Goal: Task Accomplishment & Management: Manage account settings

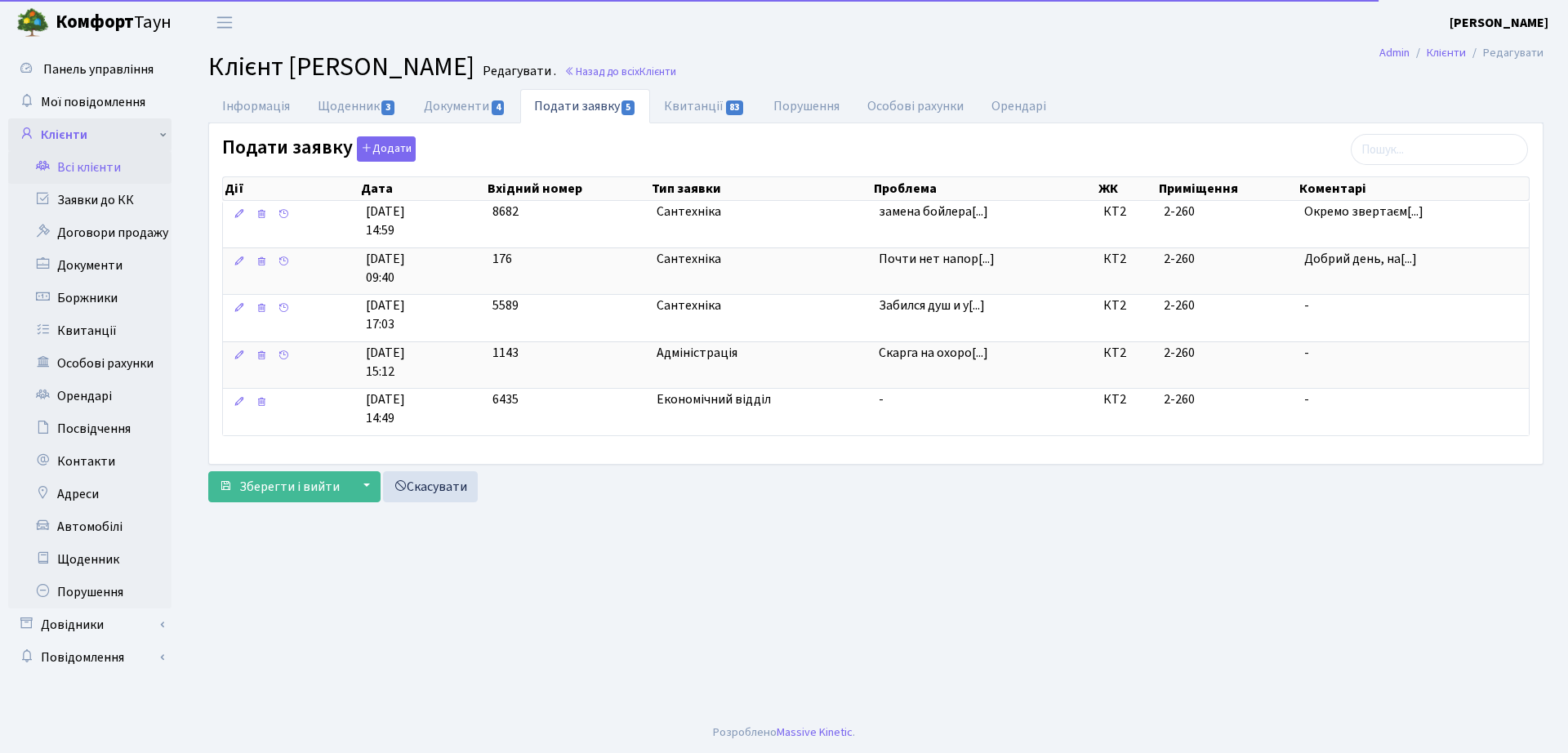
click at [85, 138] on link "Клієнти" at bounding box center [90, 135] width 163 height 32
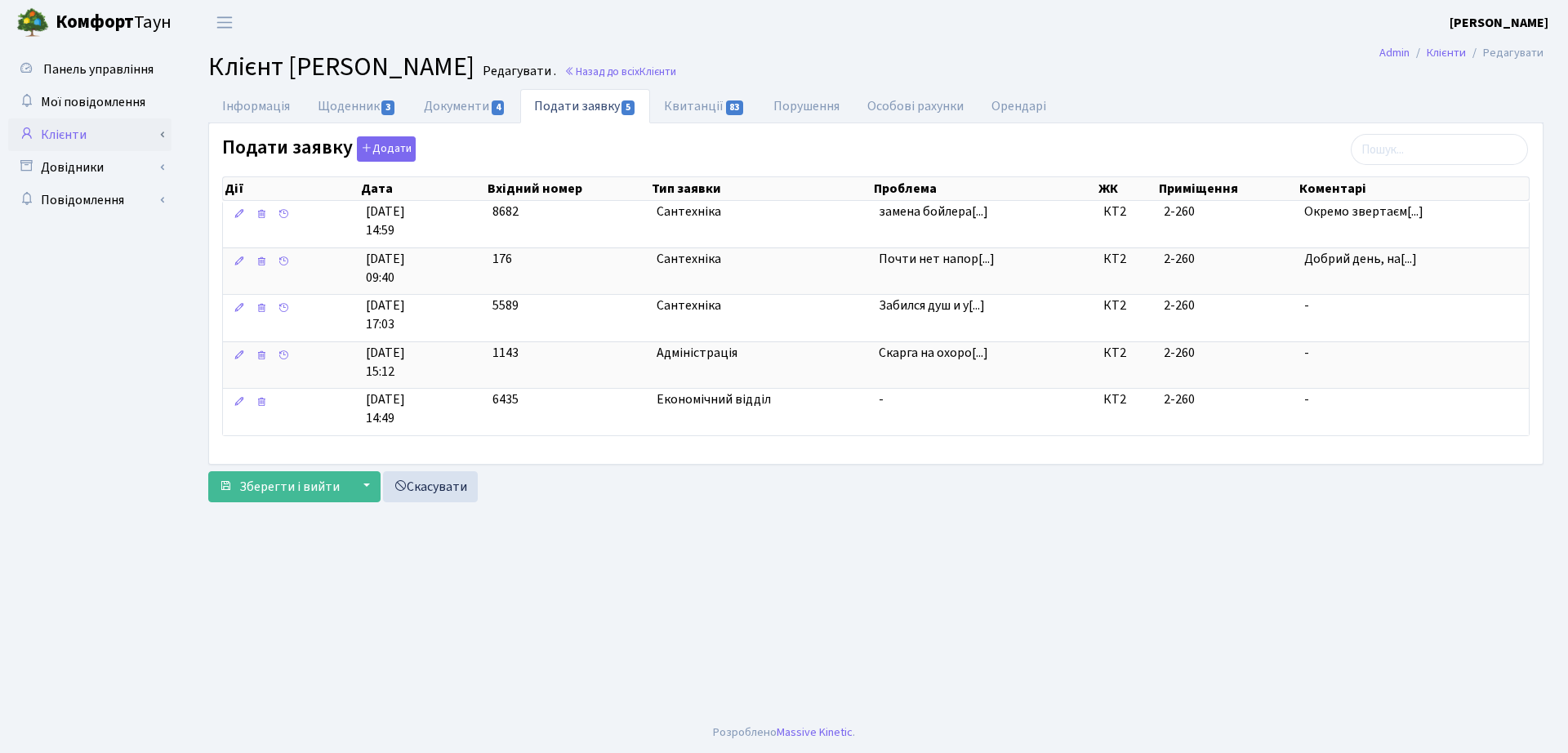
click at [125, 143] on link "Клієнти" at bounding box center [90, 135] width 163 height 32
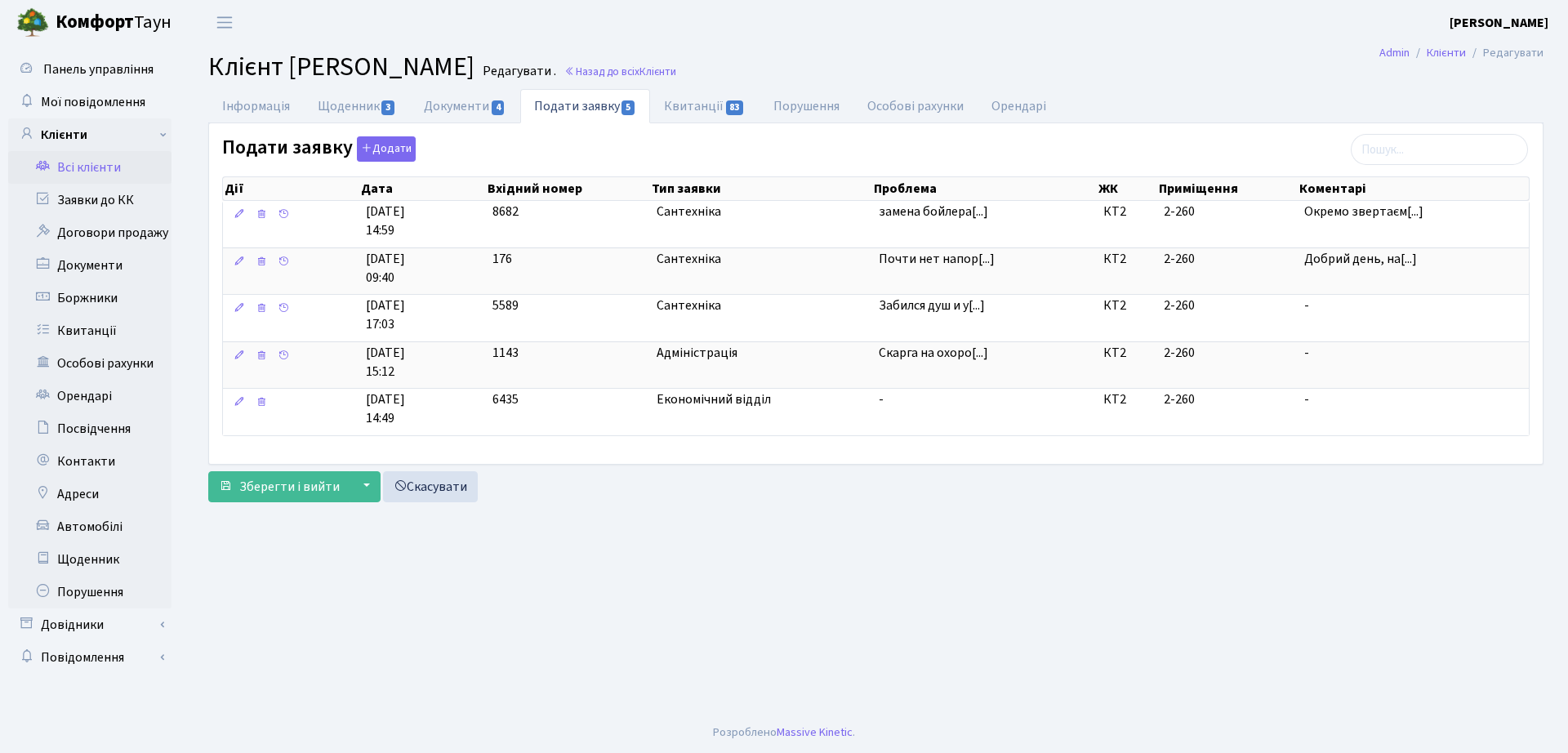
click at [132, 172] on link "Всі клієнти" at bounding box center [90, 167] width 163 height 32
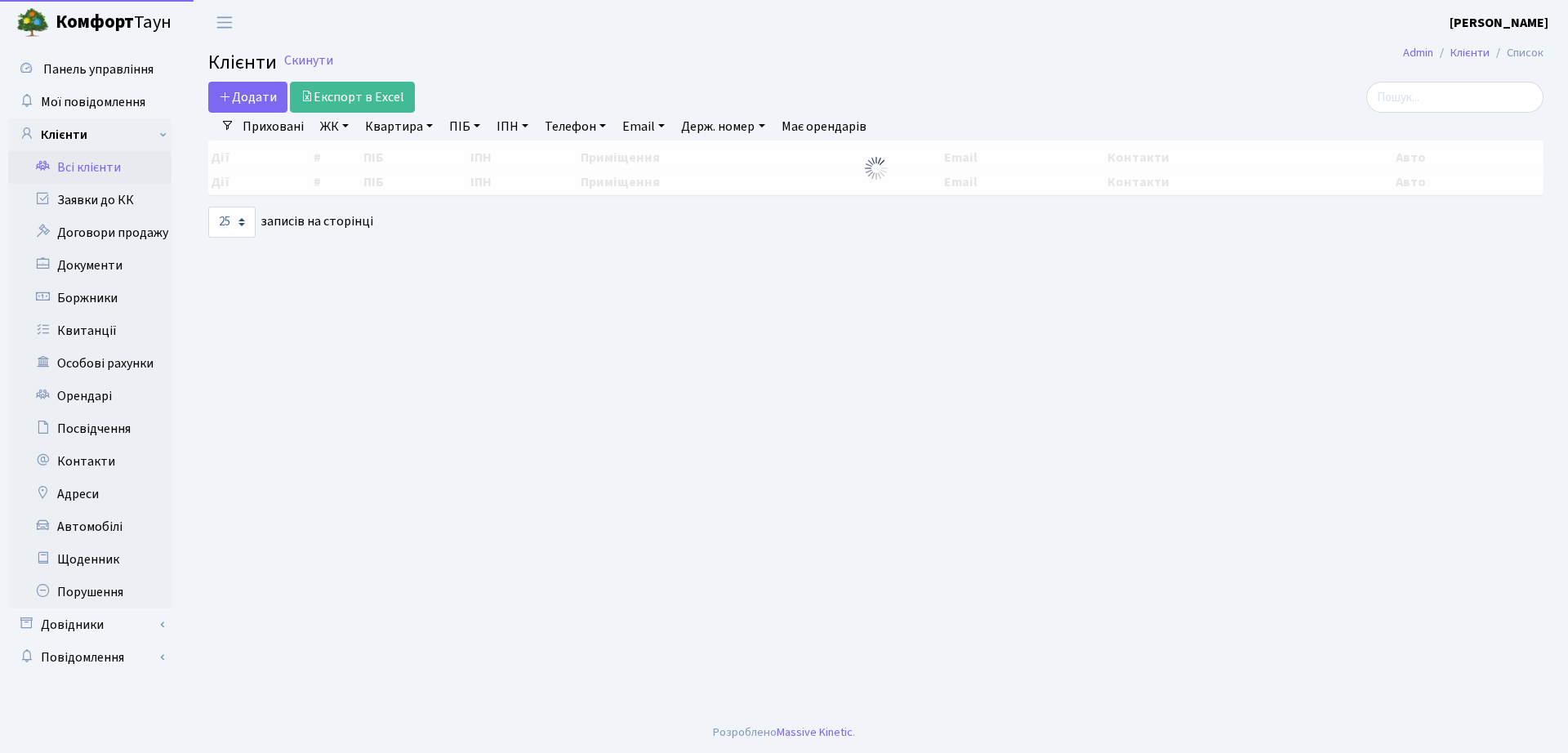
select select "25"
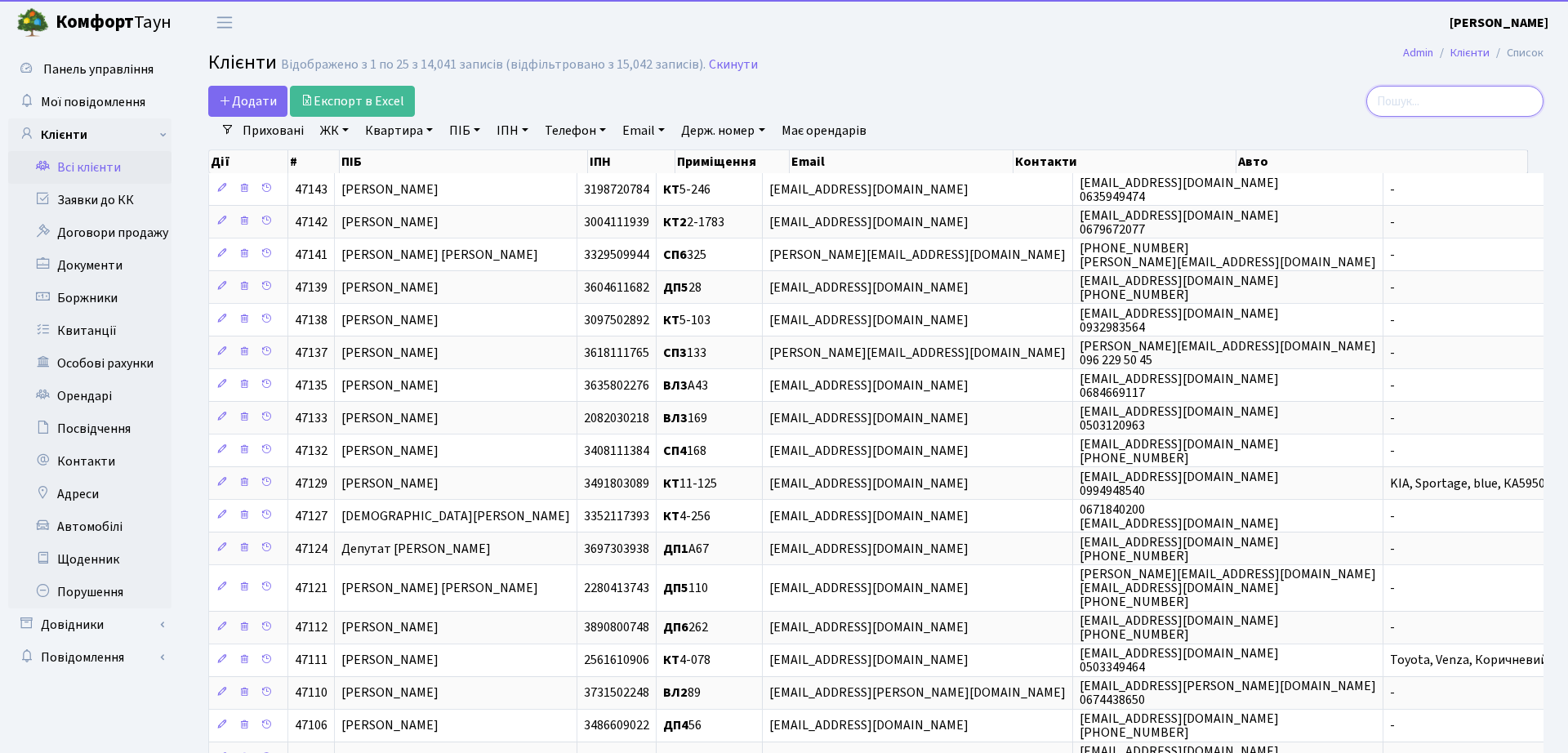
click at [1442, 105] on input "search" at bounding box center [1454, 101] width 177 height 31
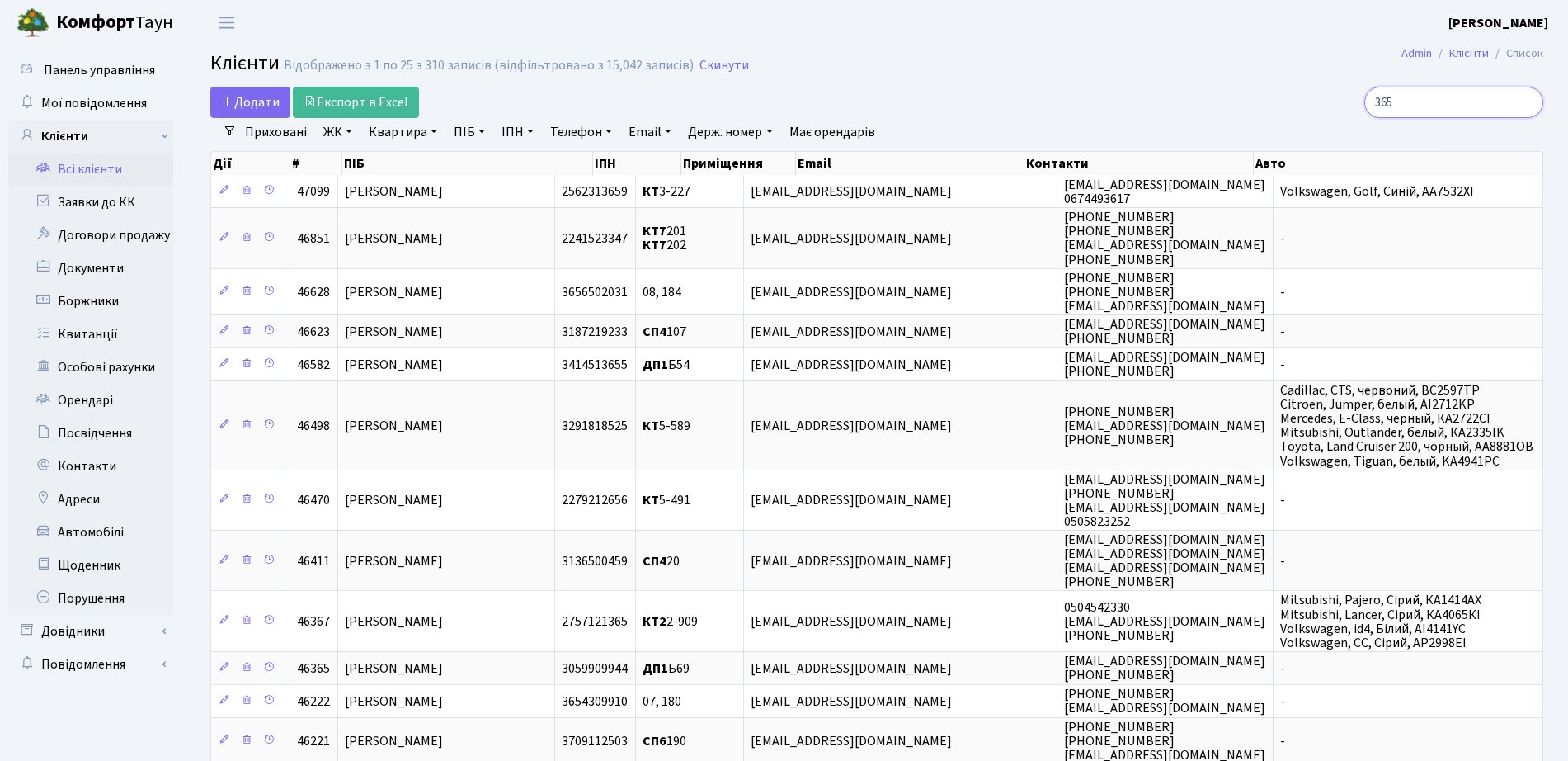
drag, startPoint x: 1456, startPoint y: 106, endPoint x: 1385, endPoint y: 108, distance: 71.0
click at [1385, 108] on input "365" at bounding box center [1453, 102] width 179 height 31
type input "висоцька"
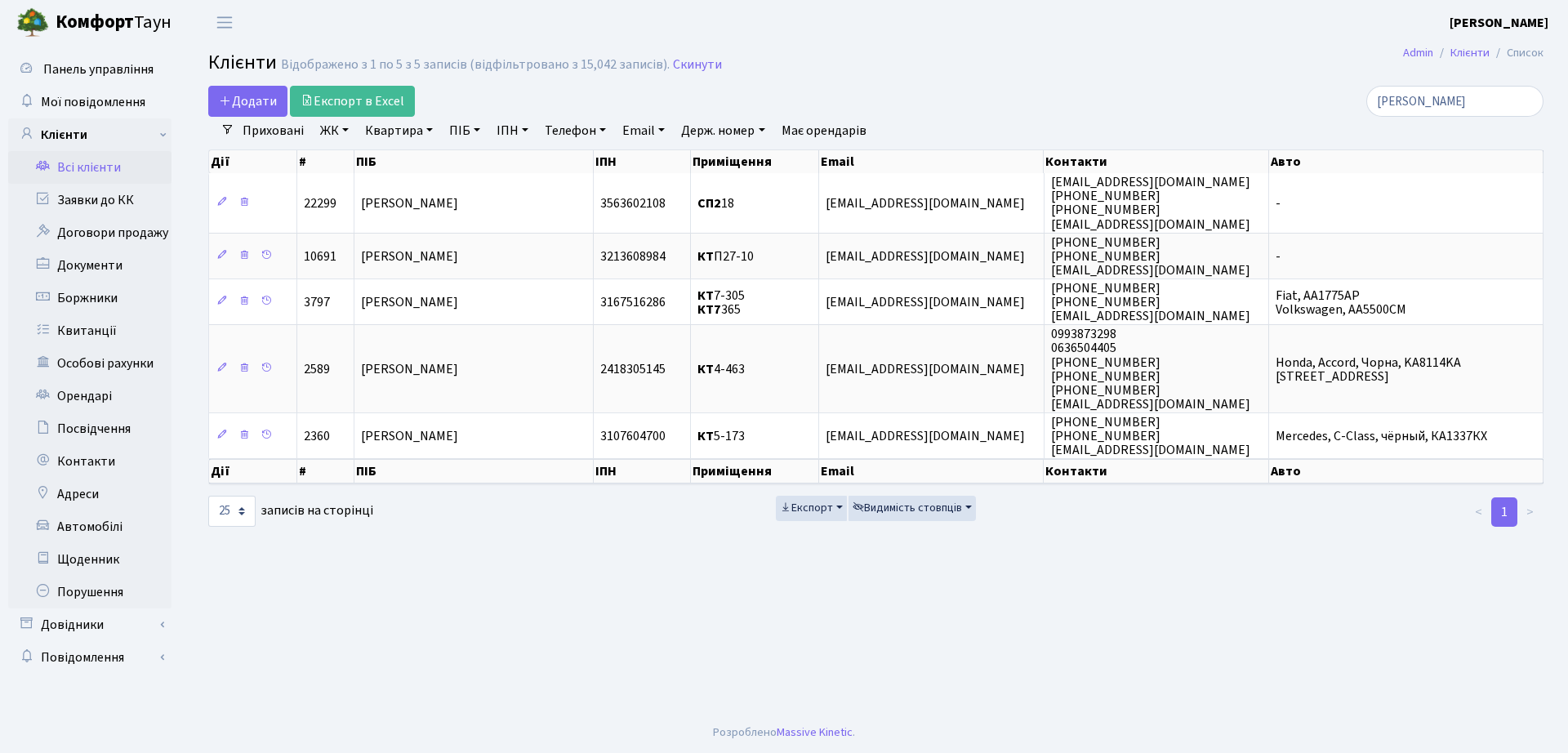
drag, startPoint x: 654, startPoint y: 225, endPoint x: 592, endPoint y: 592, distance: 372.2
click at [592, 592] on main "Admin Клієнти Список Клієнти Відображено з 1 по 5 з 5 записів (відфільтровано з…" at bounding box center [875, 378] width 1384 height 667
click at [562, 602] on main "Admin Клієнти Список Клієнти Відображено з 1 по 5 з 5 записів (відфільтровано з…" at bounding box center [875, 378] width 1384 height 667
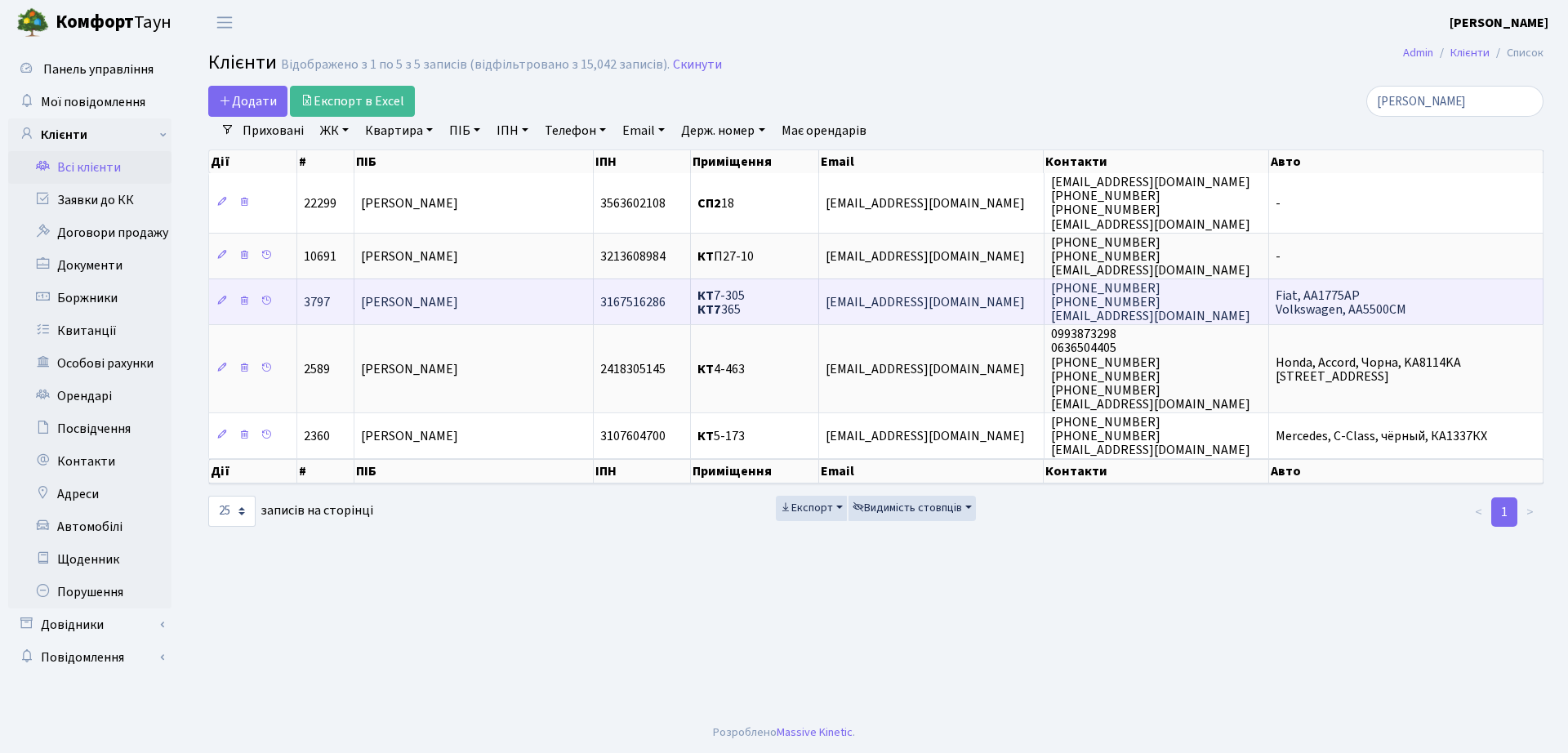
click at [736, 304] on span "КТ 7-305 КТ7 365" at bounding box center [721, 302] width 47 height 32
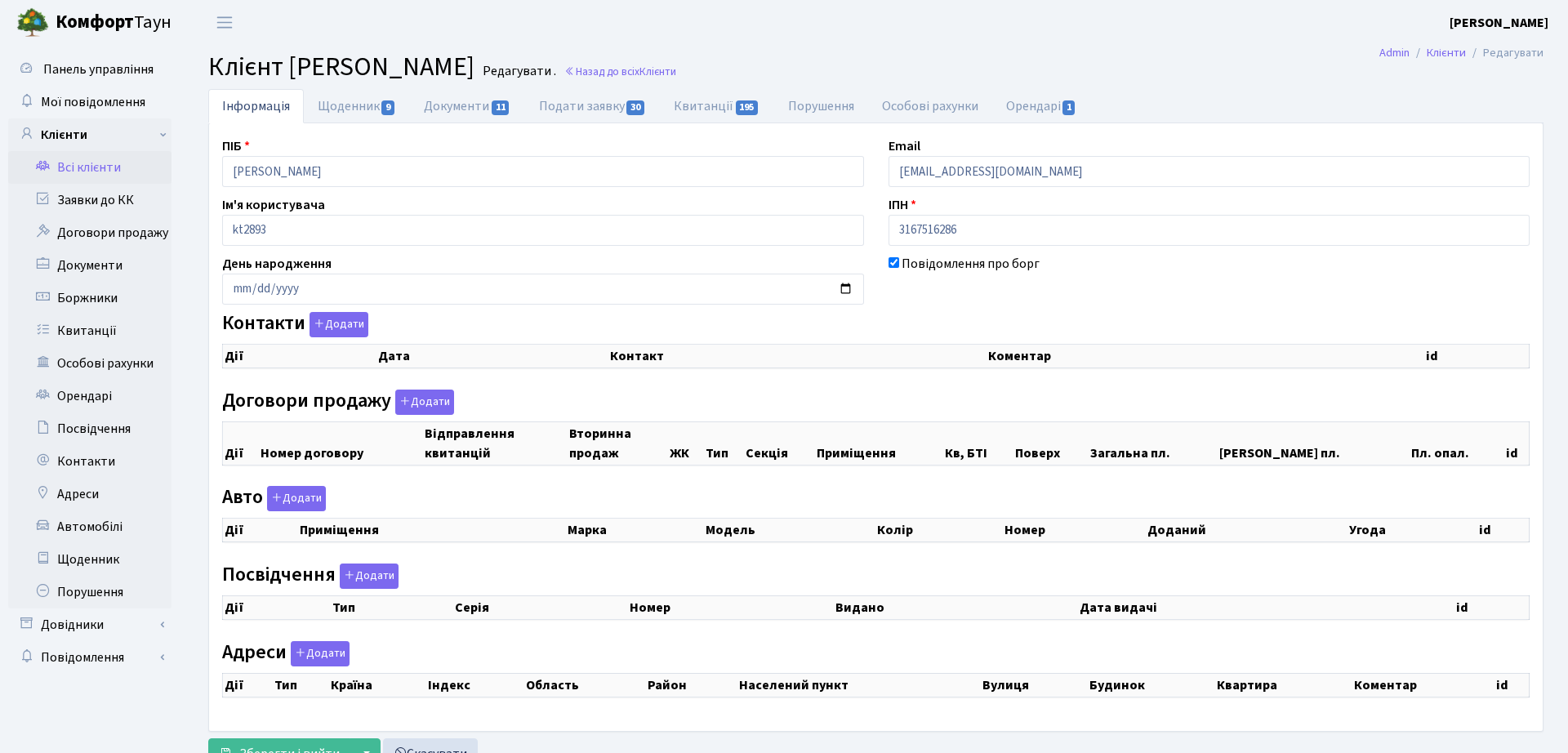
checkbox input "true"
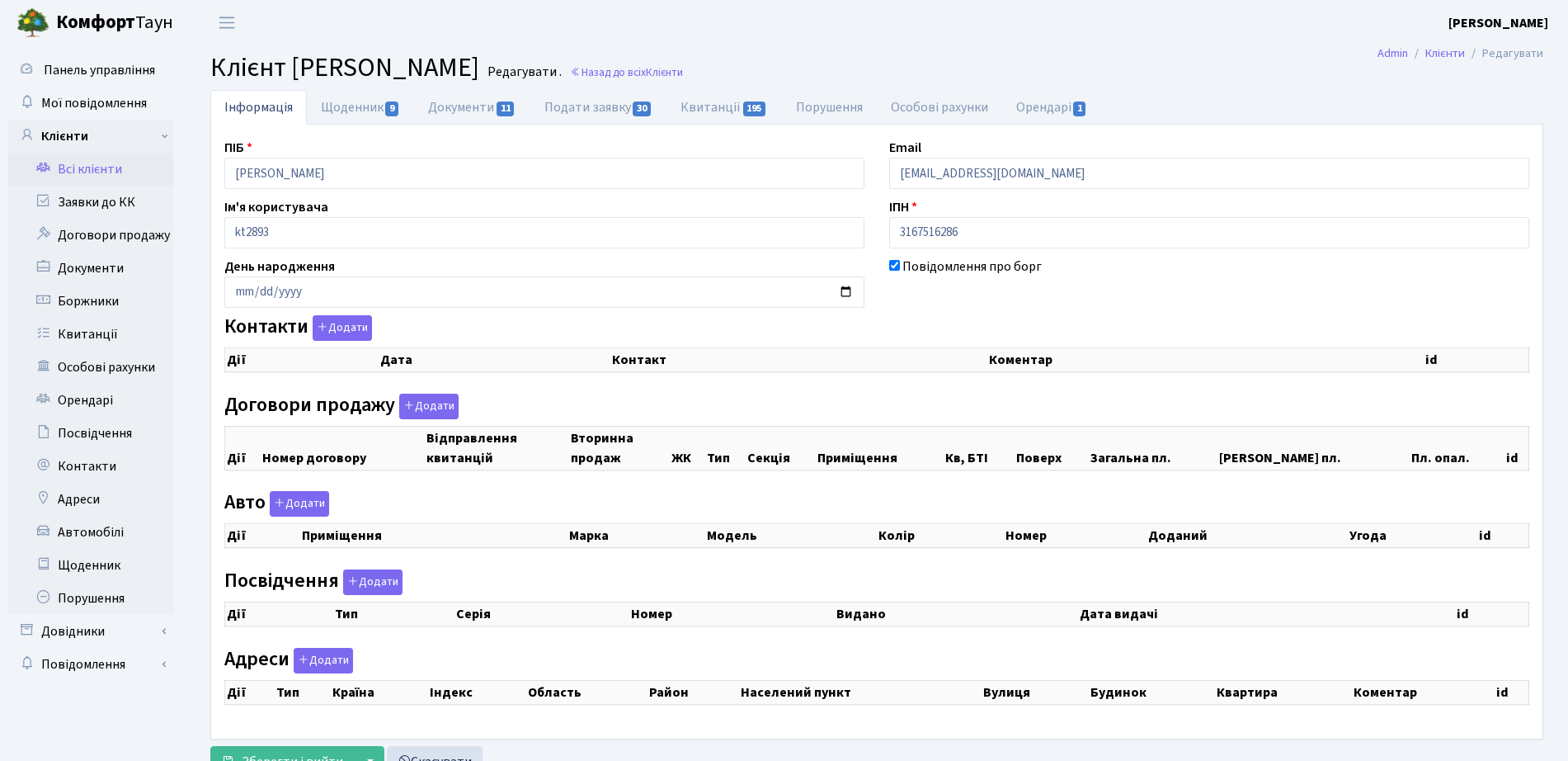
select select "25"
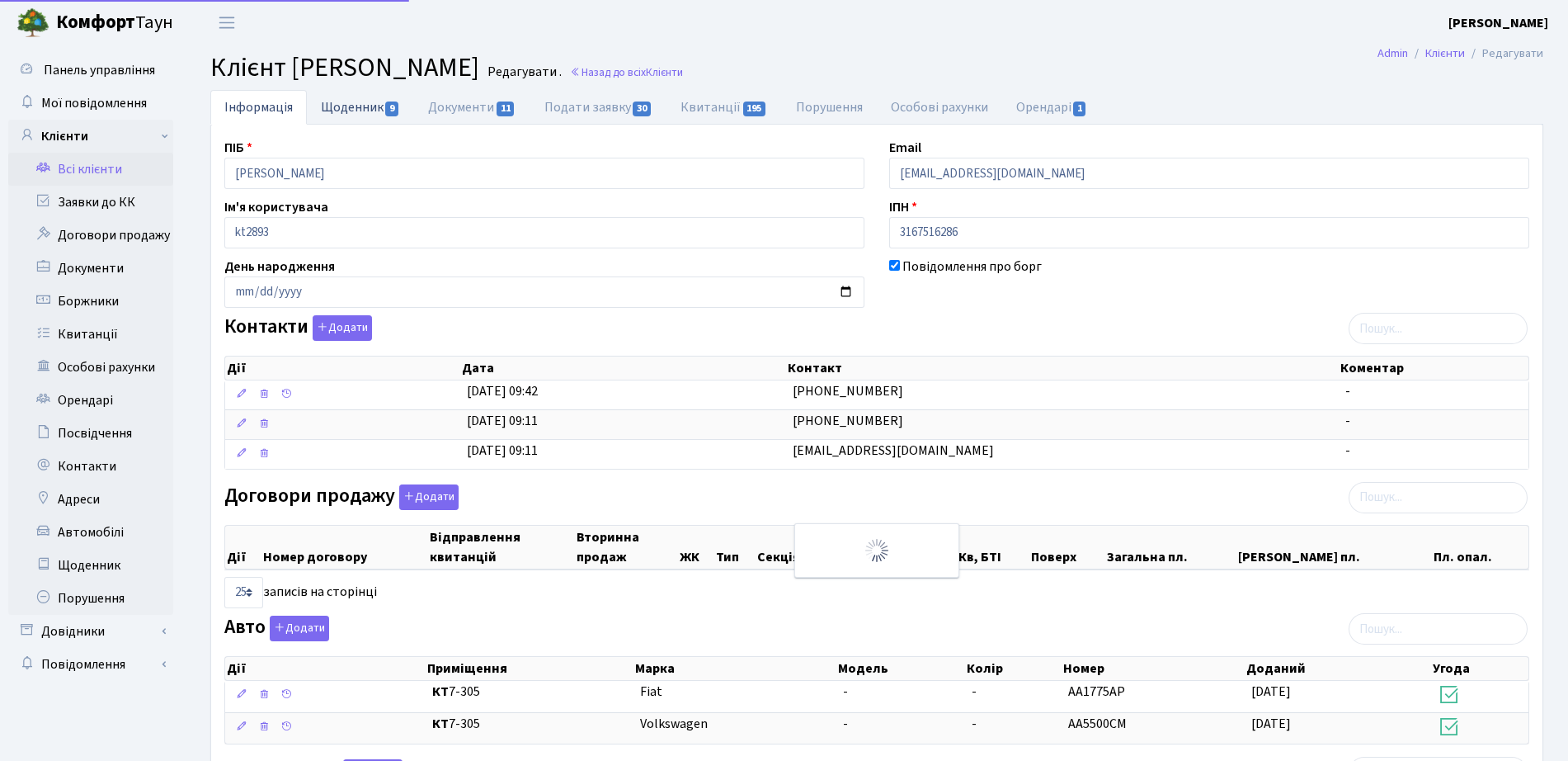
click at [351, 117] on link "Щоденник 9" at bounding box center [361, 106] width 107 height 34
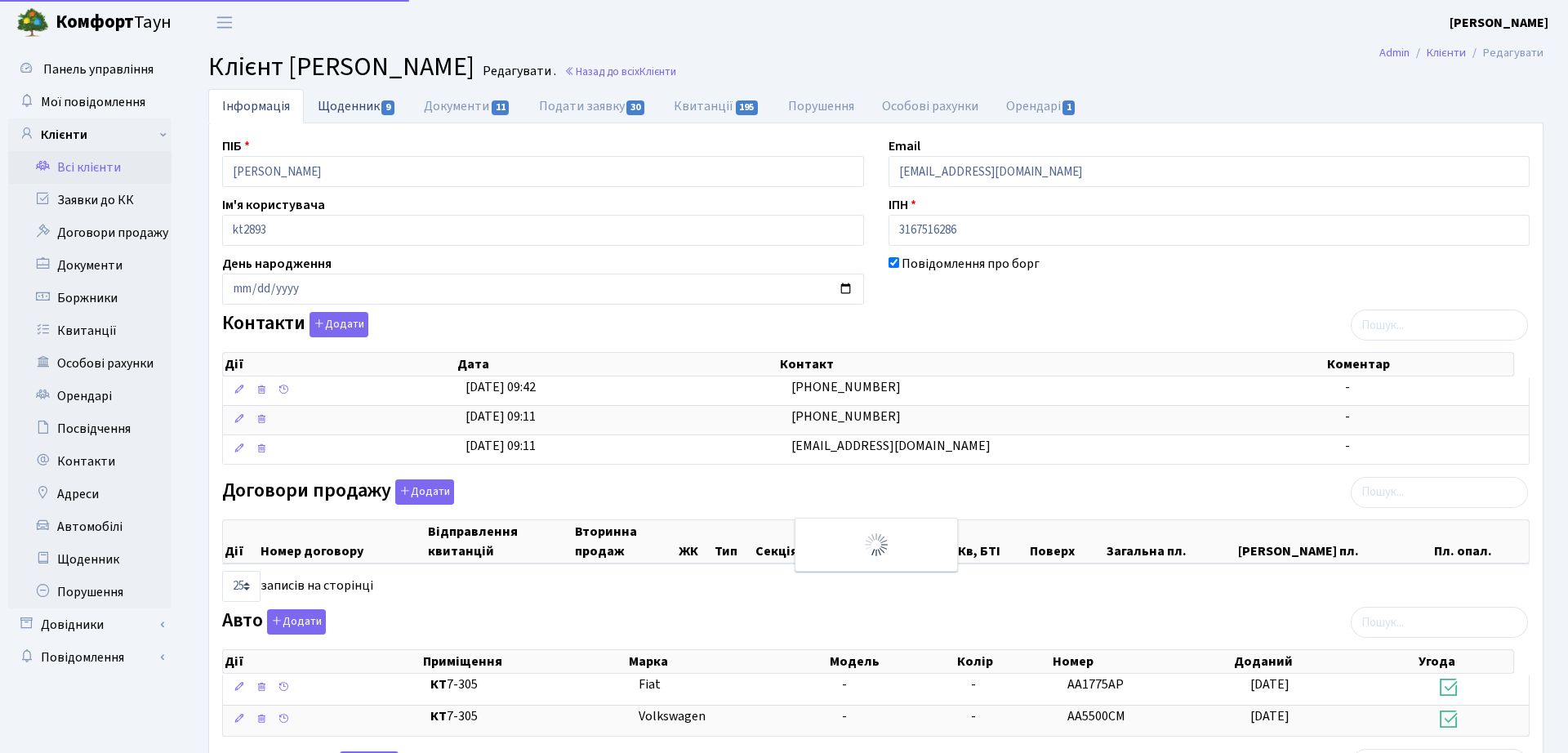
select select "25"
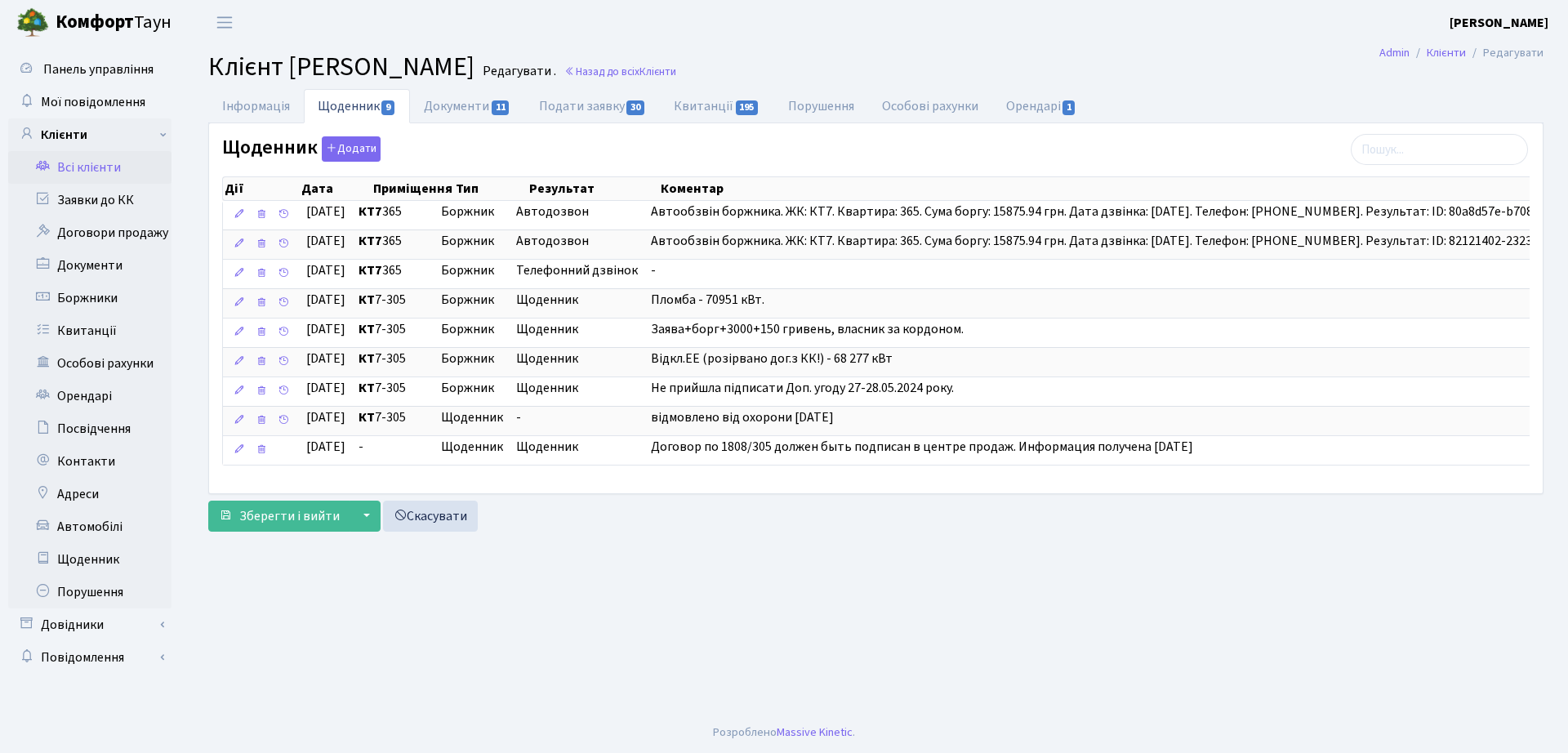
click at [751, 58] on h2 "Клієнт Висоцька Анна Валеріївна Редагувати . Назад до всіх Клієнти" at bounding box center [875, 67] width 1335 height 31
click at [676, 71] on link "Назад до всіх Клієнти" at bounding box center [620, 72] width 112 height 15
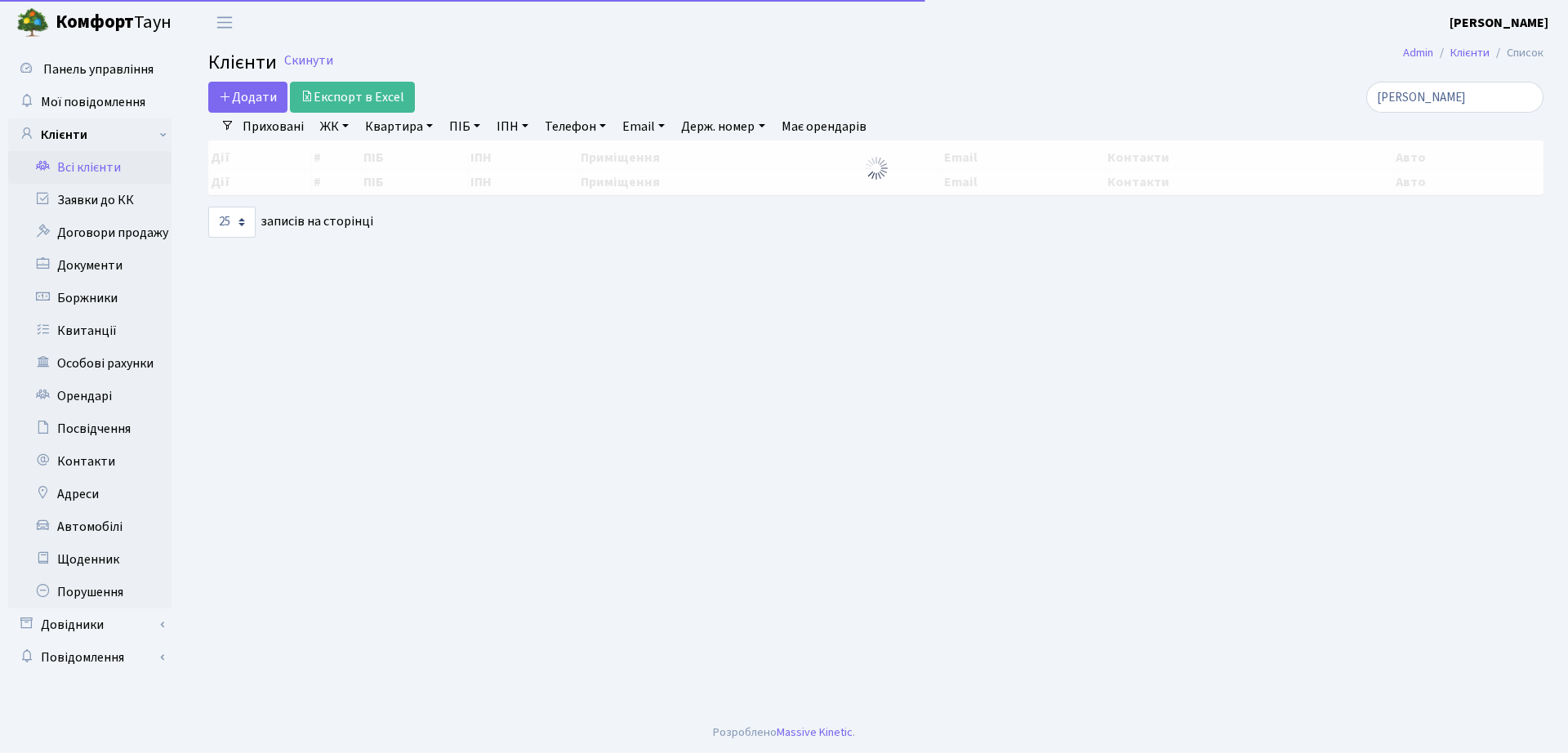
select select "25"
drag, startPoint x: 1381, startPoint y: 94, endPoint x: 1203, endPoint y: 72, distance: 179.4
click at [1248, 93] on div "[PERSON_NAME]" at bounding box center [1329, 97] width 429 height 31
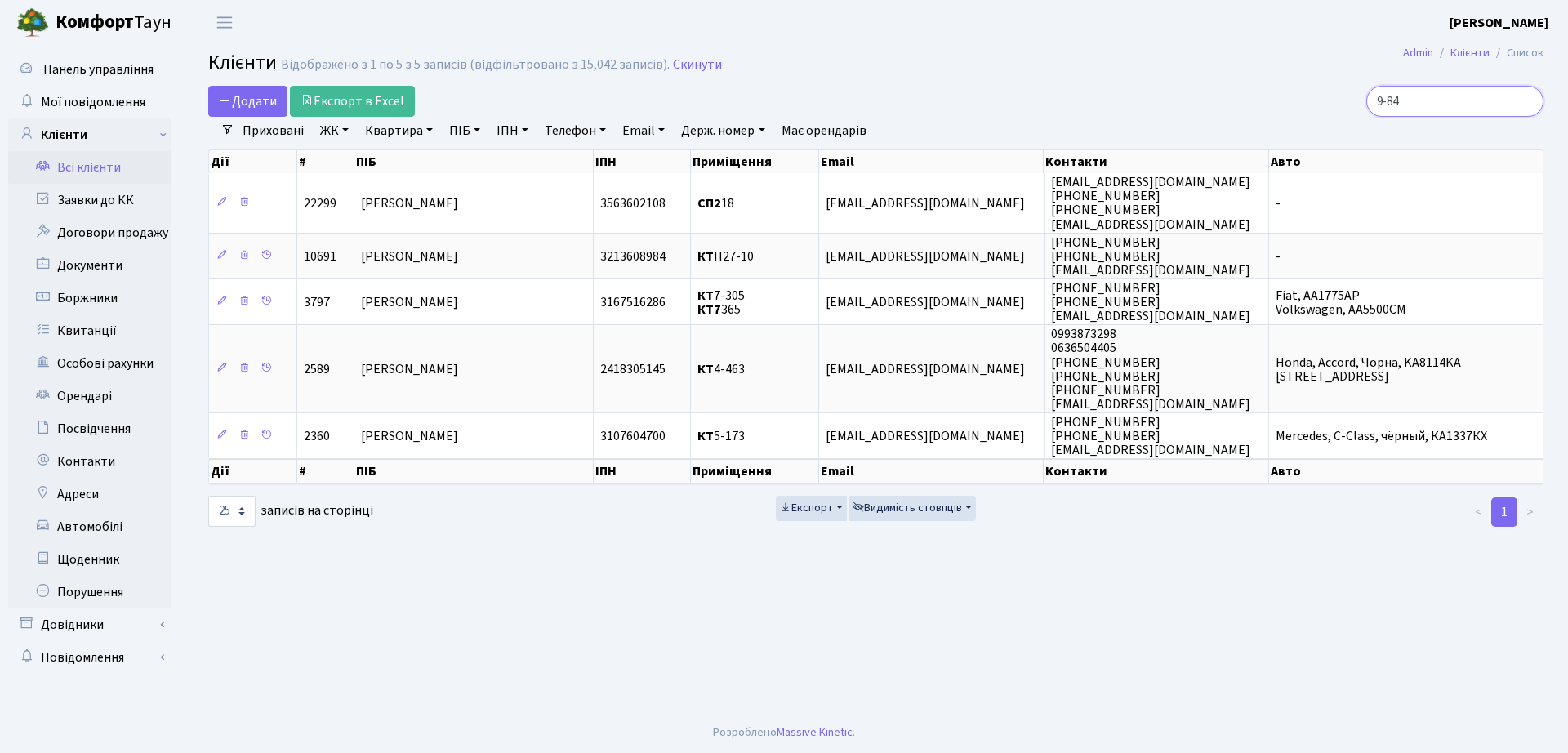
type input "9-84"
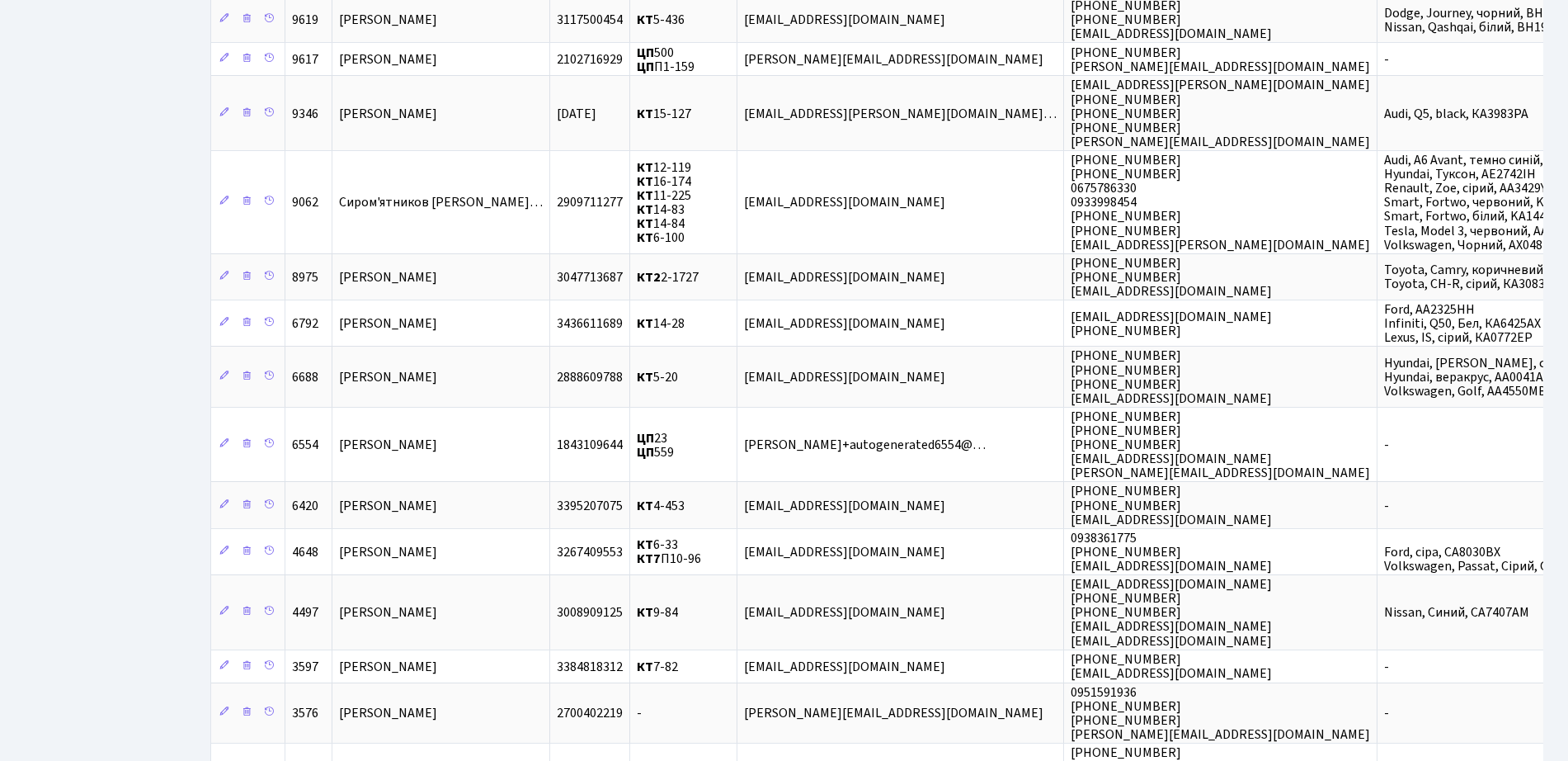
scroll to position [1031, 0]
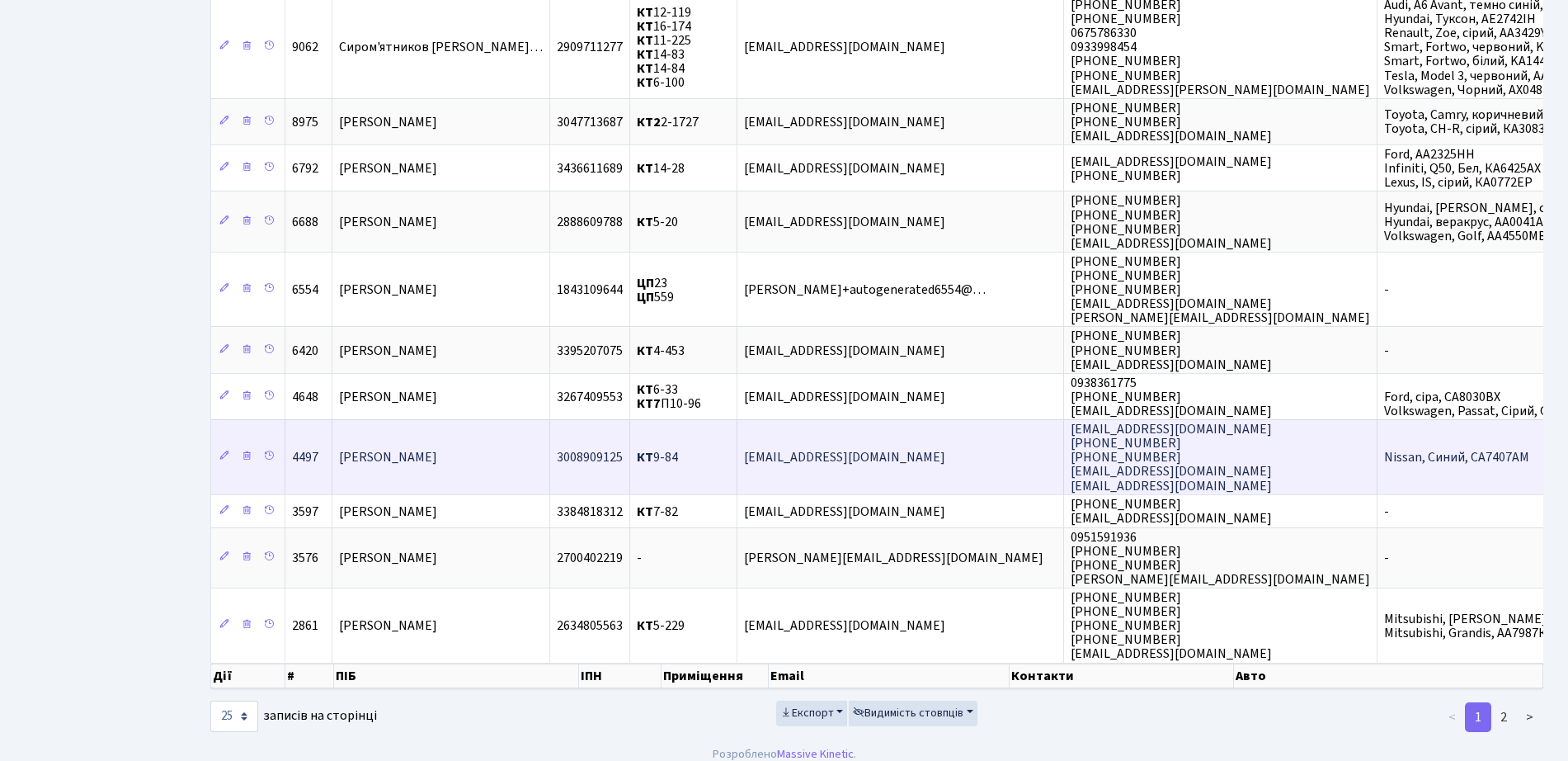
click at [467, 433] on td "Плисюк Яна Ігорівна" at bounding box center [441, 456] width 217 height 75
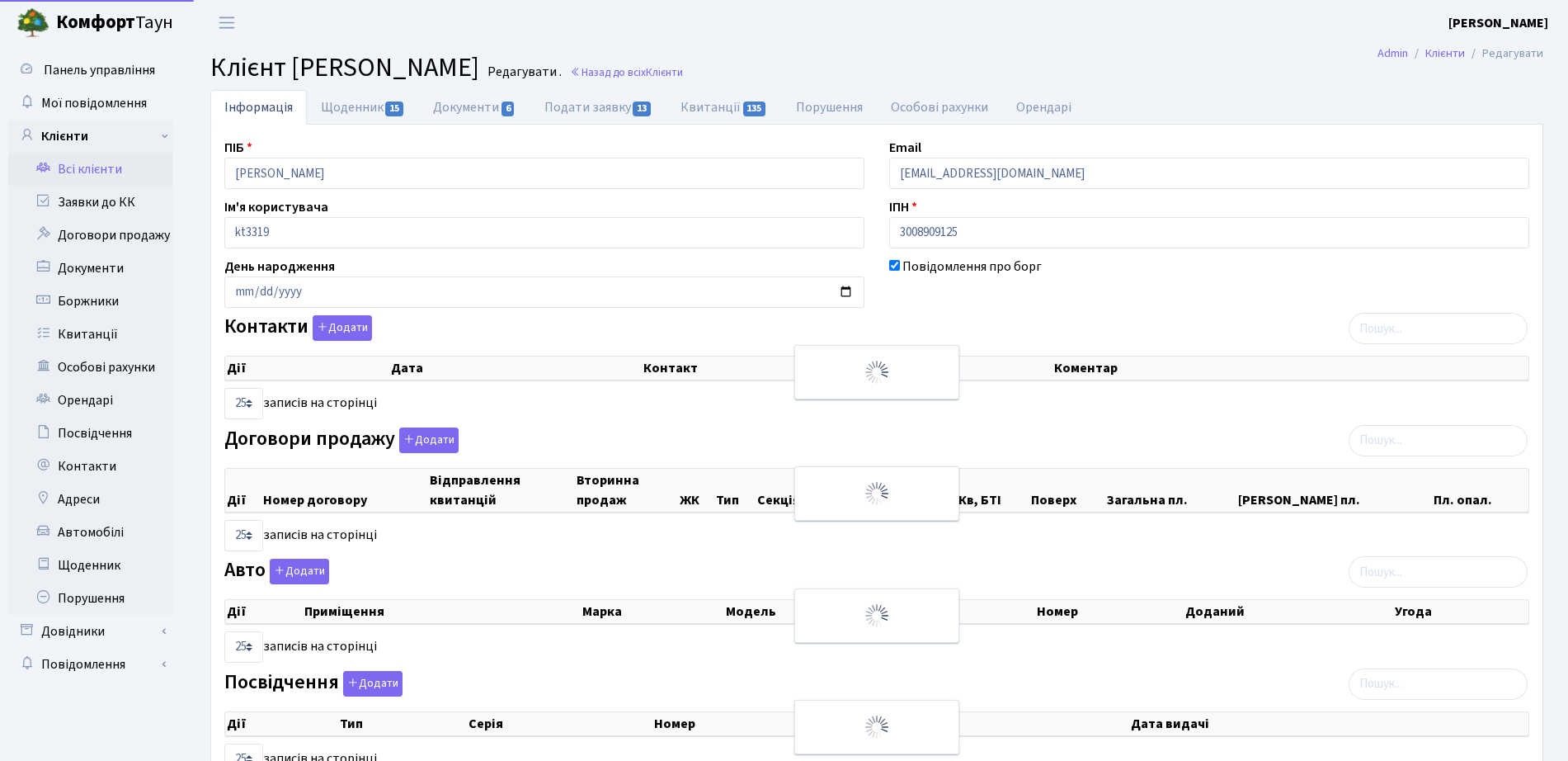
select select "25"
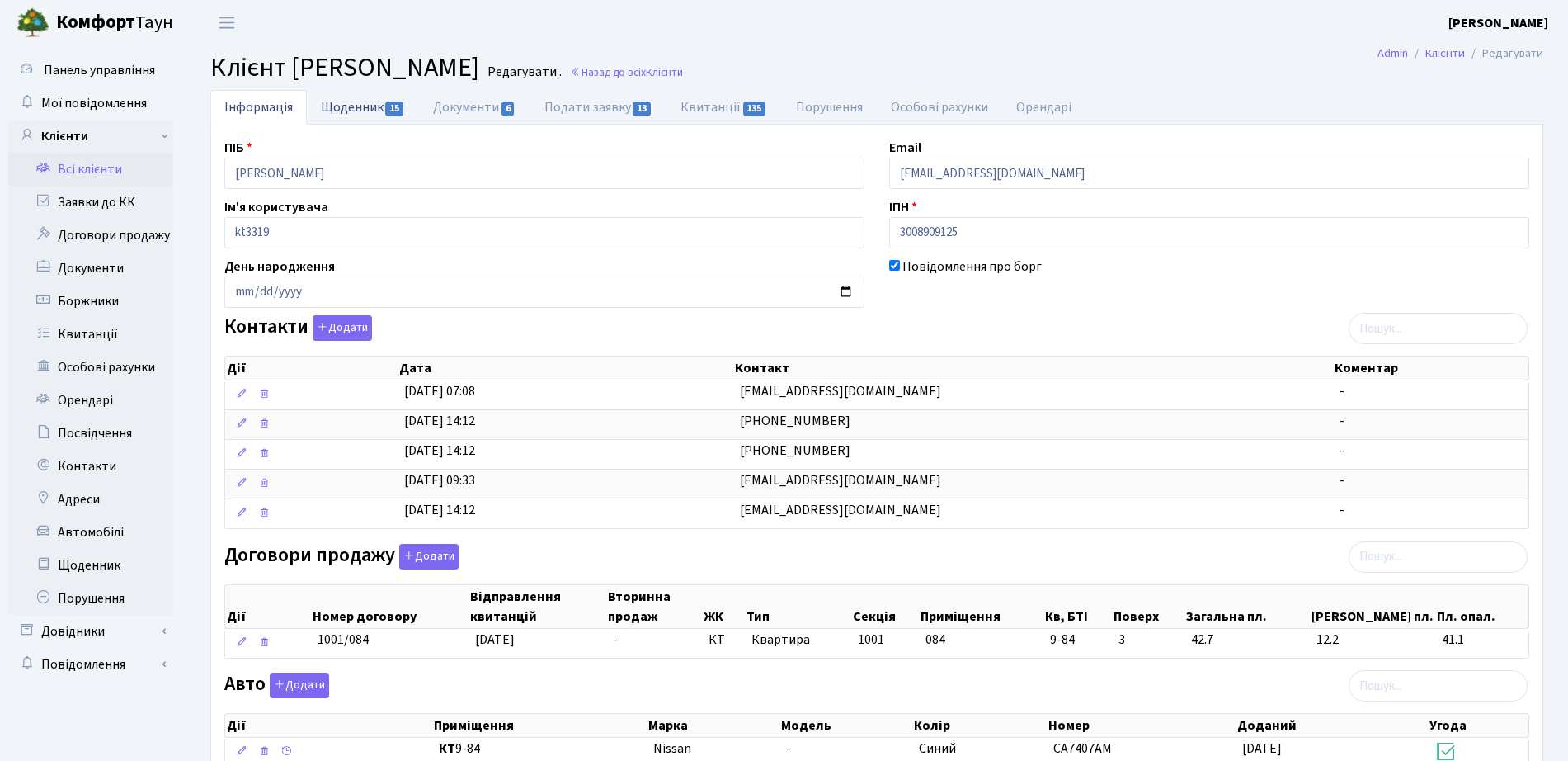
click at [371, 104] on link "Щоденник 15" at bounding box center [363, 106] width 112 height 34
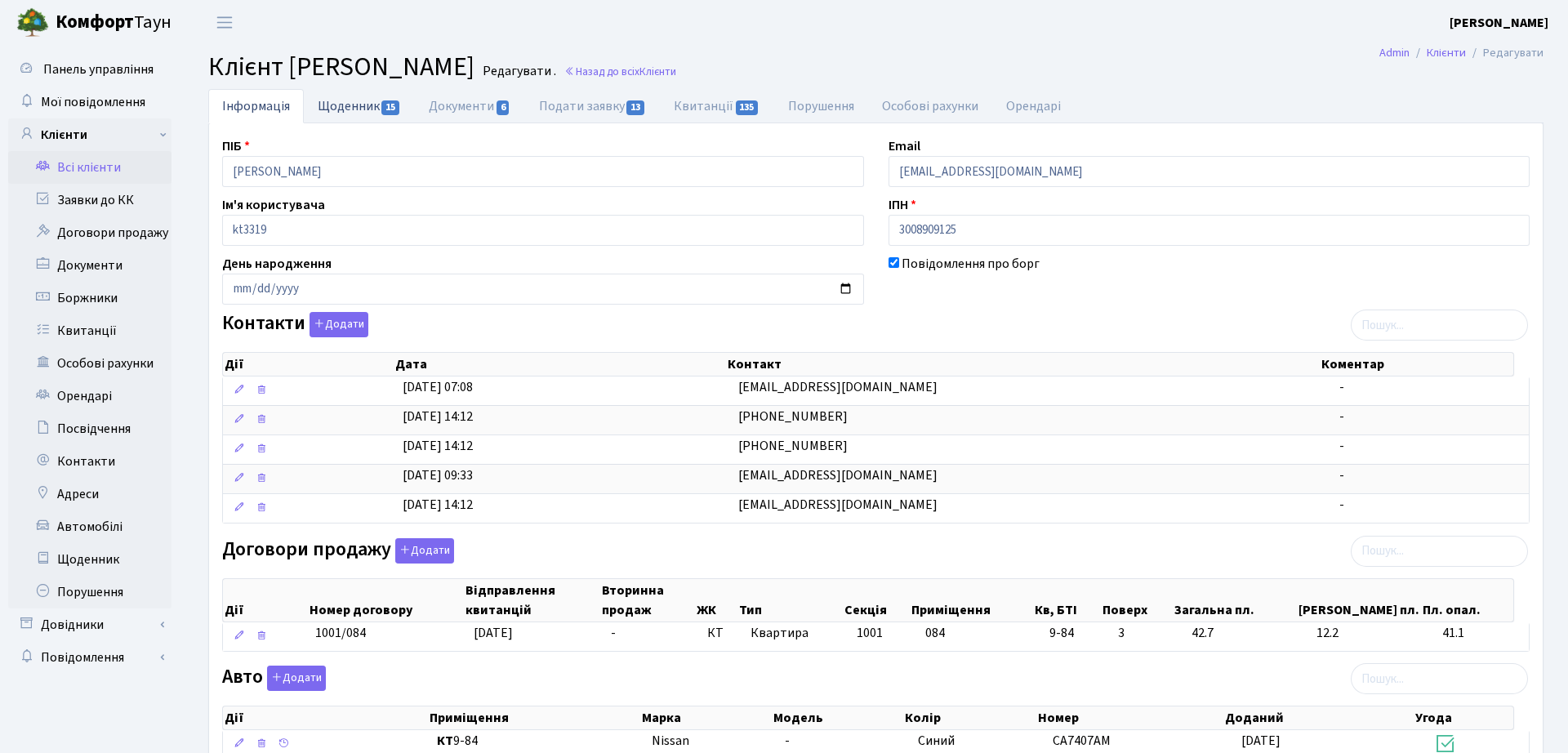
select select "25"
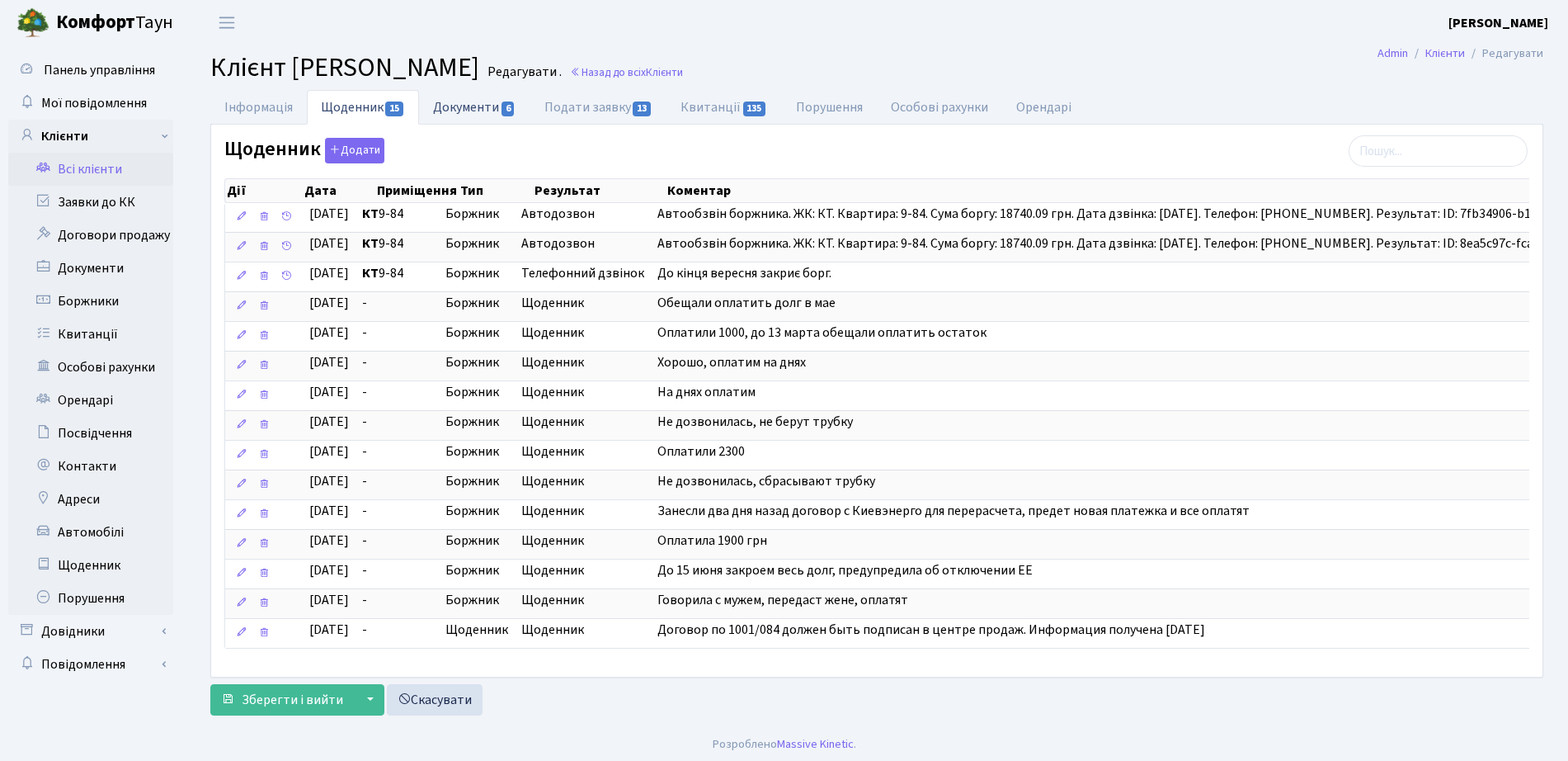
click at [483, 96] on link "Документи 6" at bounding box center [474, 106] width 110 height 34
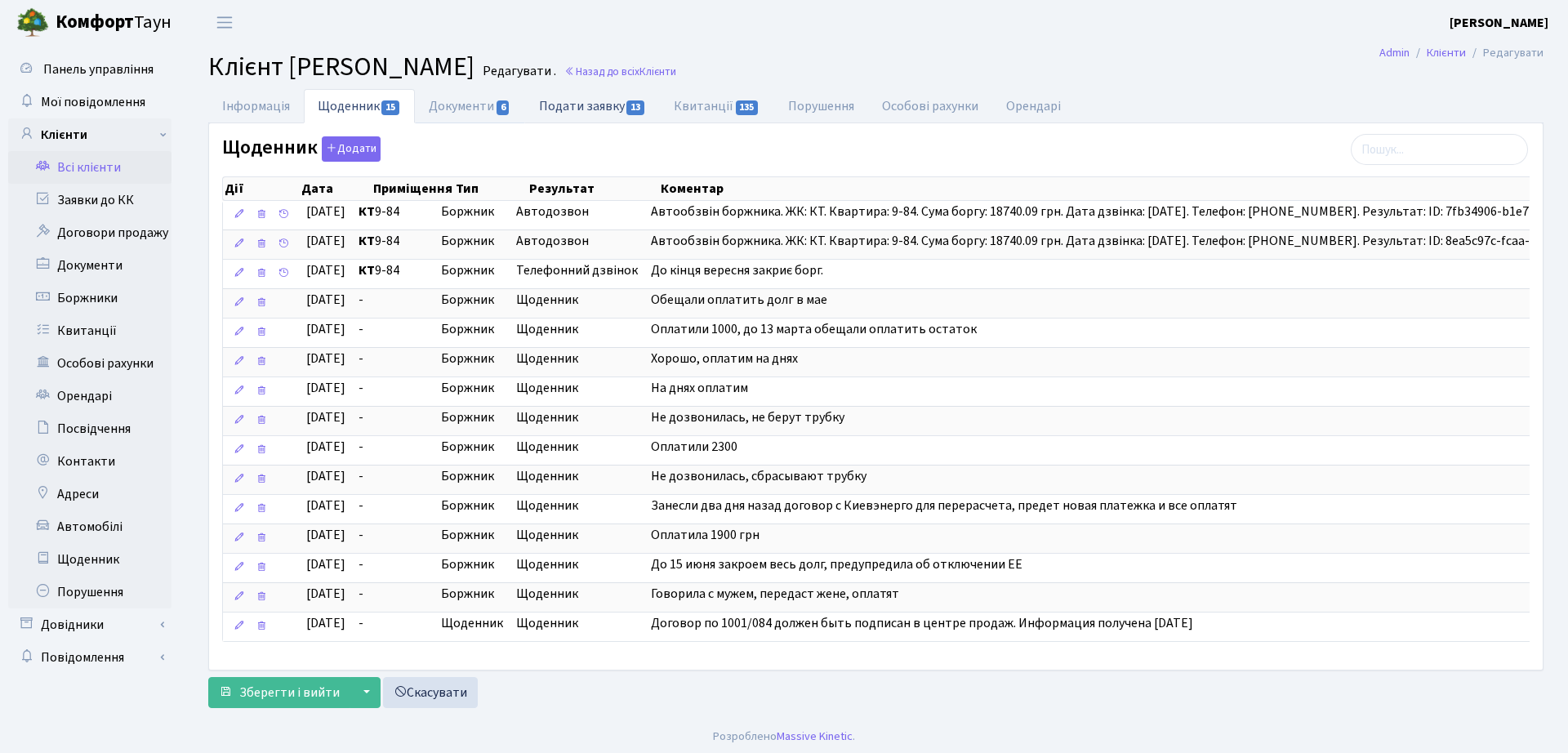
select select "25"
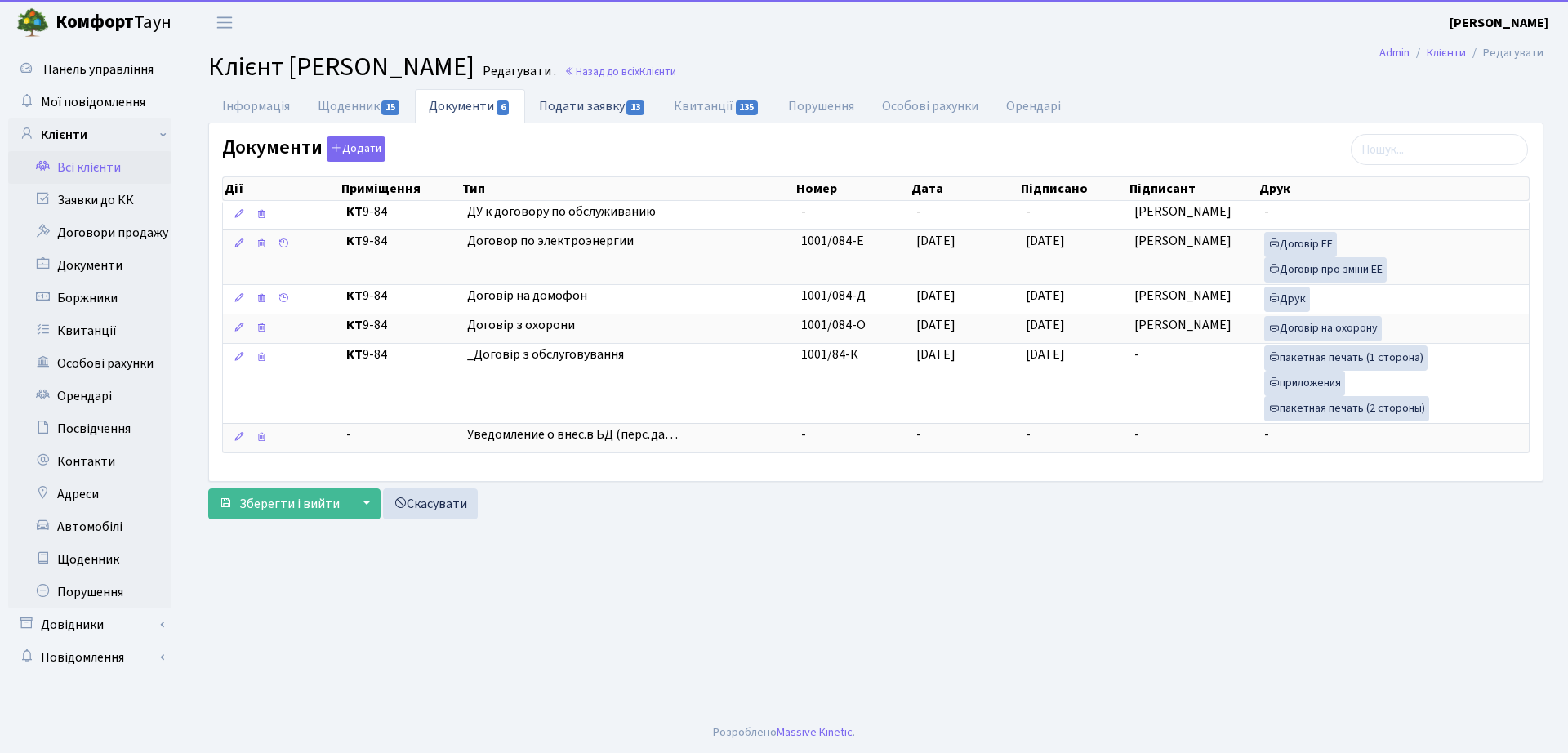
click at [608, 111] on link "Подати заявку 13" at bounding box center [593, 105] width 135 height 33
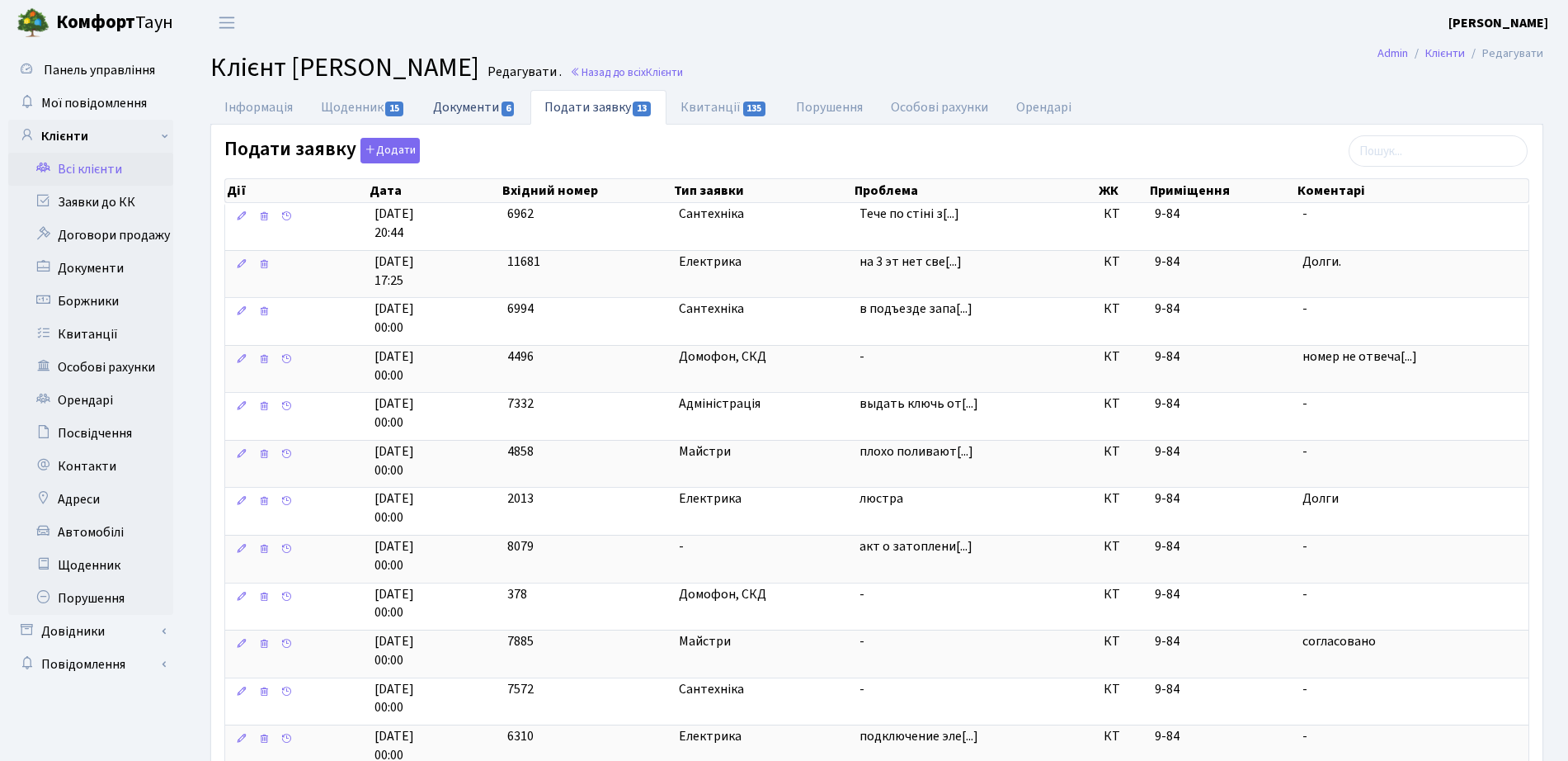
click at [450, 98] on link "Документи 6" at bounding box center [474, 106] width 110 height 34
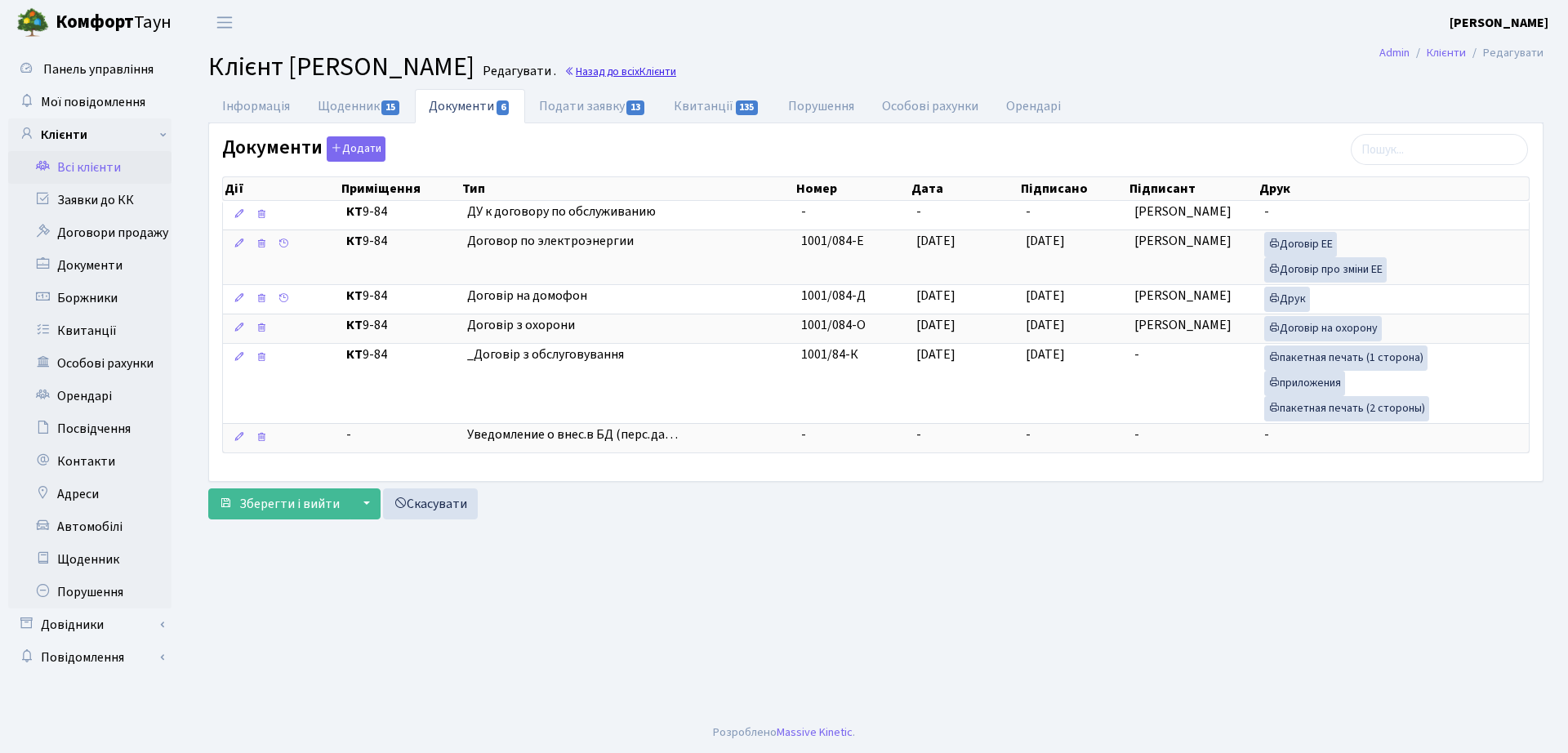
click at [662, 62] on h2 "Клієнт Плисюк Яна Ігорівна Редагувати . Назад до всіх Клієнти" at bounding box center [875, 67] width 1335 height 31
click at [669, 70] on link "Назад до всіх Клієнти" at bounding box center [620, 72] width 112 height 15
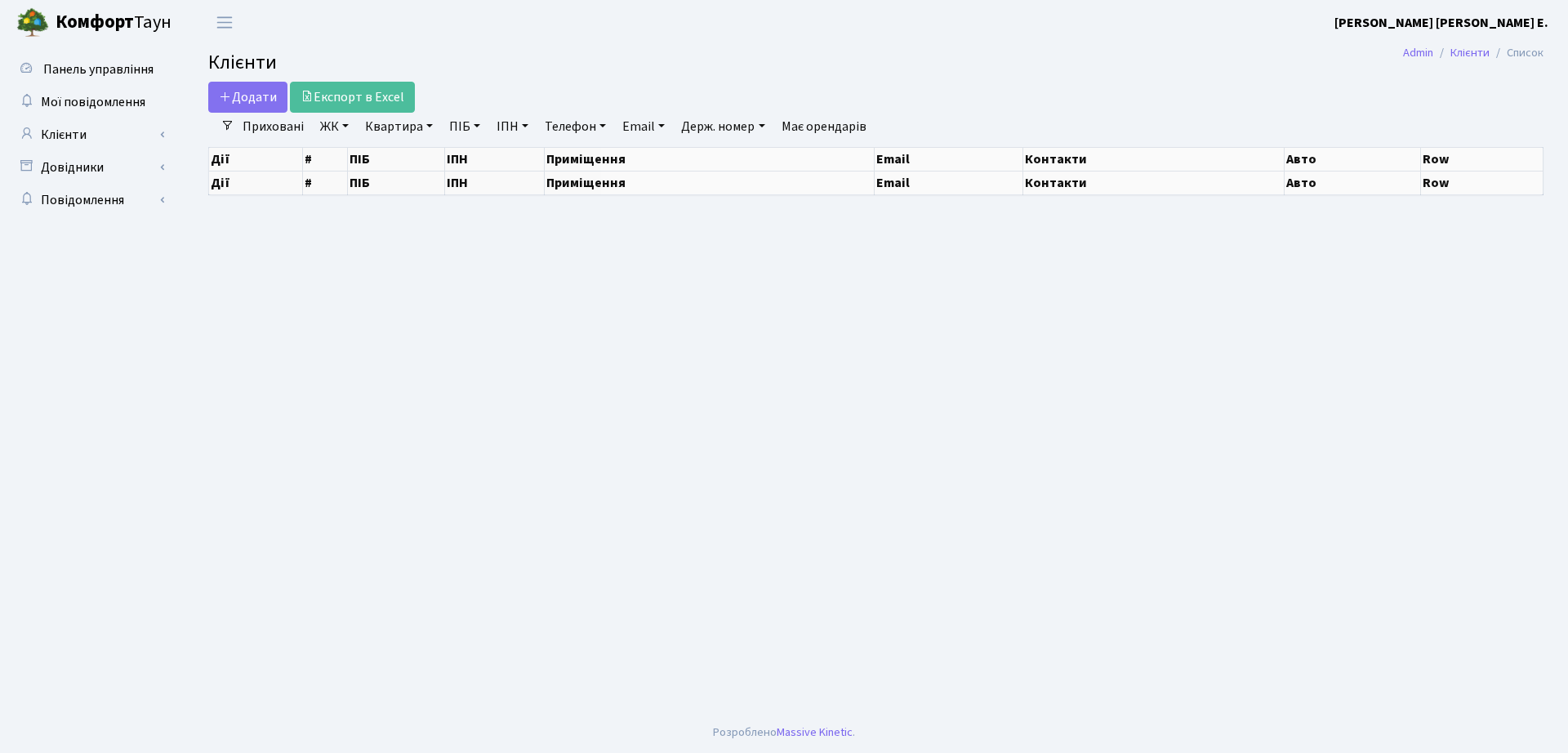
select select "25"
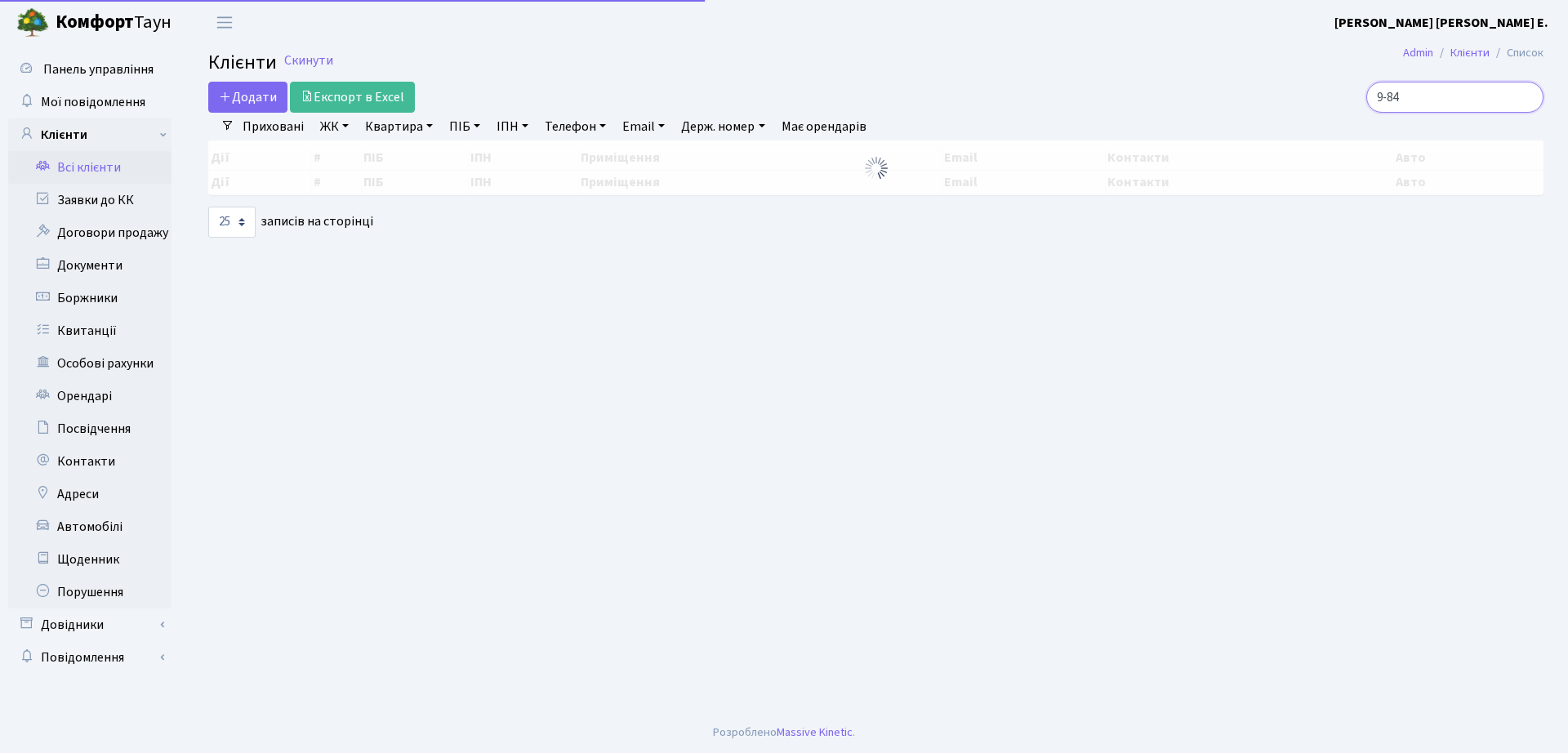
drag, startPoint x: 1459, startPoint y: 92, endPoint x: 1259, endPoint y: 76, distance: 200.6
click at [1276, 90] on div "9-84" at bounding box center [1329, 97] width 429 height 31
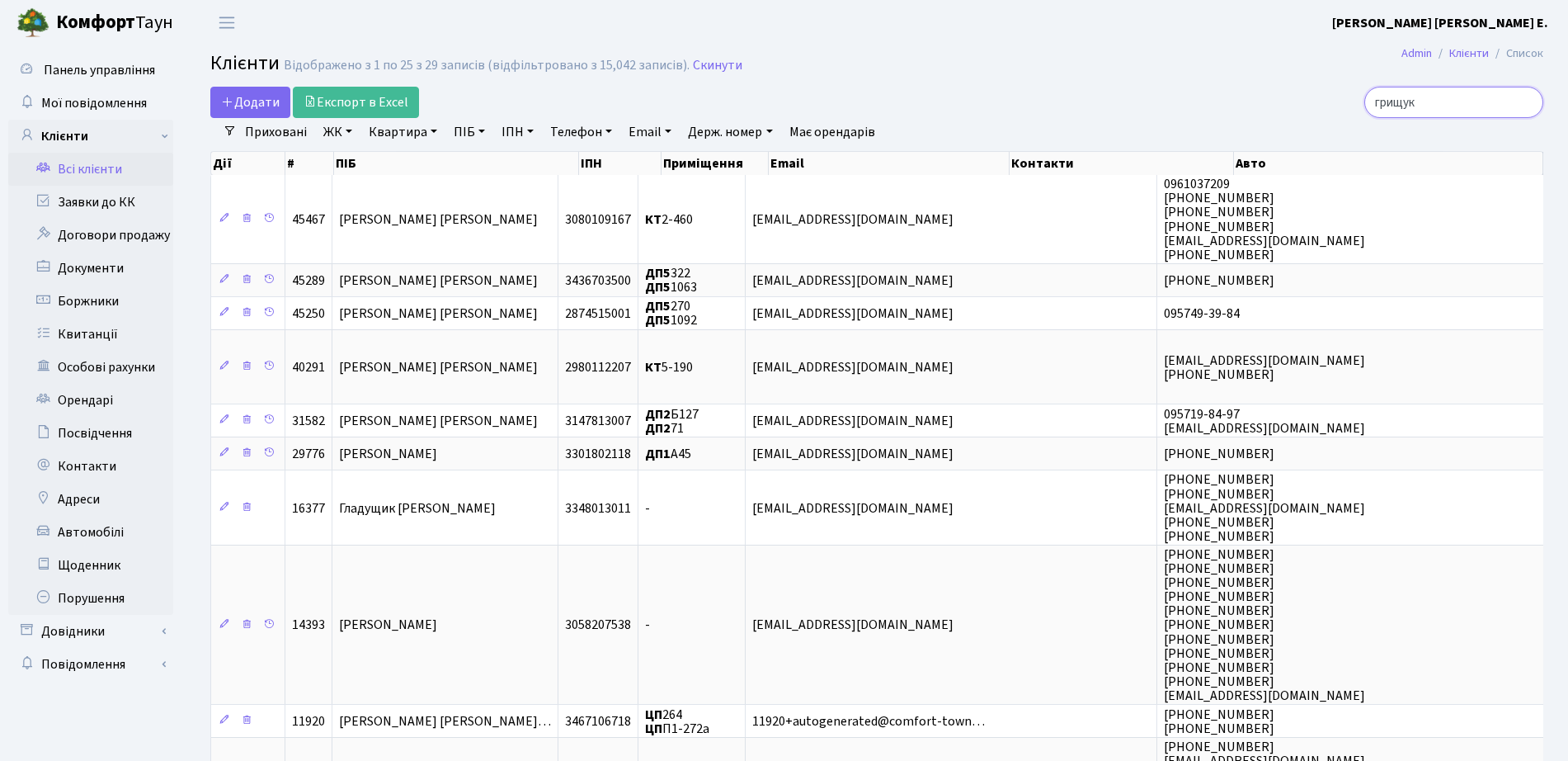
type input "грищук"
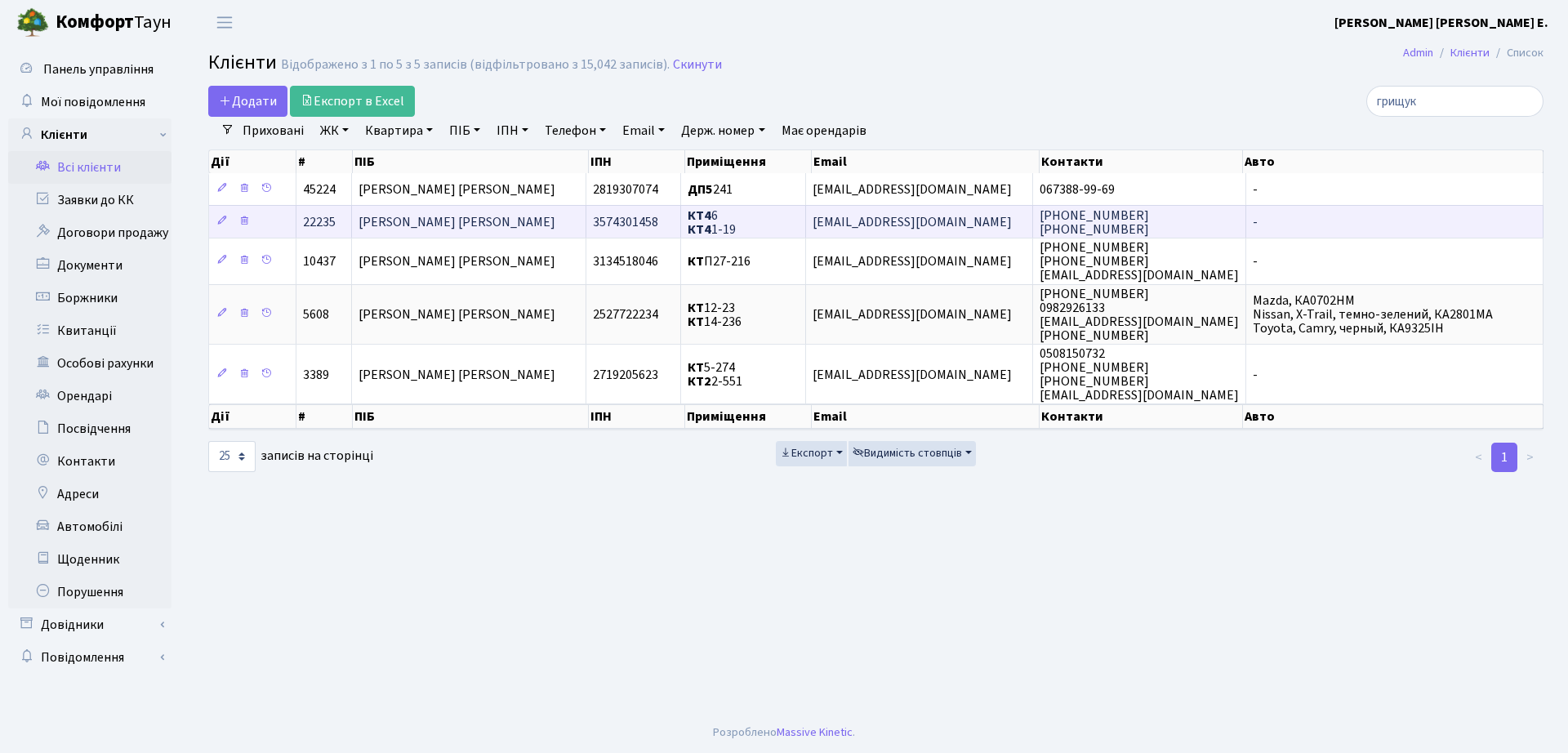
click at [729, 221] on span "КТ4 6 КТ4 1-19" at bounding box center [711, 222] width 48 height 32
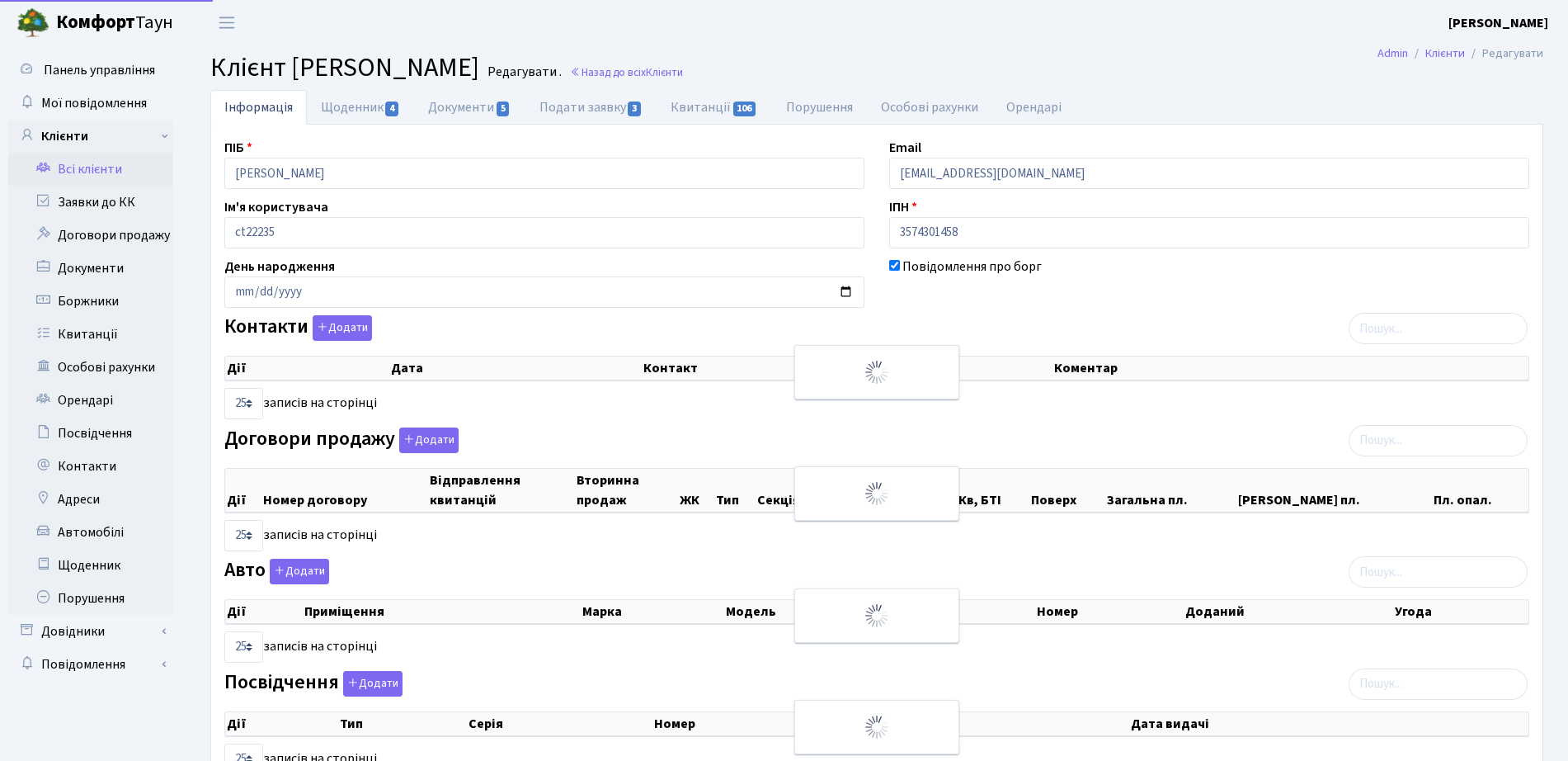
select select "25"
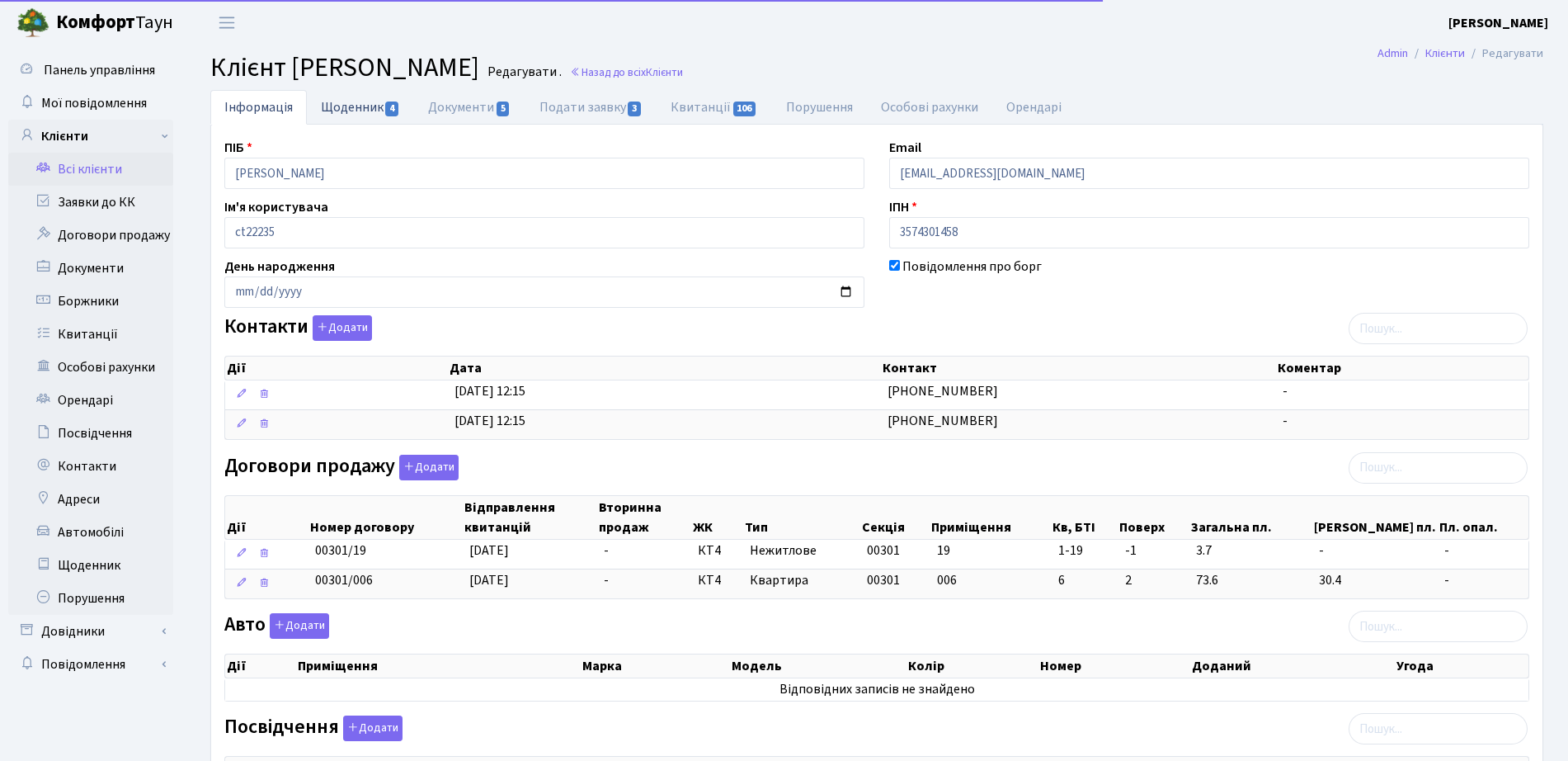
click at [364, 114] on link "Щоденник 4" at bounding box center [361, 106] width 107 height 34
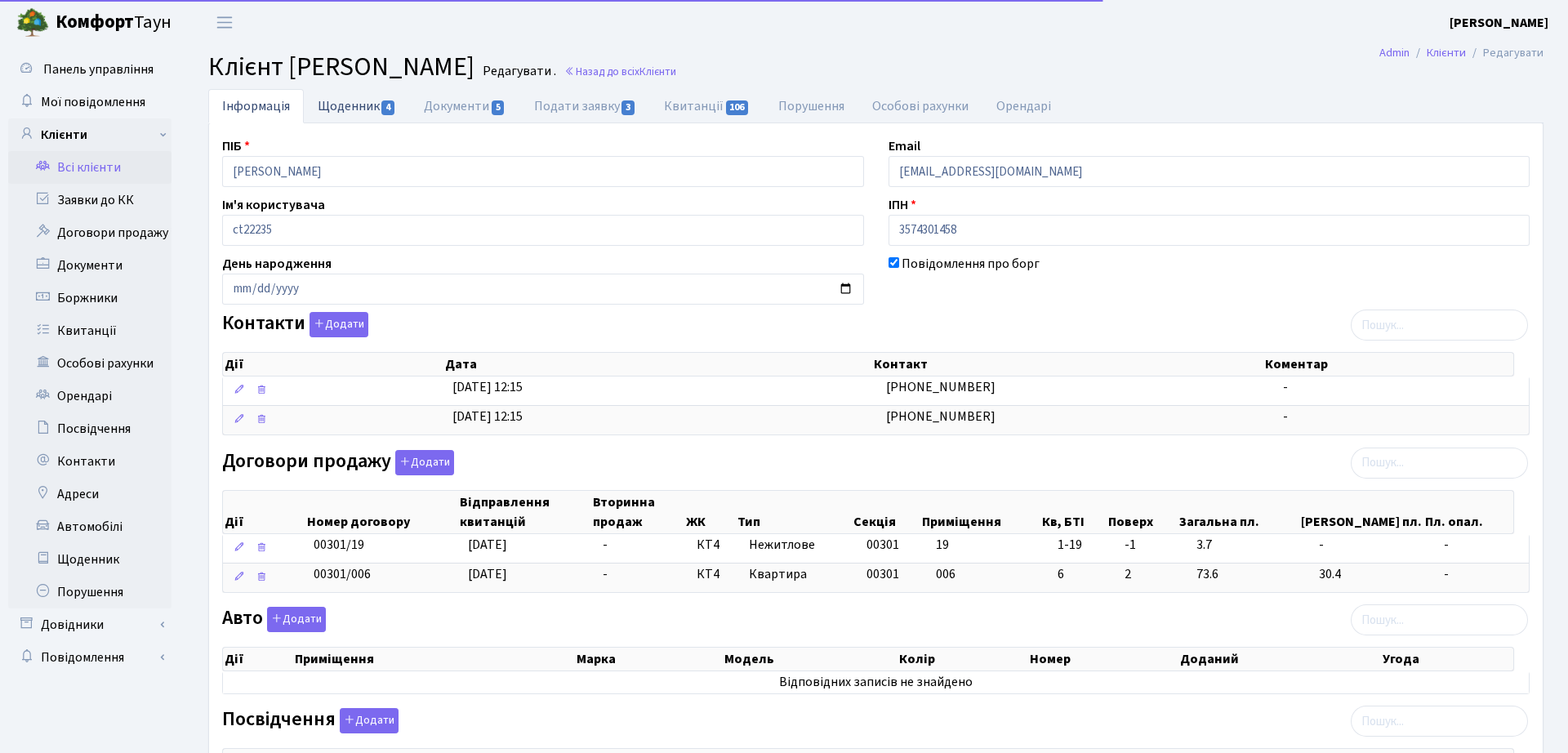
select select "25"
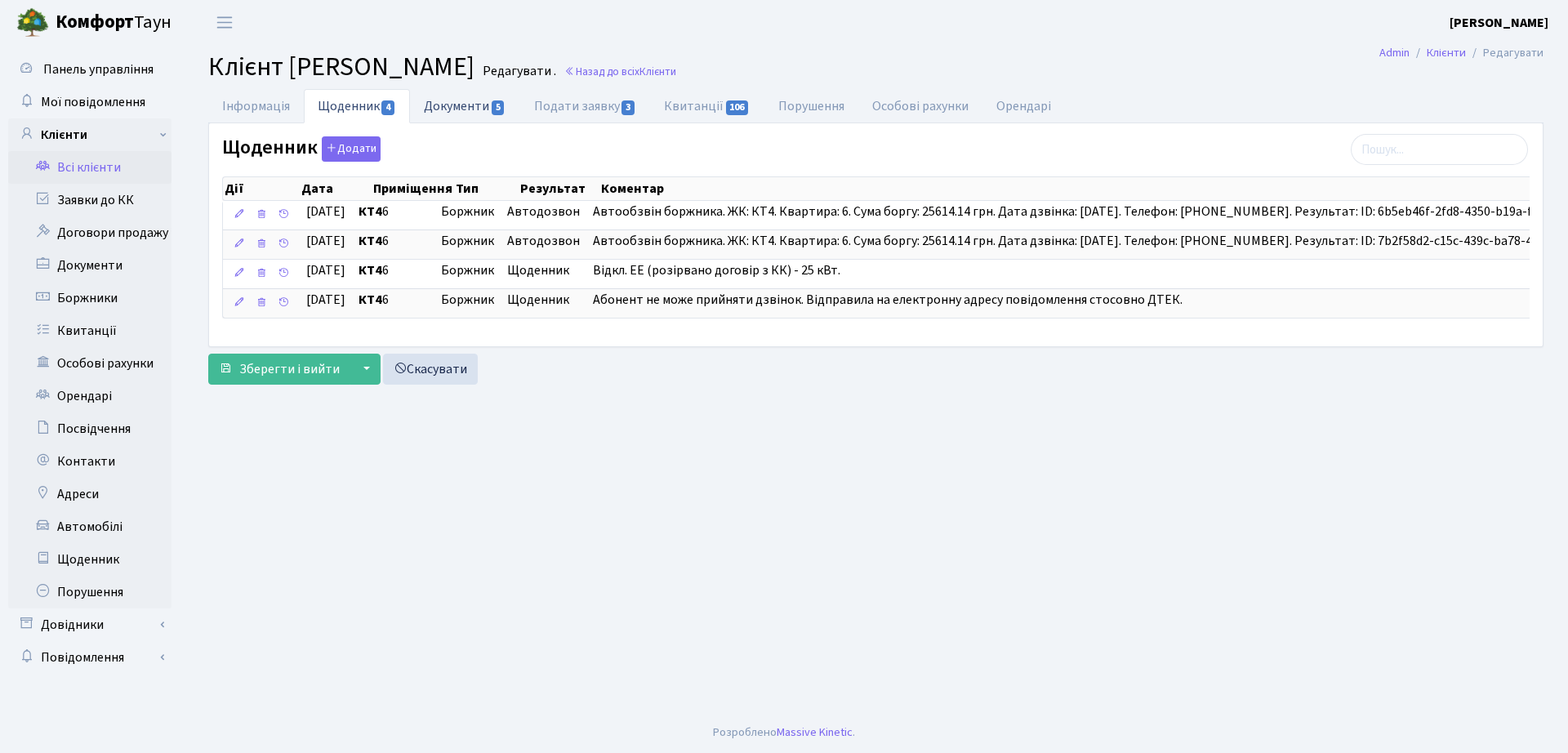
click at [450, 94] on link "Документи 5" at bounding box center [465, 105] width 109 height 33
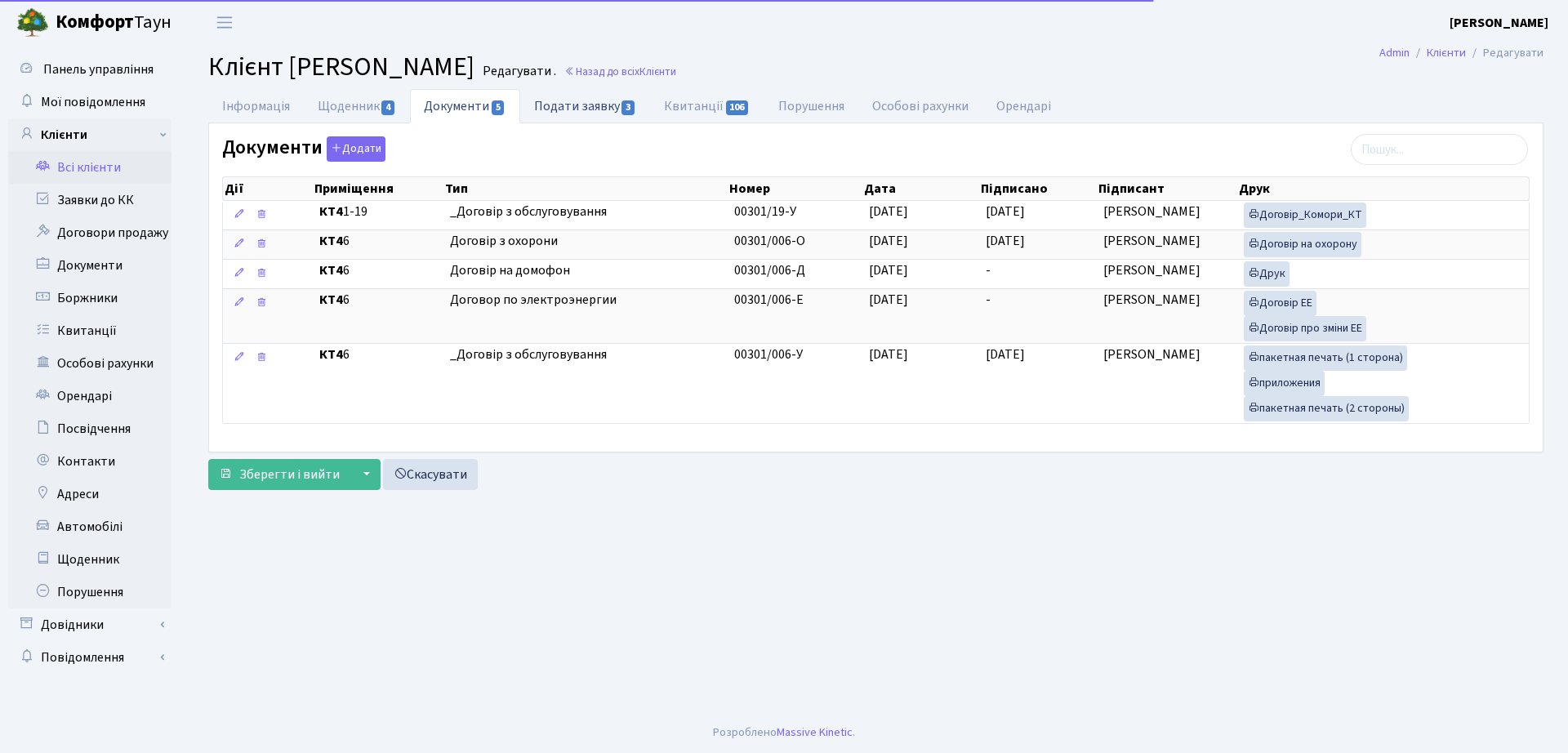
click at [527, 103] on link "Подати заявку 3" at bounding box center [585, 105] width 130 height 33
select select "25"
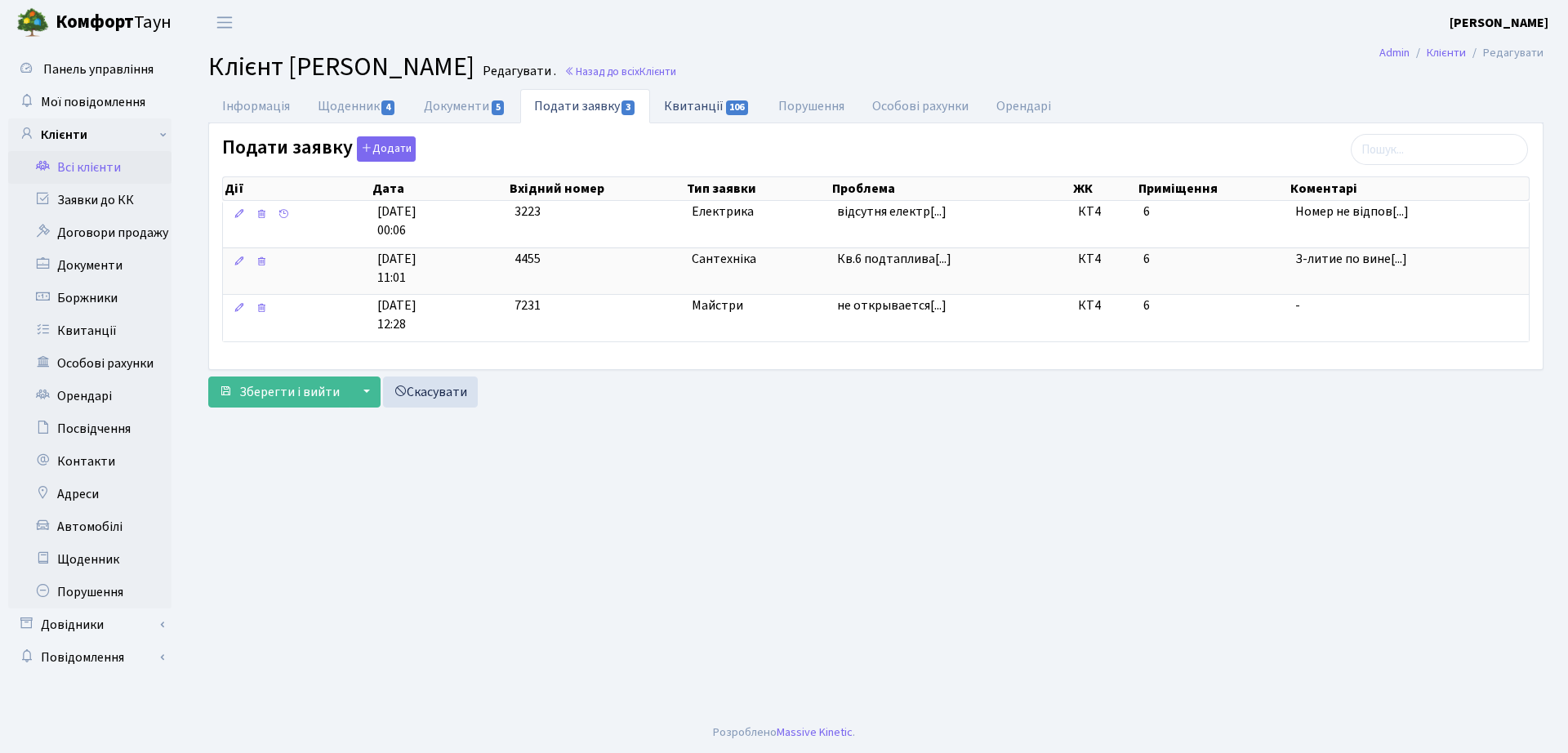
click at [703, 96] on link "Квитанції 106" at bounding box center [706, 105] width 114 height 33
select select "25"
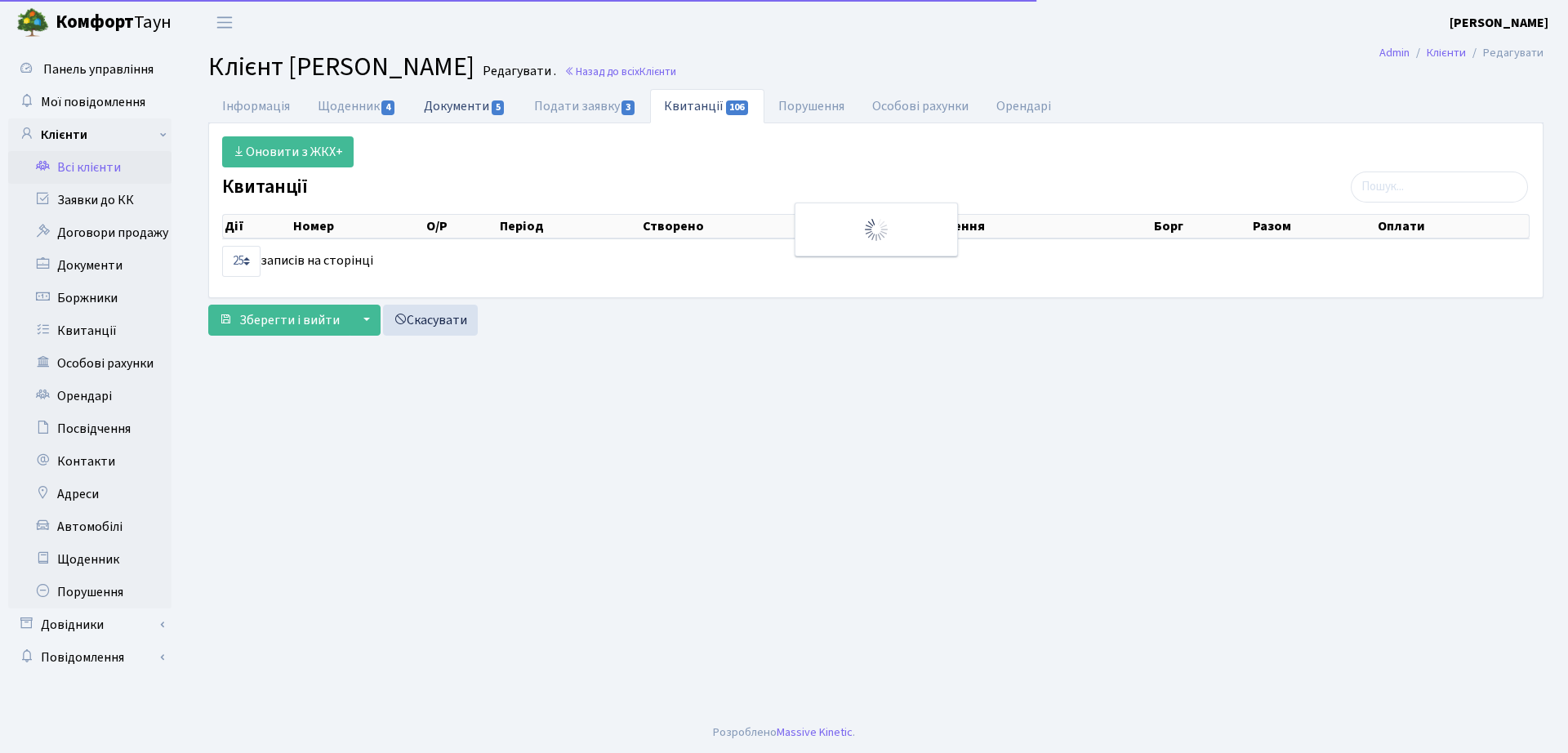
click at [452, 95] on link "Документи 5" at bounding box center [465, 105] width 109 height 33
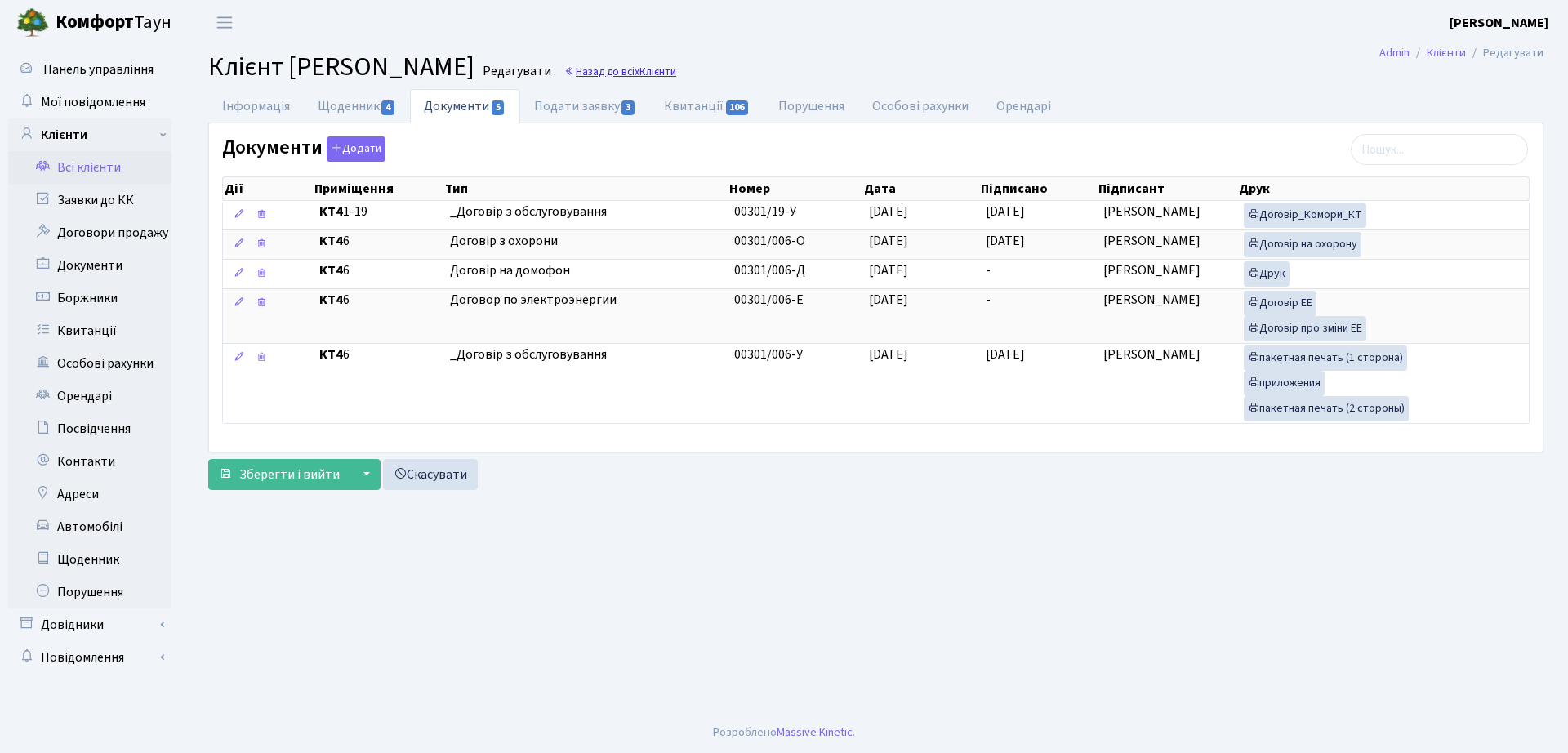
click at [676, 66] on link "Назад до всіх Клієнти" at bounding box center [620, 72] width 112 height 15
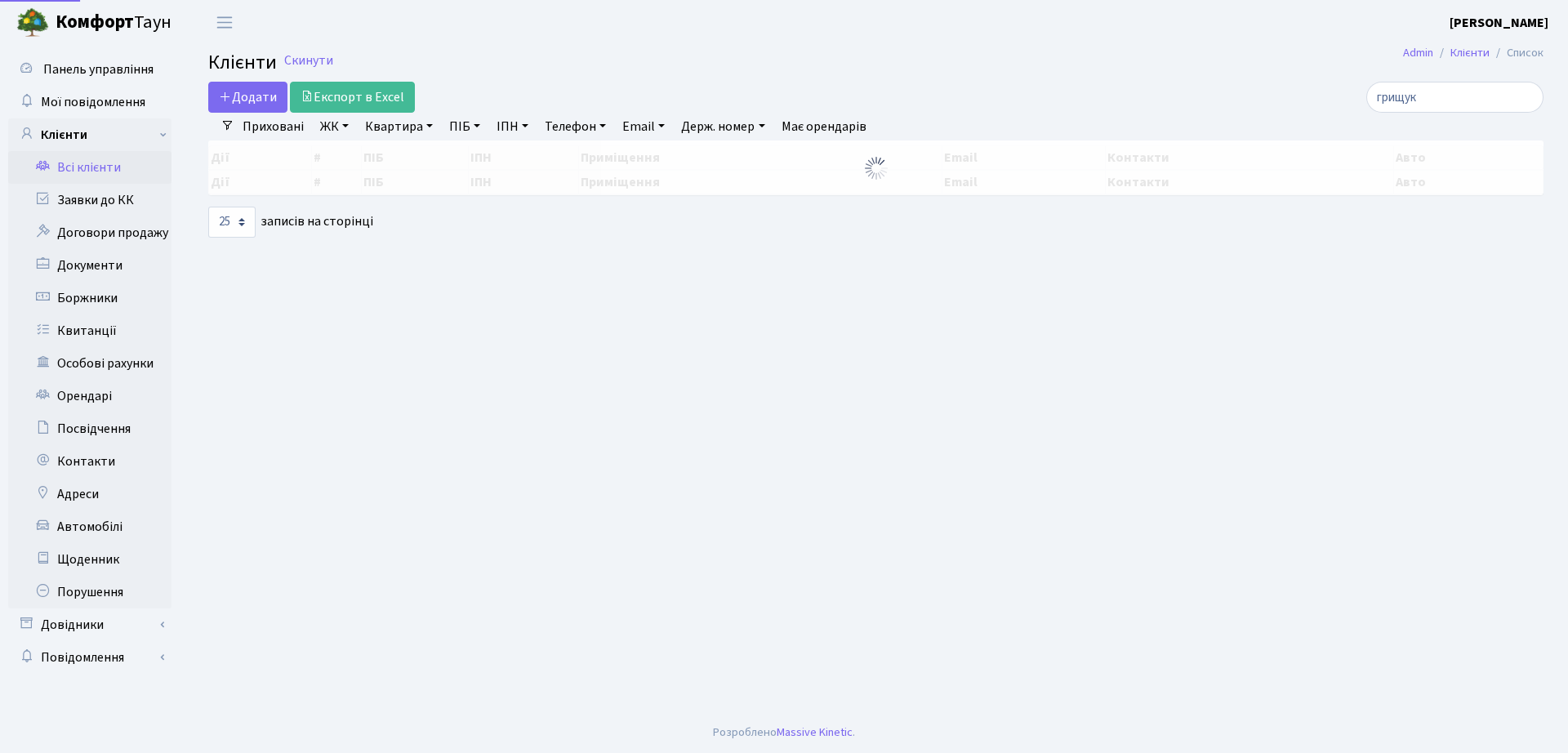
select select "25"
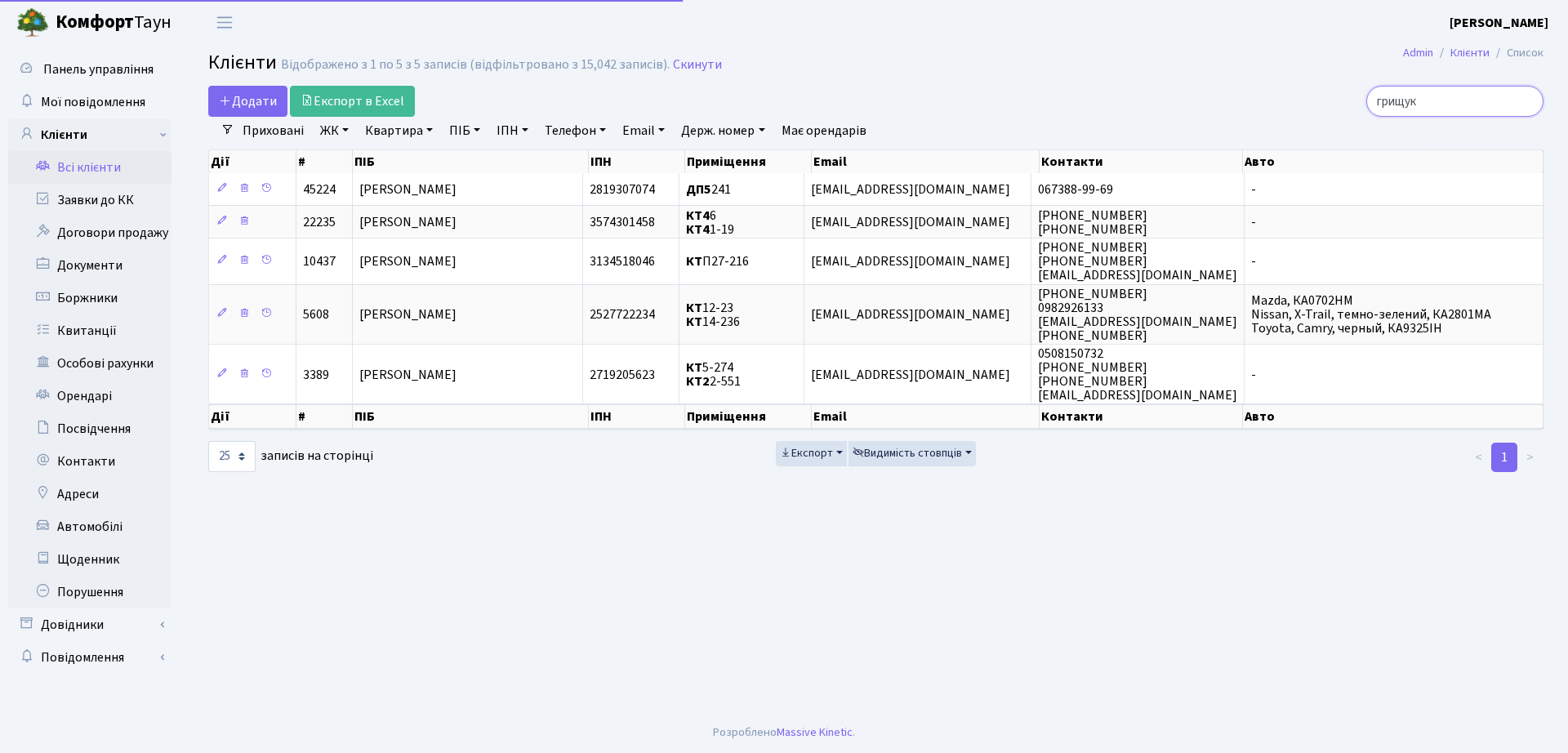
drag, startPoint x: 1245, startPoint y: 108, endPoint x: 1078, endPoint y: 80, distance: 169.3
click at [1109, 113] on div "грищук" at bounding box center [1329, 101] width 453 height 31
type input "кучер"
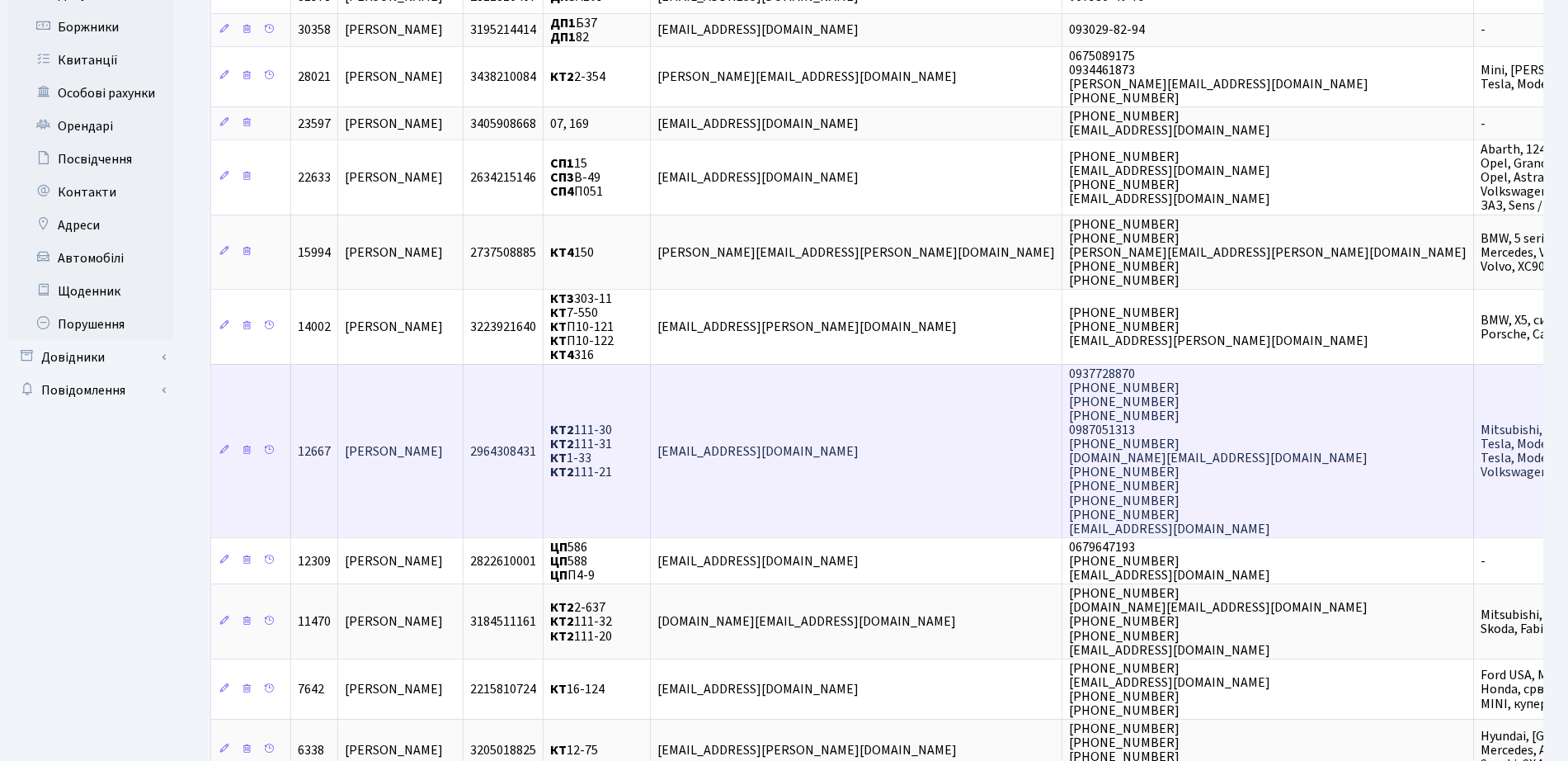
scroll to position [310, 0]
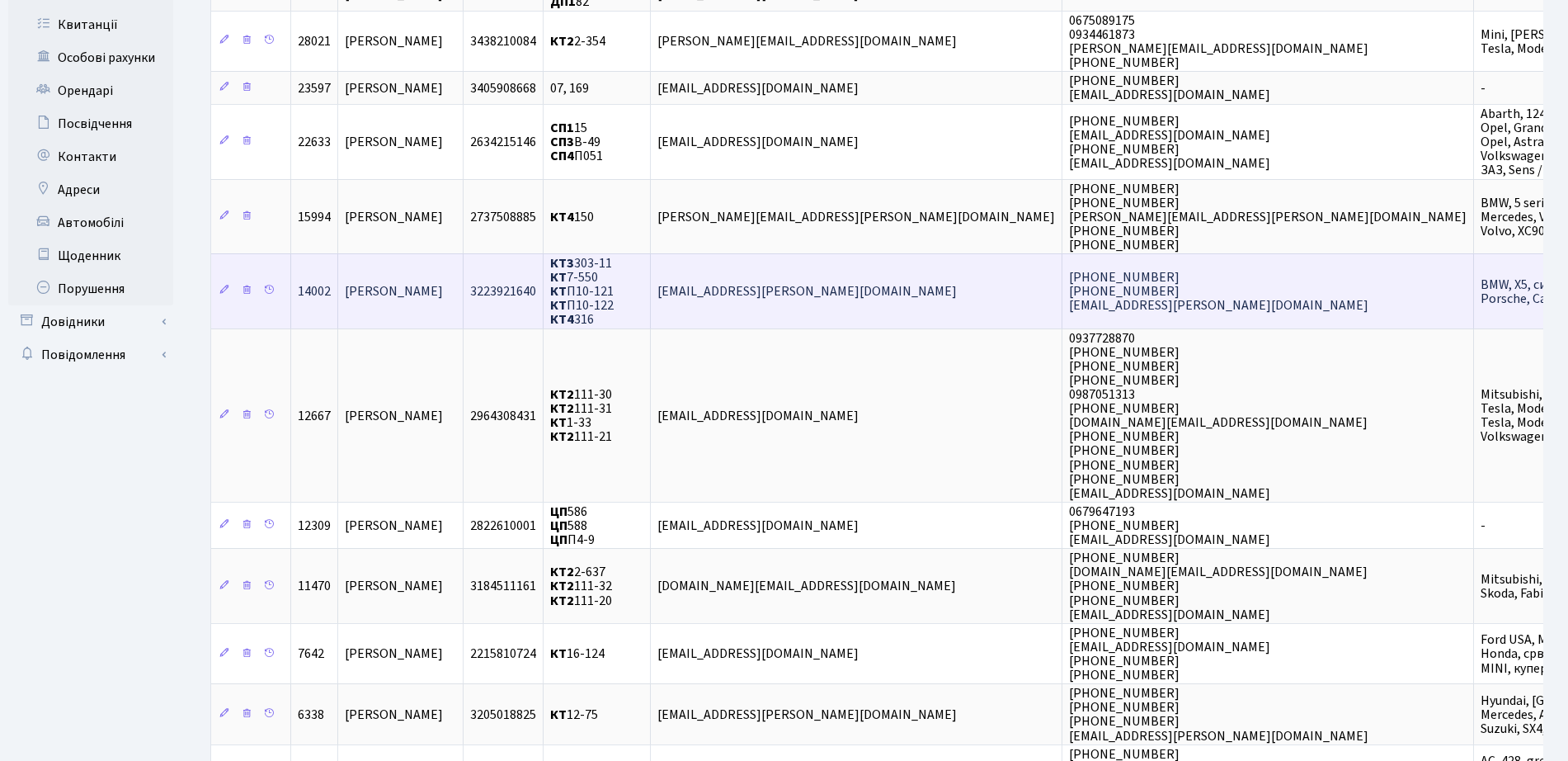
click at [463, 269] on td "[PERSON_NAME]" at bounding box center [400, 291] width 125 height 75
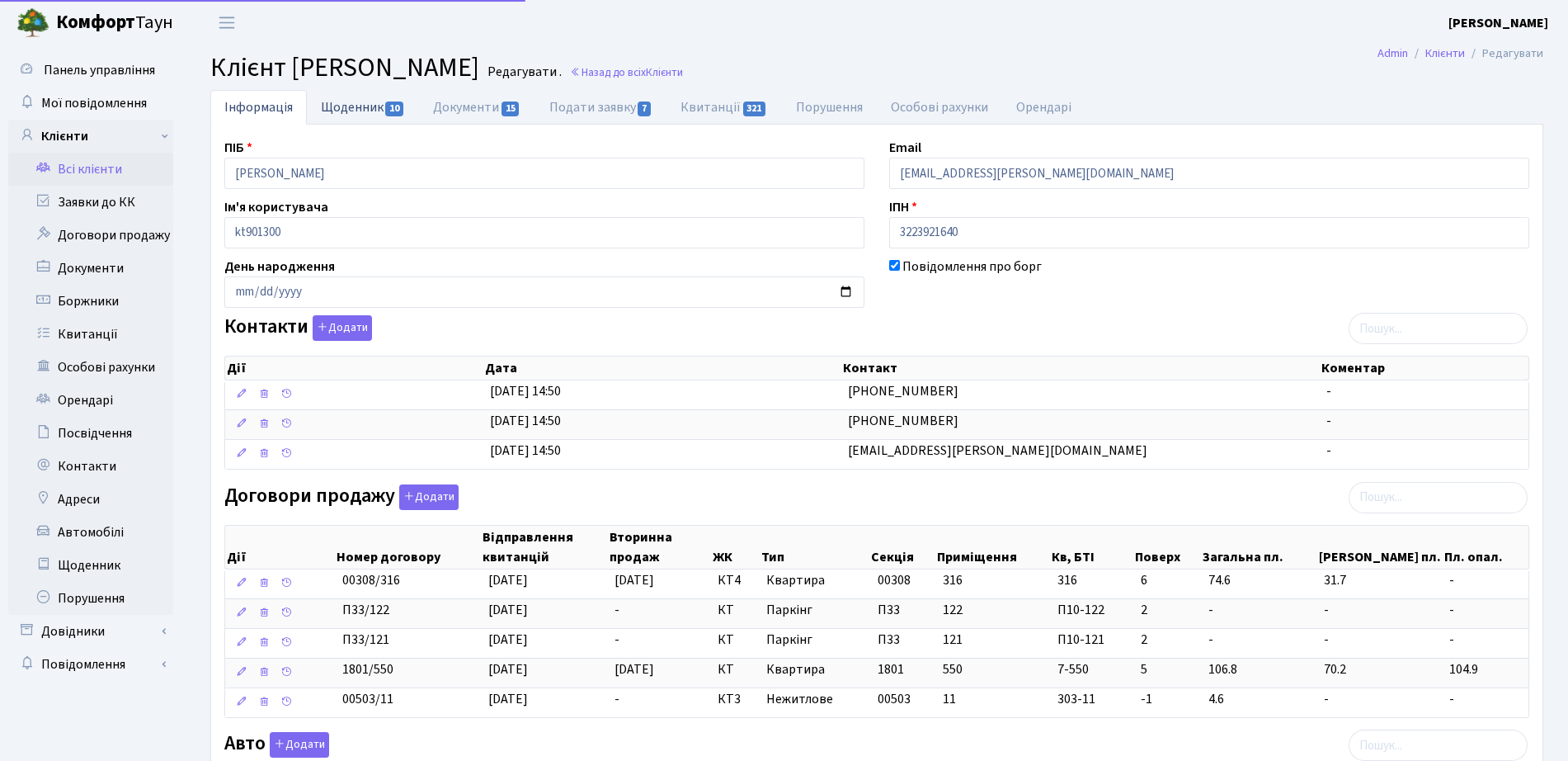
click at [391, 98] on link "Щоденник 10" at bounding box center [363, 106] width 112 height 34
select select "25"
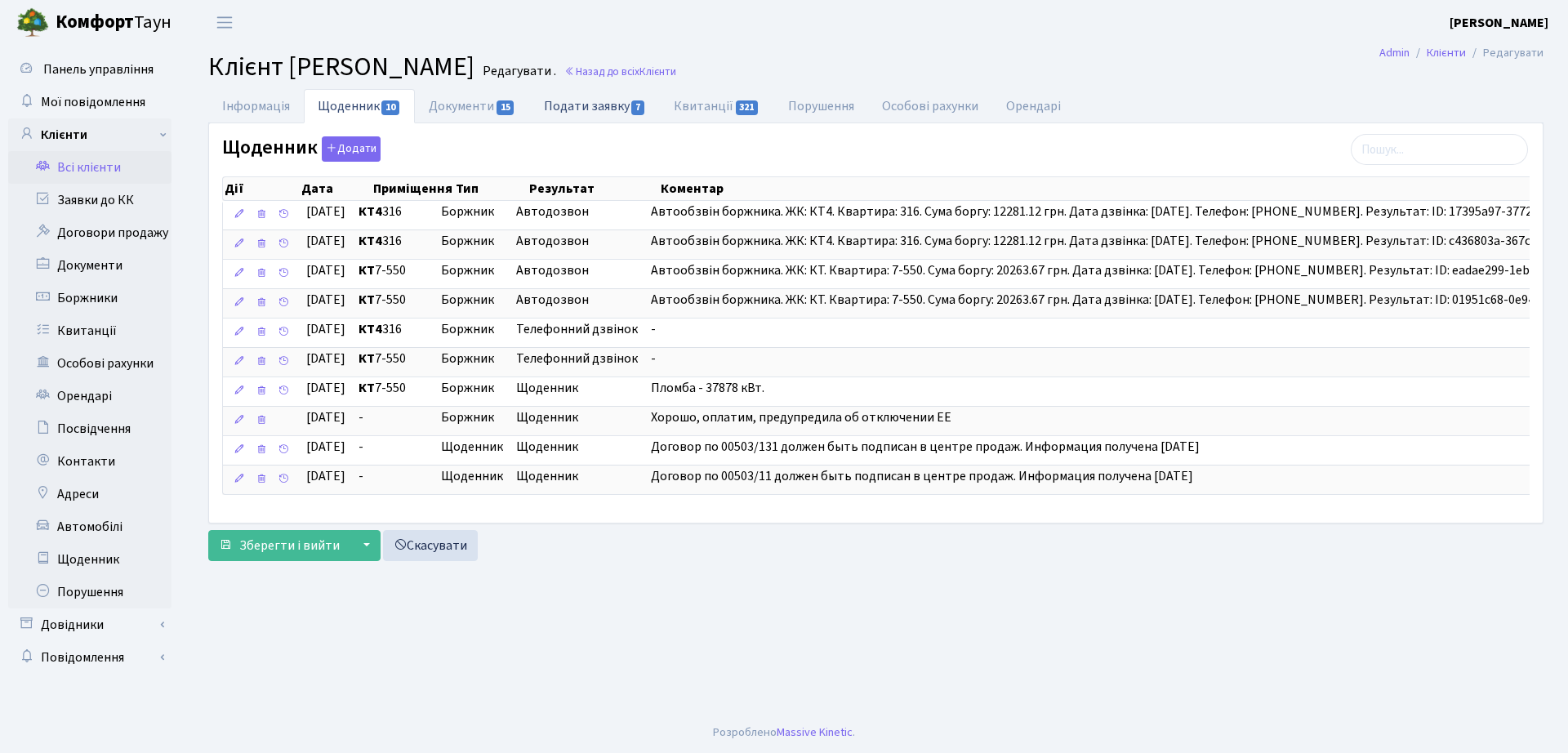
click at [563, 102] on link "Подати заявку 7" at bounding box center [595, 105] width 130 height 33
select select "25"
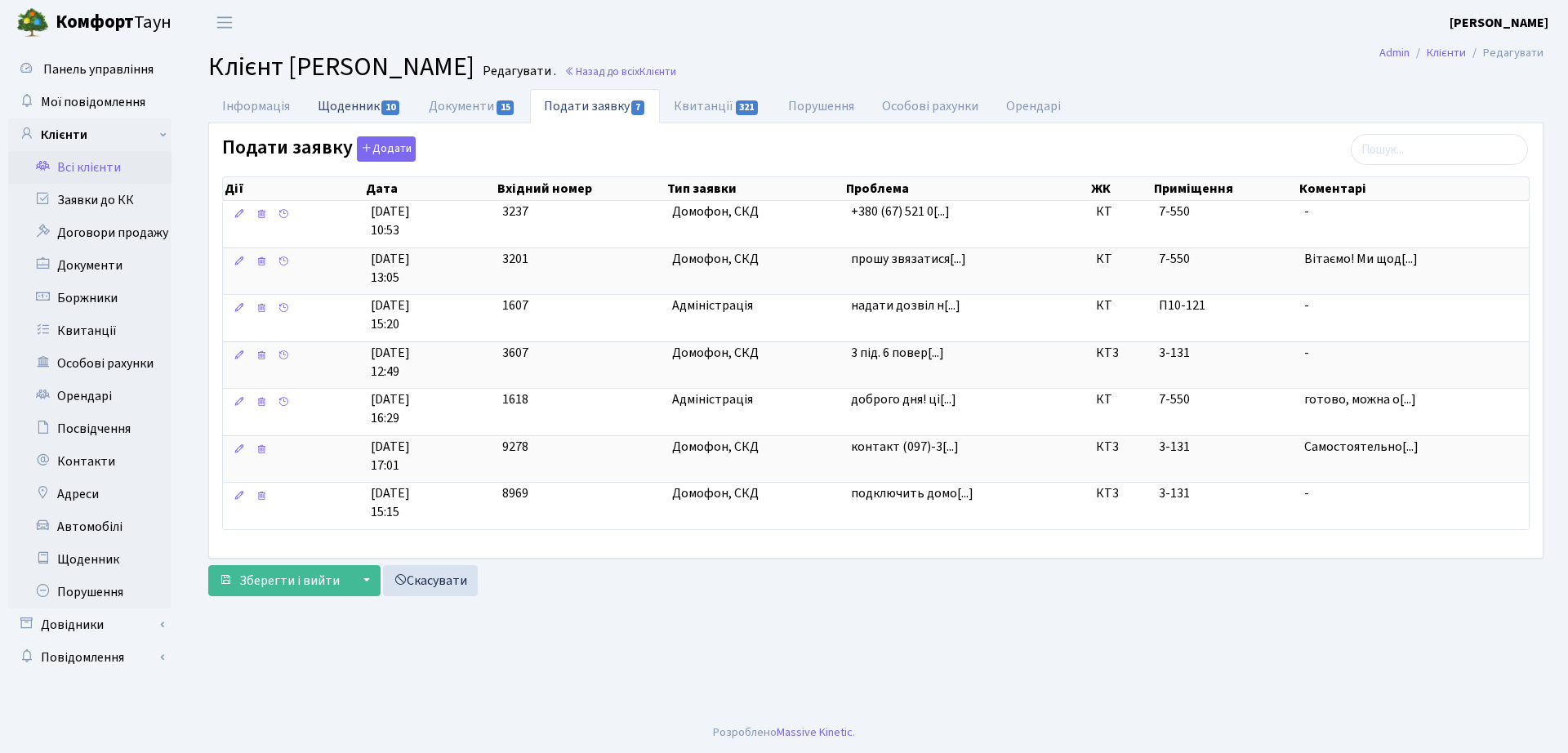
click at [363, 108] on link "Щоденник 10" at bounding box center [360, 105] width 111 height 33
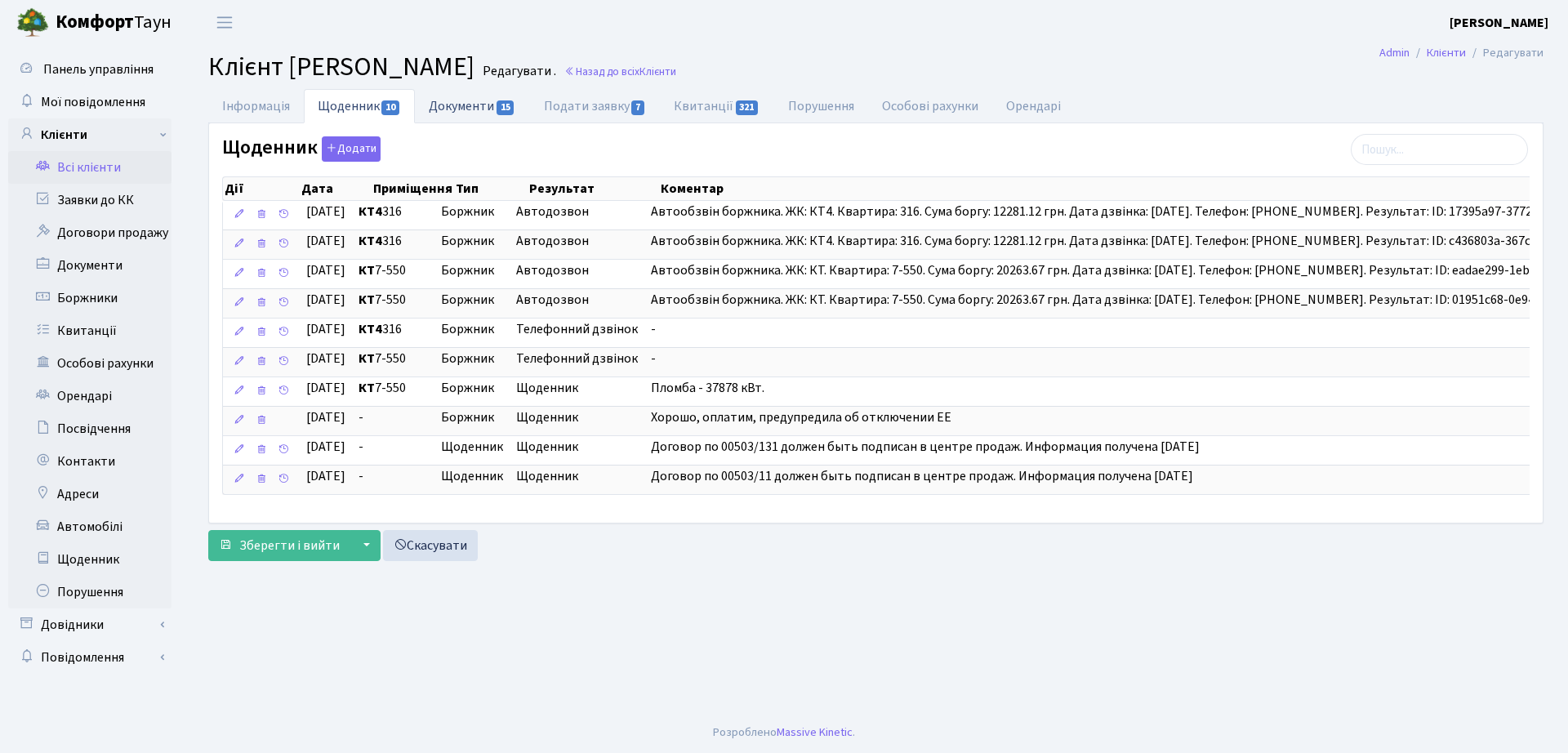
click at [441, 107] on link "Документи 15" at bounding box center [472, 105] width 114 height 33
select select "25"
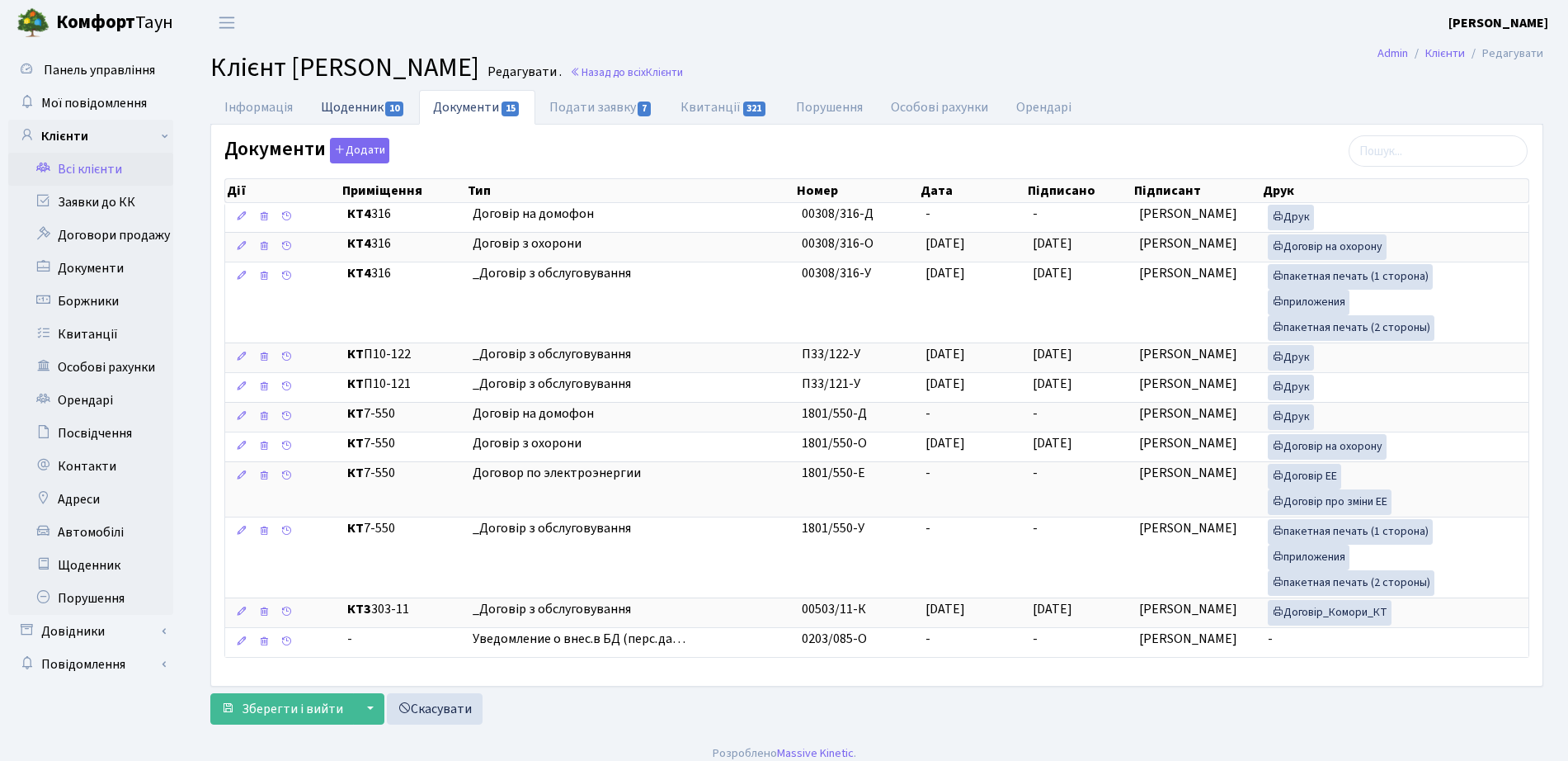
click at [403, 102] on span "10" at bounding box center [394, 109] width 18 height 15
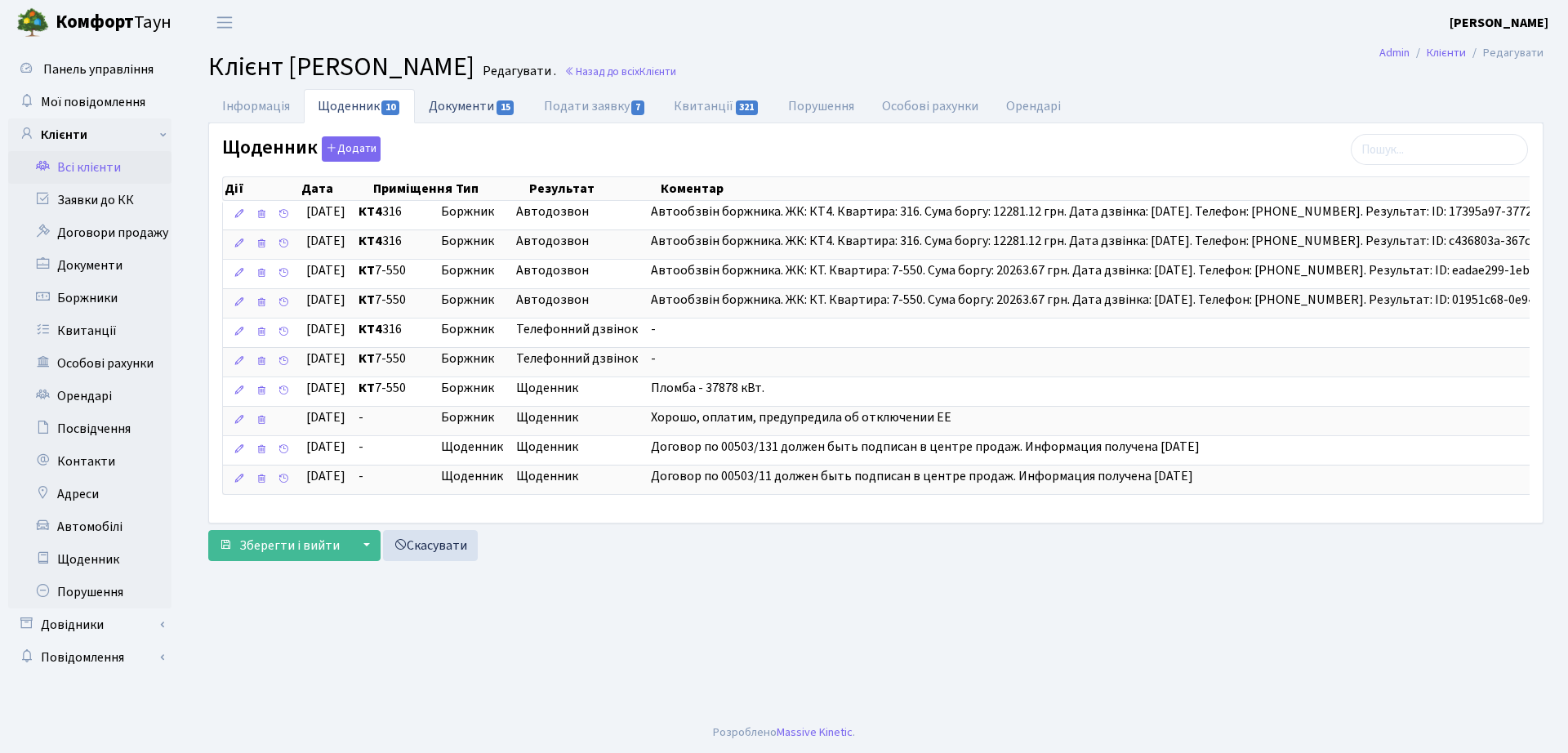
click at [491, 114] on link "Документи 15" at bounding box center [472, 105] width 114 height 33
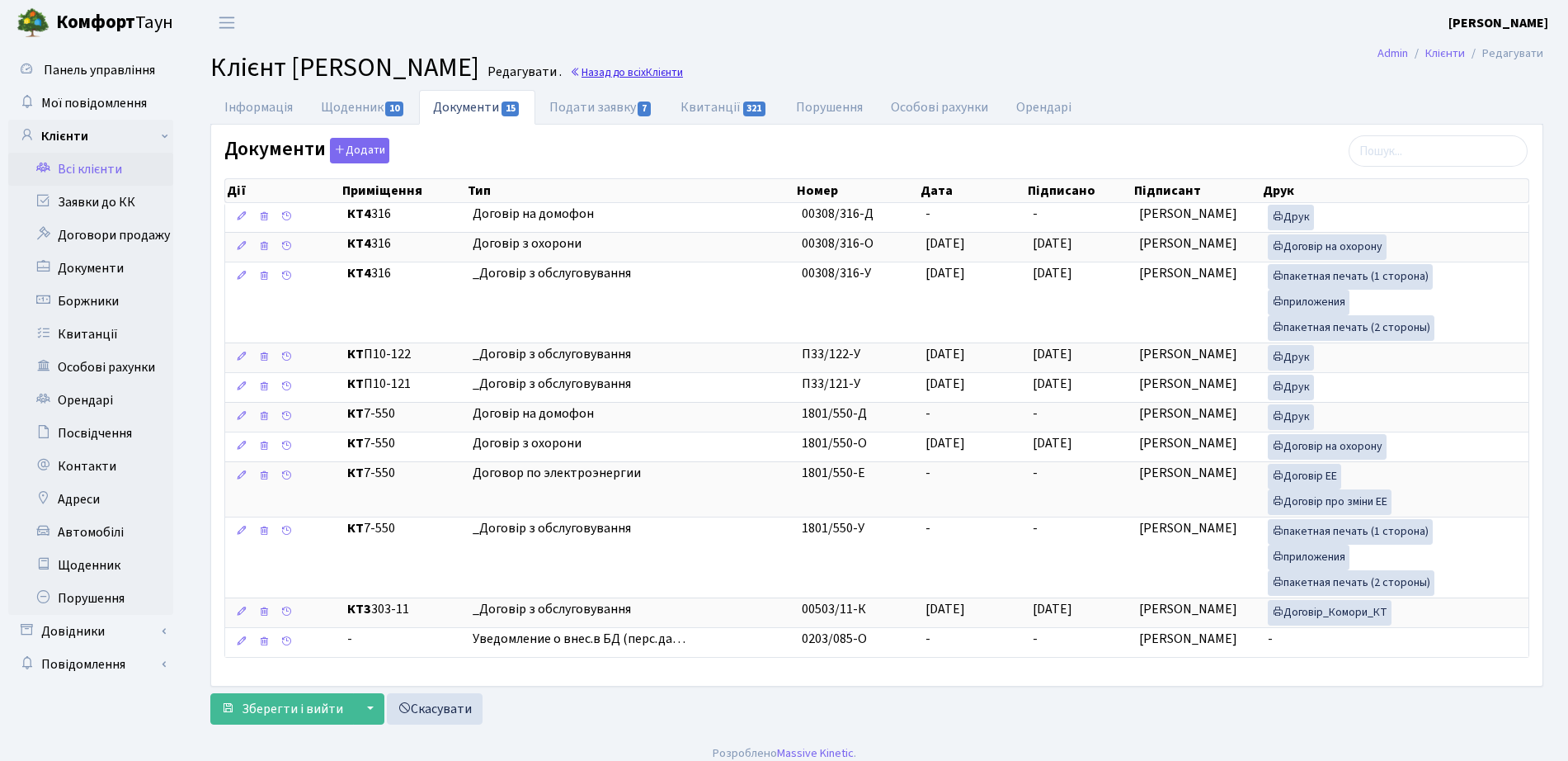
click at [683, 76] on span "Клієнти" at bounding box center [664, 72] width 37 height 16
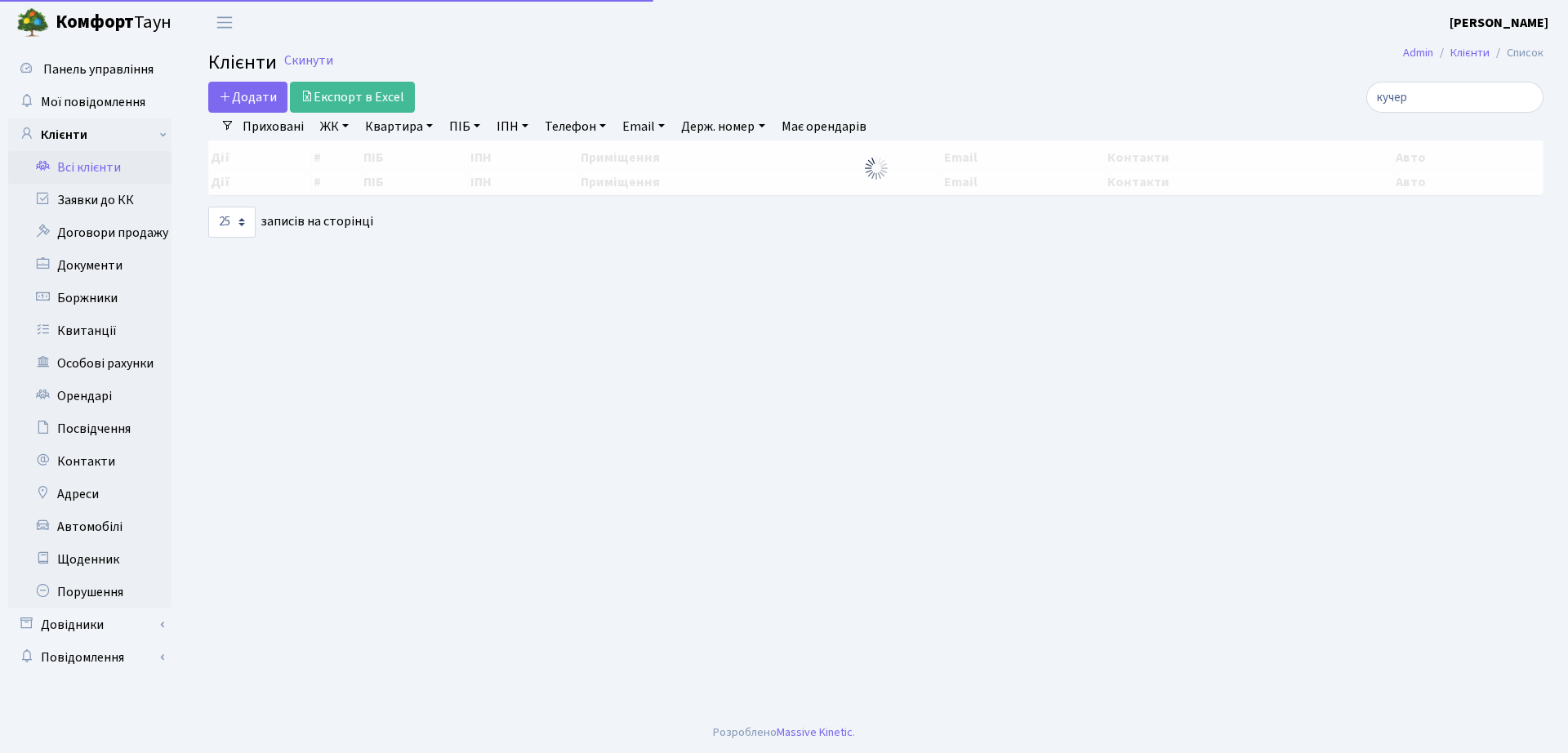
select select "25"
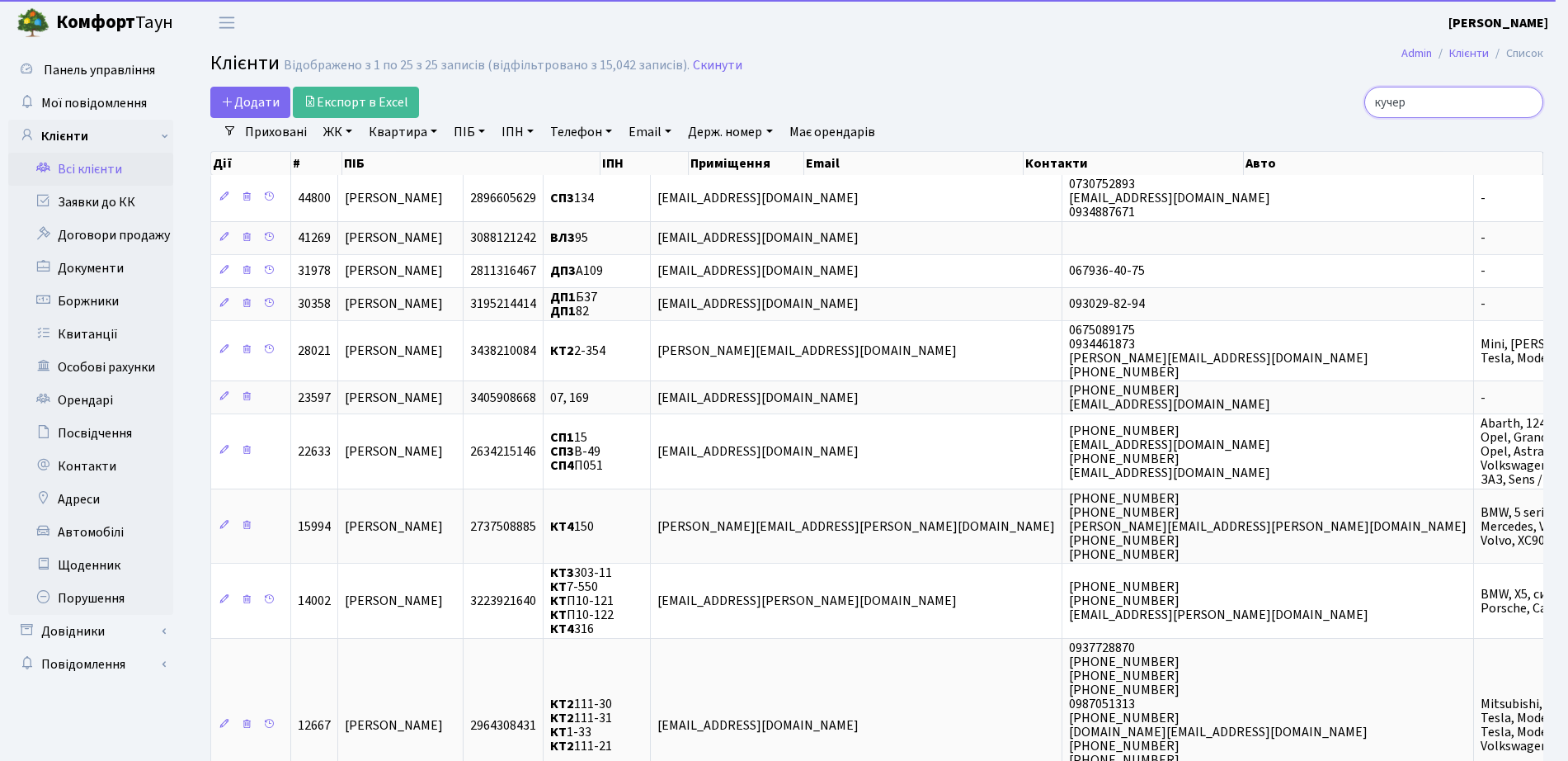
drag, startPoint x: 1469, startPoint y: 100, endPoint x: 1132, endPoint y: 93, distance: 337.1
click at [1132, 93] on div "кучер" at bounding box center [1329, 102] width 428 height 31
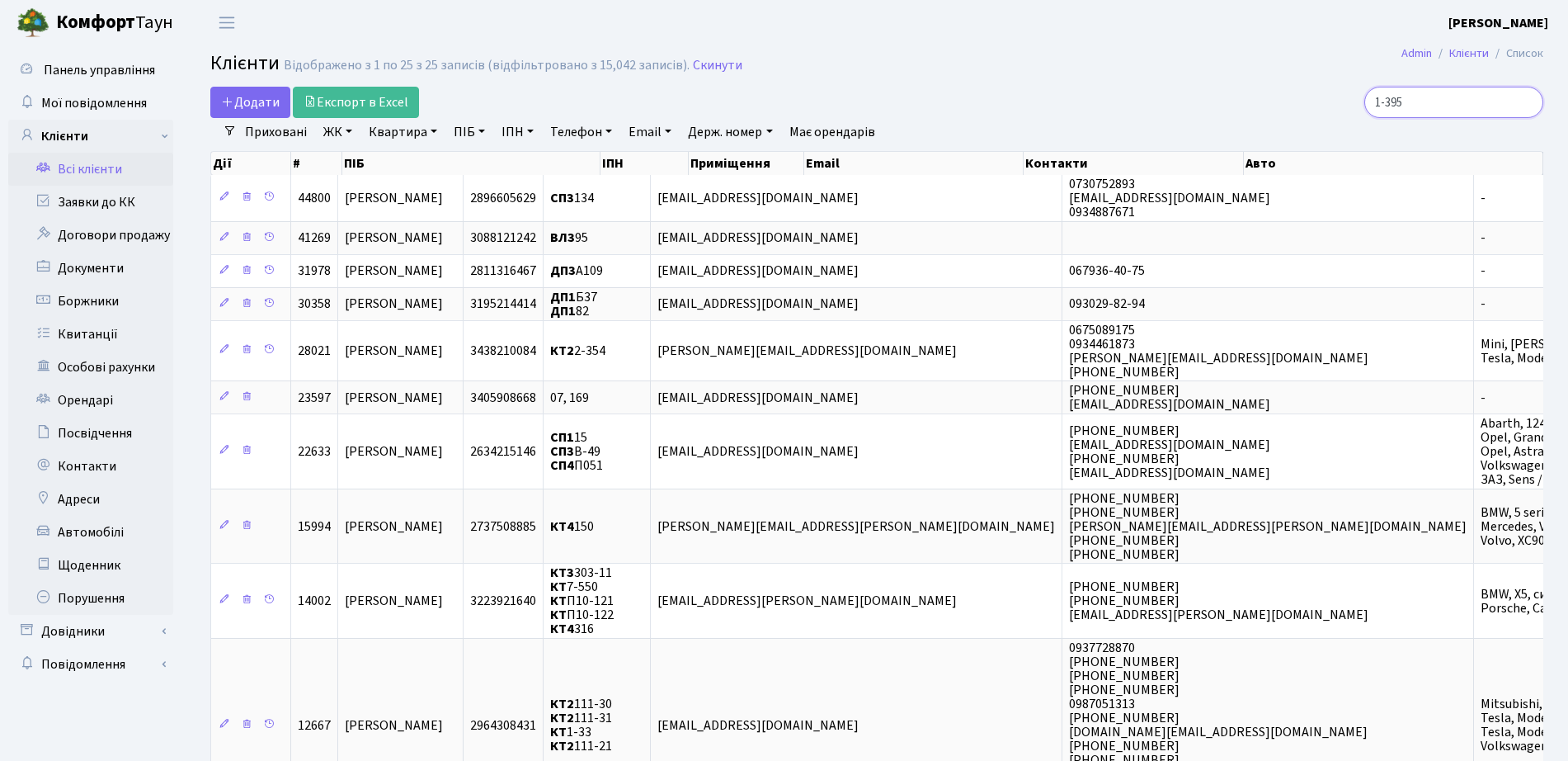
type input "1-395"
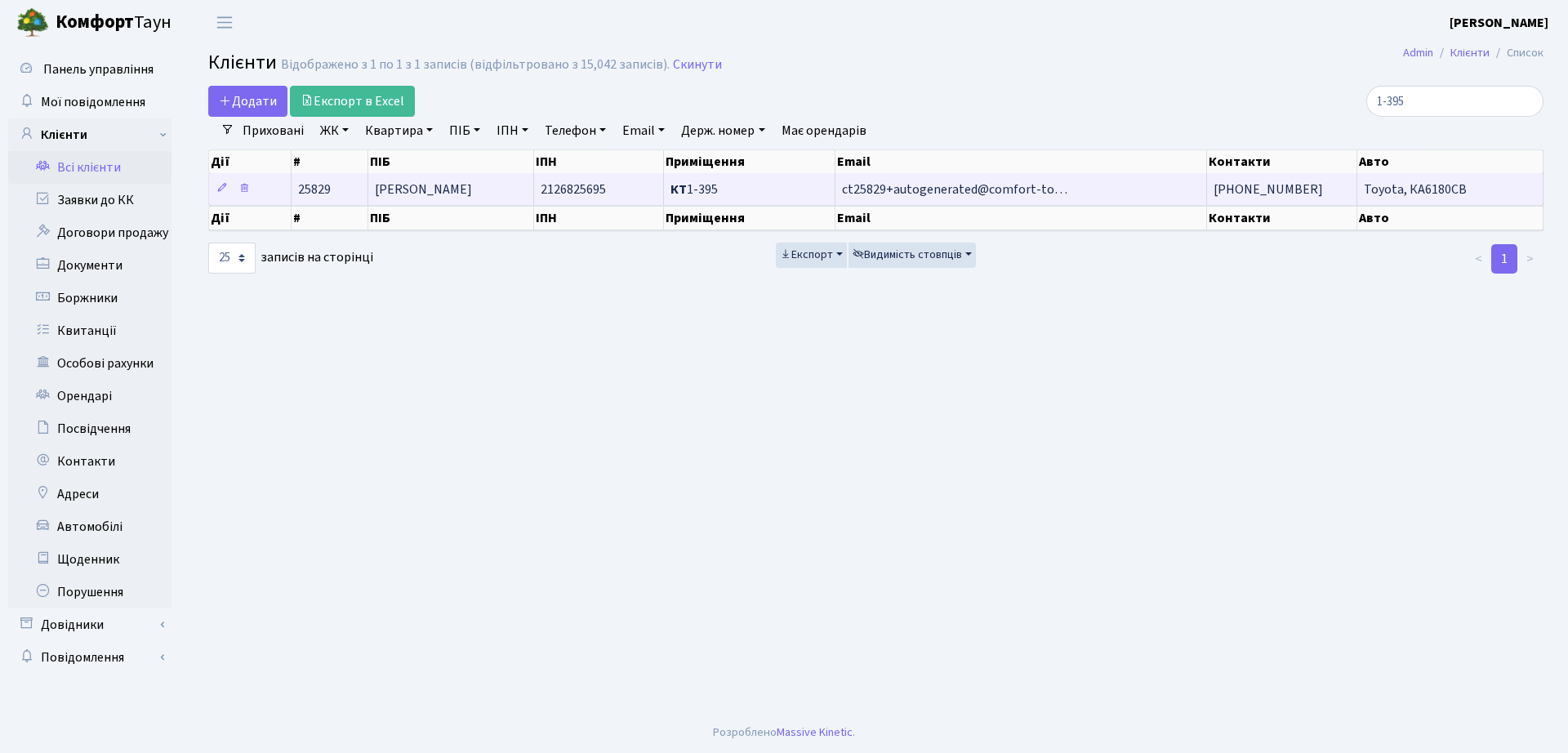
click at [588, 202] on td "2126825695" at bounding box center [599, 189] width 131 height 32
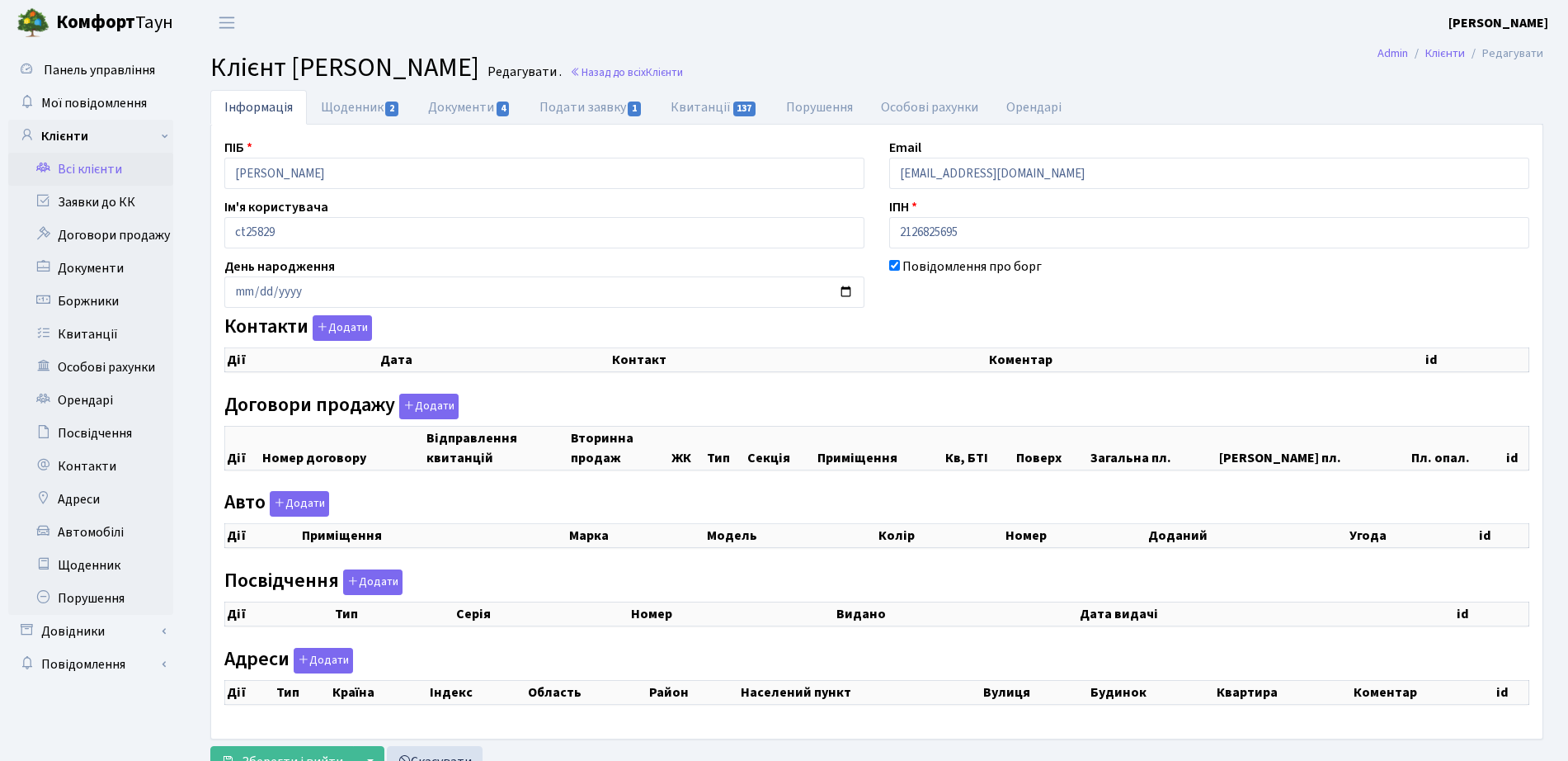
checkbox input "true"
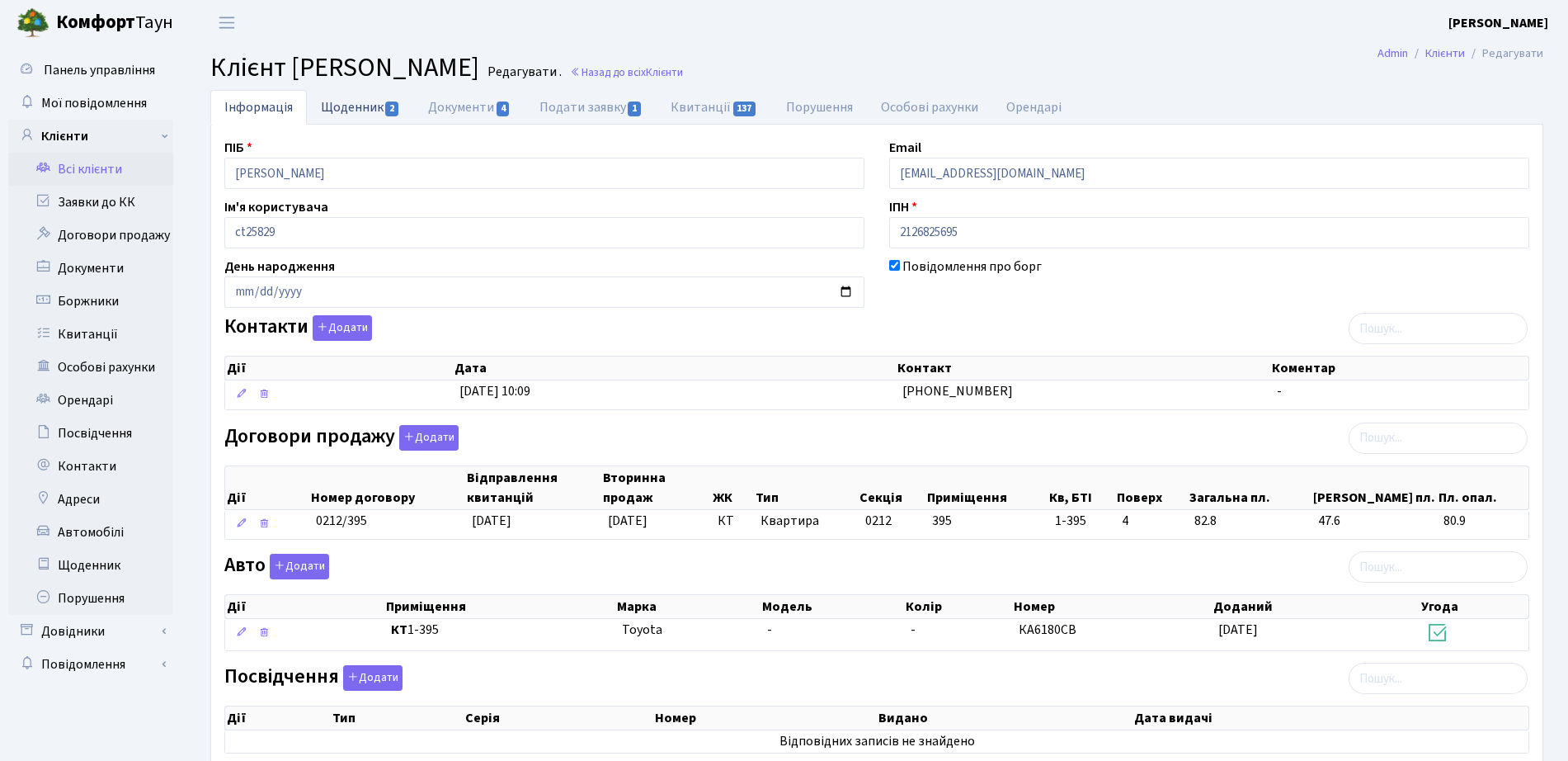
click at [397, 100] on link "Щоденник 2" at bounding box center [361, 106] width 107 height 34
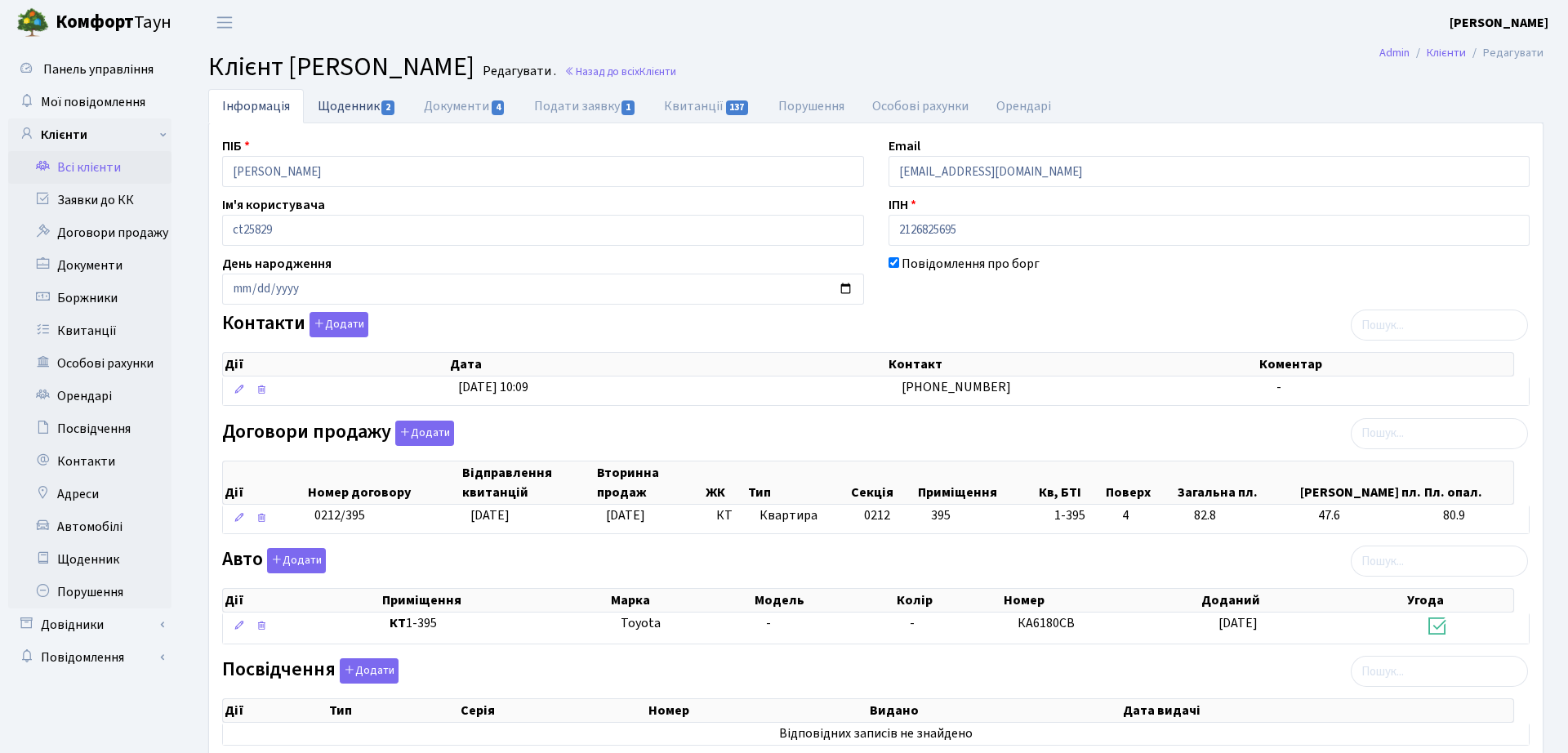
select select "25"
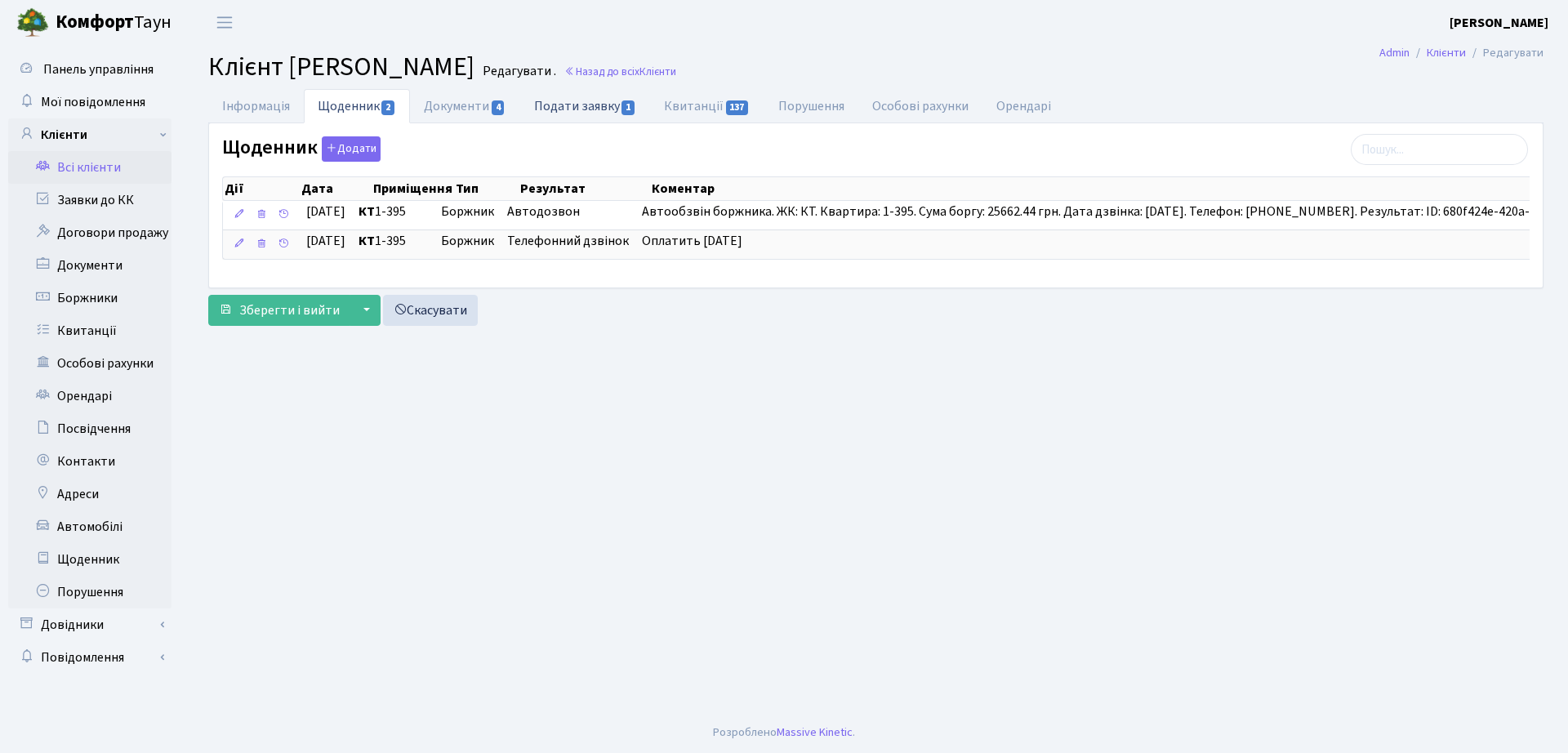
click at [563, 108] on link "Подати заявку 1" at bounding box center [585, 105] width 130 height 33
select select "25"
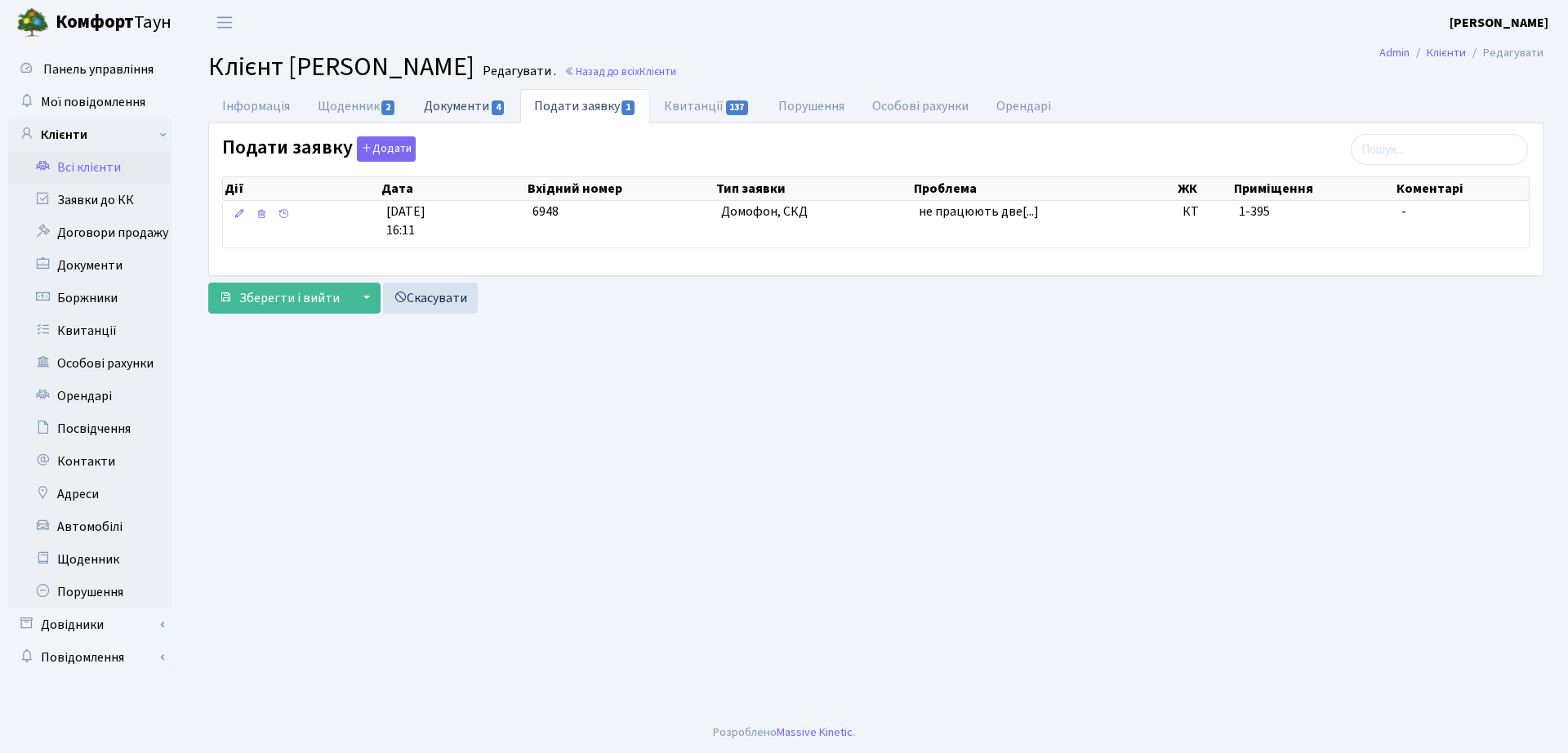
click at [450, 108] on link "Документи 4" at bounding box center [465, 105] width 109 height 33
select select "25"
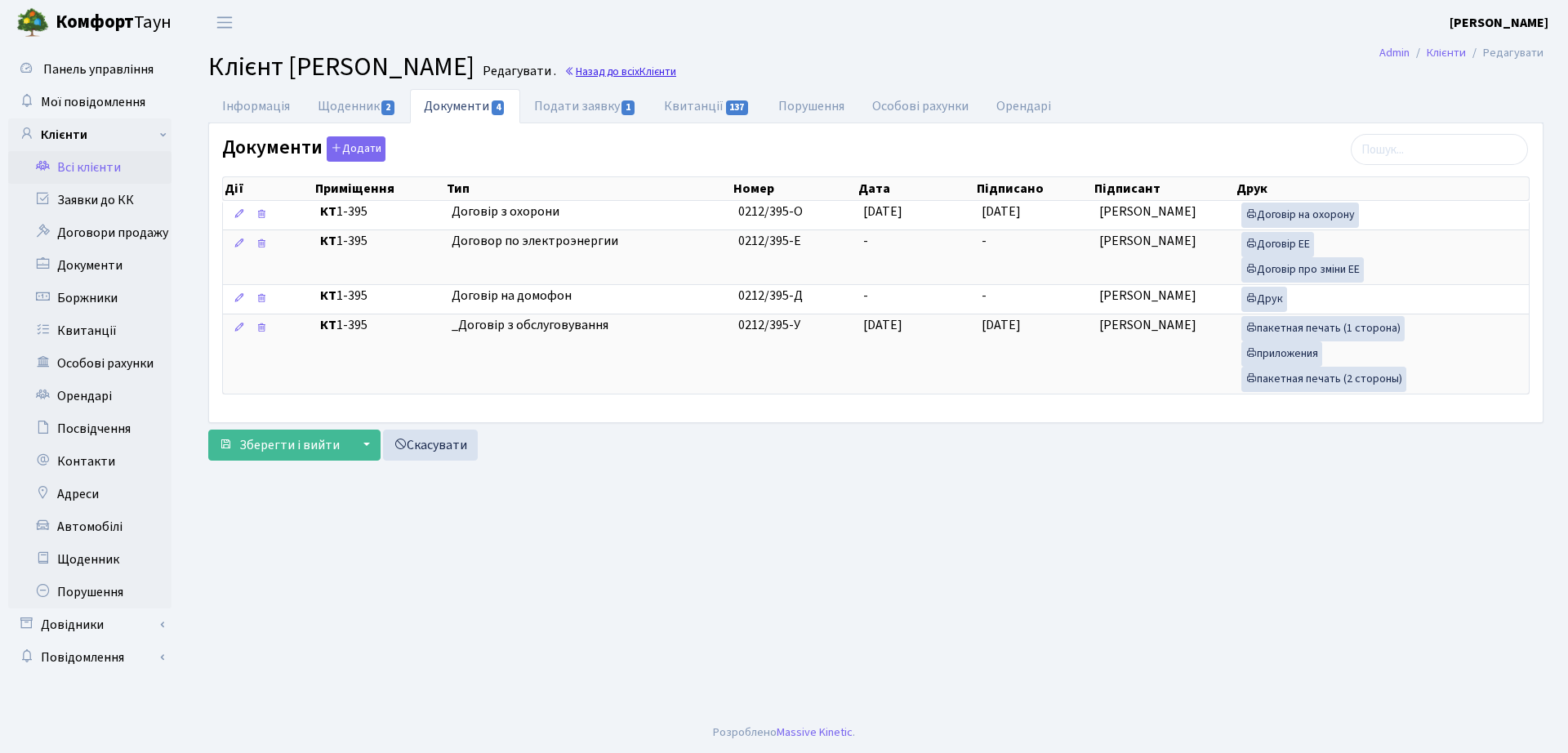
click at [640, 75] on span "Клієнти" at bounding box center [658, 72] width 37 height 15
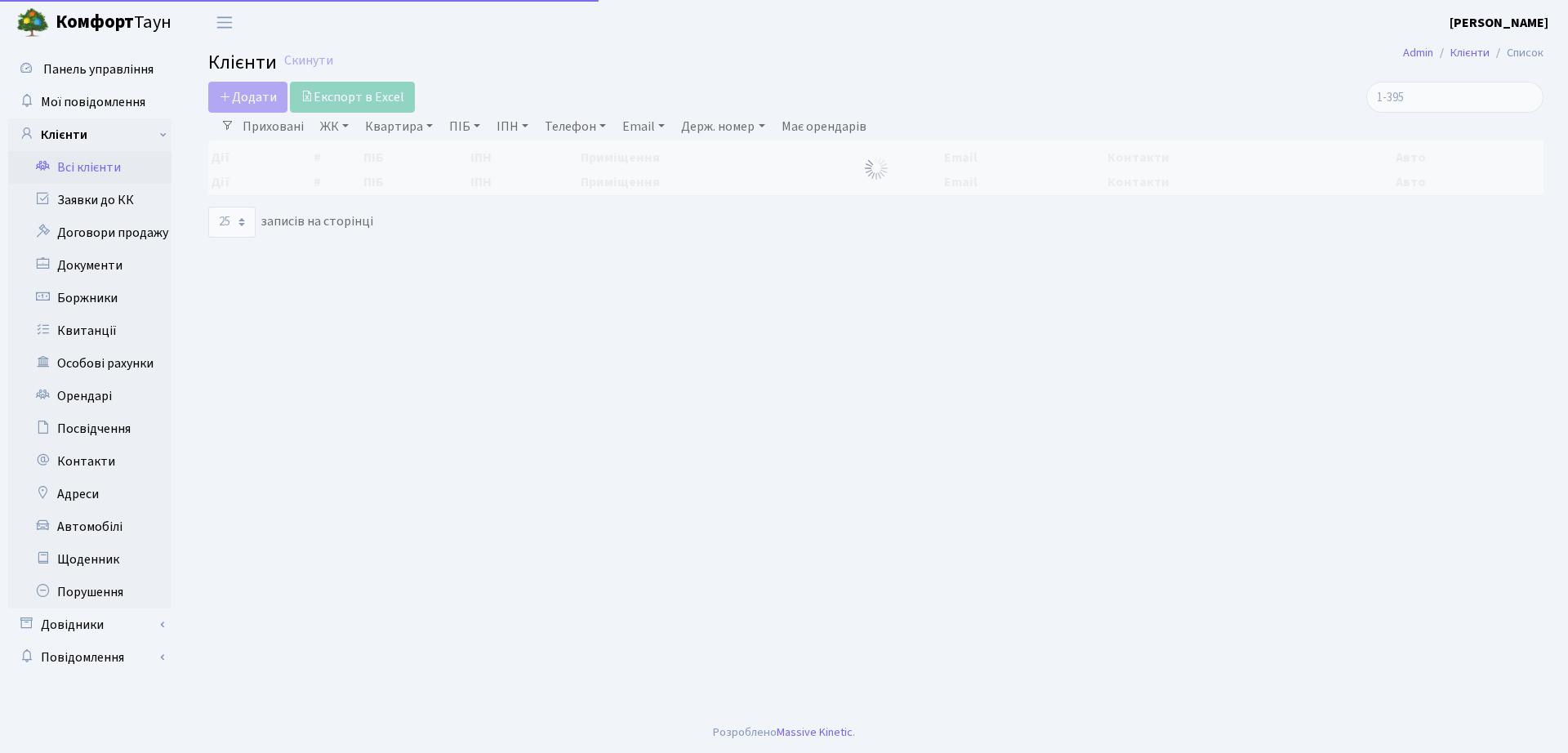
select select "25"
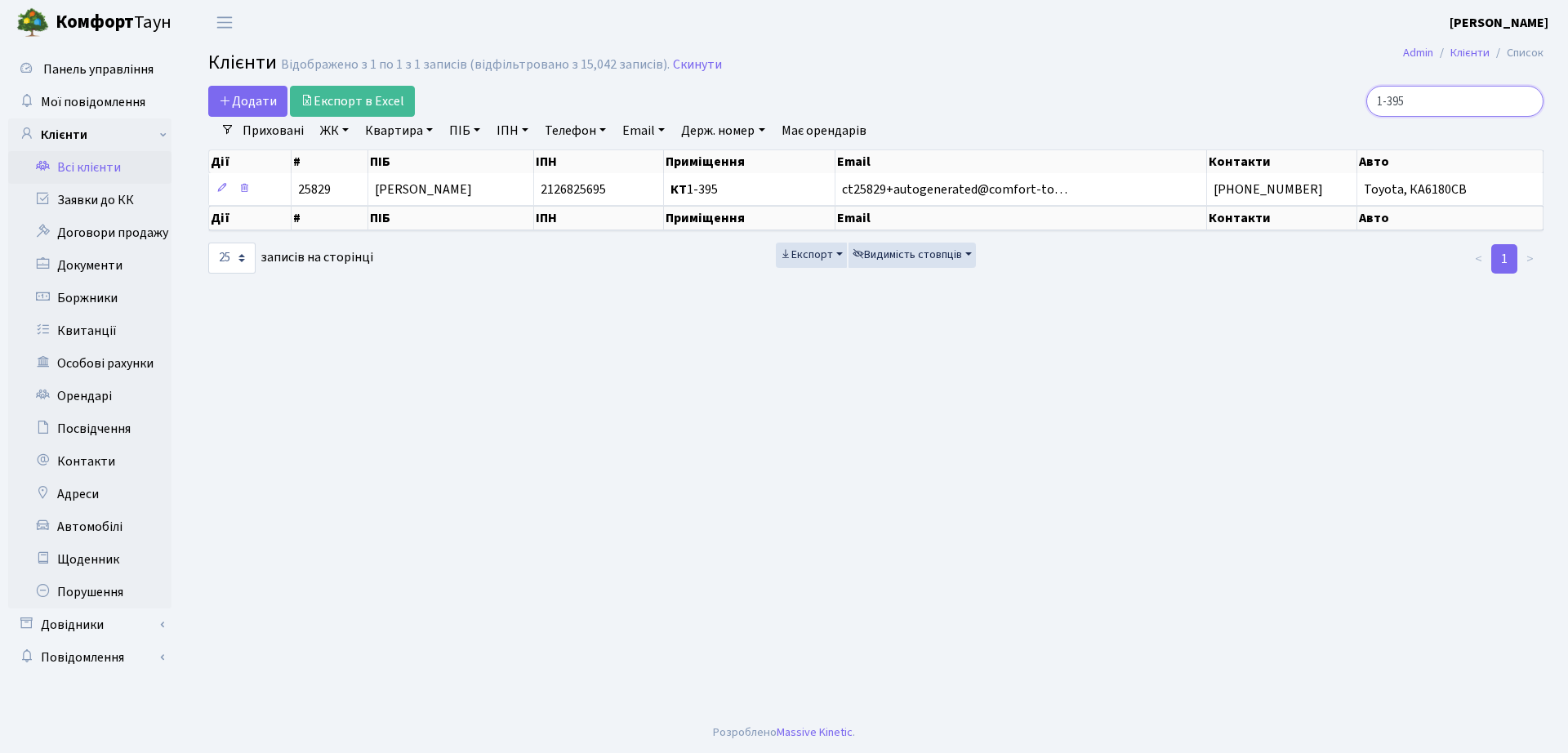
drag, startPoint x: 1421, startPoint y: 93, endPoint x: 1257, endPoint y: 88, distance: 164.1
click at [1259, 88] on div "1-395" at bounding box center [1329, 101] width 429 height 31
type input "11-86"
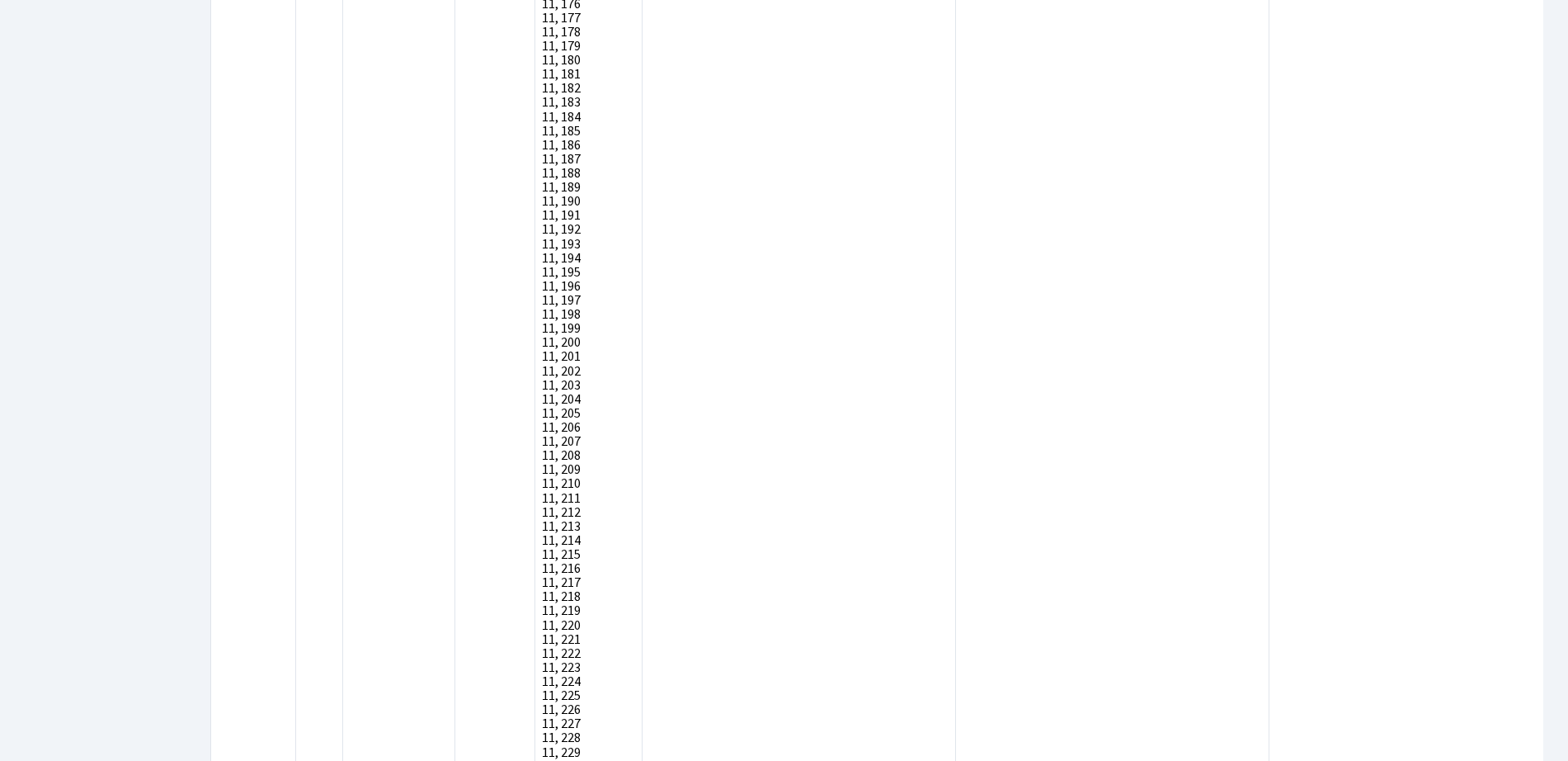
scroll to position [15487, 0]
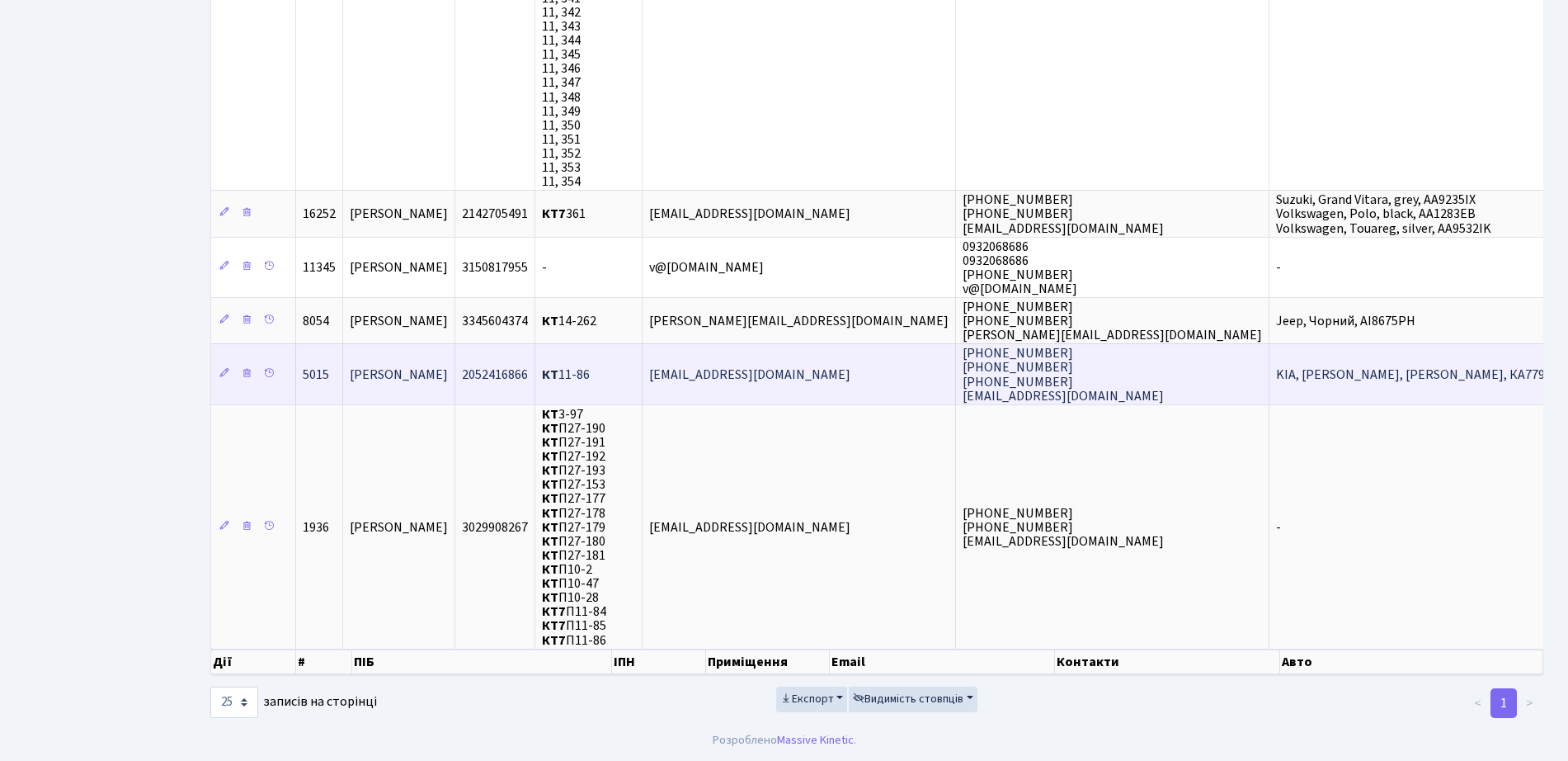
click at [401, 376] on span "[PERSON_NAME]" at bounding box center [398, 374] width 98 height 18
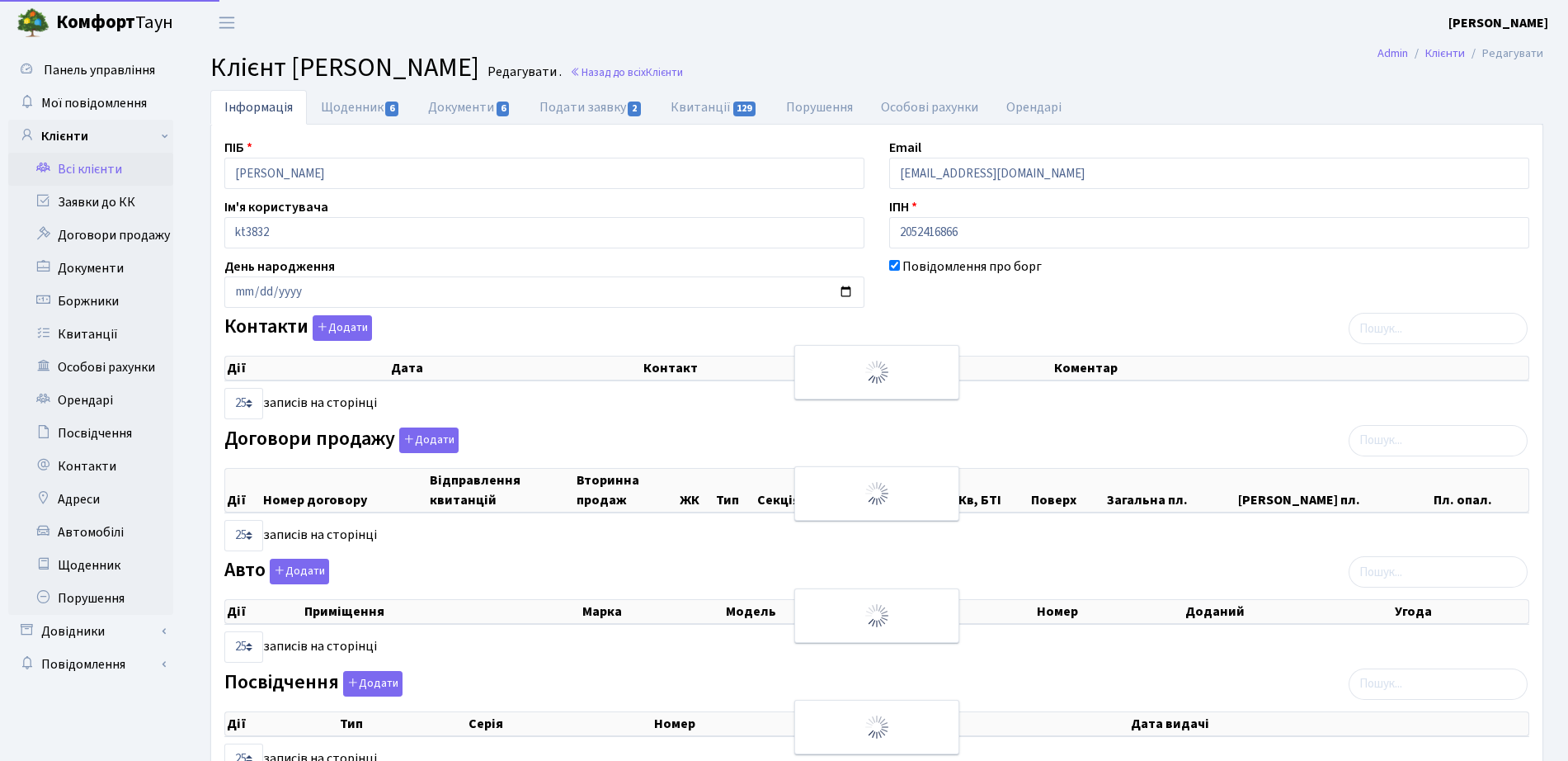
select select "25"
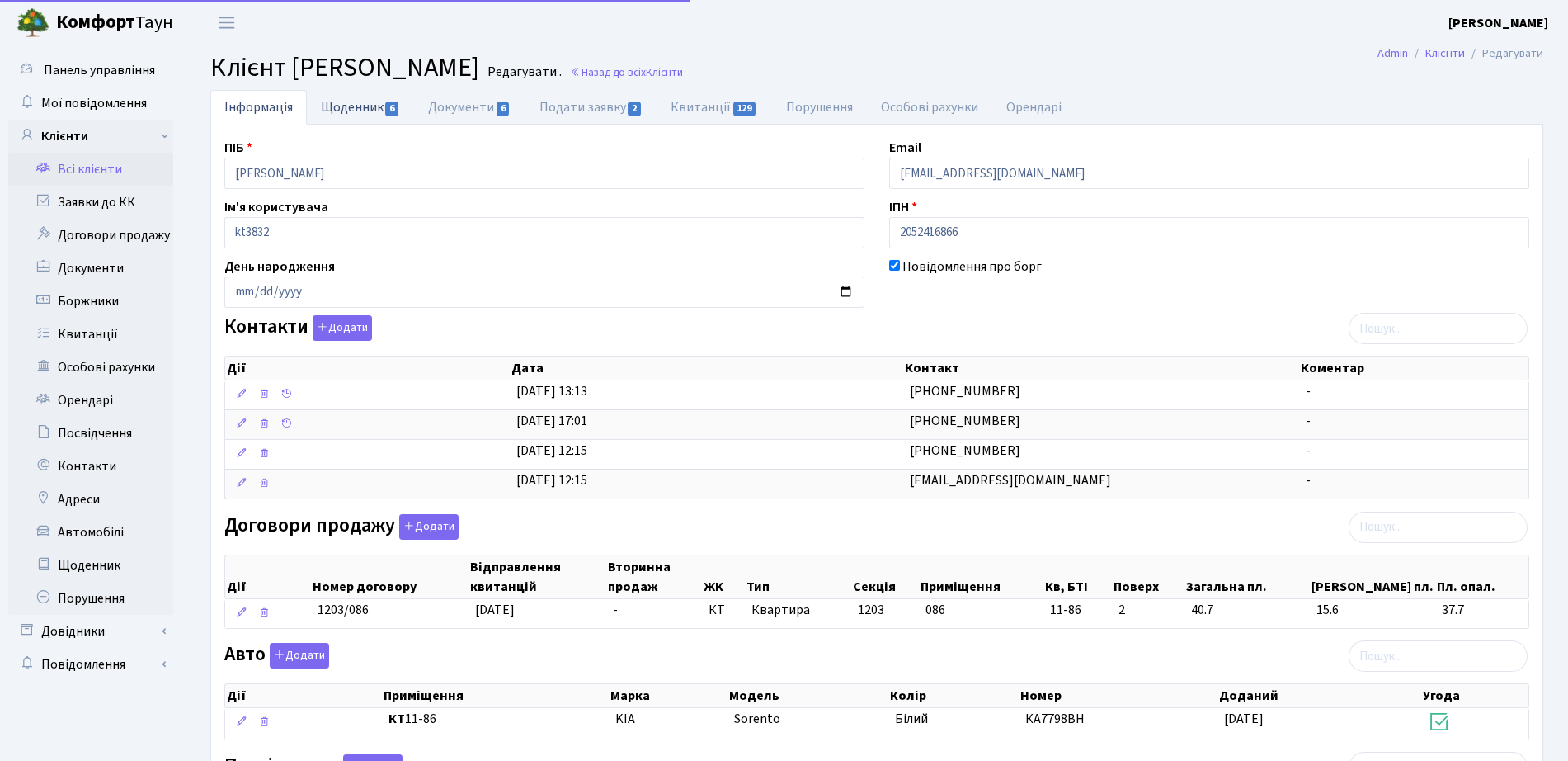
click at [367, 110] on link "Щоденник 6" at bounding box center [361, 106] width 107 height 34
select select "25"
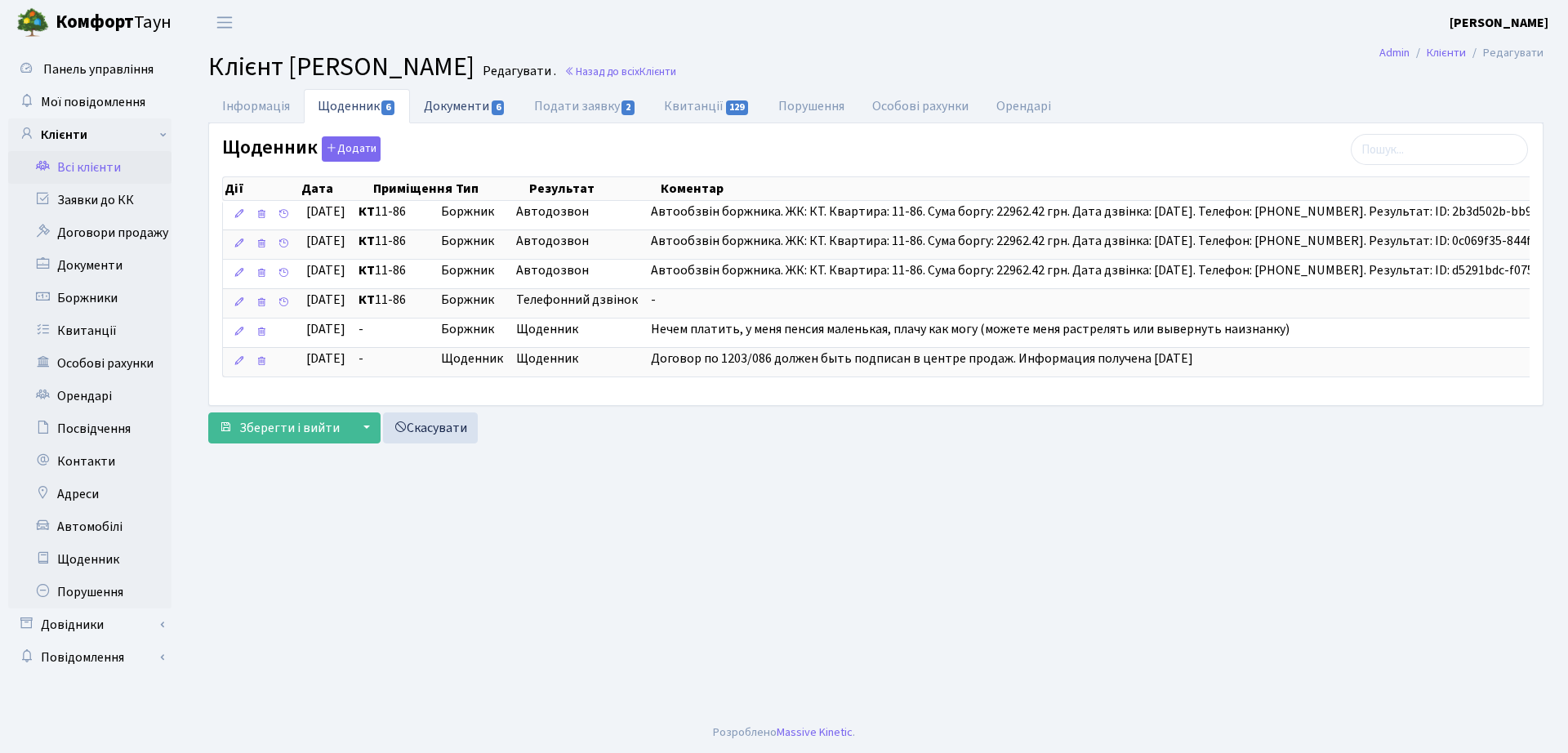
click at [456, 93] on link "Документи 6" at bounding box center [465, 105] width 109 height 33
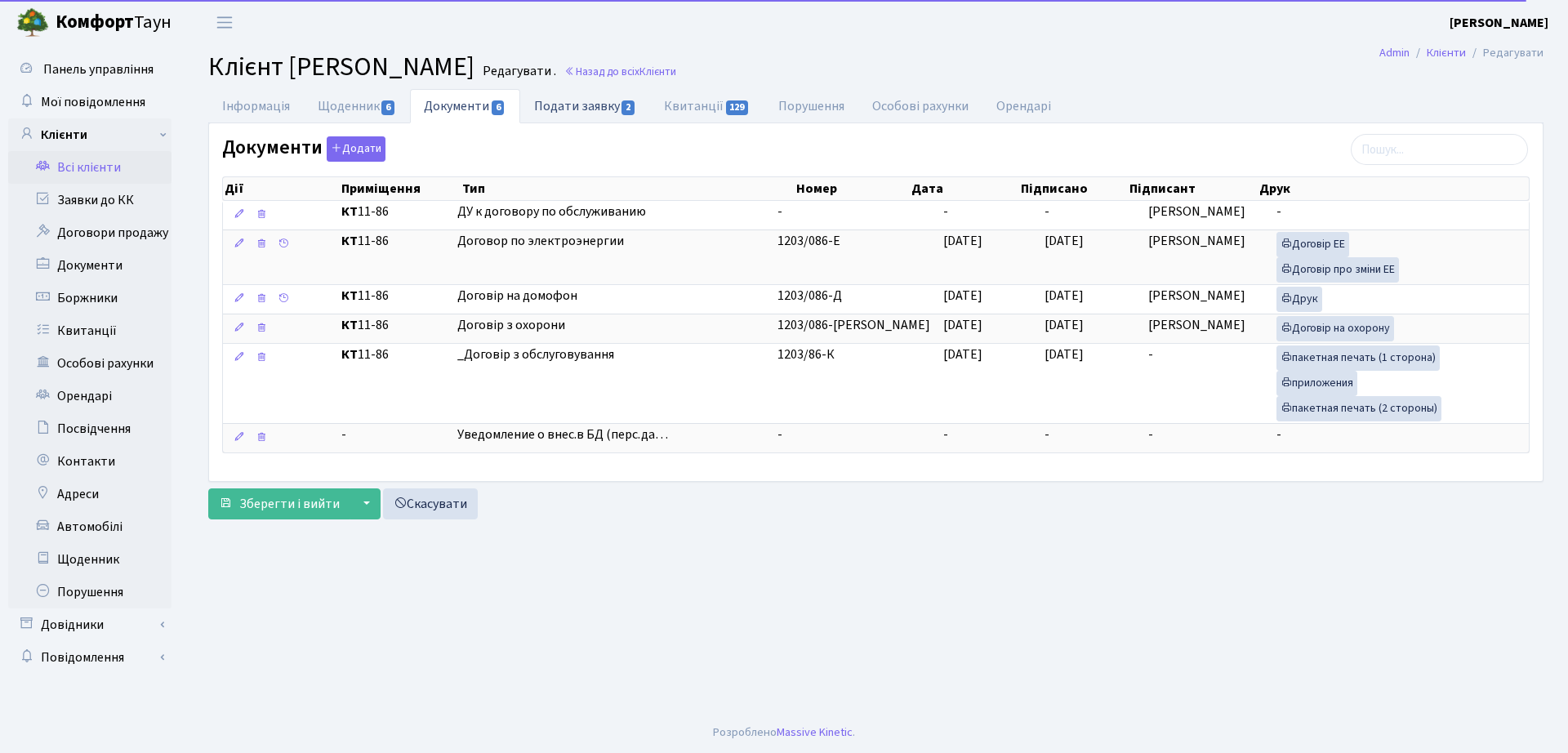
click at [570, 105] on link "Подати заявку 2" at bounding box center [585, 105] width 130 height 33
select select "25"
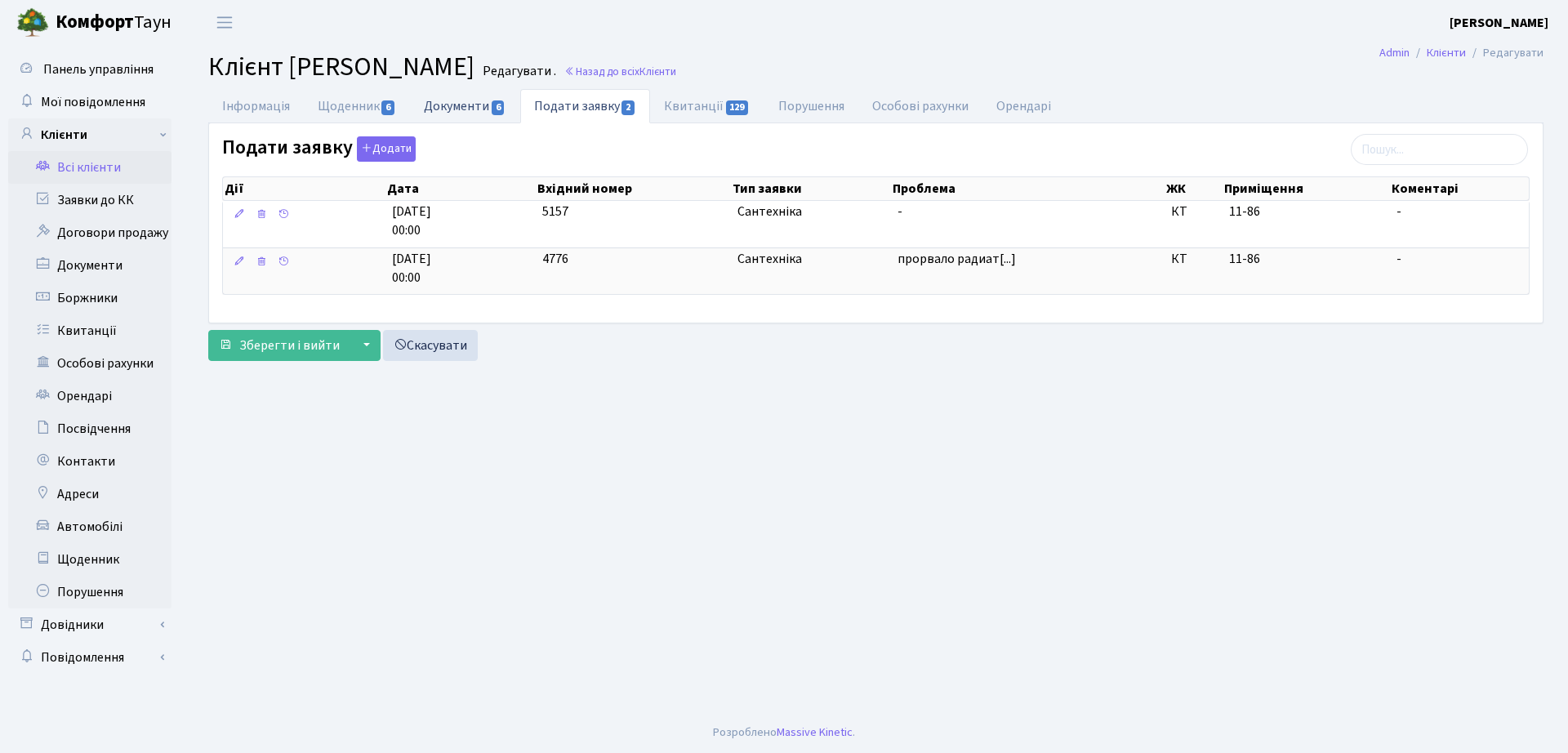
click at [490, 107] on link "Документи 6" at bounding box center [465, 105] width 109 height 33
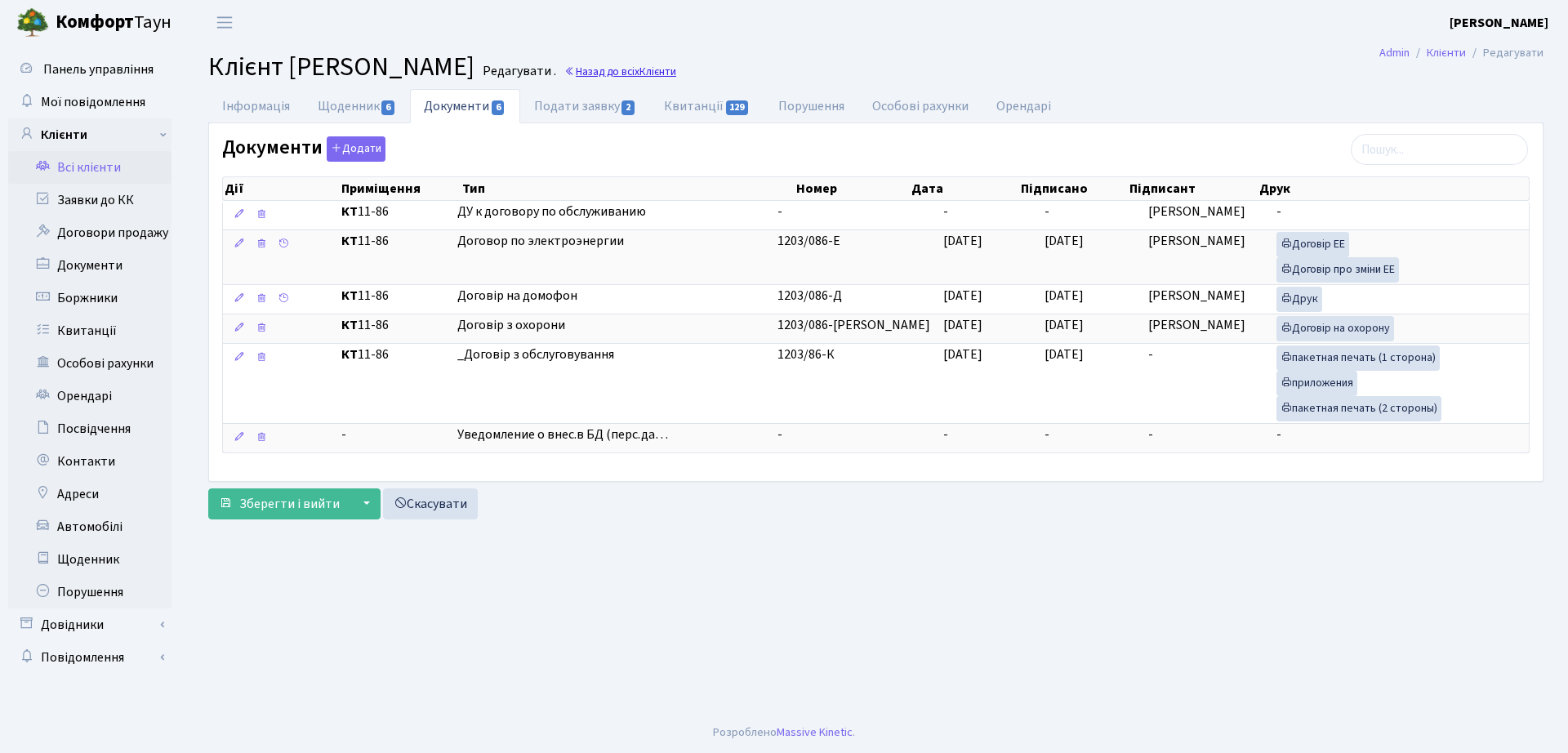
click at [676, 68] on span "Клієнти" at bounding box center [658, 72] width 37 height 15
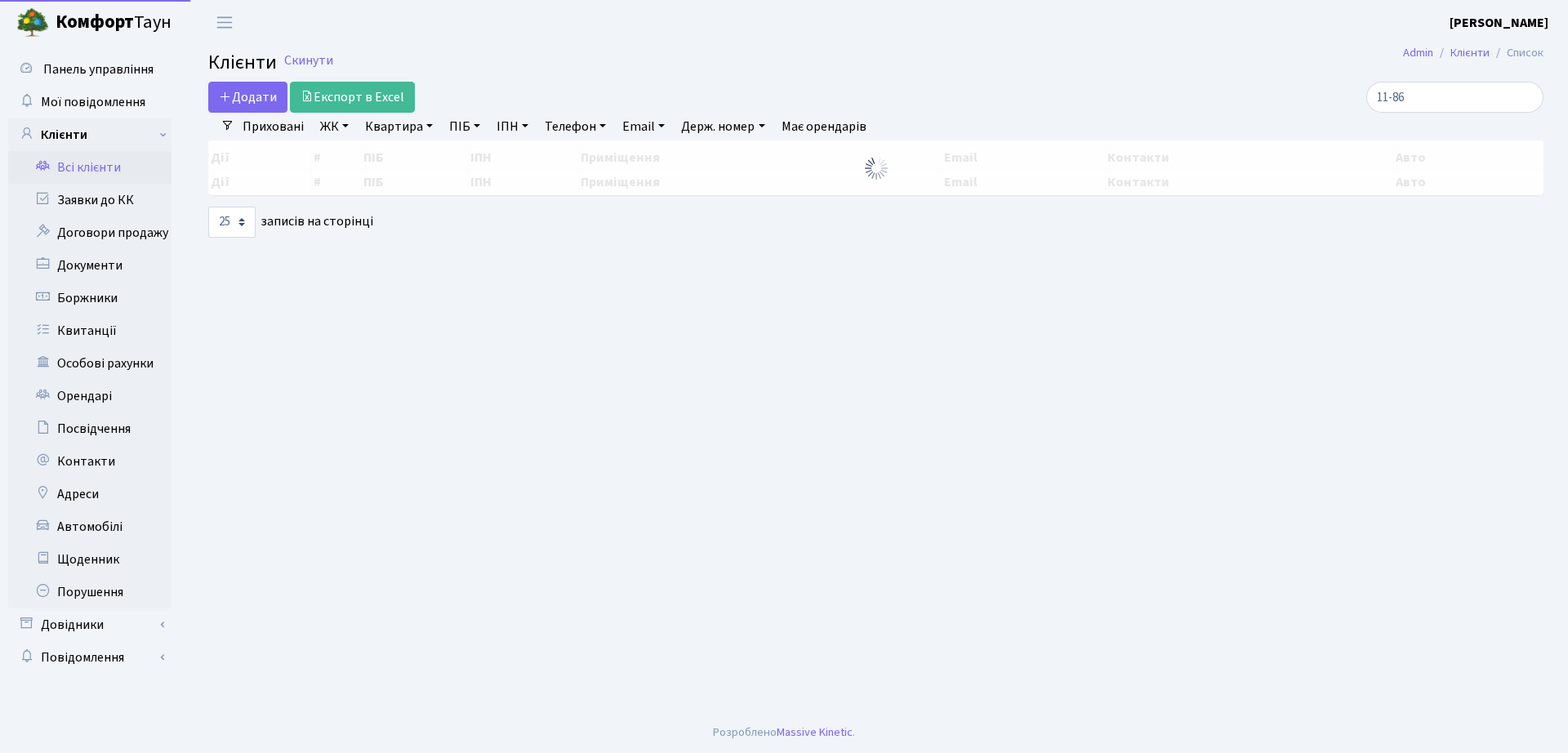
select select "25"
drag, startPoint x: 1470, startPoint y: 100, endPoint x: 1244, endPoint y: 118, distance: 226.7
click at [1244, 118] on div "Додати Експорт в Excel 11-86 Фільтри Приховані ЖК ТХ, вул. [PERSON_NAME], 1/2 К…" at bounding box center [875, 160] width 1360 height 156
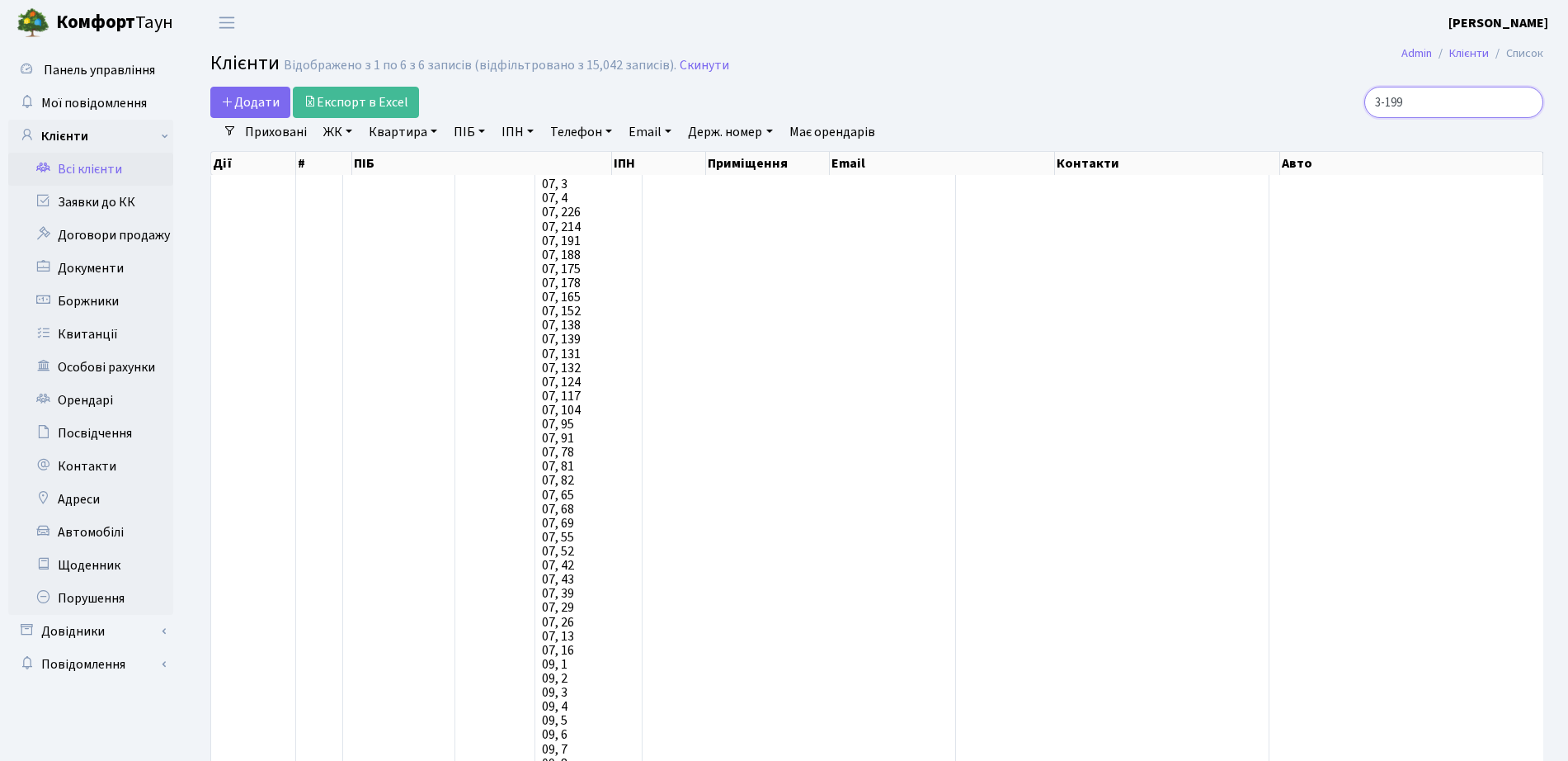
type input "3-199"
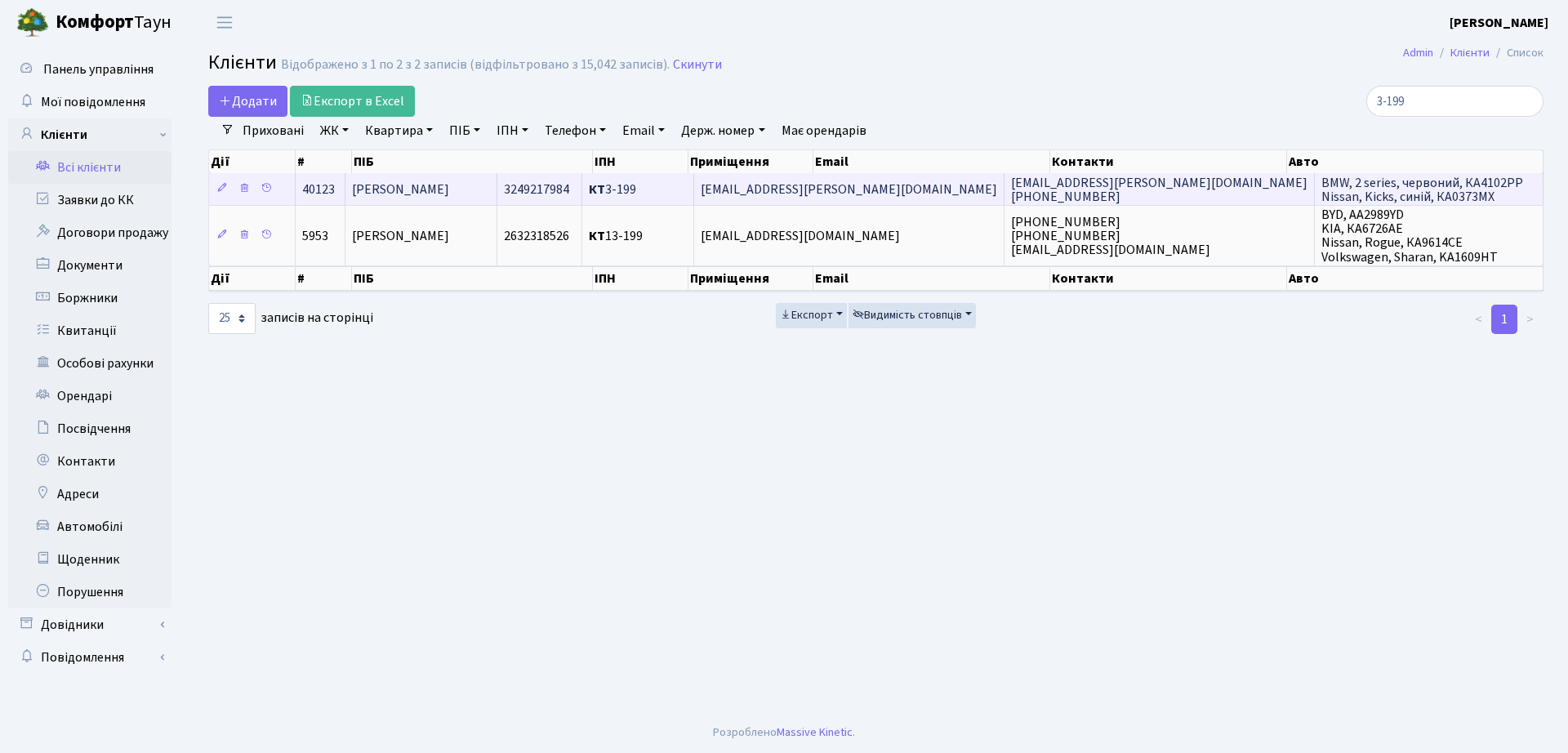
click at [471, 177] on td "[PERSON_NAME]" at bounding box center [421, 189] width 153 height 32
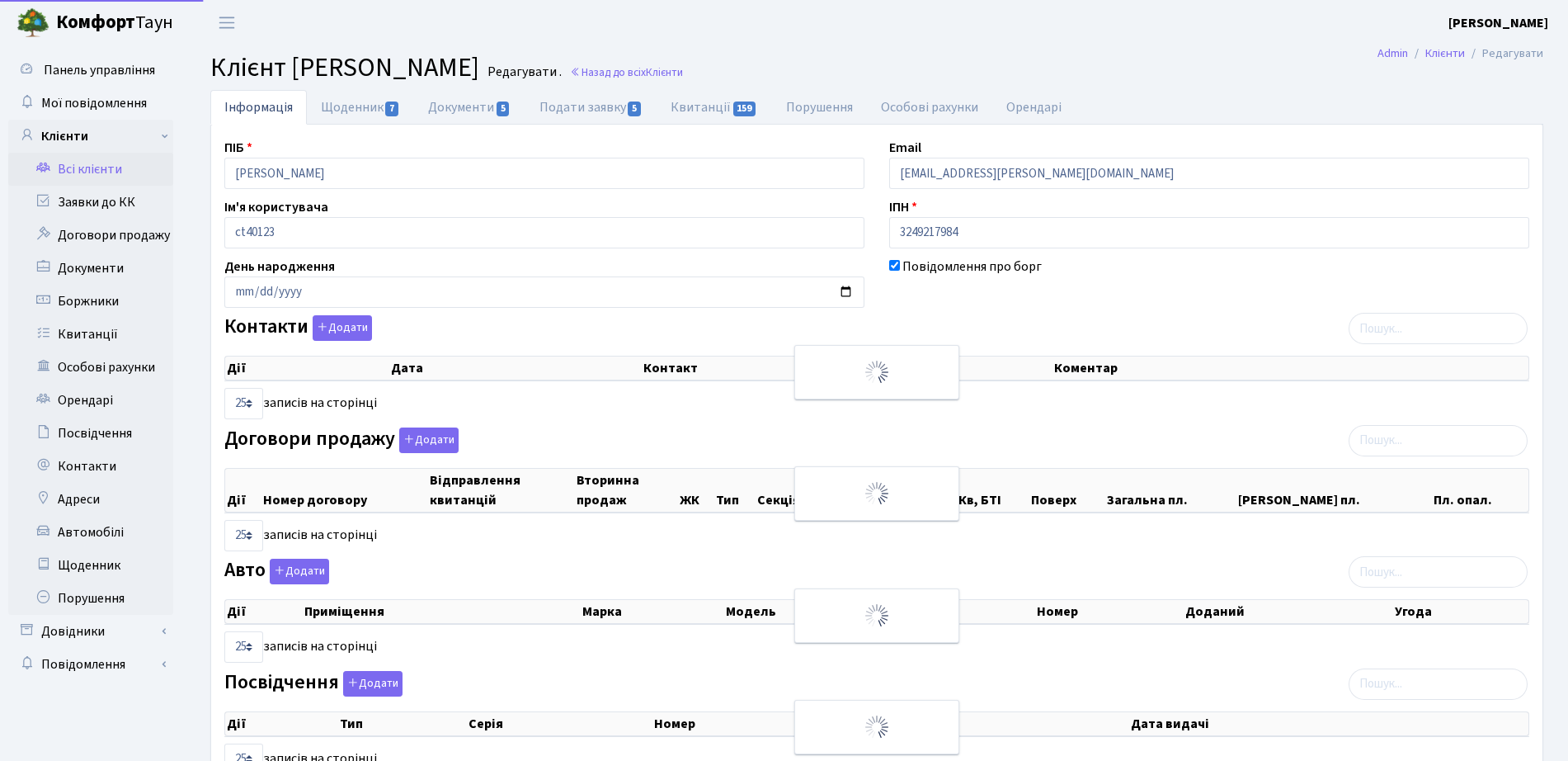
select select "25"
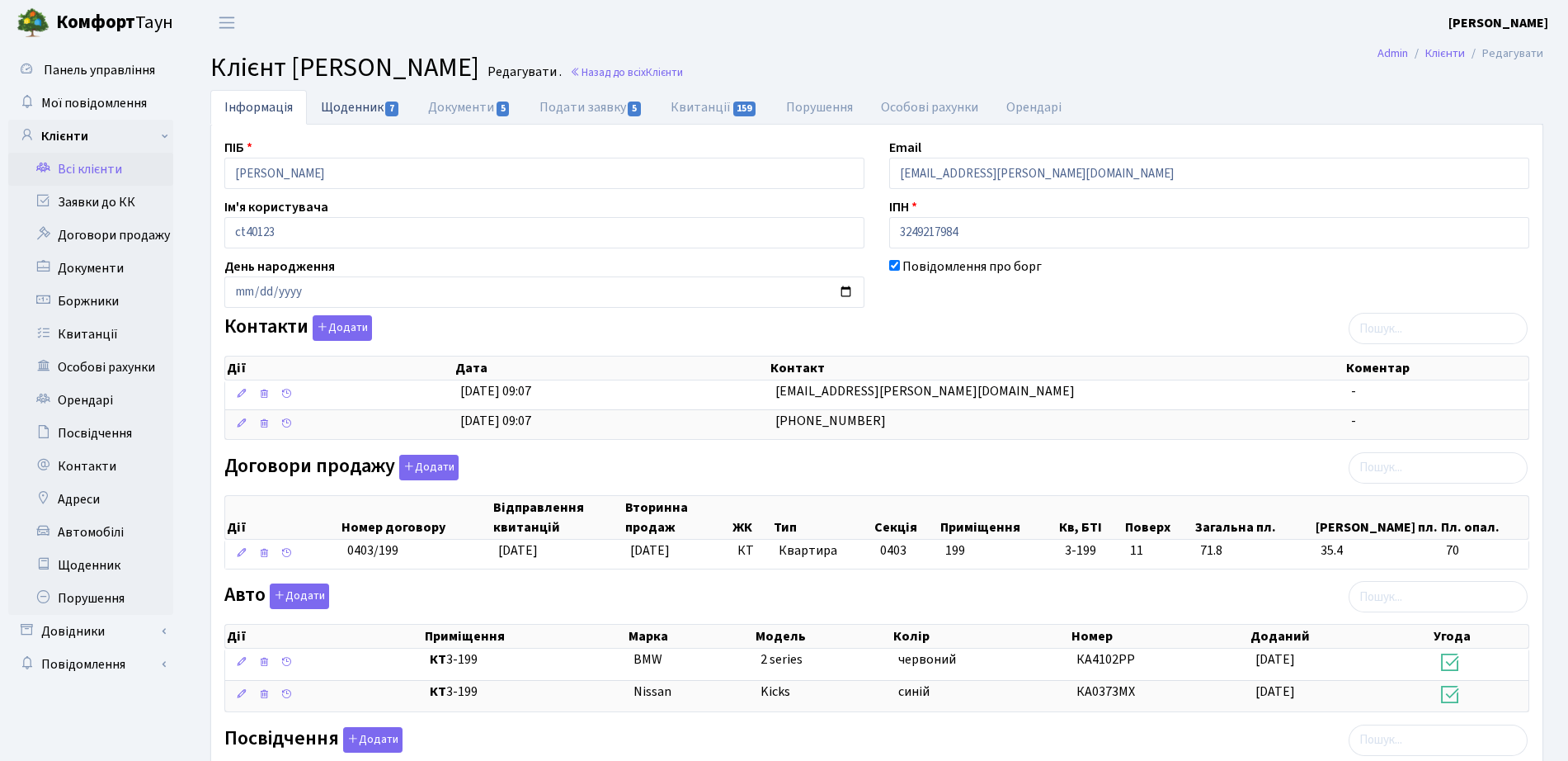
click at [350, 113] on link "Щоденник 7" at bounding box center [361, 106] width 107 height 34
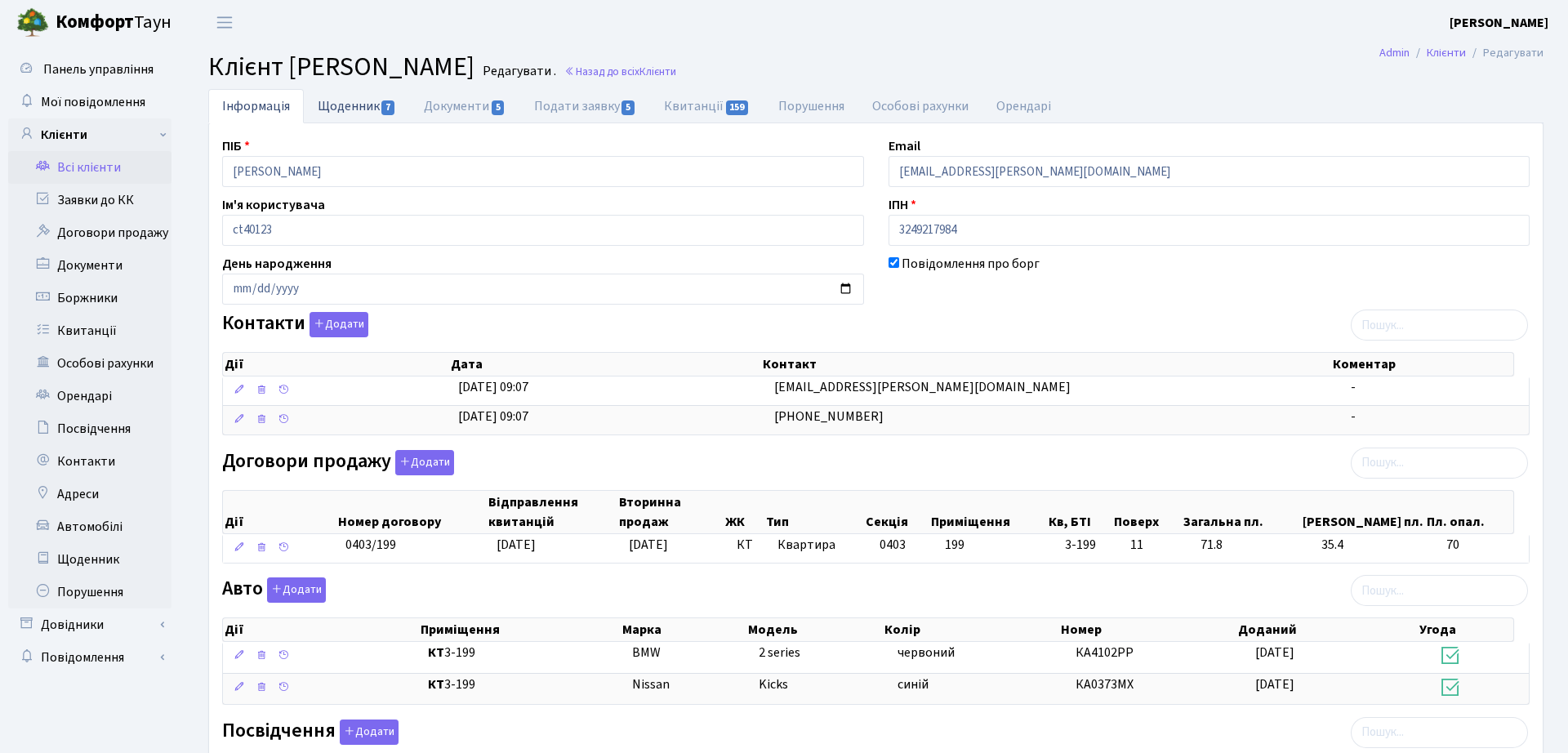
select select "25"
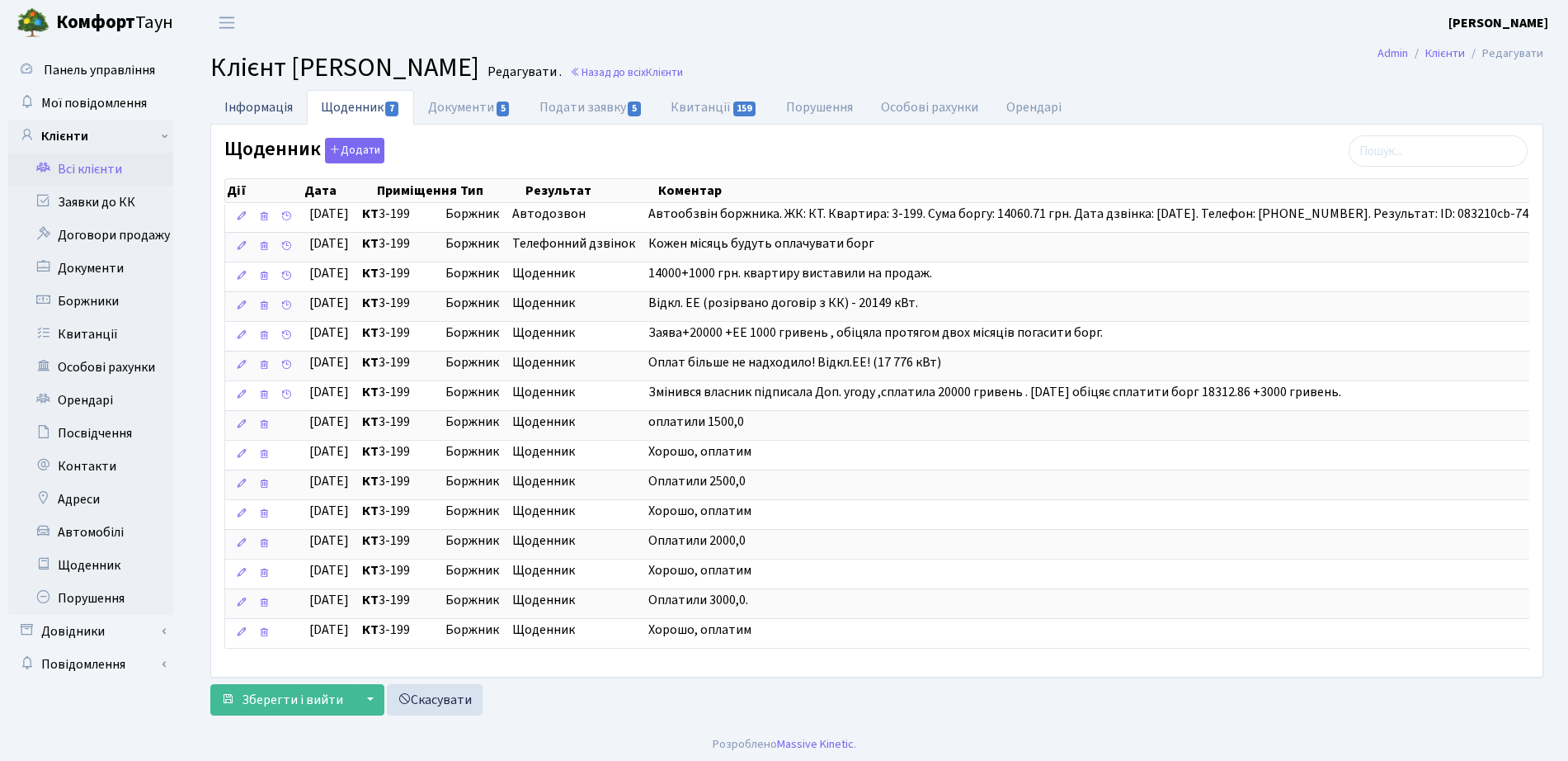
click at [248, 119] on link "Інформація" at bounding box center [259, 106] width 97 height 34
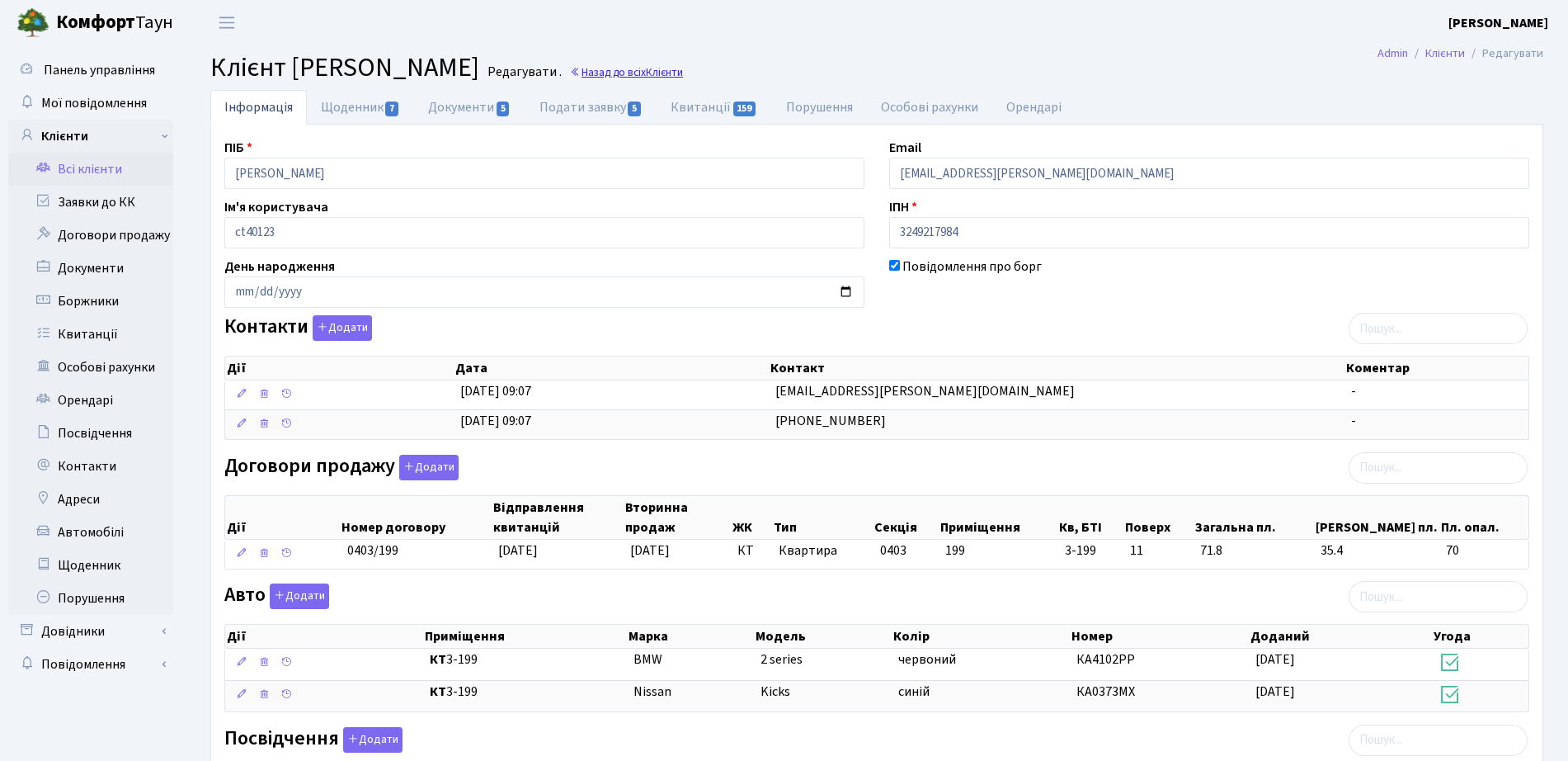
click at [683, 77] on link "Назад до всіх Клієнти" at bounding box center [626, 72] width 113 height 16
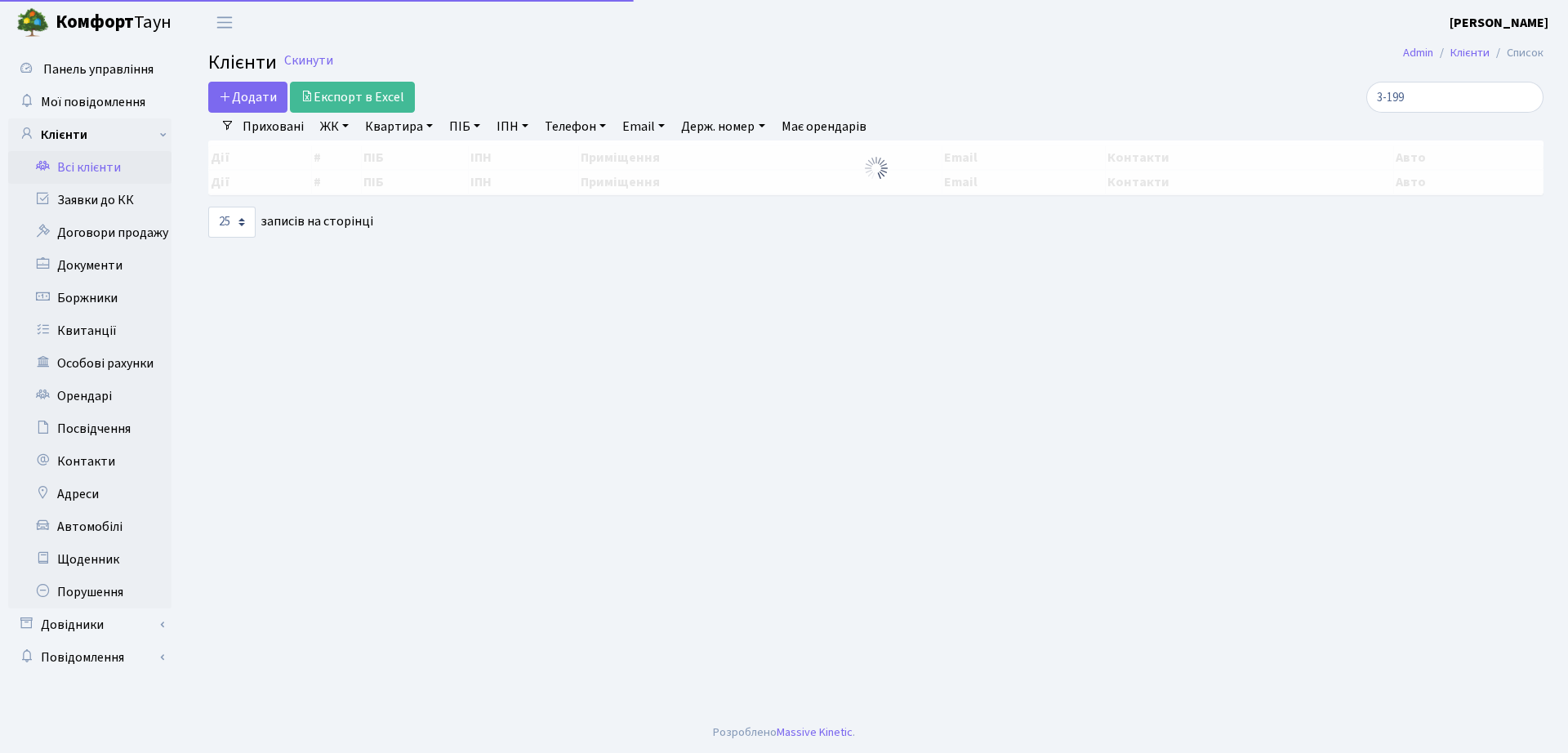
select select "25"
drag, startPoint x: 1460, startPoint y: 102, endPoint x: 1140, endPoint y: 103, distance: 320.0
click at [1140, 103] on div "3-199" at bounding box center [1329, 97] width 429 height 31
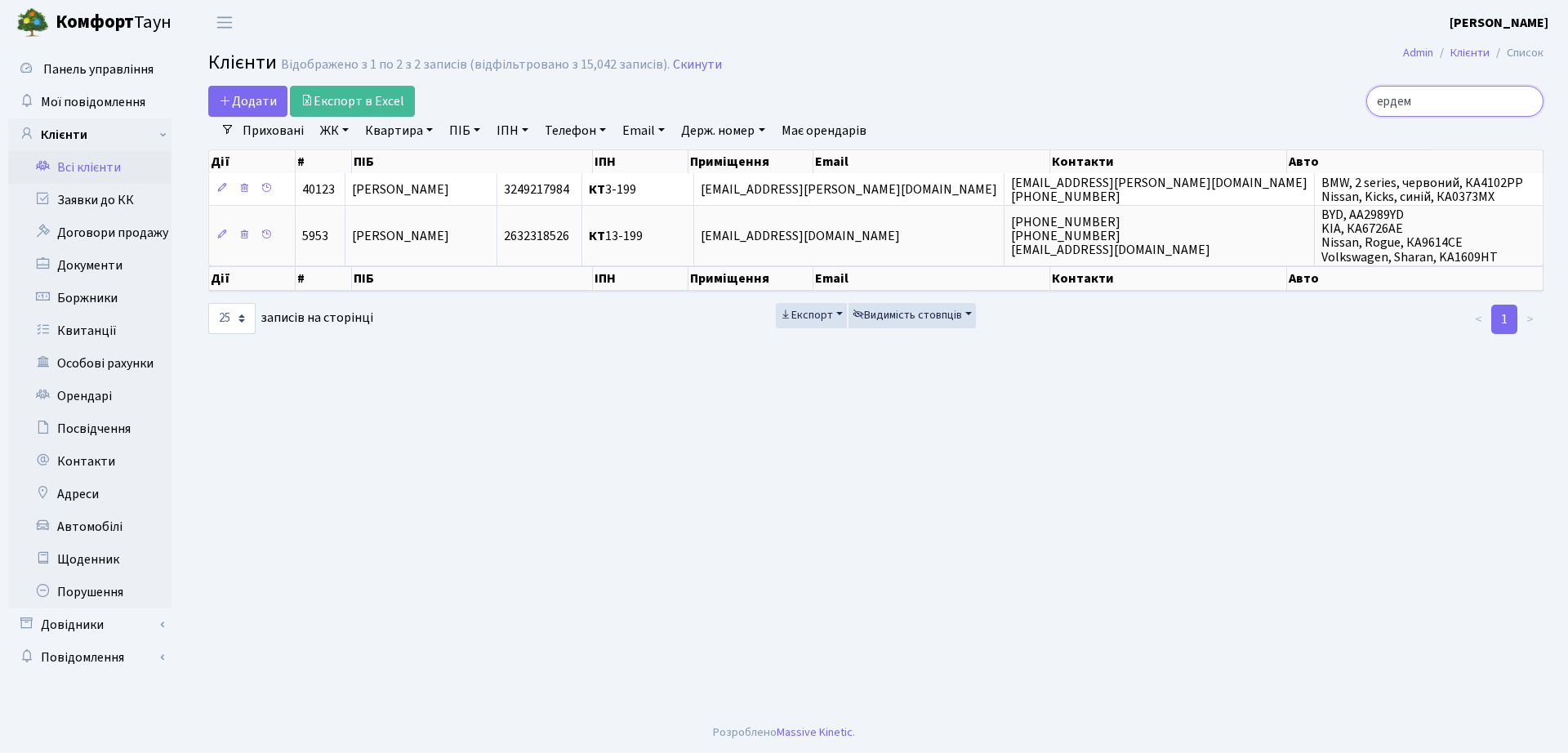
type input "ердем"
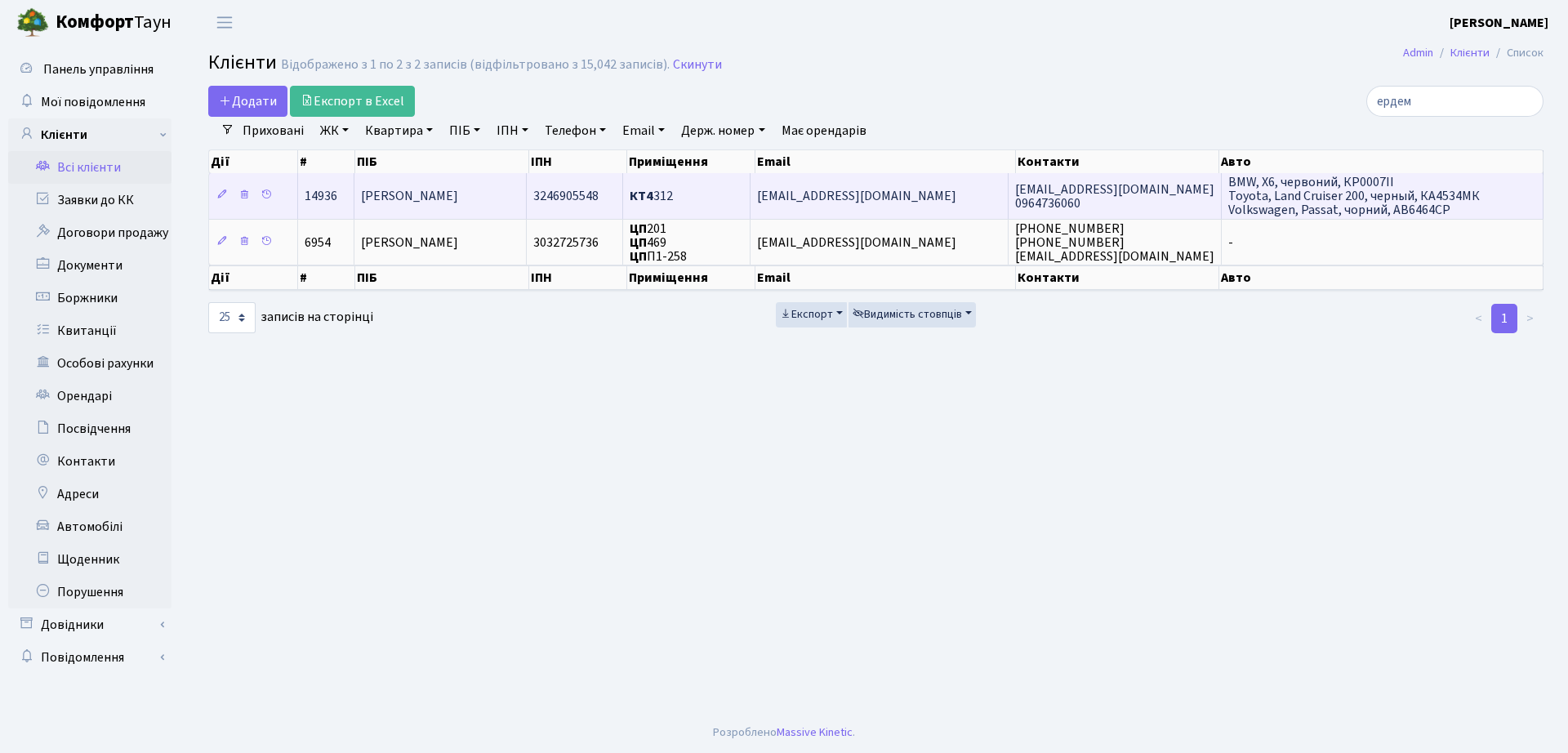
click at [458, 194] on span "[PERSON_NAME]" at bounding box center [410, 196] width 97 height 18
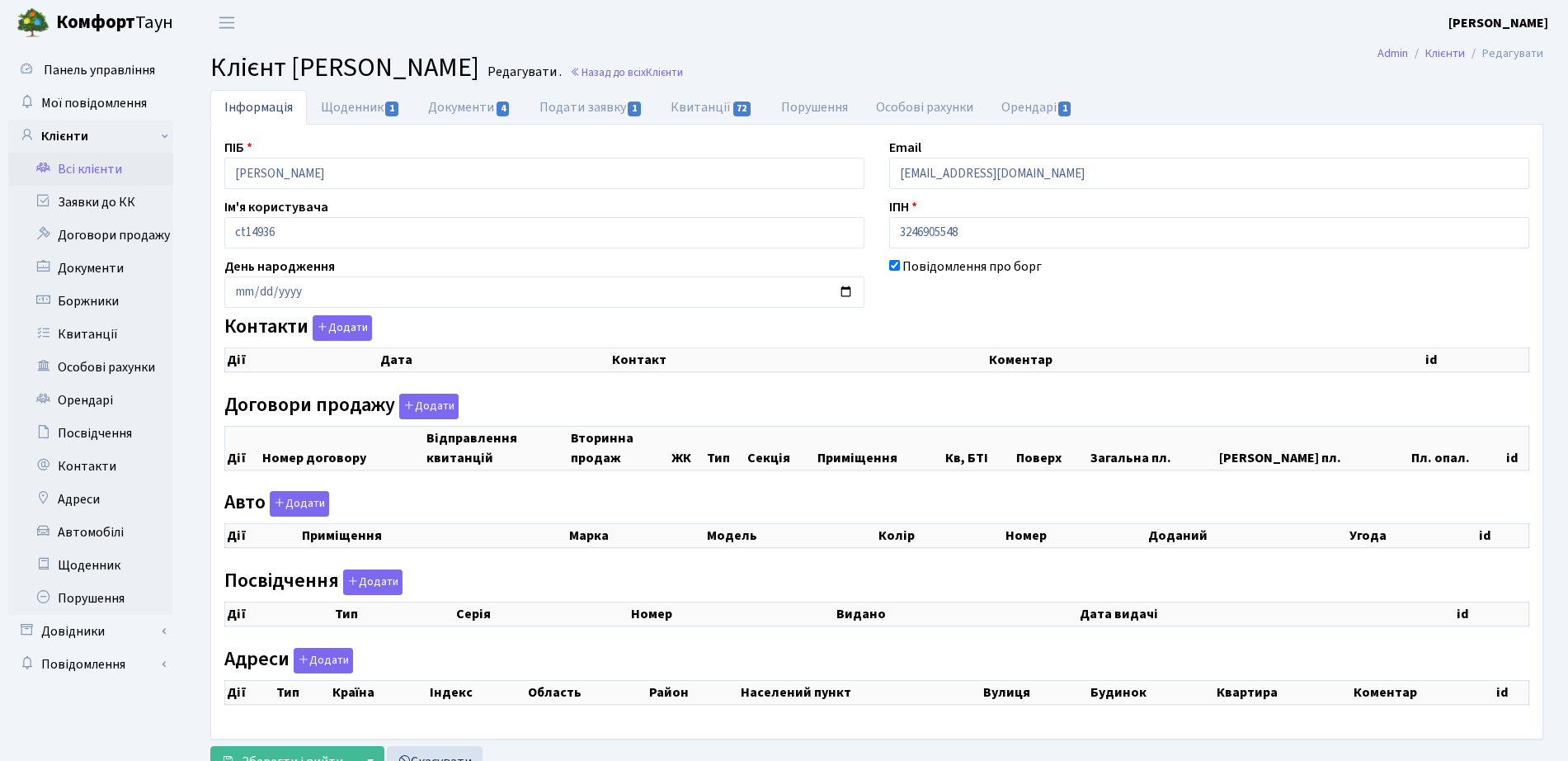
checkbox input "true"
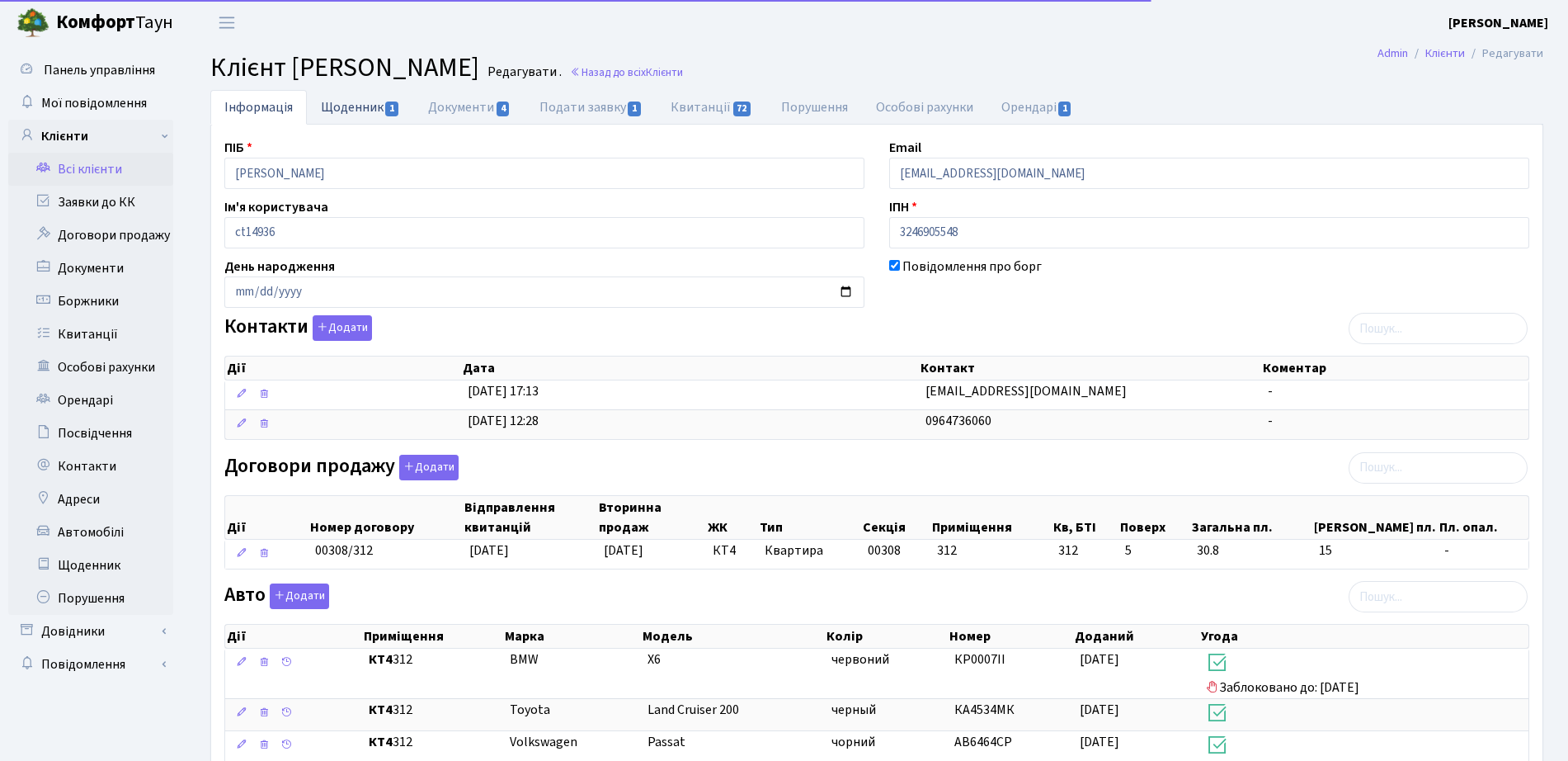
click at [366, 91] on link "Щоденник 1" at bounding box center [361, 106] width 107 height 34
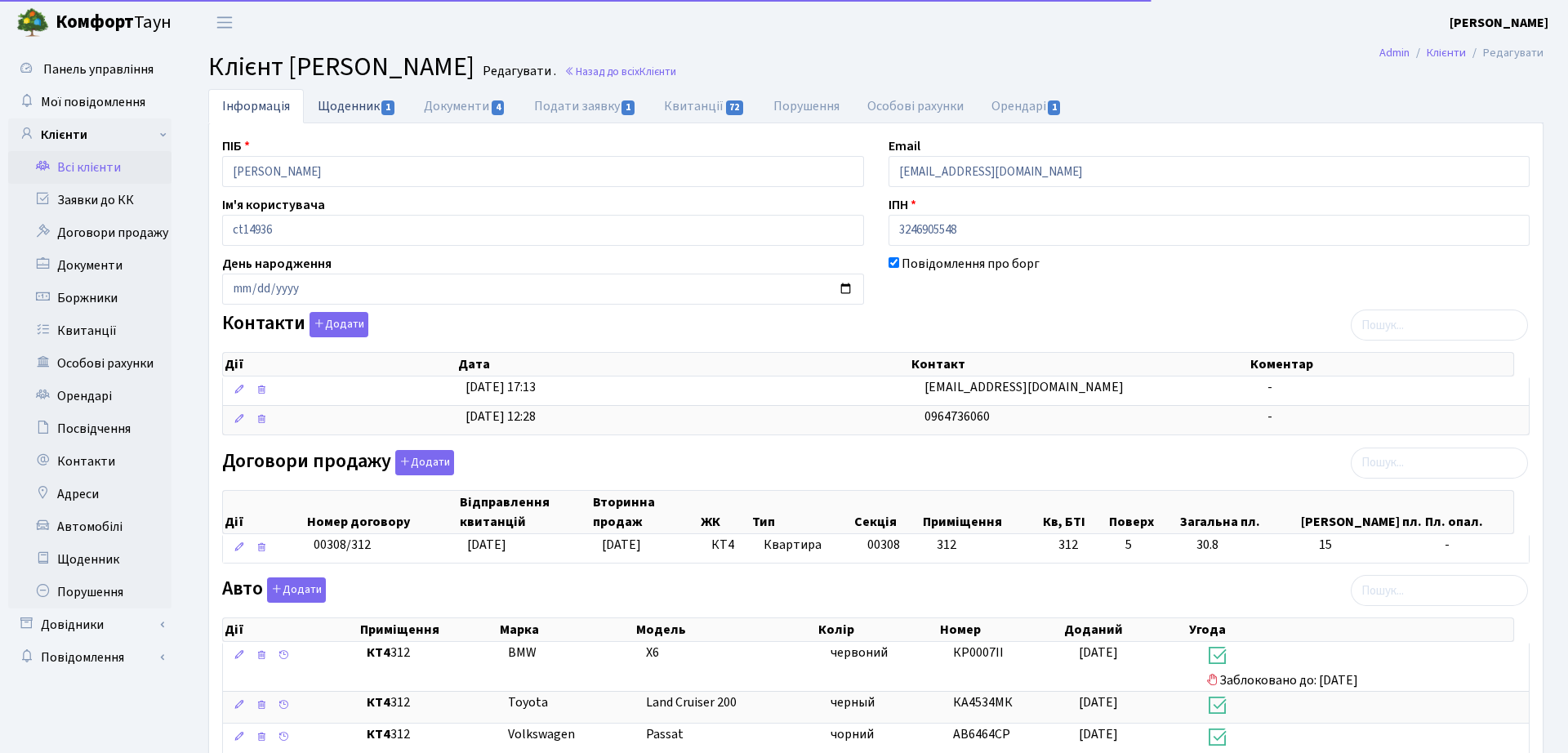
select select "25"
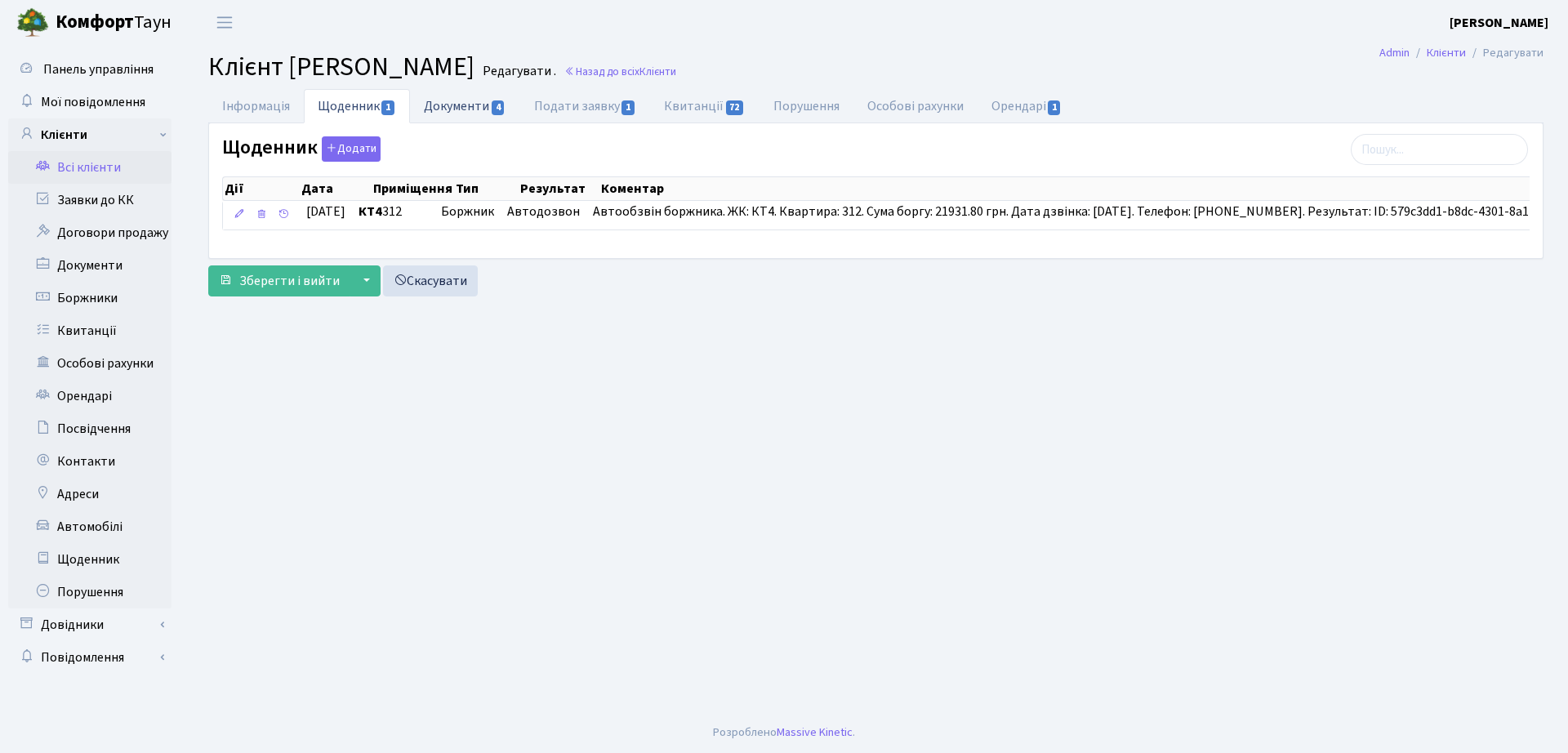
click at [479, 108] on link "Документи 4" at bounding box center [465, 105] width 109 height 33
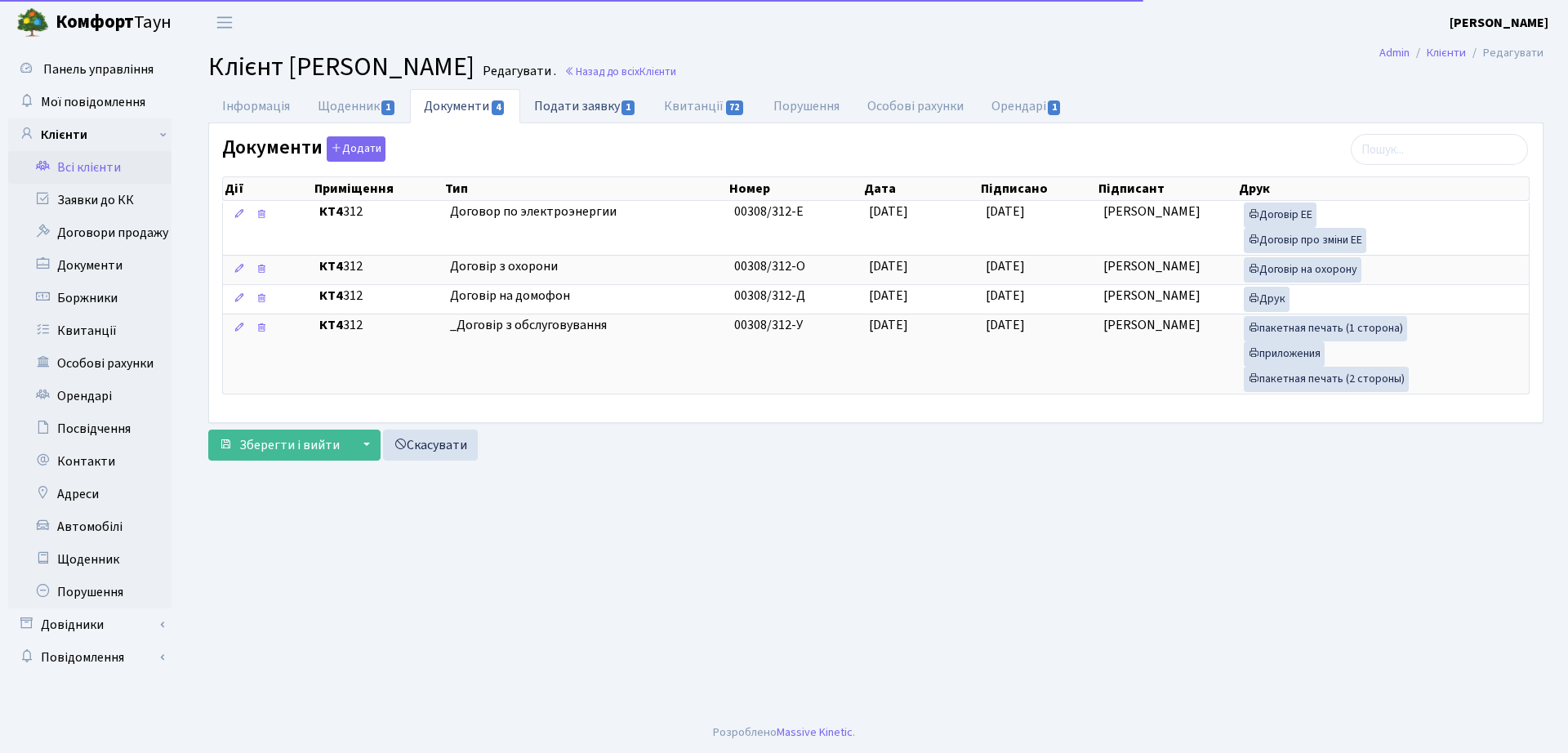
click at [595, 108] on link "Подати заявку 1" at bounding box center [585, 105] width 130 height 33
select select "25"
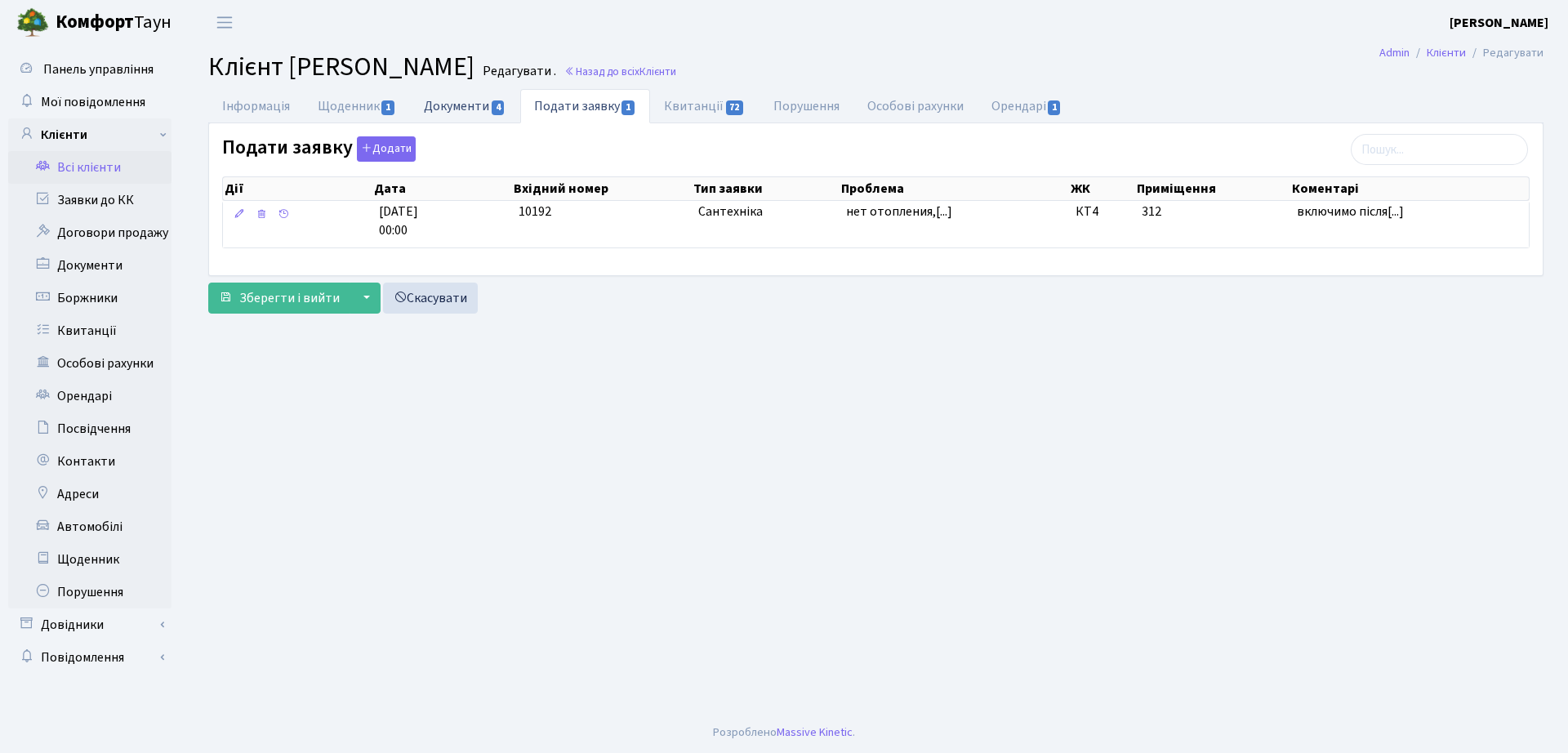
click at [462, 114] on link "Документи 4" at bounding box center [465, 105] width 109 height 33
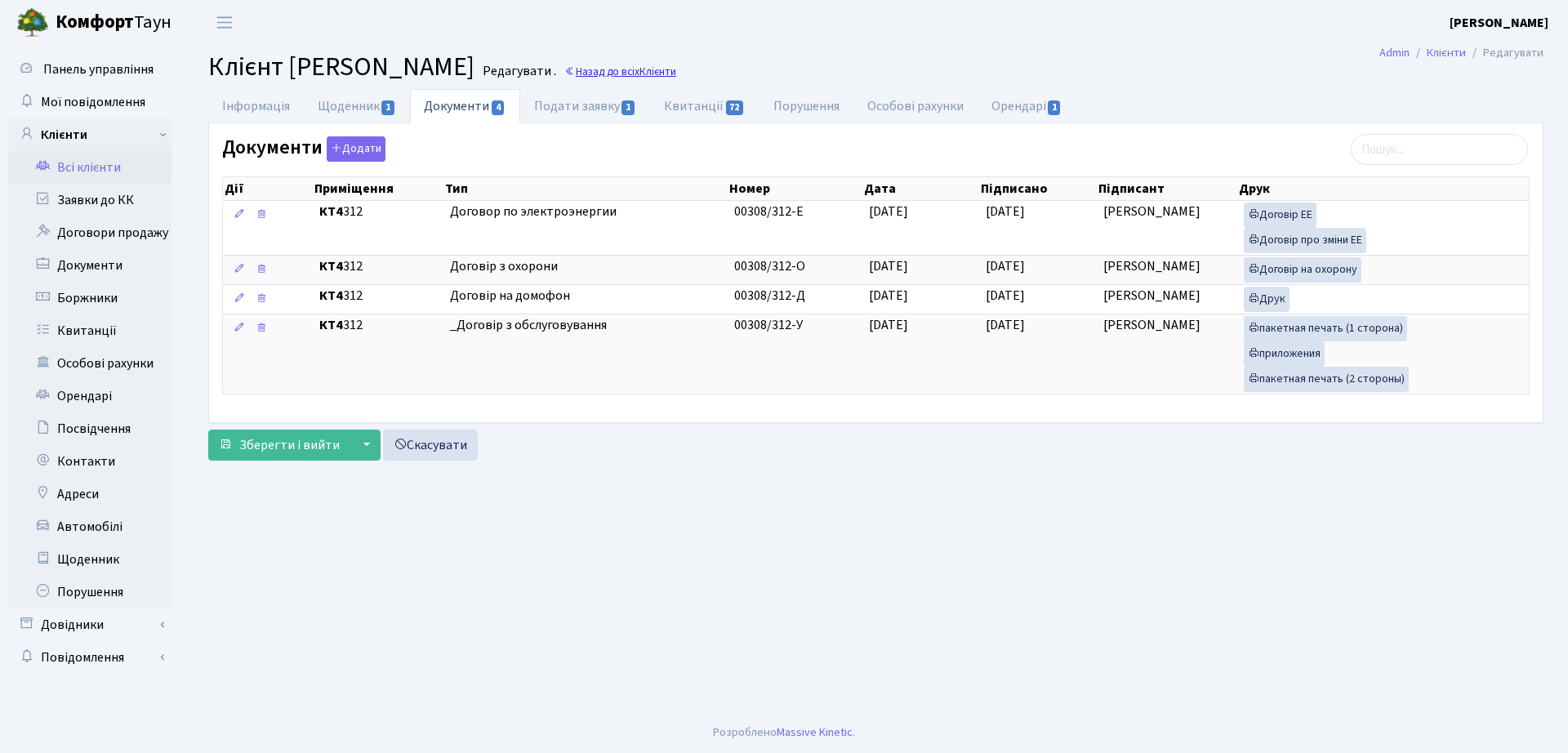
click at [676, 70] on link "Назад до всіх Клієнти" at bounding box center [620, 72] width 112 height 15
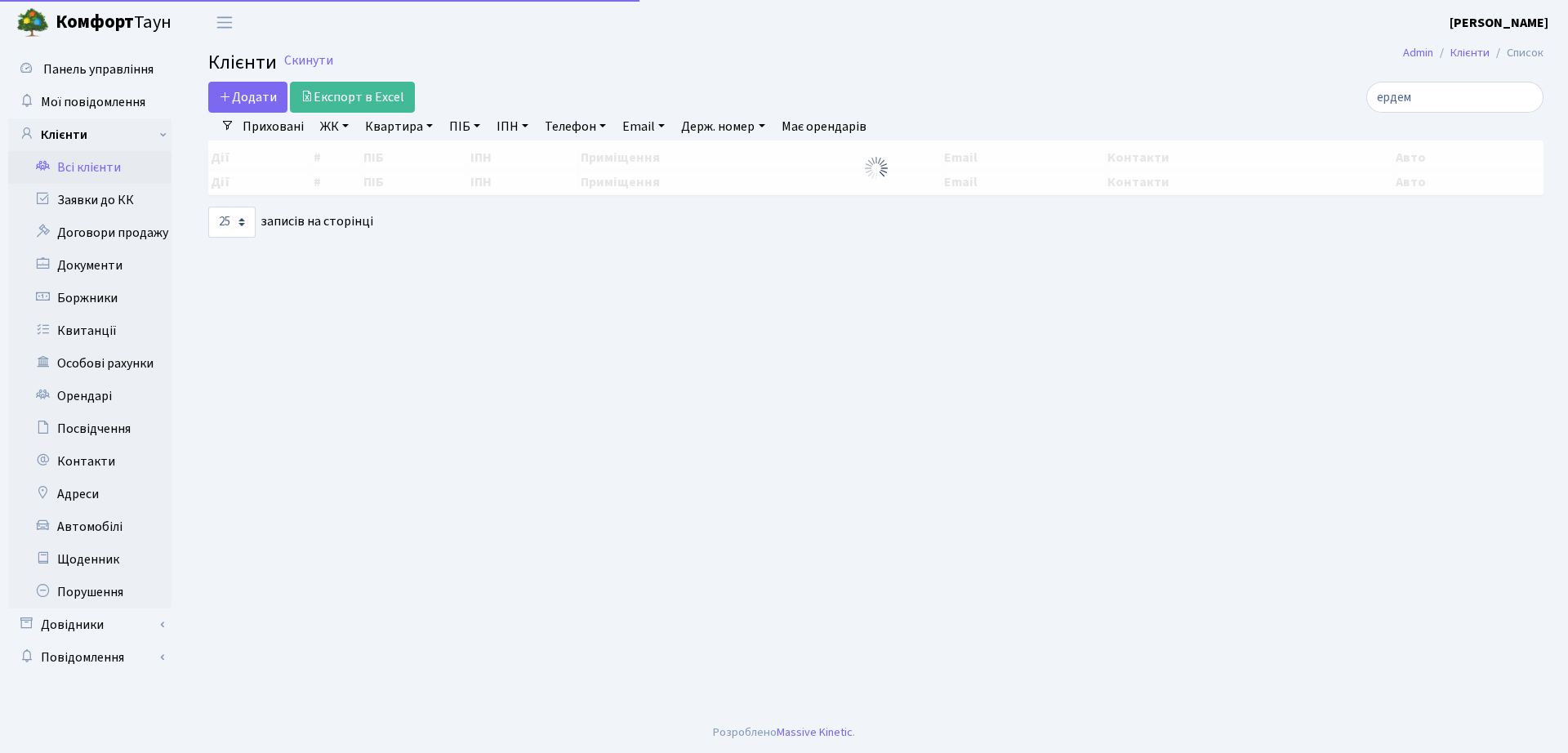
select select "25"
drag, startPoint x: 1425, startPoint y: 99, endPoint x: 1247, endPoint y: 109, distance: 178.3
click at [1247, 109] on div "ердем" at bounding box center [1329, 97] width 429 height 31
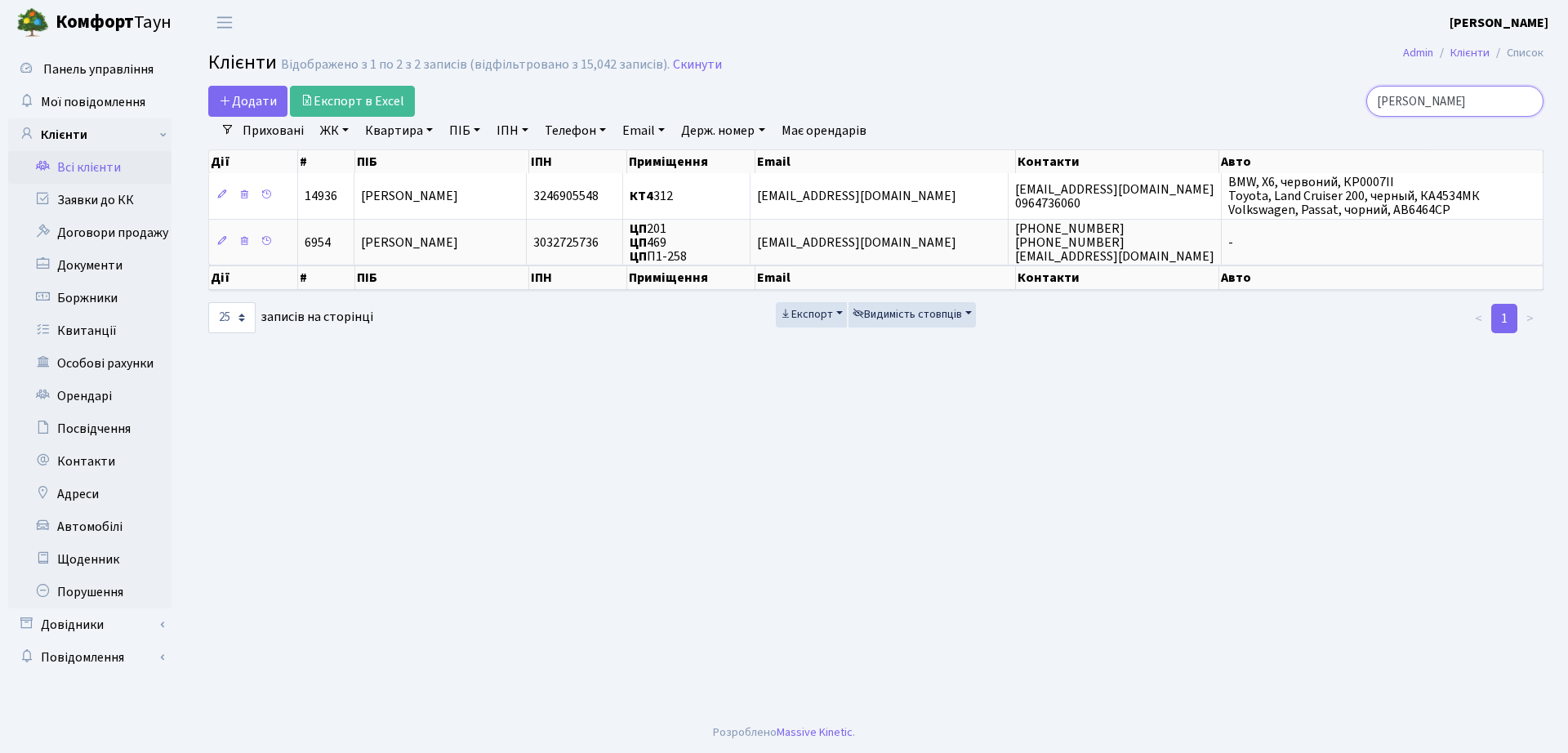
type input "[PERSON_NAME]"
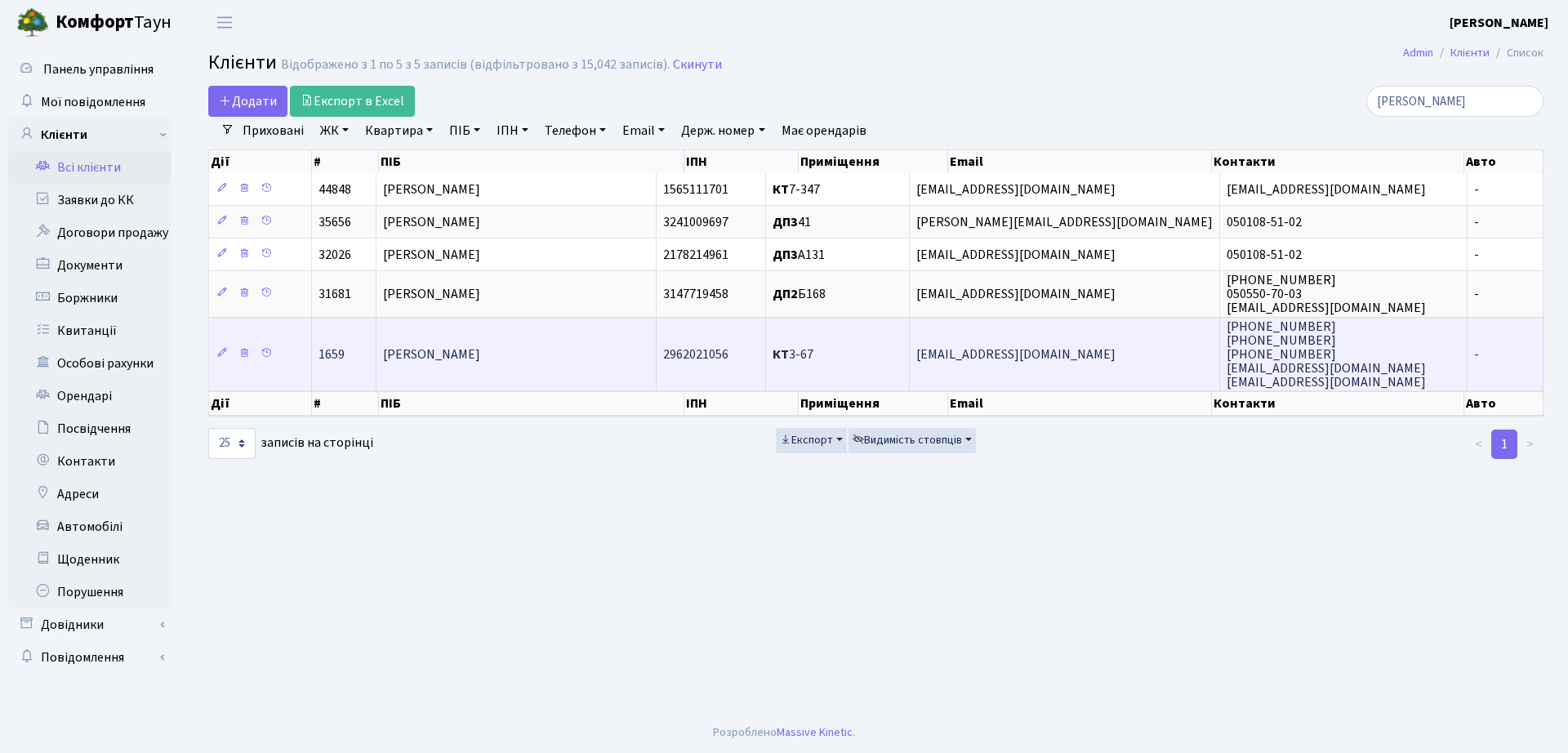
click at [992, 353] on span "[EMAIL_ADDRESS][DOMAIN_NAME]" at bounding box center [1015, 353] width 199 height 18
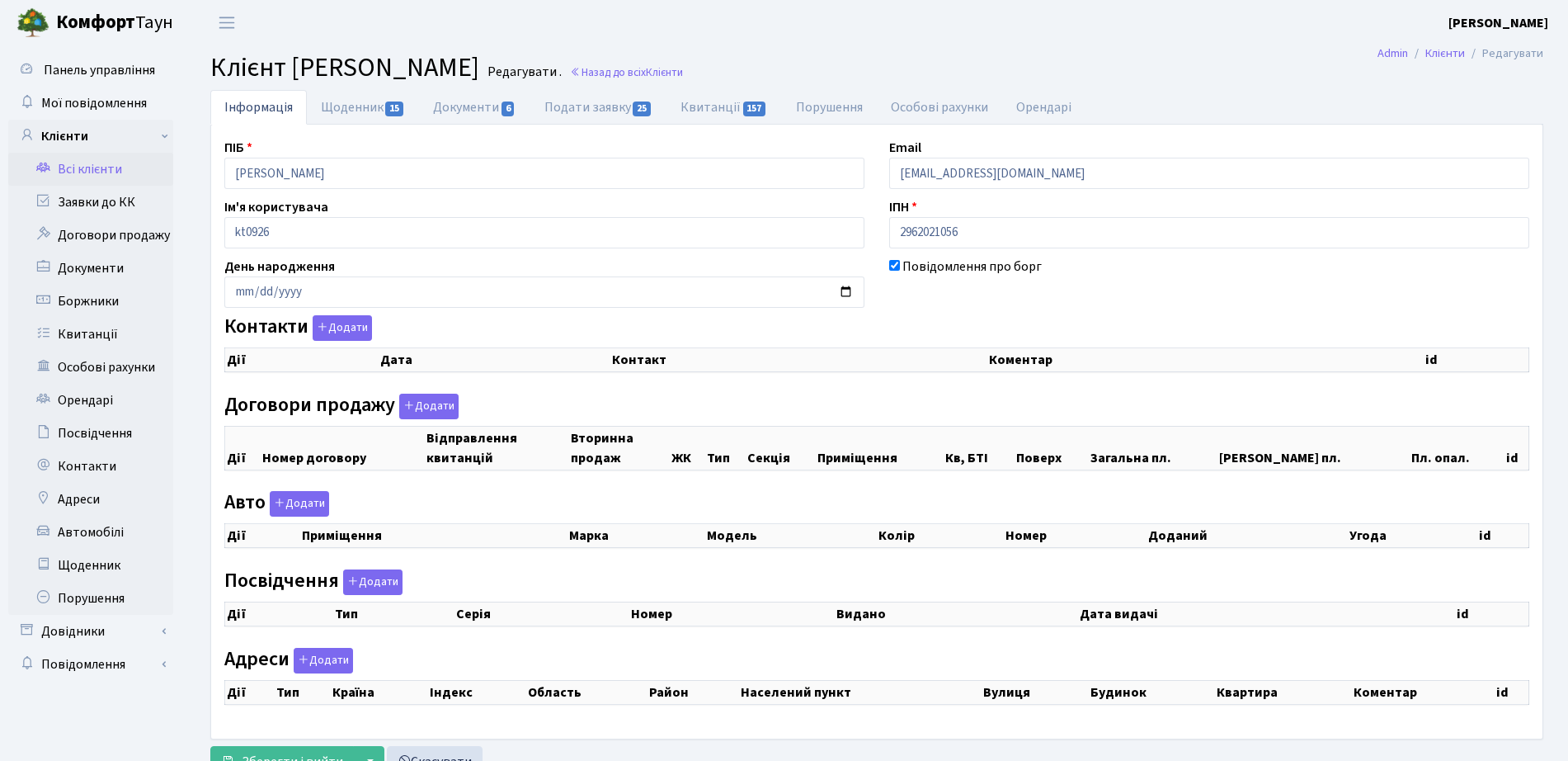
checkbox input "true"
select select "25"
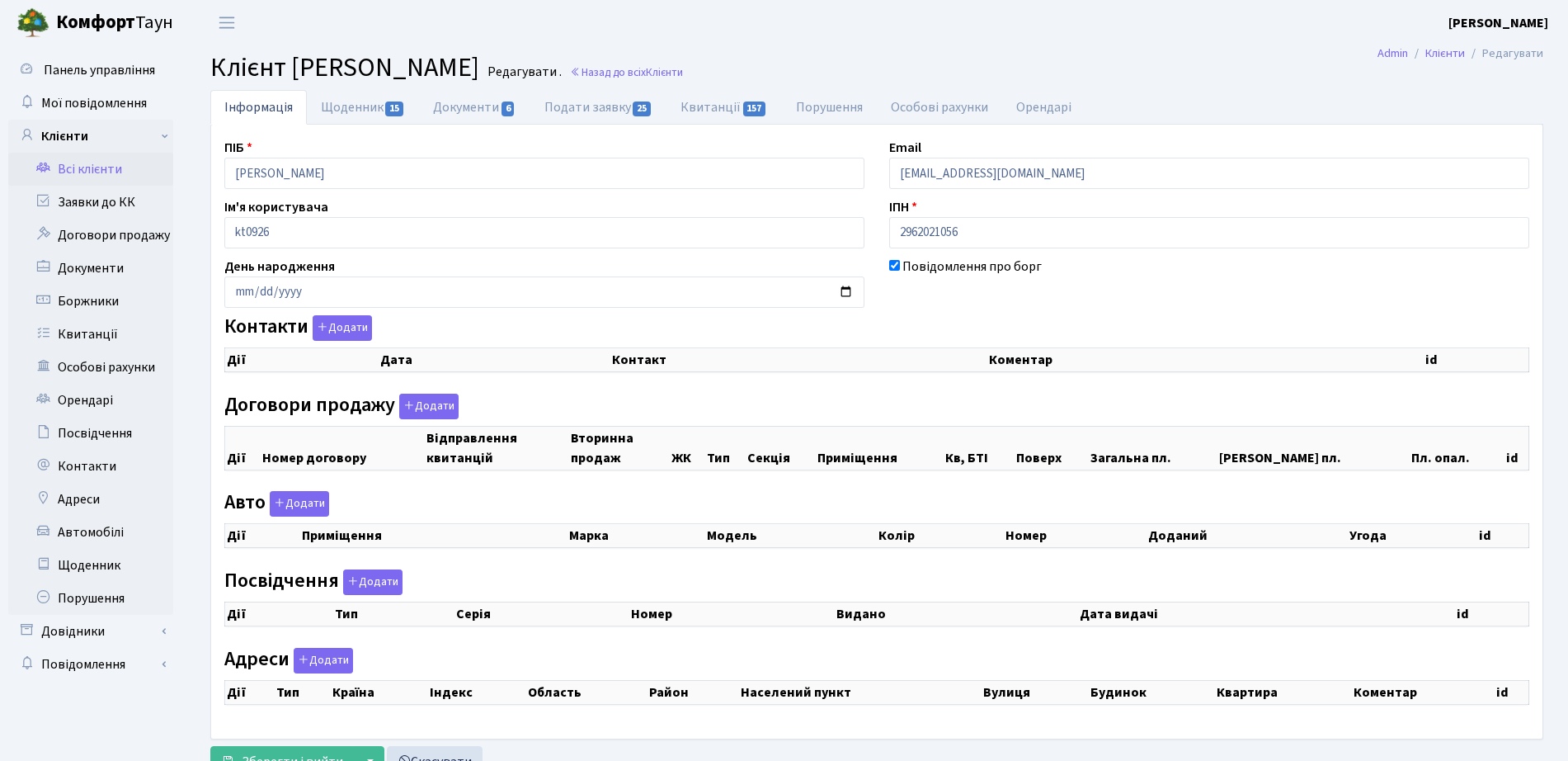
select select "25"
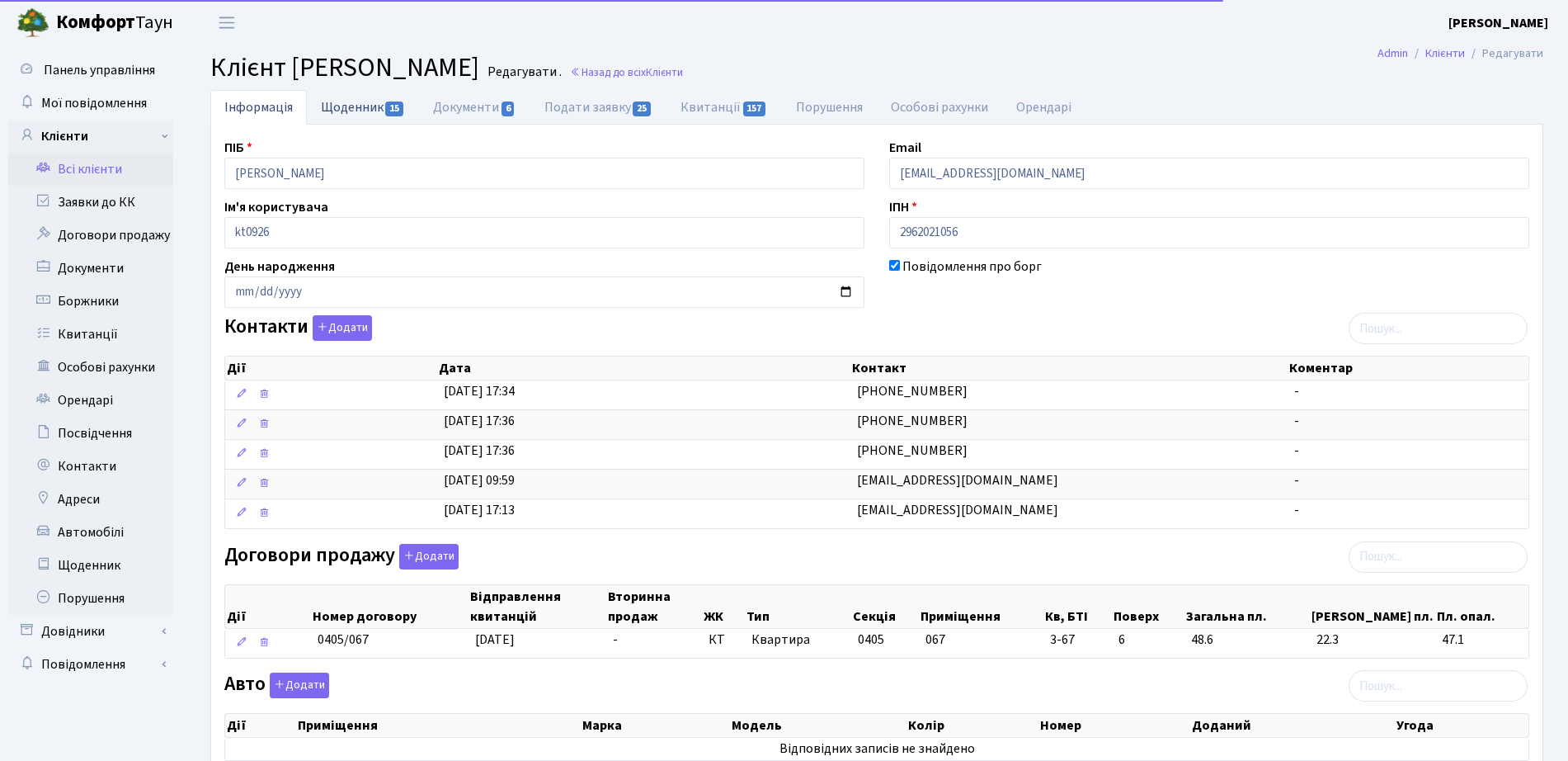
click at [379, 123] on link "Щоденник 15" at bounding box center [363, 106] width 112 height 34
select select "25"
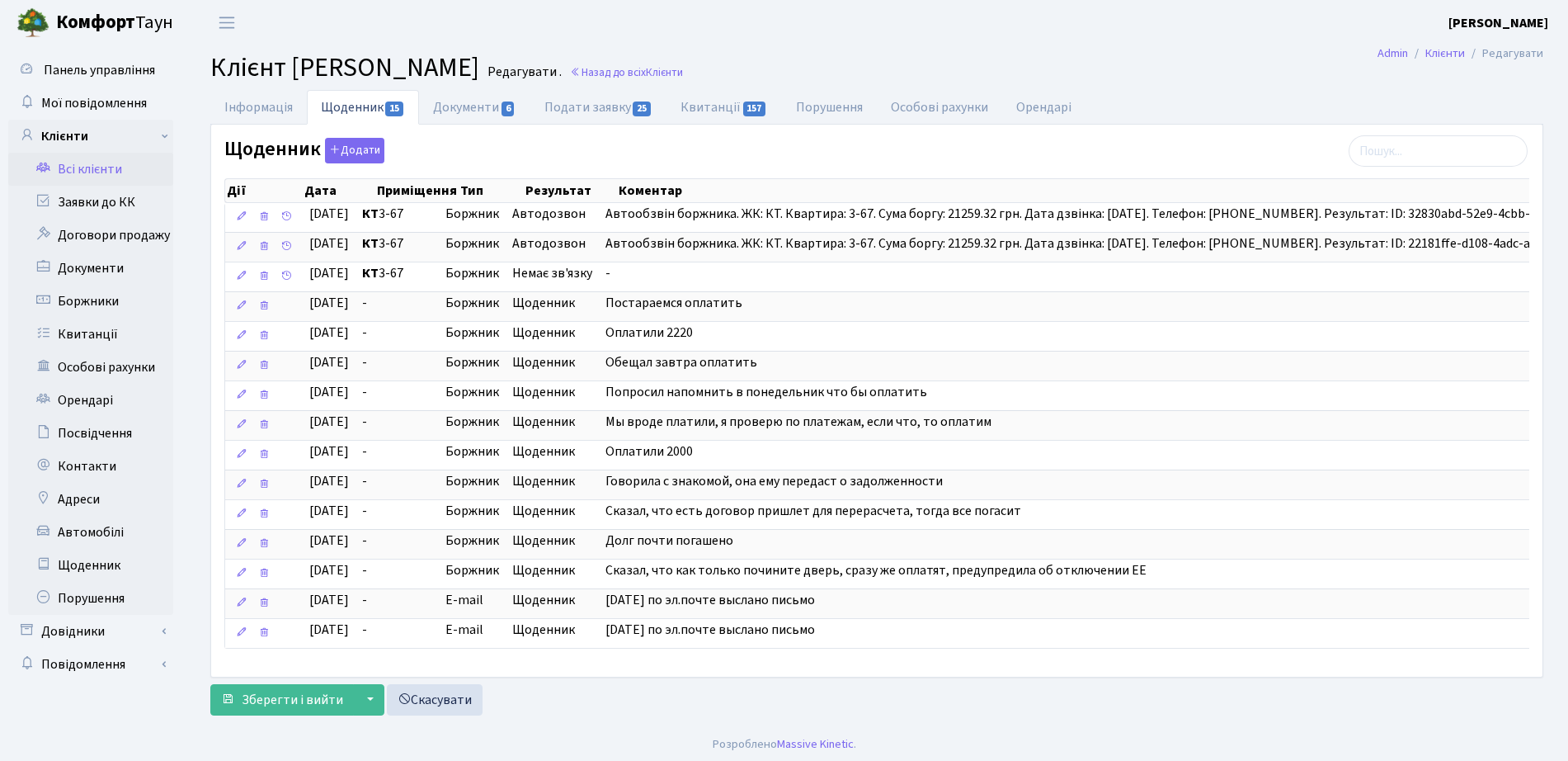
click at [484, 124] on li "Документи 6" at bounding box center [474, 107] width 110 height 35
click at [499, 108] on link "Документи 6" at bounding box center [474, 106] width 110 height 34
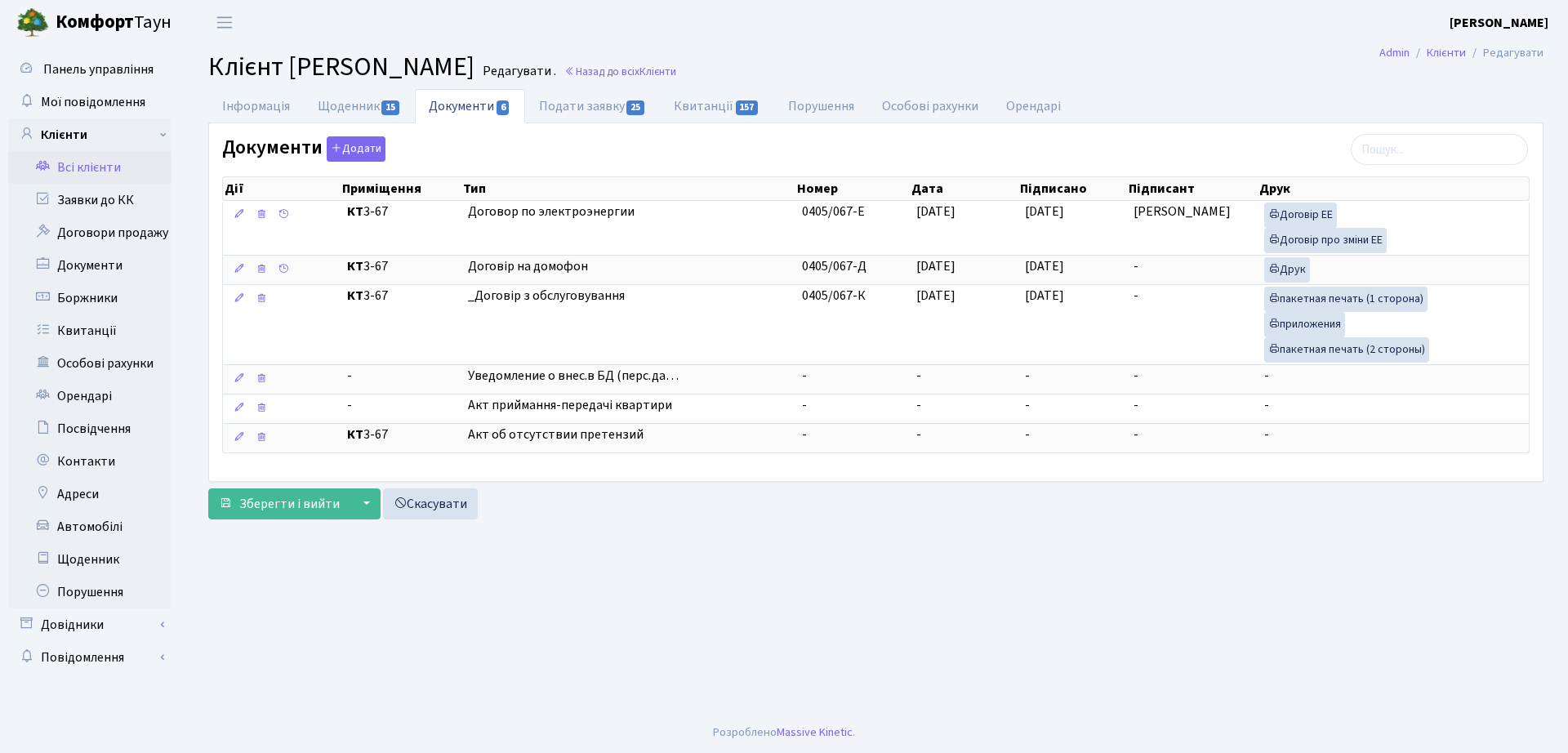
click at [845, 57] on h2 "Клієнт Воробйов Володимир Віталійович Редагувати . Назад до всіх Клієнти" at bounding box center [875, 67] width 1335 height 31
click at [676, 73] on link "Назад до всіх Клієнти" at bounding box center [620, 72] width 112 height 15
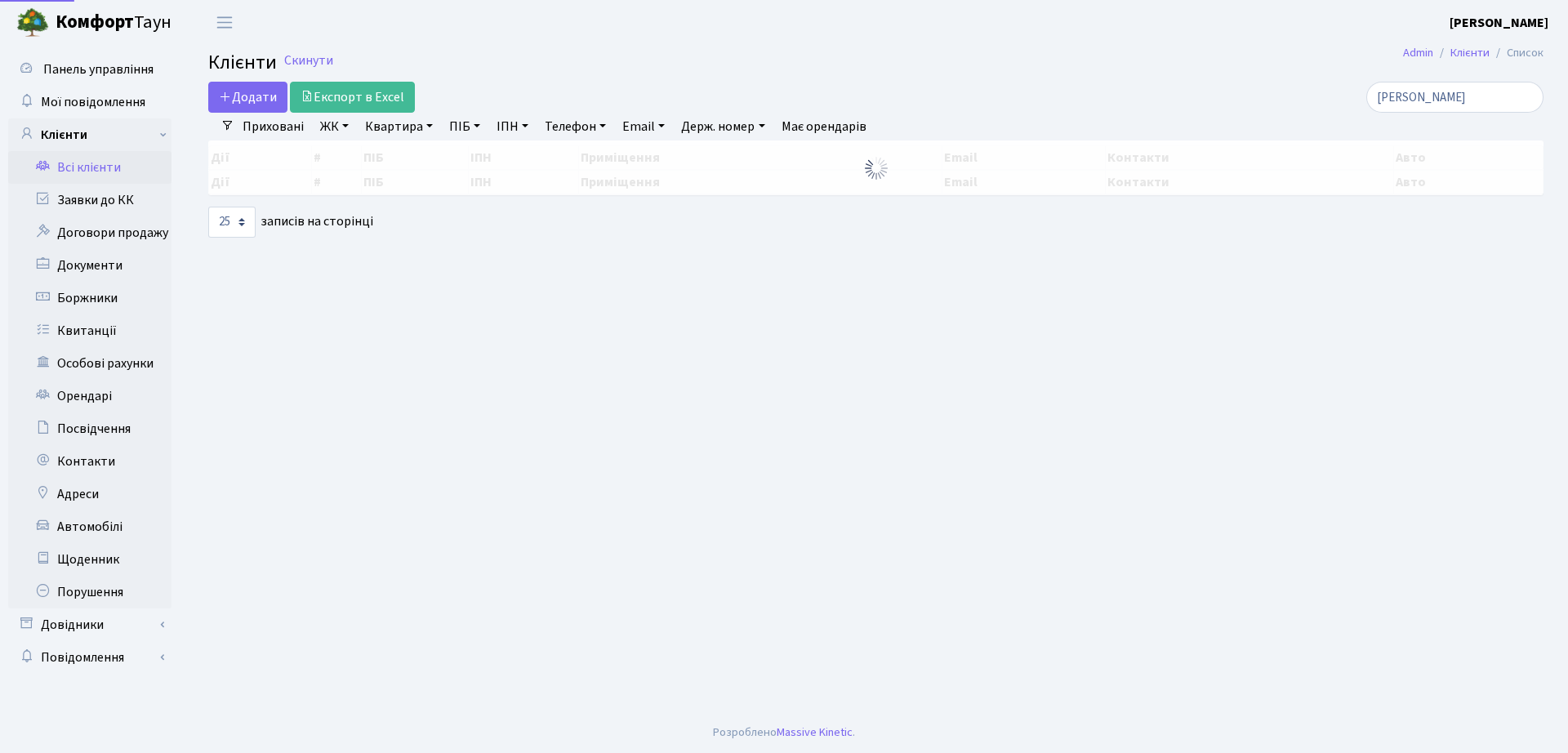
select select "25"
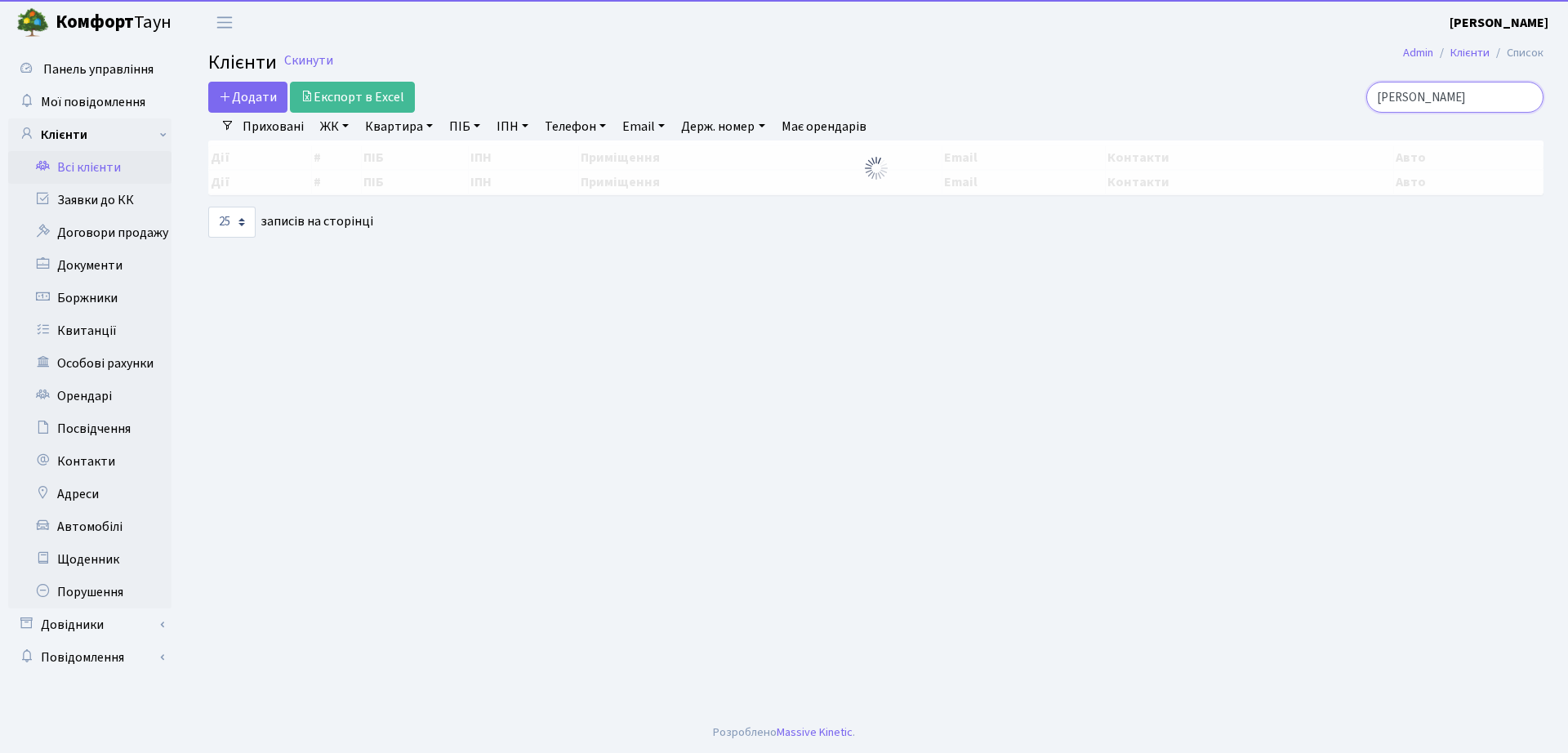
drag, startPoint x: 1430, startPoint y: 102, endPoint x: 1154, endPoint y: 131, distance: 277.5
click at [1154, 131] on div "Додати Експорт в Excel [PERSON_NAME] Фільтри Приховані ЖК ТХ, вул. [PERSON_NAME…" at bounding box center [875, 160] width 1360 height 156
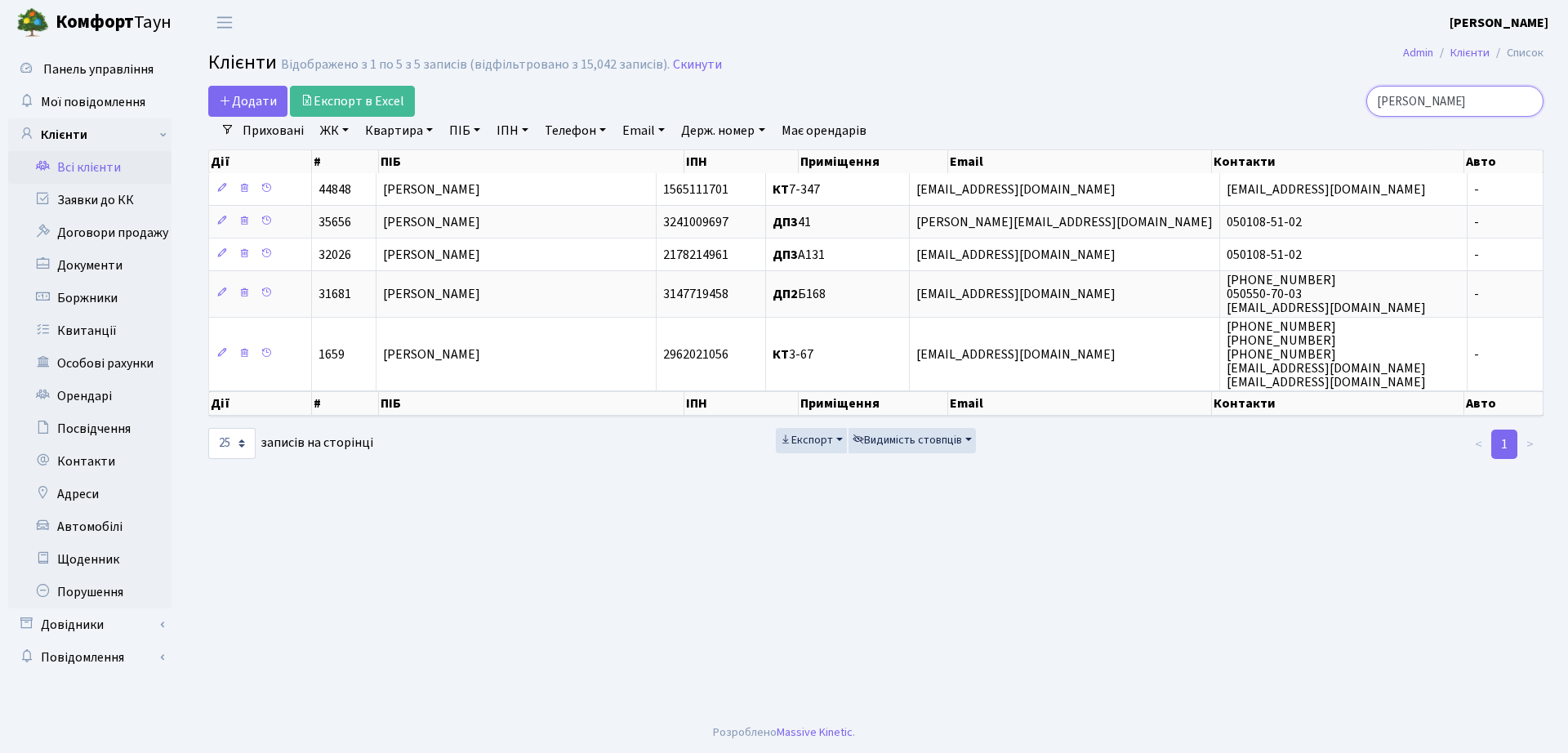
type input "[PERSON_NAME]"
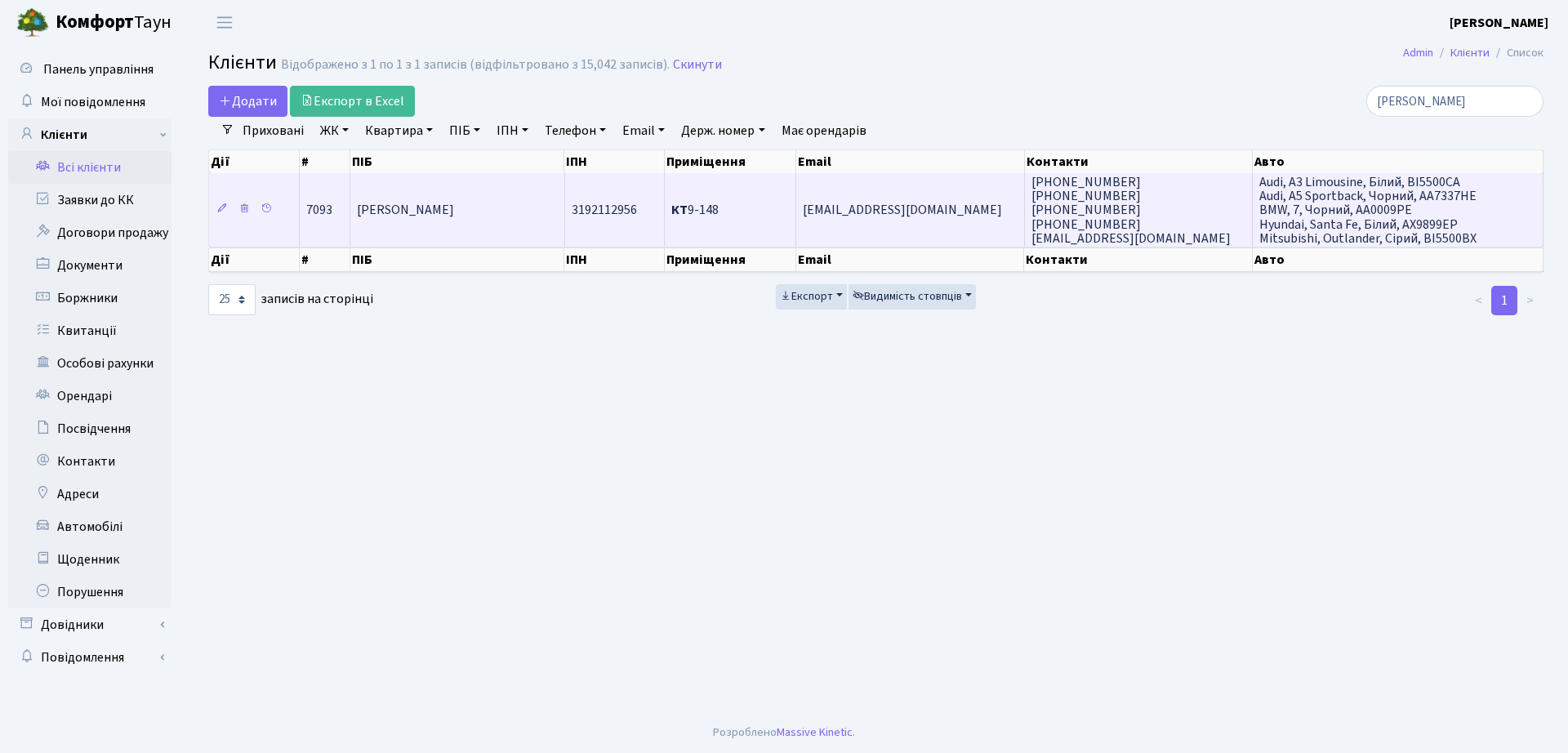
click at [803, 207] on span "[EMAIL_ADDRESS][DOMAIN_NAME]" at bounding box center [902, 210] width 199 height 18
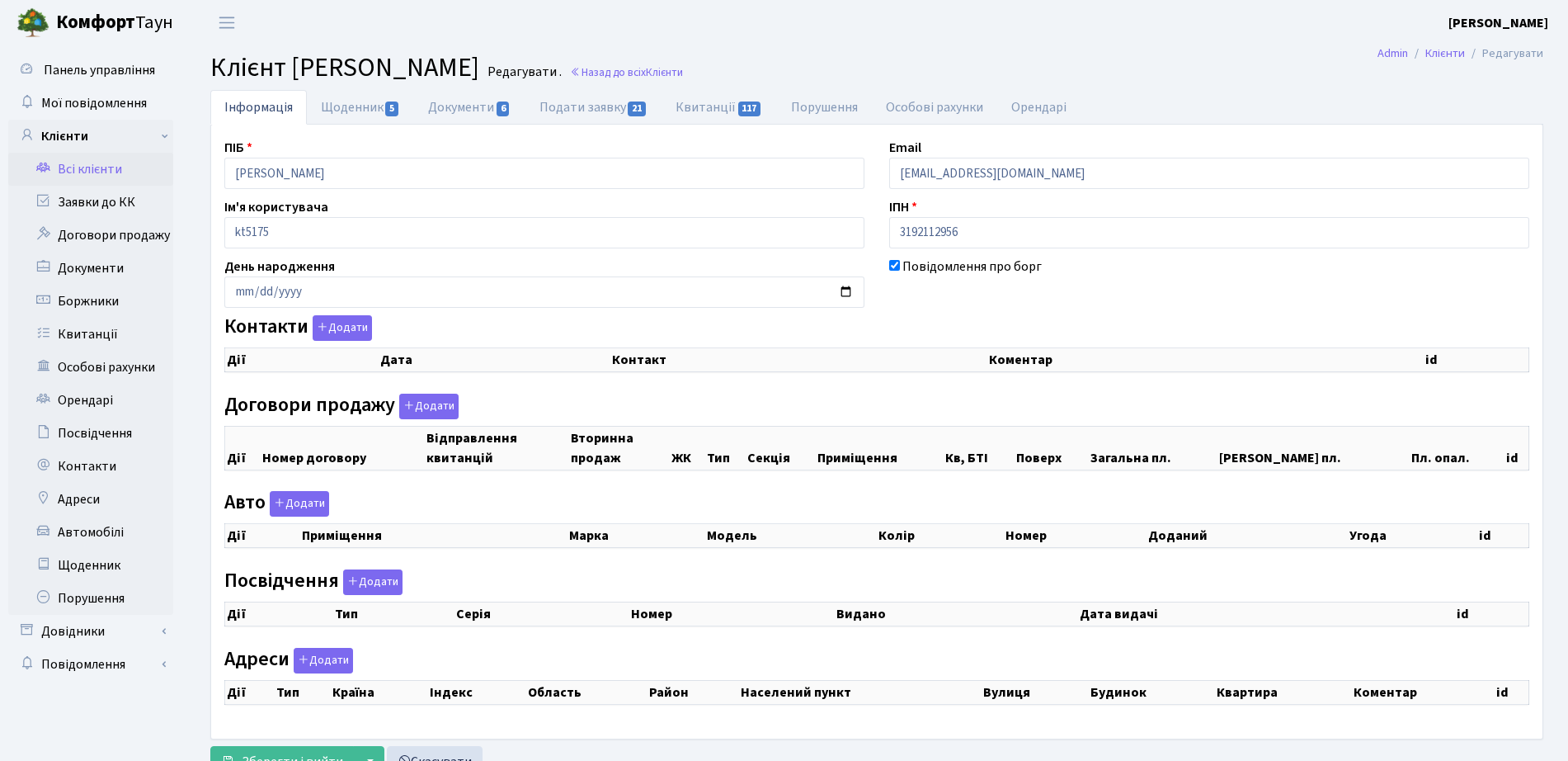
checkbox input "true"
select select "25"
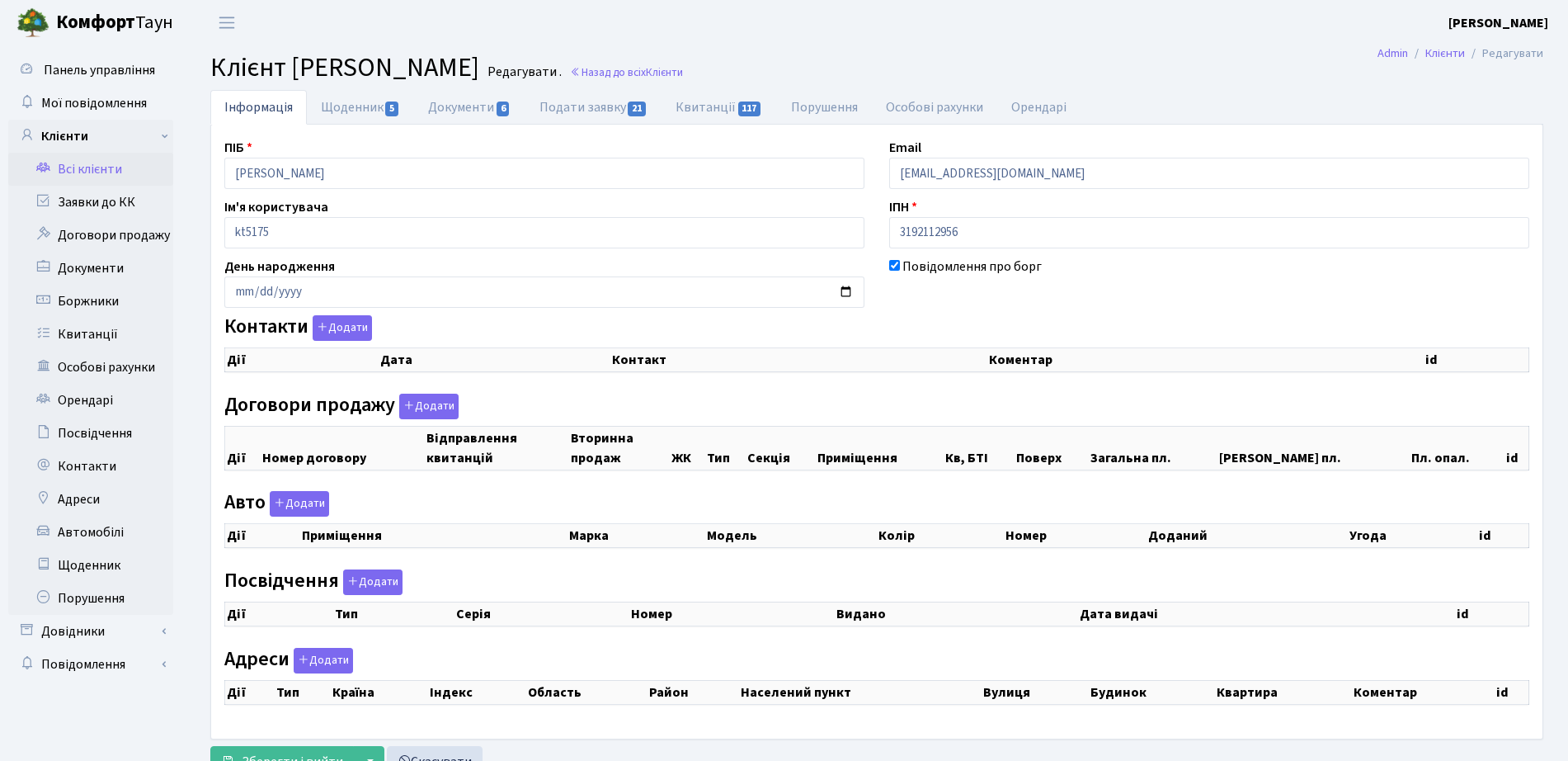
select select "25"
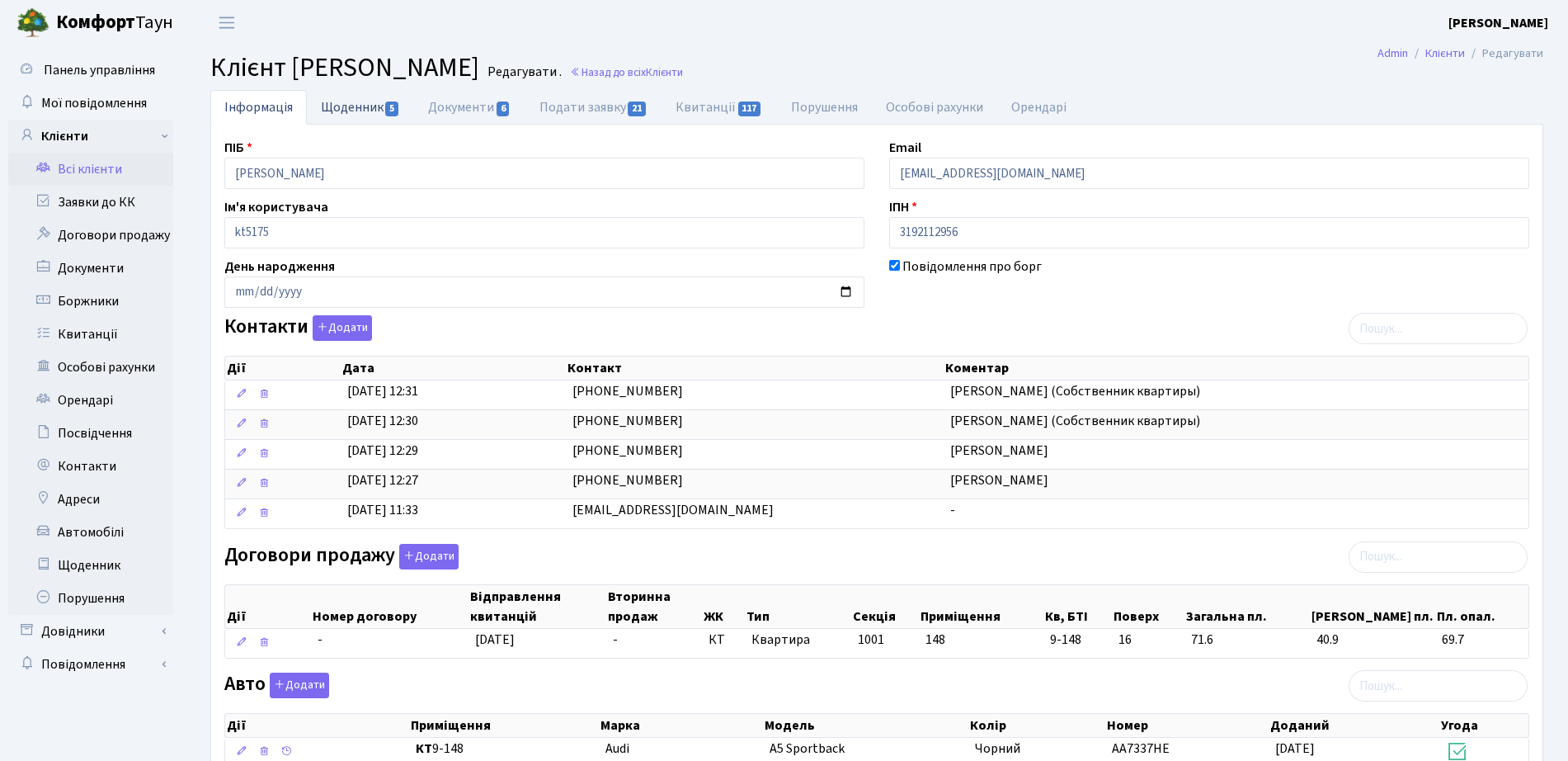
click at [372, 110] on link "Щоденник 5" at bounding box center [361, 106] width 107 height 34
select select "25"
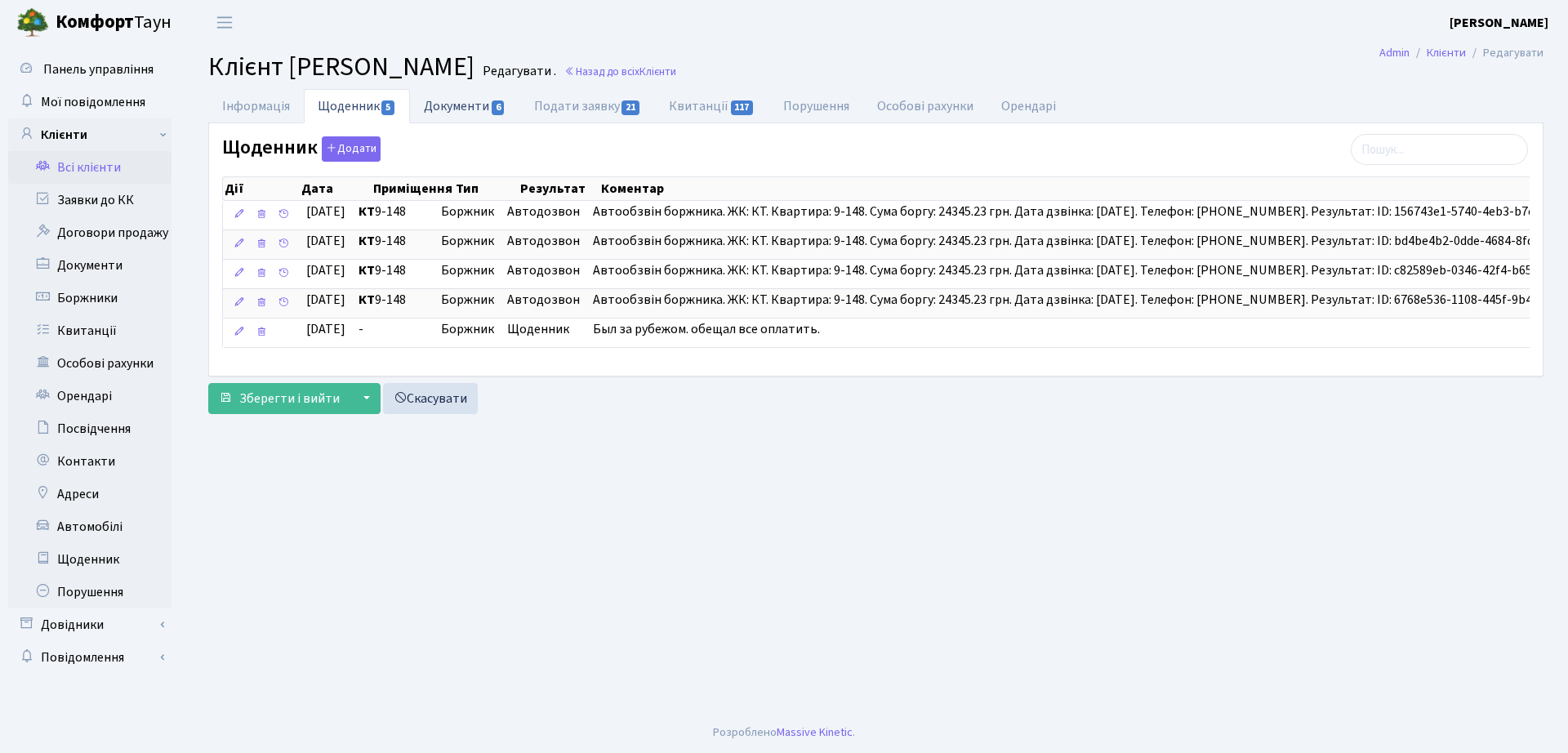
click at [483, 112] on link "Документи 6" at bounding box center [465, 105] width 109 height 33
select select "25"
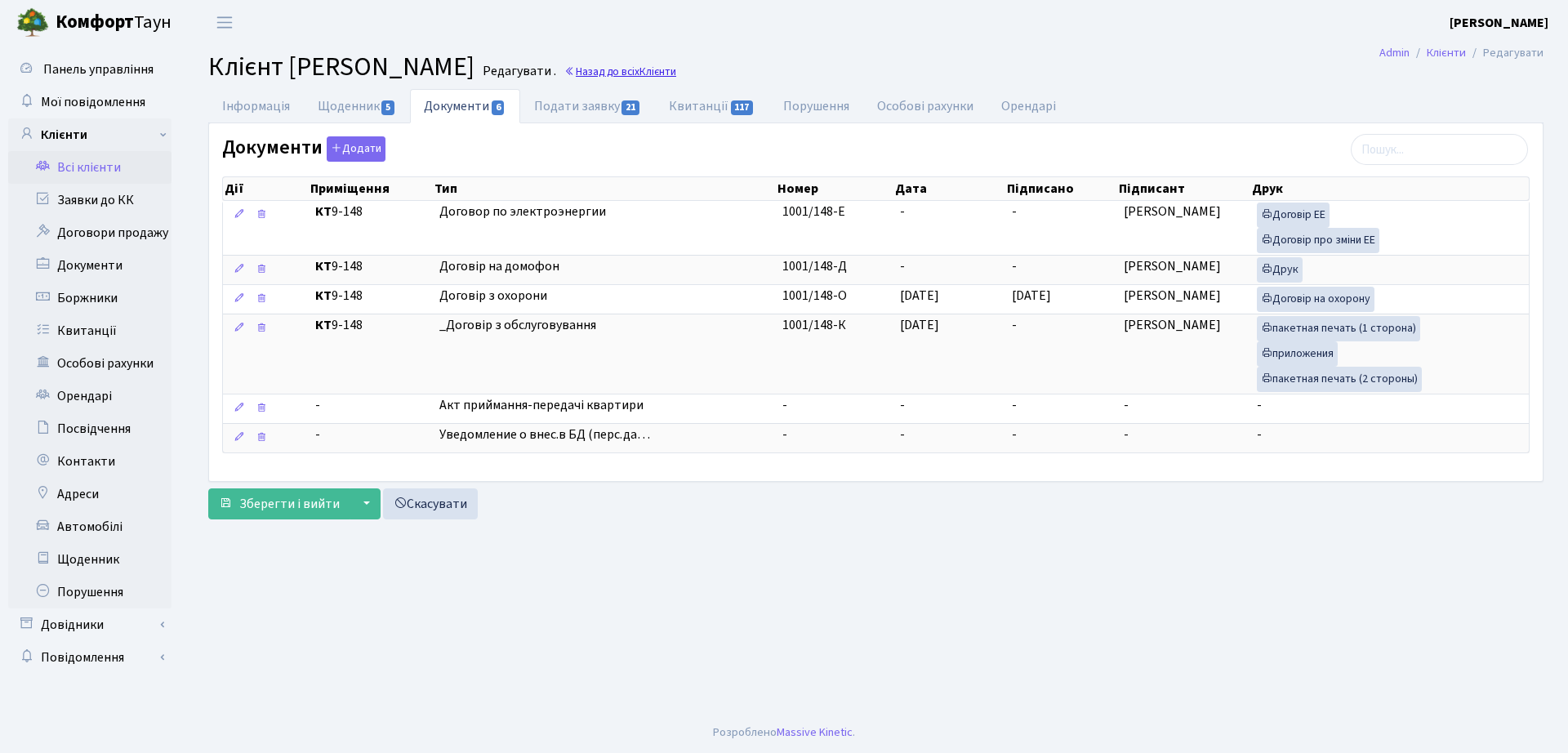
click at [676, 66] on span "Клієнти" at bounding box center [658, 72] width 37 height 15
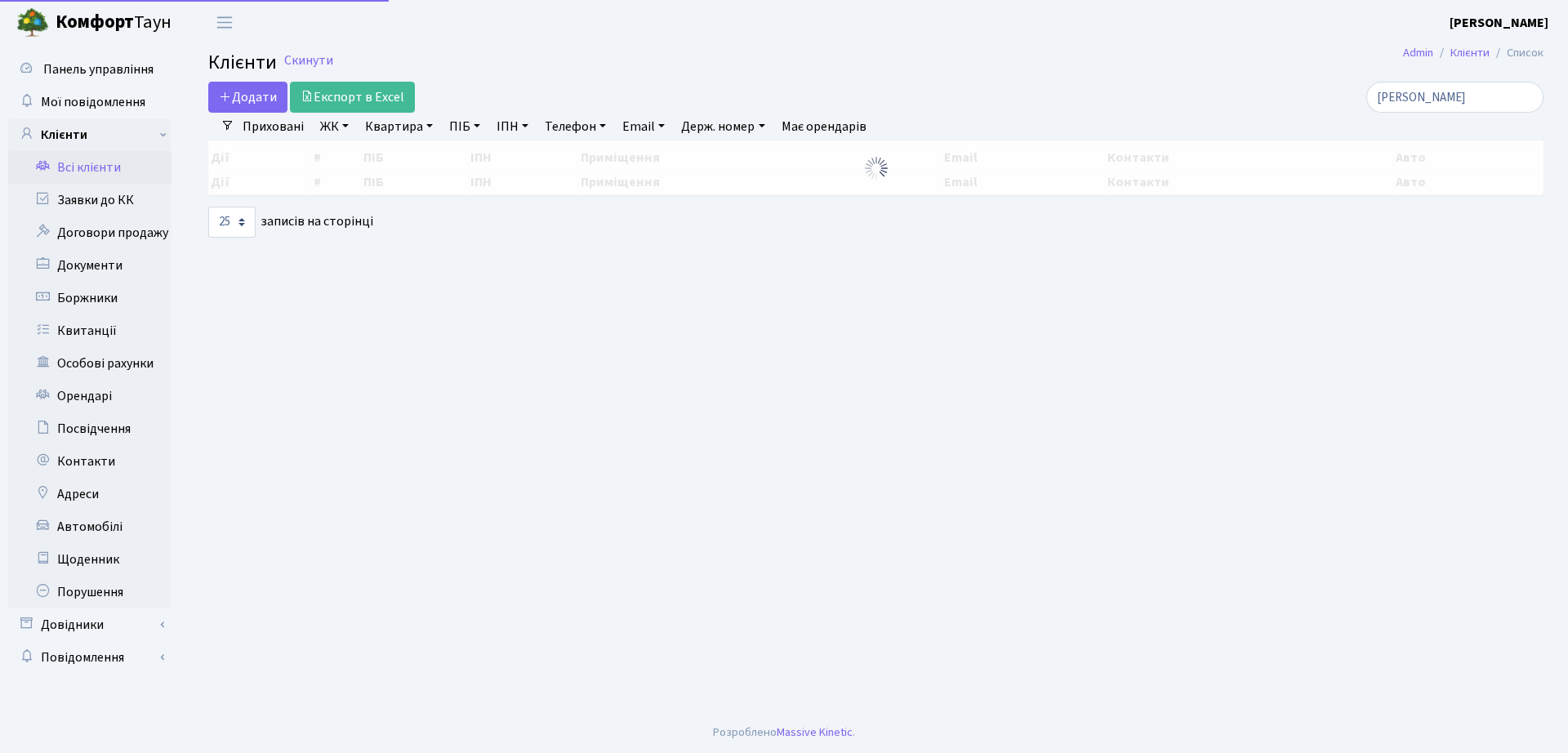
select select "25"
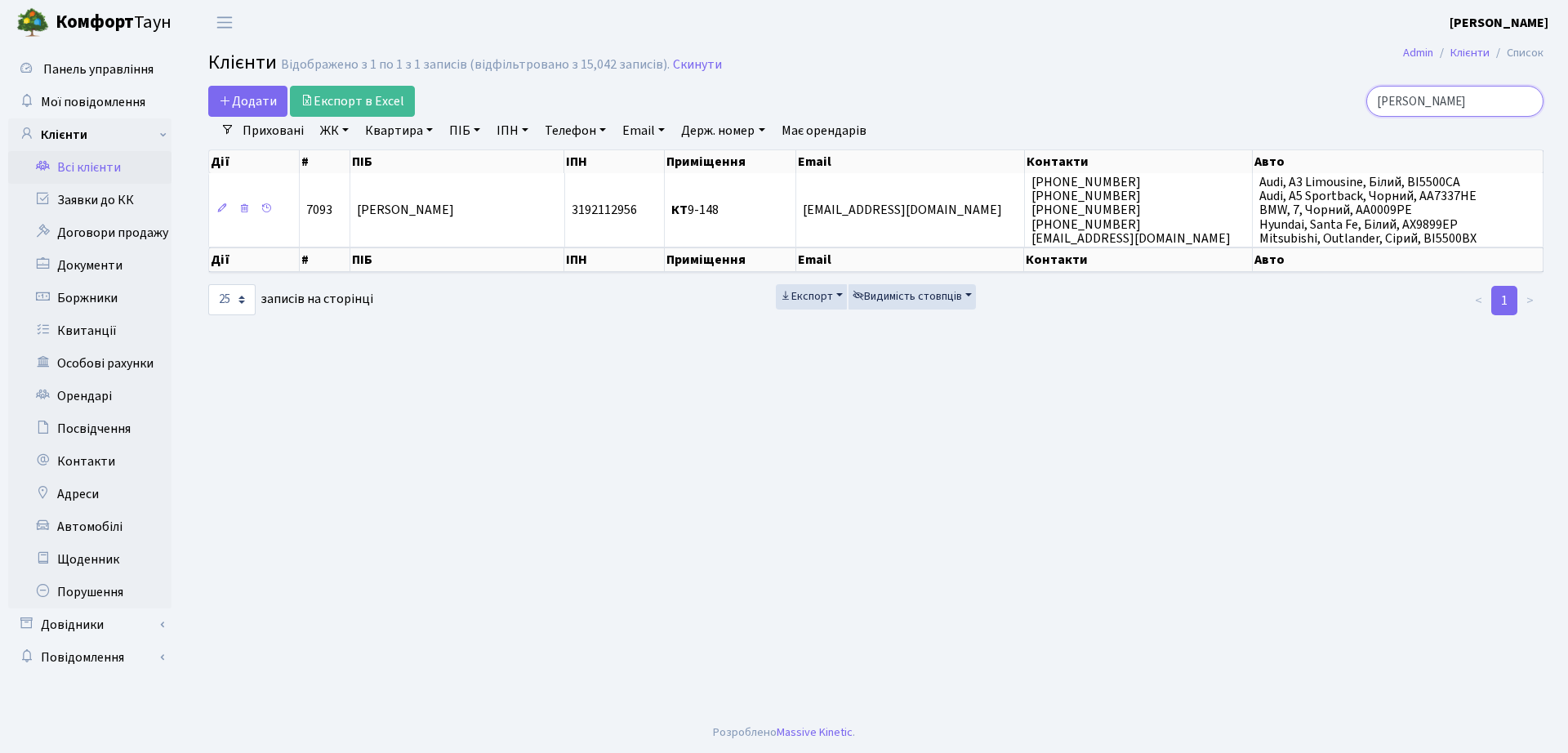
drag, startPoint x: 1477, startPoint y: 103, endPoint x: 1242, endPoint y: 108, distance: 235.1
click at [1242, 108] on div "матяш" at bounding box center [1329, 101] width 429 height 31
type input "2-394"
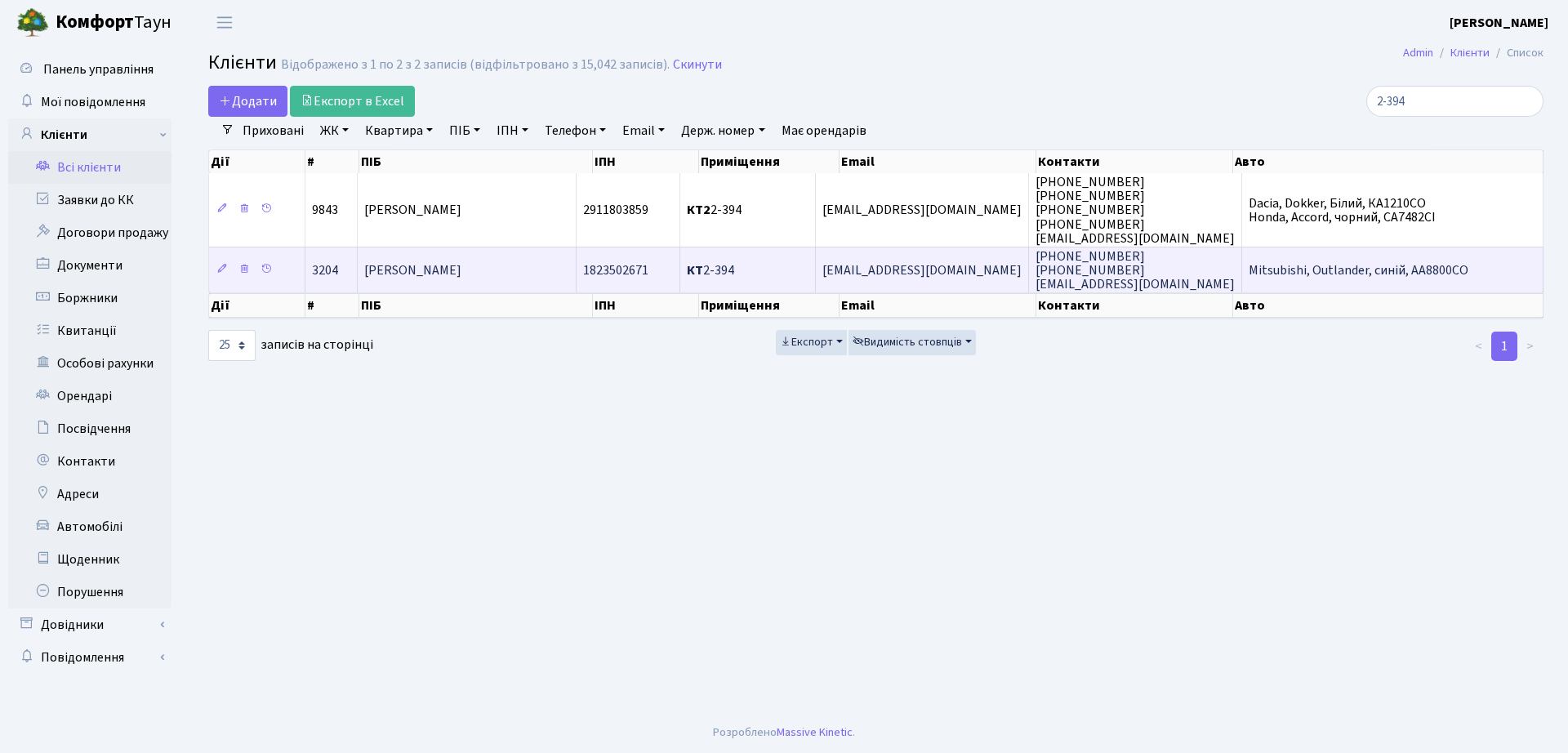
click at [680, 278] on td "1823502671" at bounding box center [628, 270] width 103 height 46
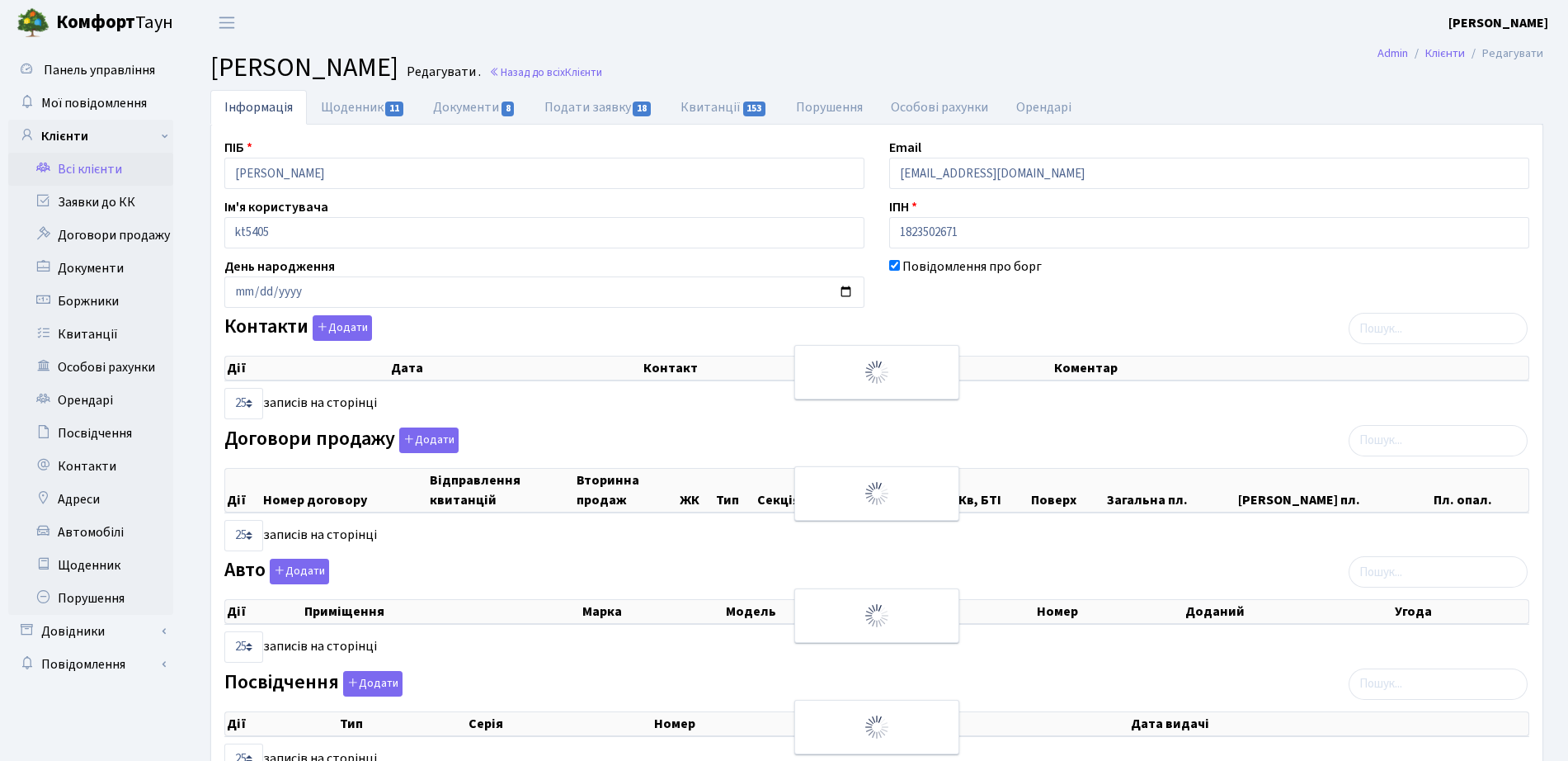
select select "25"
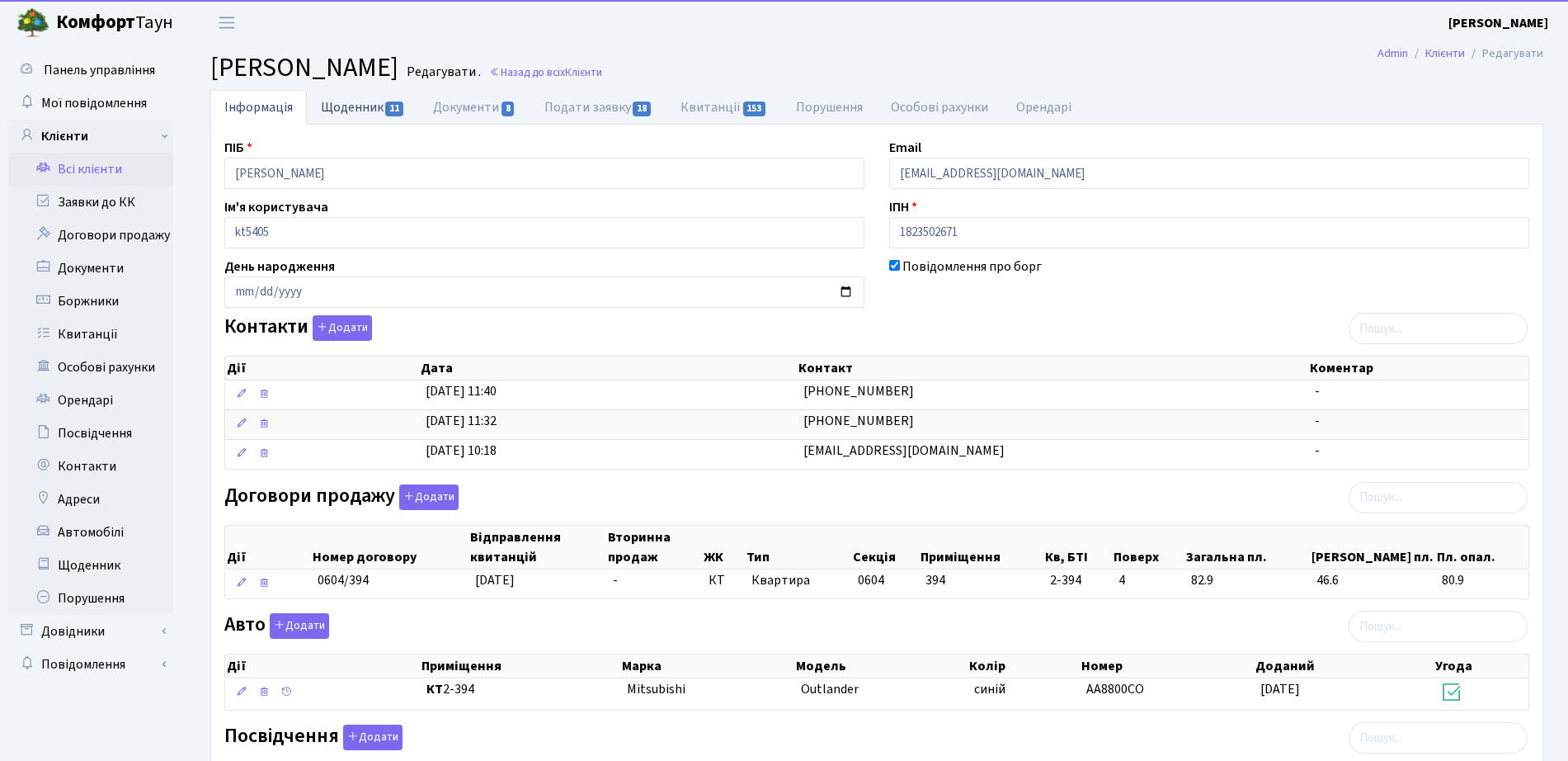
click at [354, 105] on link "Щоденник 11" at bounding box center [363, 106] width 112 height 34
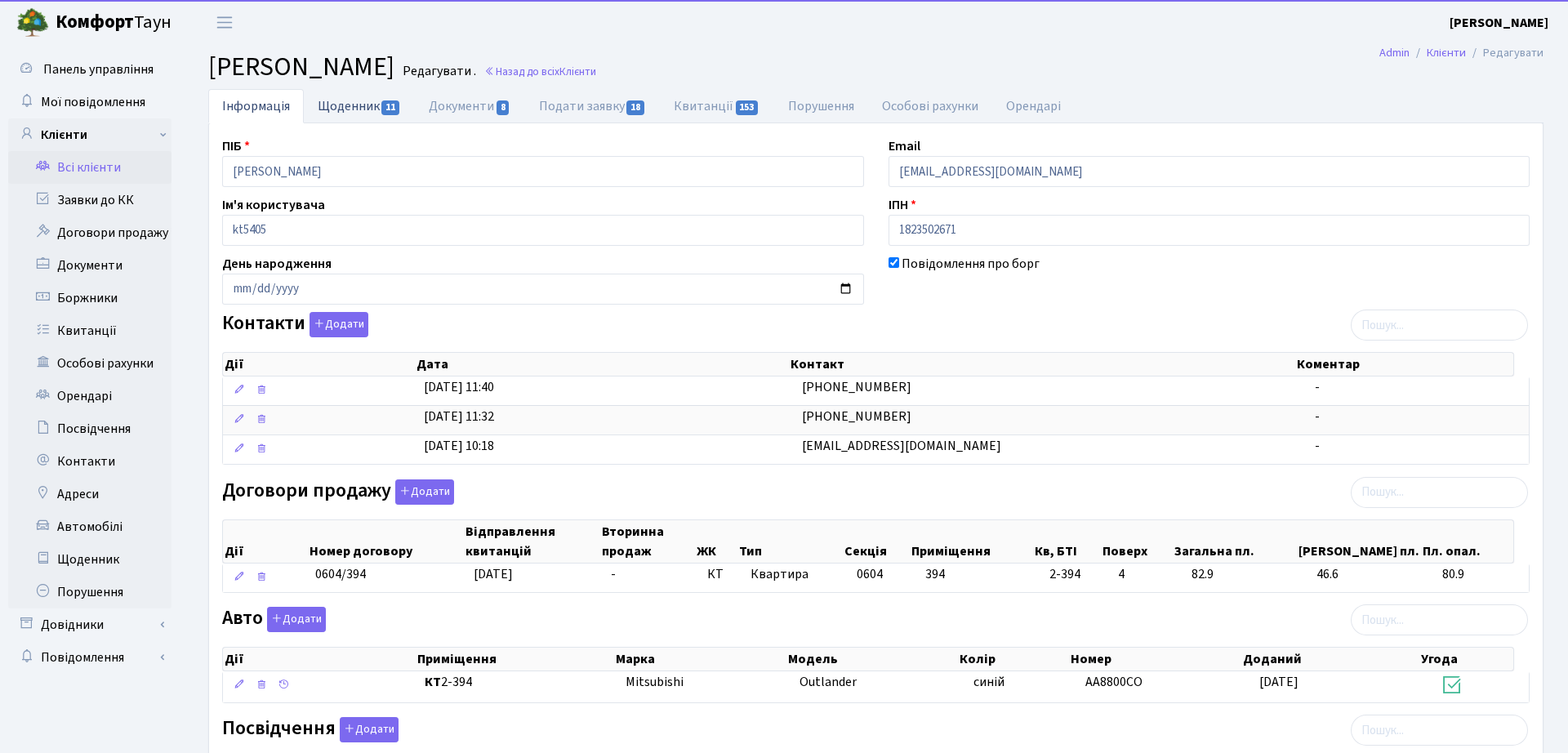
select select "25"
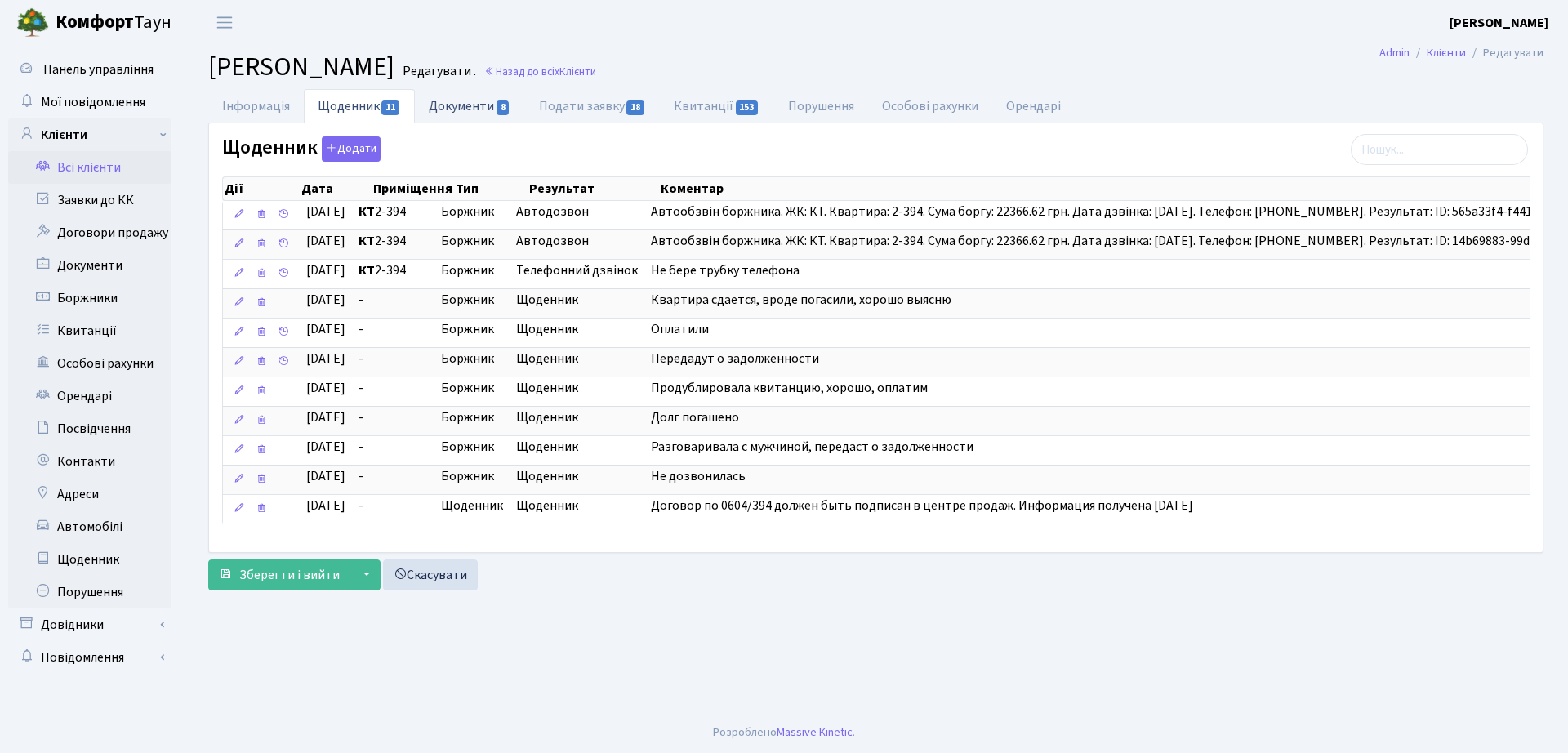
click at [457, 97] on link "Документи 8" at bounding box center [470, 105] width 109 height 33
select select "25"
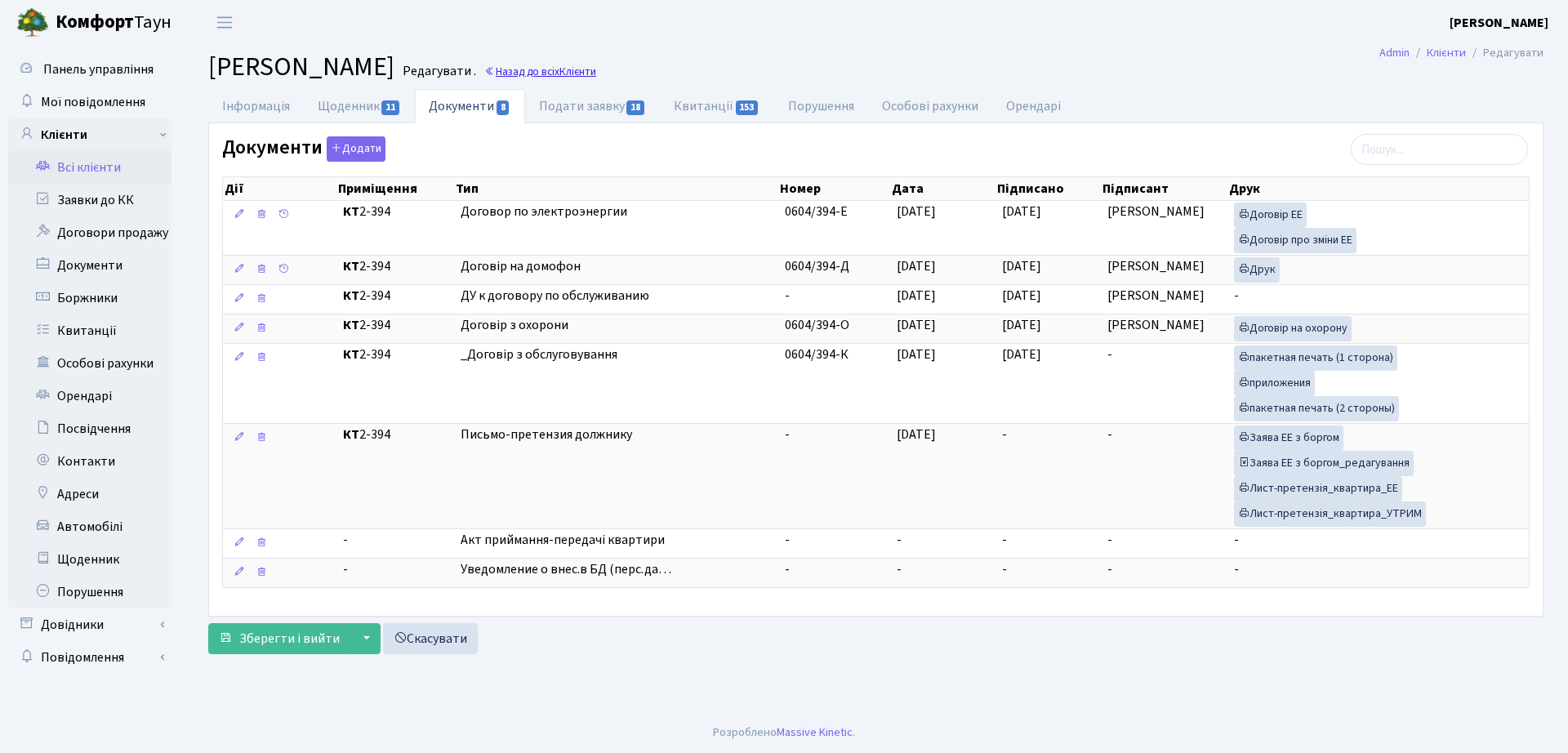
click at [596, 70] on link "Назад до всіх Клієнти" at bounding box center [540, 72] width 112 height 15
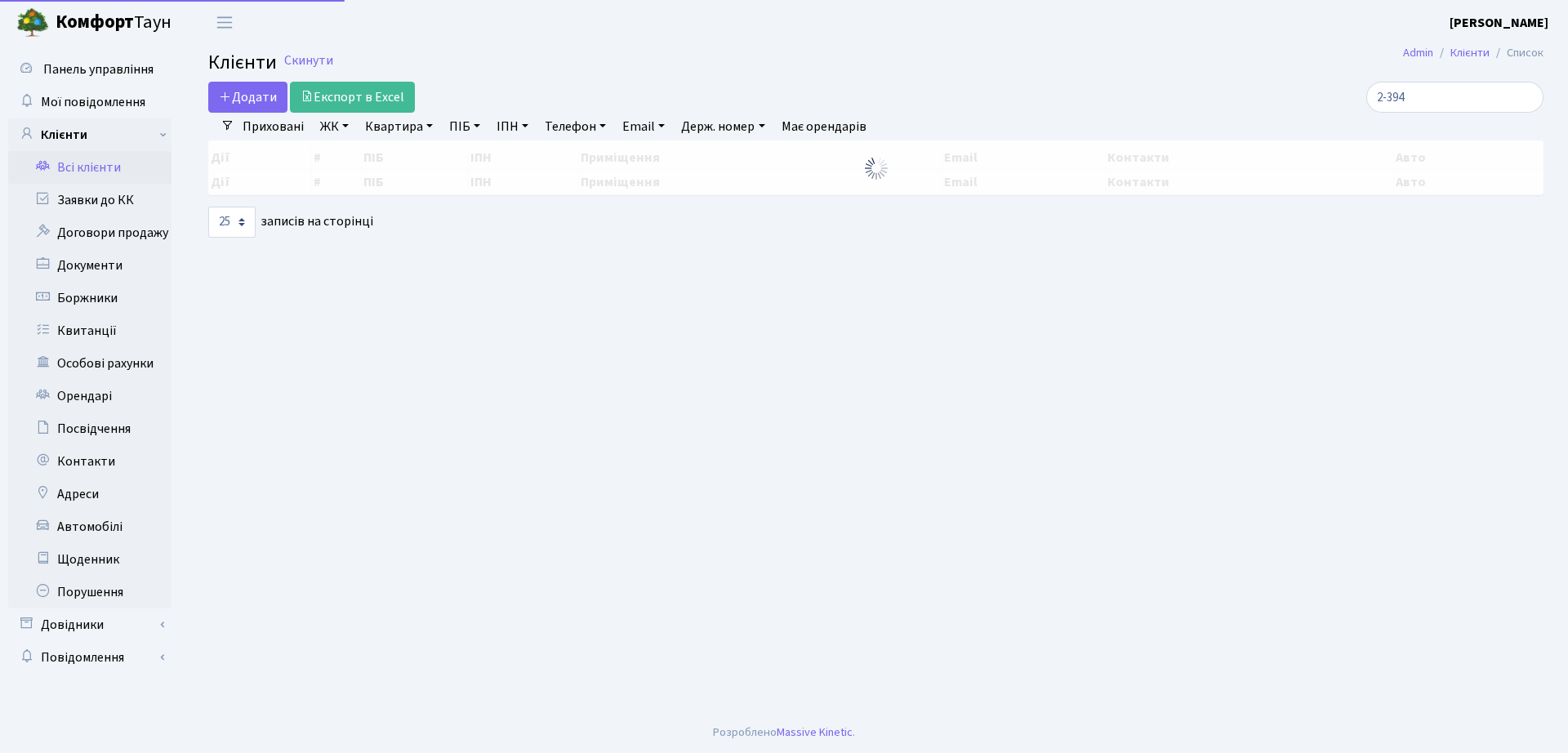
select select "25"
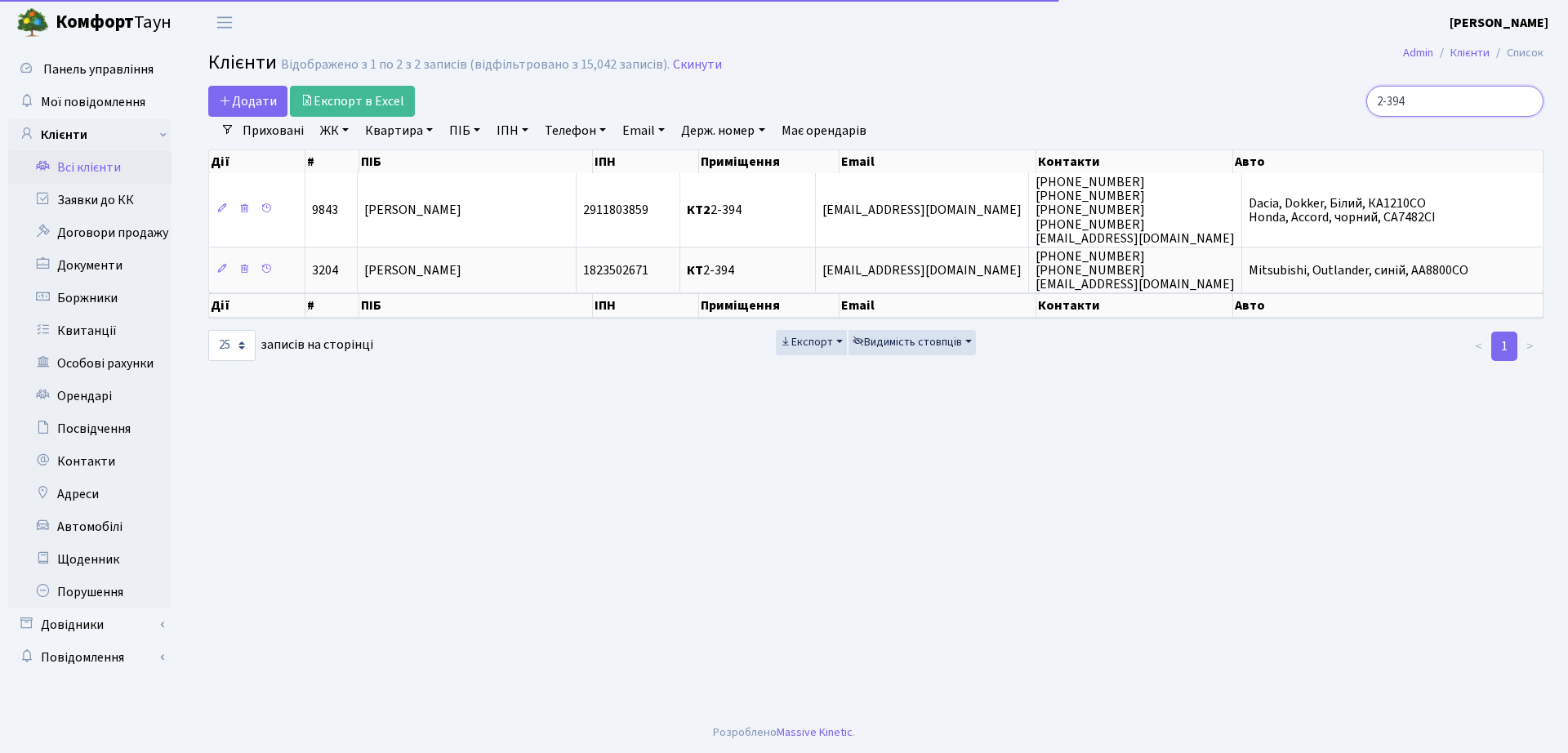
drag, startPoint x: 1259, startPoint y: 108, endPoint x: 1196, endPoint y: 104, distance: 63.1
click at [1197, 108] on div "2-394" at bounding box center [1329, 101] width 429 height 31
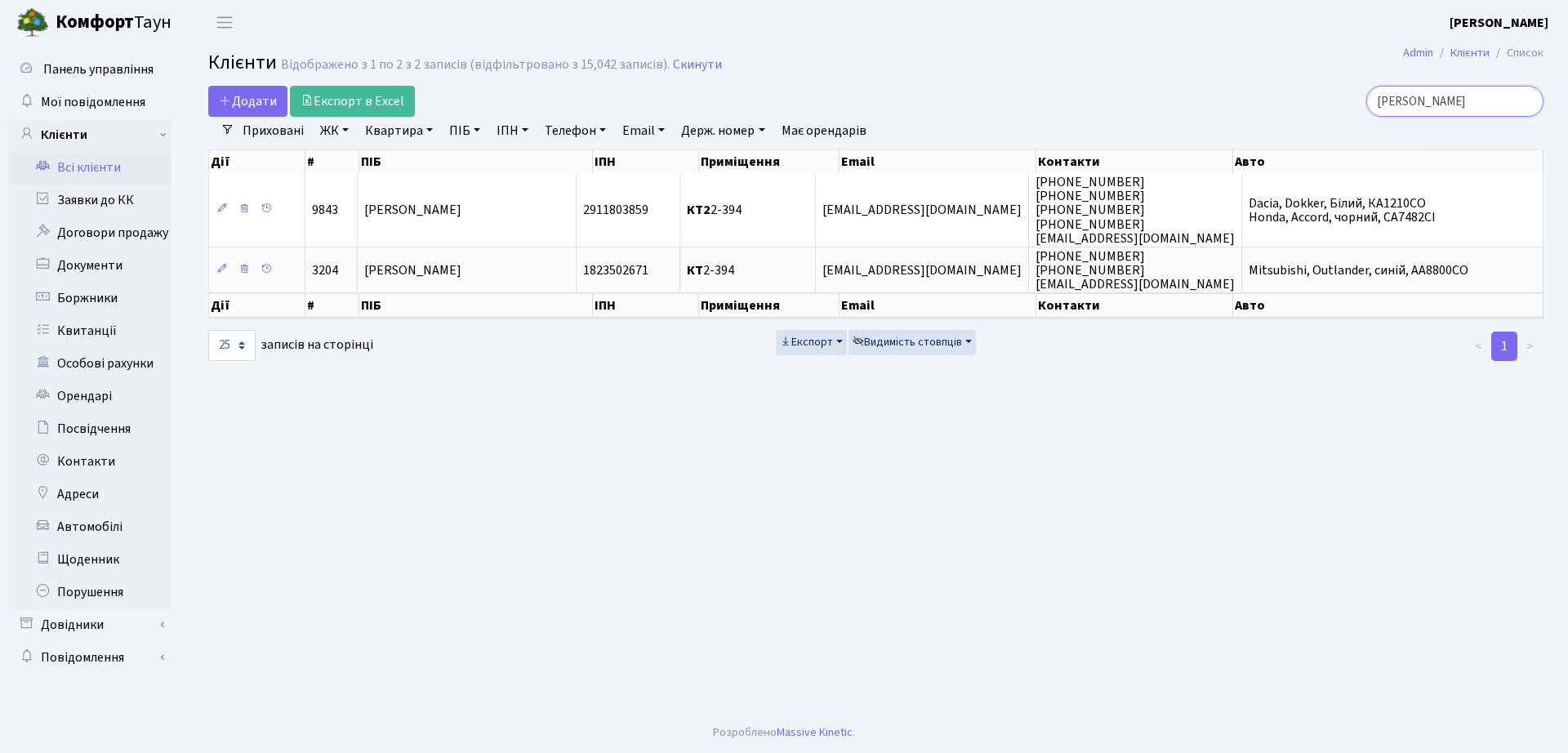
type input "[PERSON_NAME]"
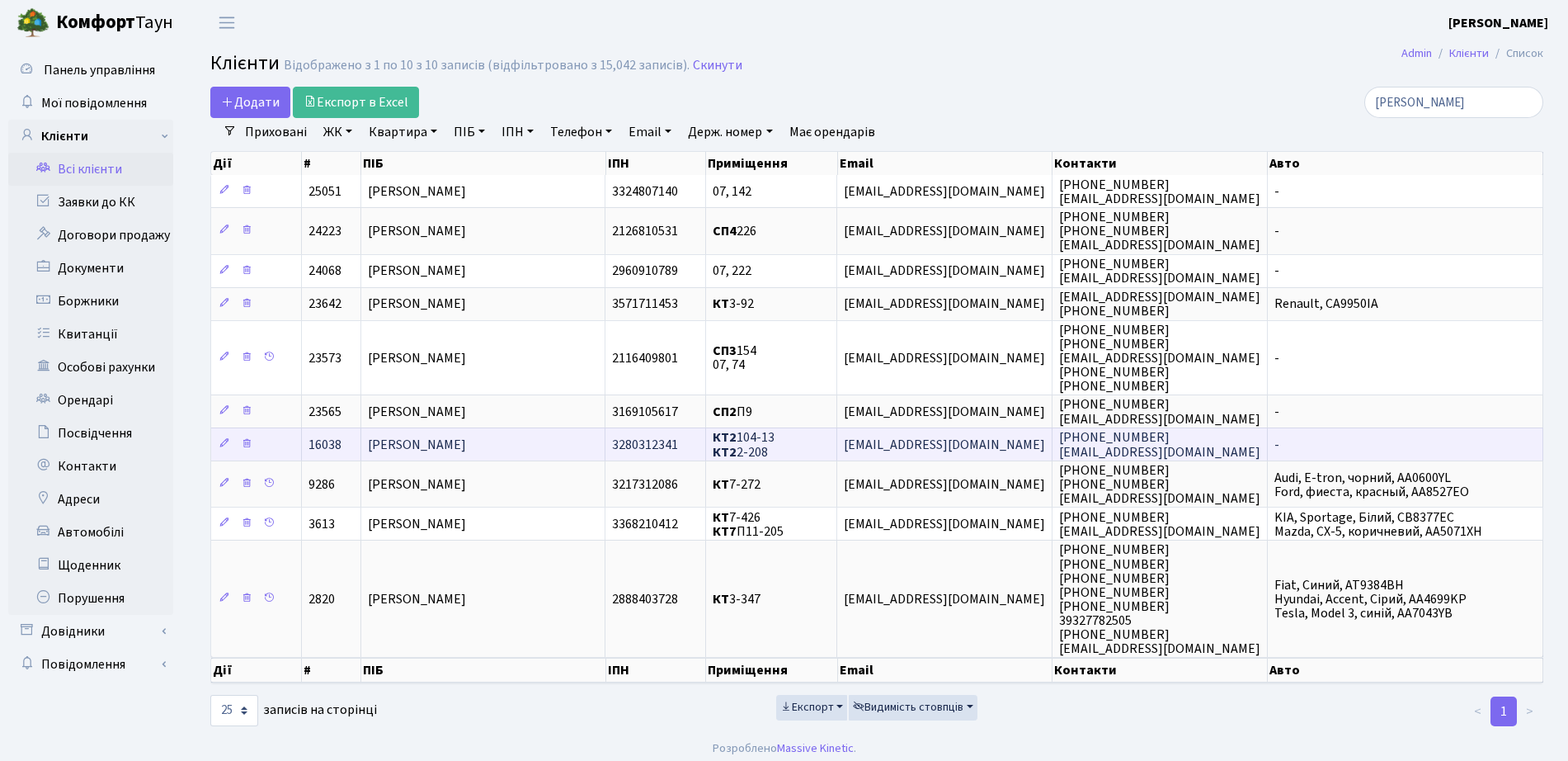
click at [466, 438] on span "[PERSON_NAME]" at bounding box center [417, 444] width 98 height 18
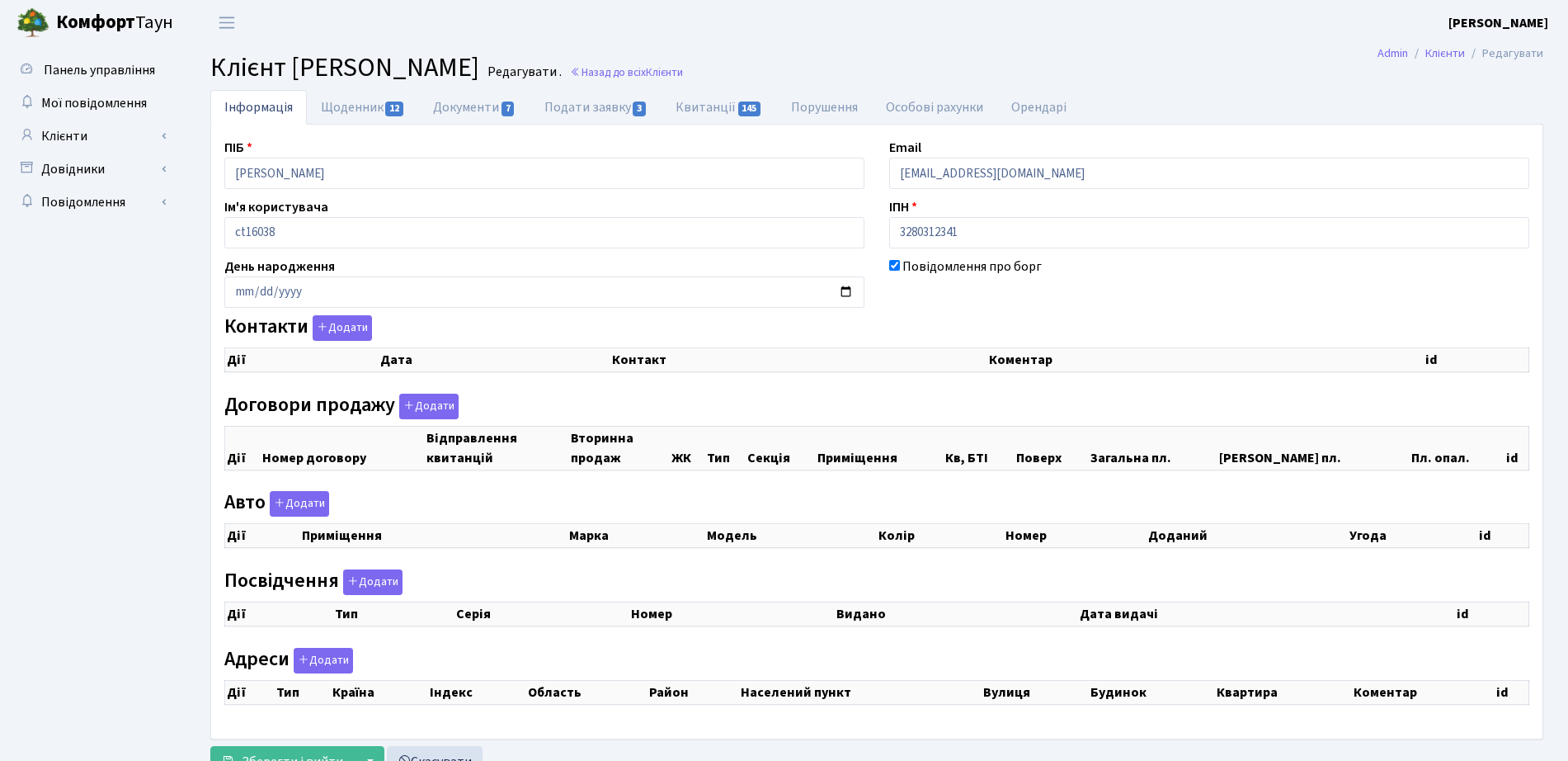
checkbox input "true"
select select "25"
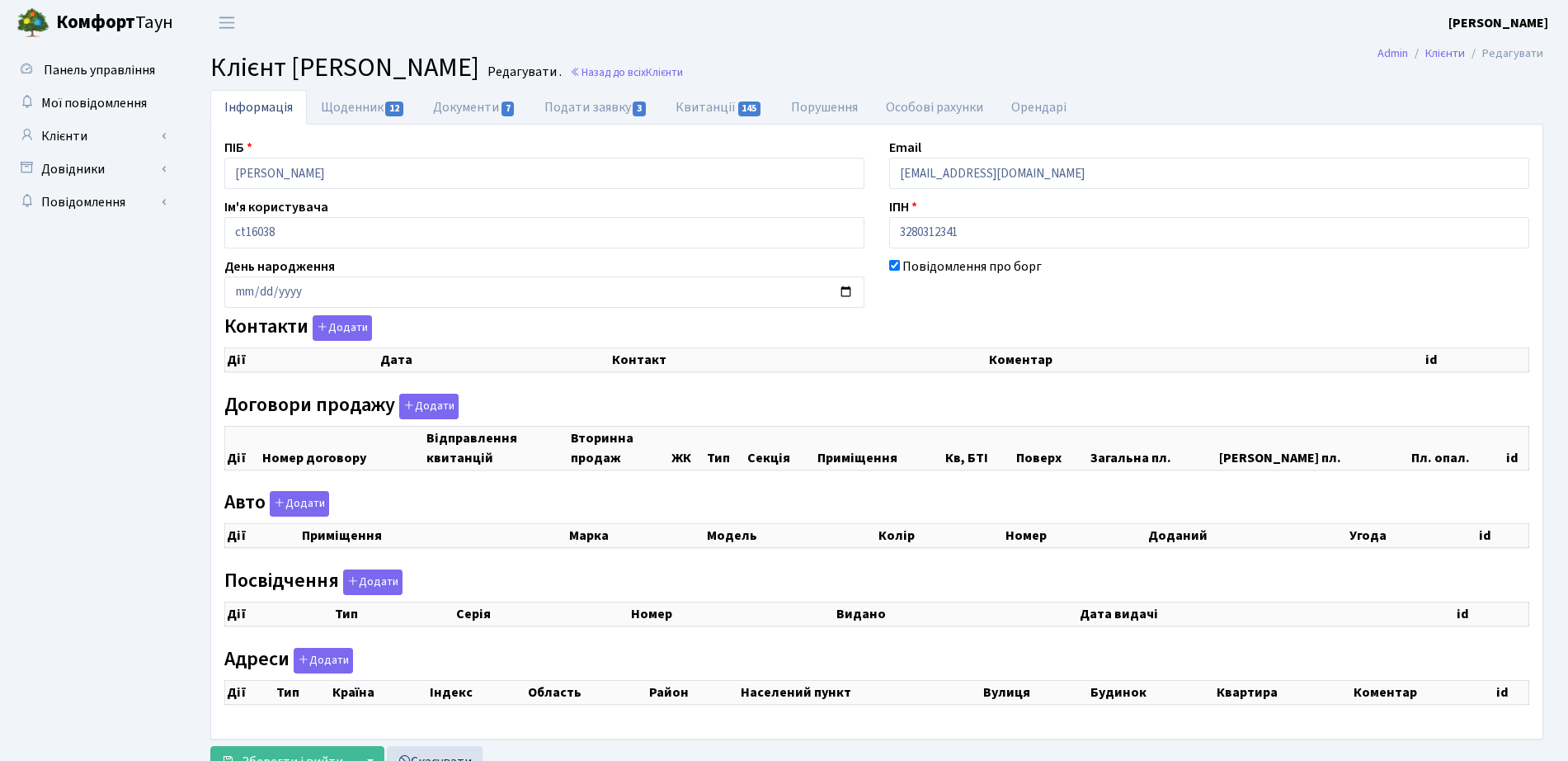
select select "25"
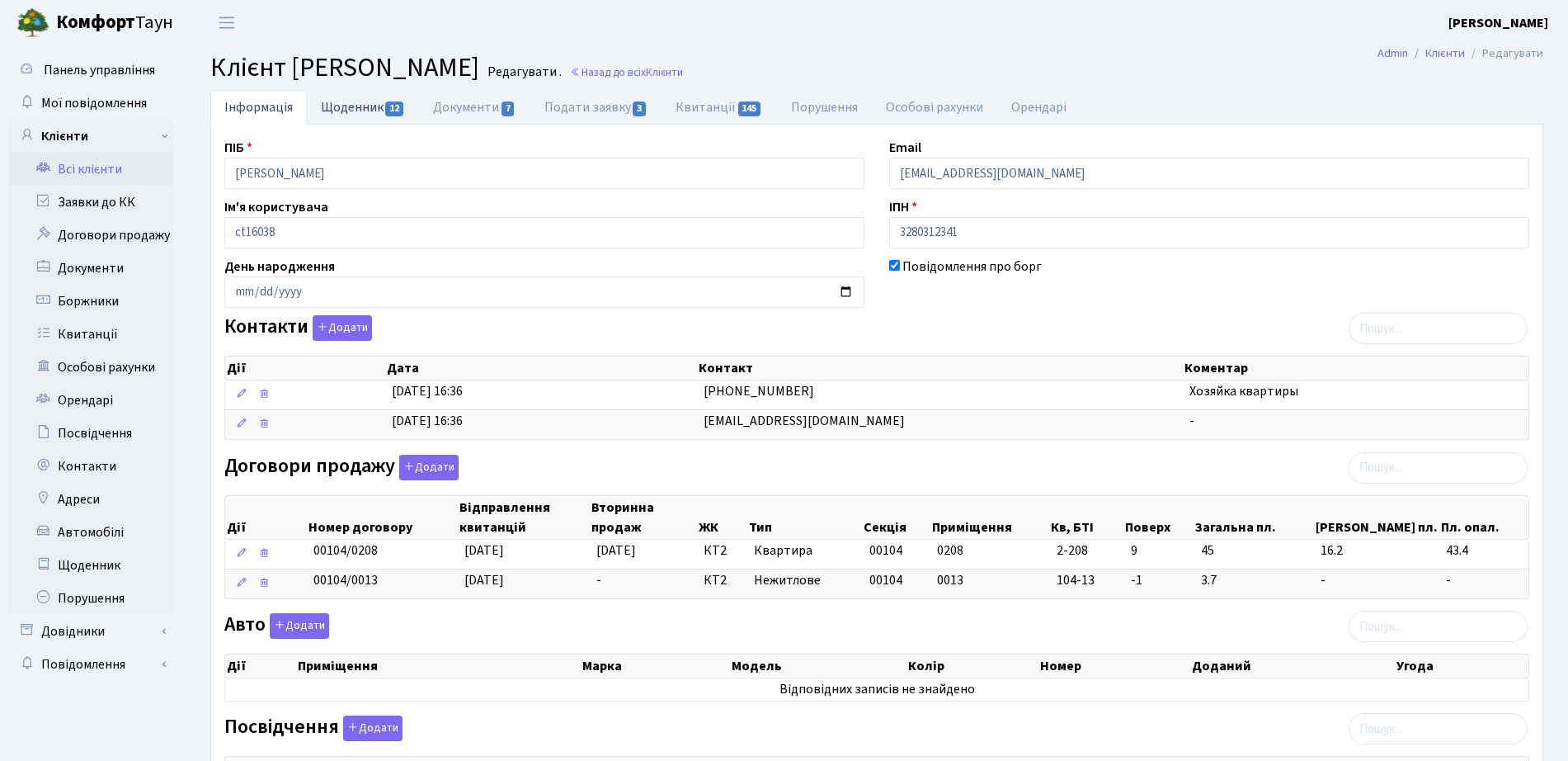
click at [374, 107] on link "Щоденник 12" at bounding box center [363, 106] width 112 height 34
select select "25"
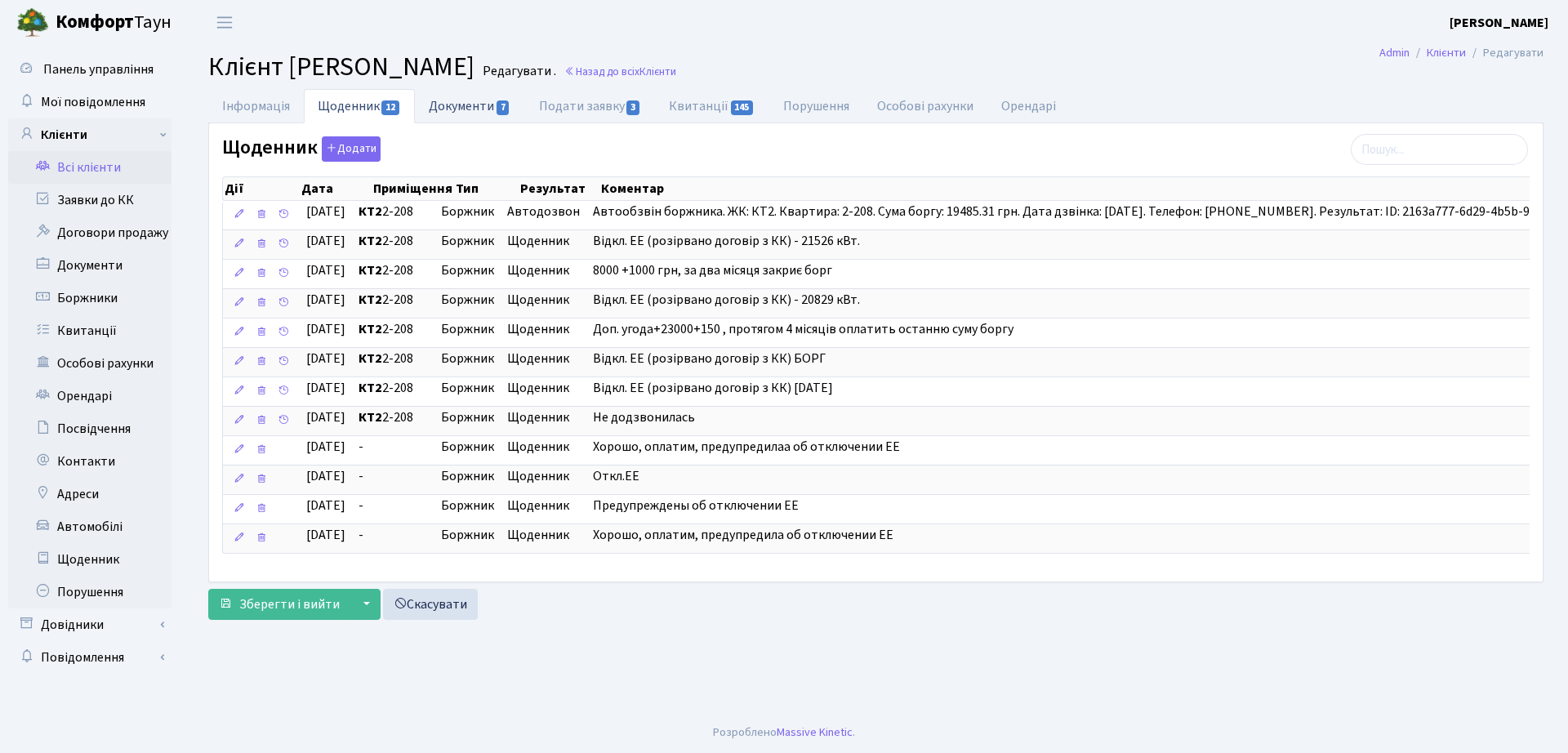
click at [487, 117] on link "Документи 7" at bounding box center [470, 105] width 109 height 33
select select "25"
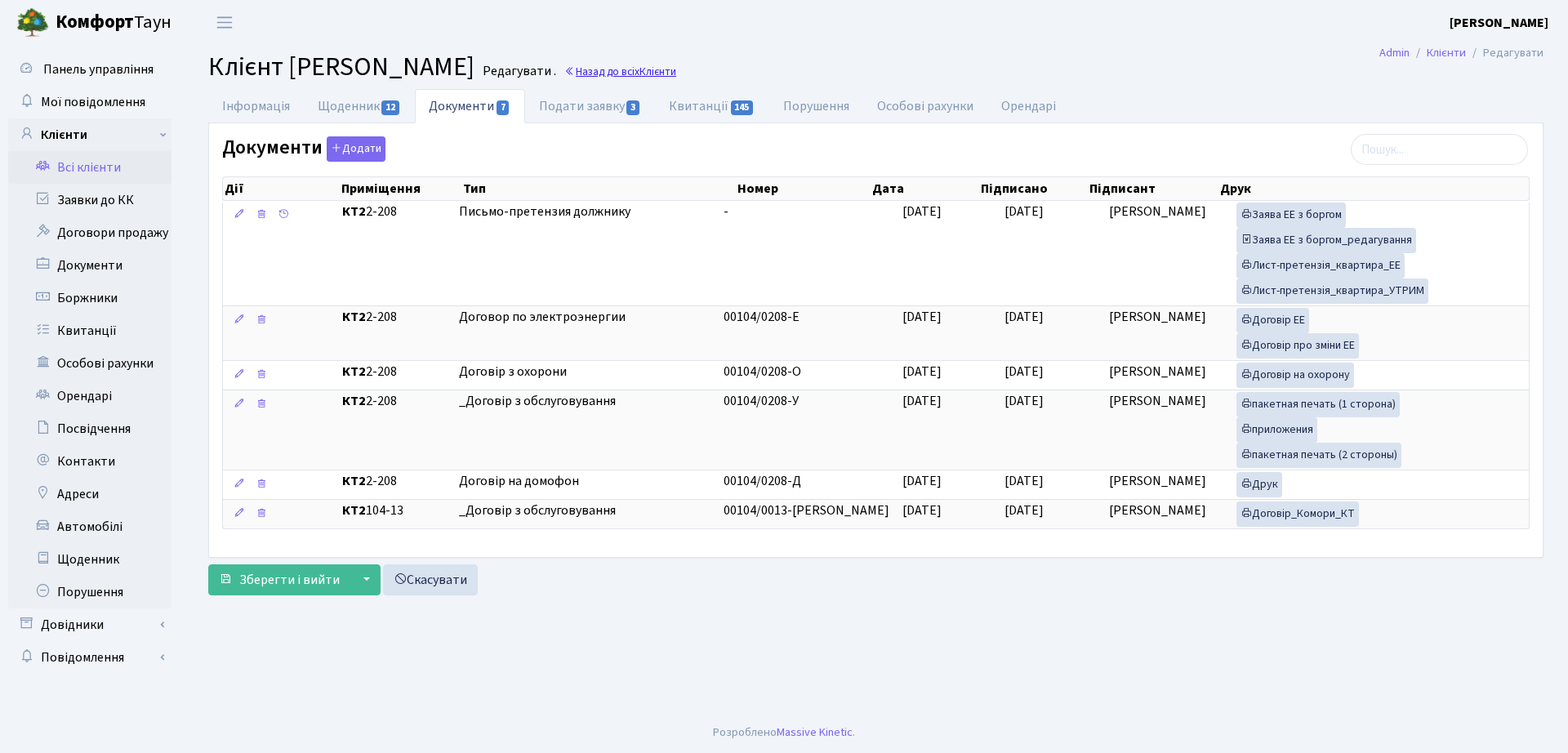
click at [676, 71] on link "Назад до всіх Клієнти" at bounding box center [620, 72] width 112 height 15
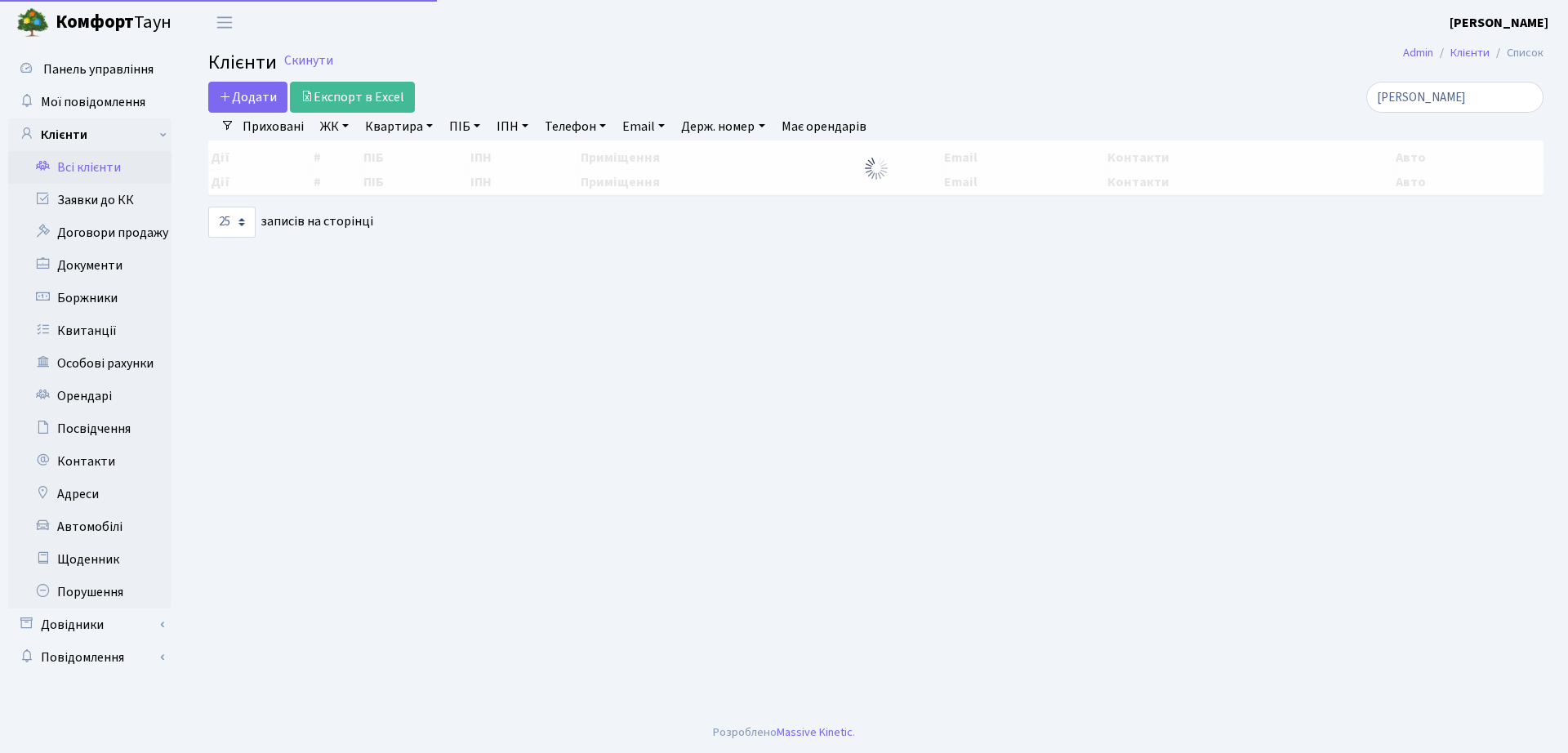
select select "25"
drag, startPoint x: 1203, startPoint y: 102, endPoint x: 1195, endPoint y: 103, distance: 8.1
click at [1195, 103] on div "єрмак" at bounding box center [1329, 97] width 429 height 31
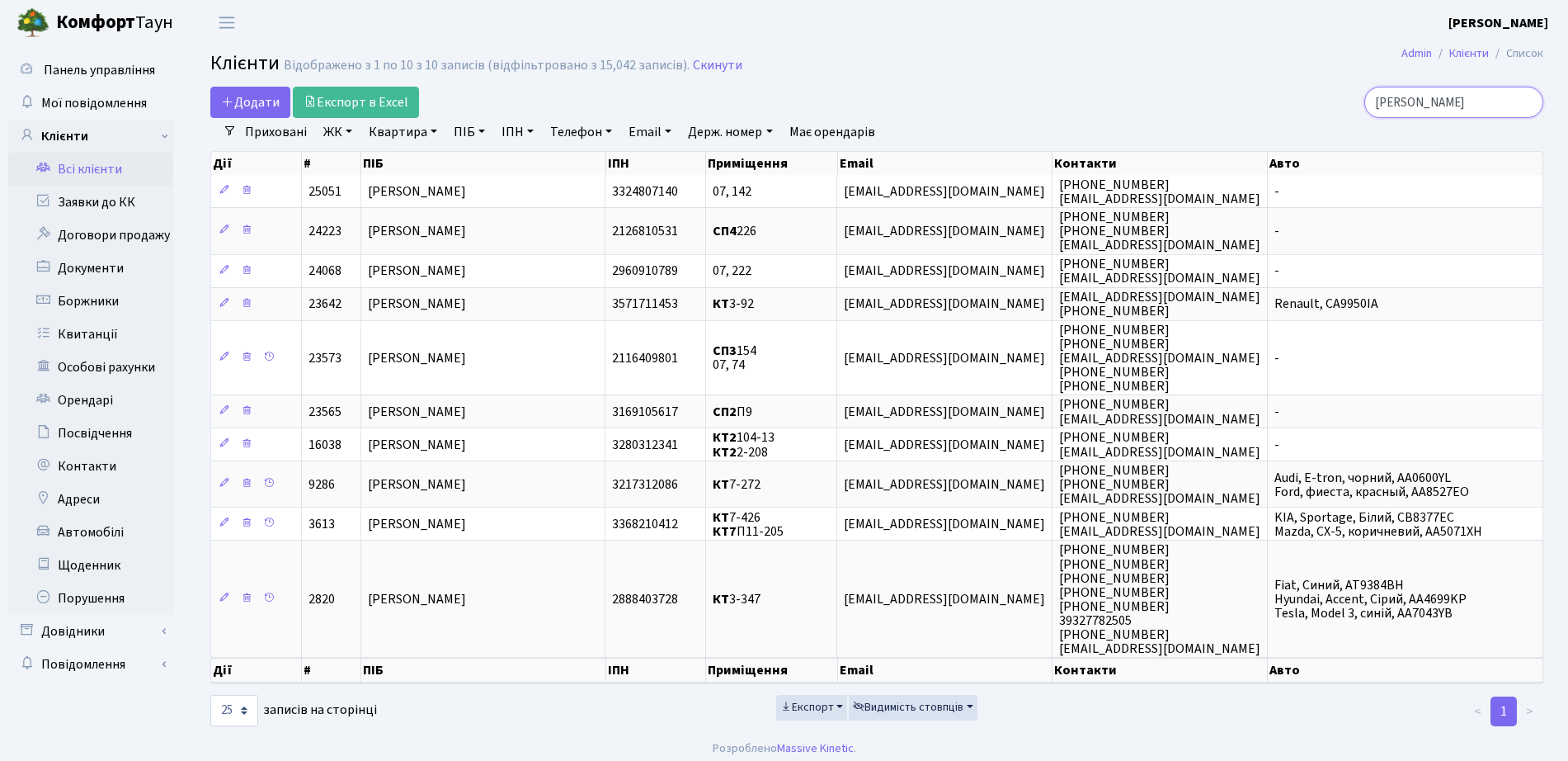
type input "бакай"
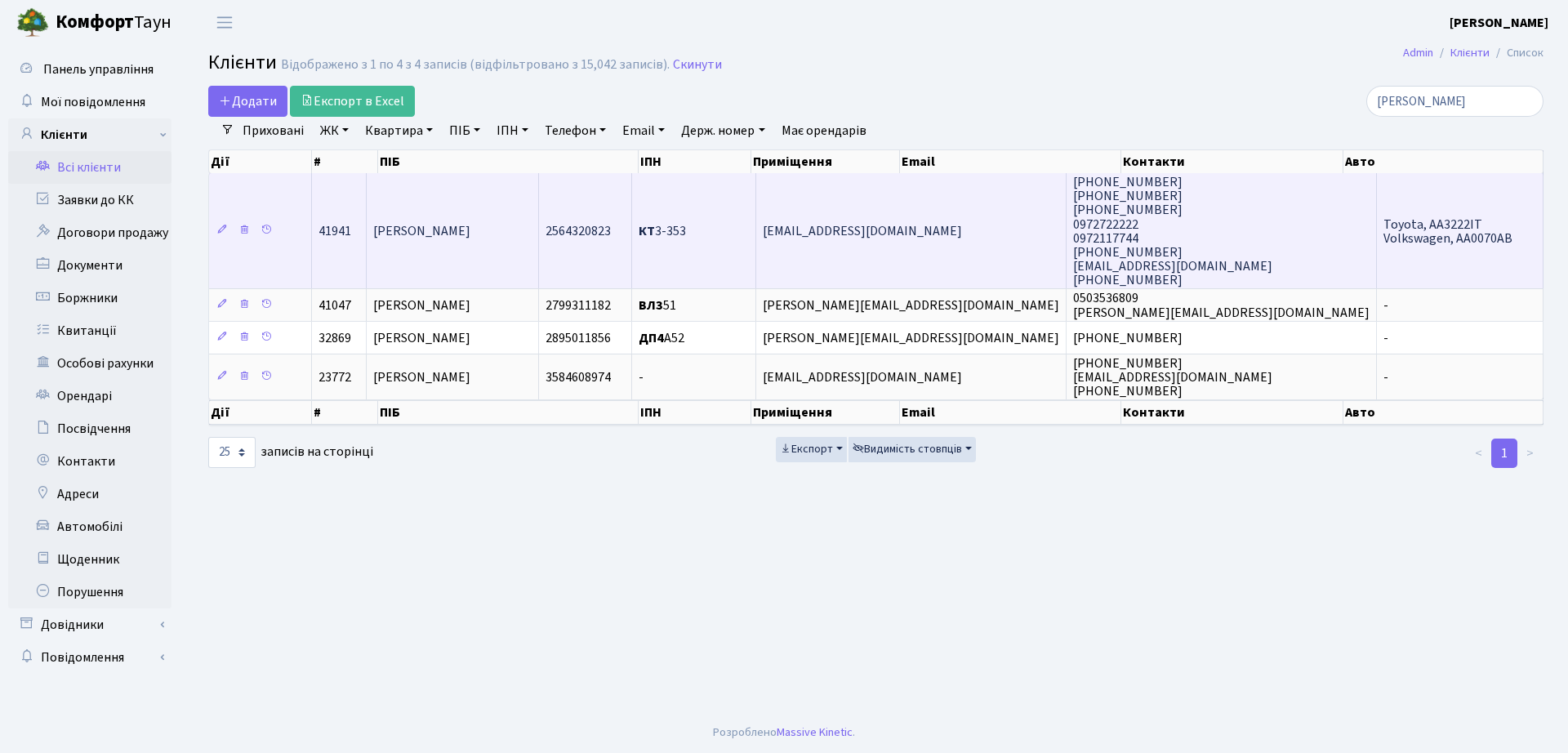
click at [451, 257] on td "Бакай Оксана Олександрівна" at bounding box center [453, 231] width 173 height 115
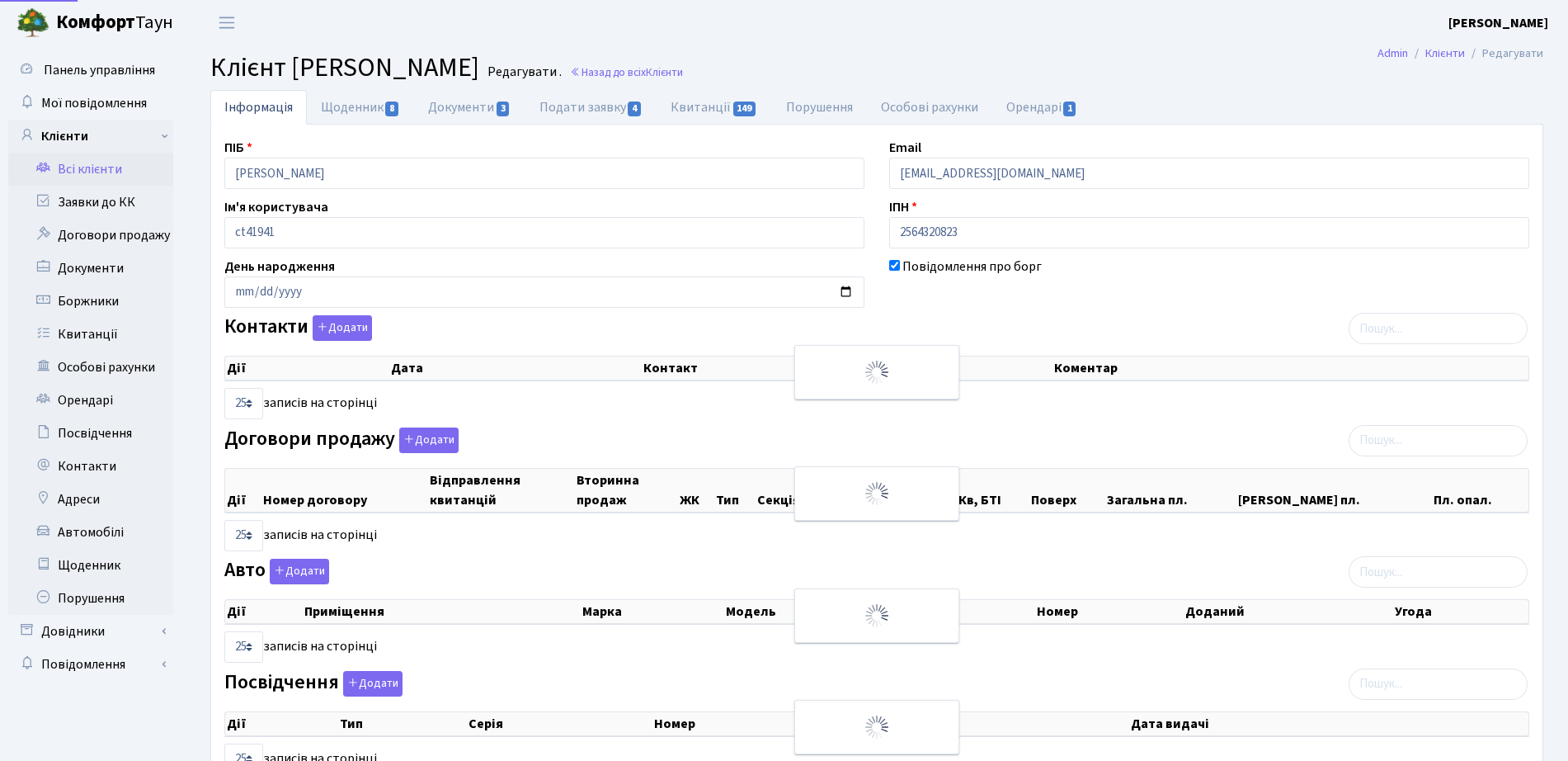
select select "25"
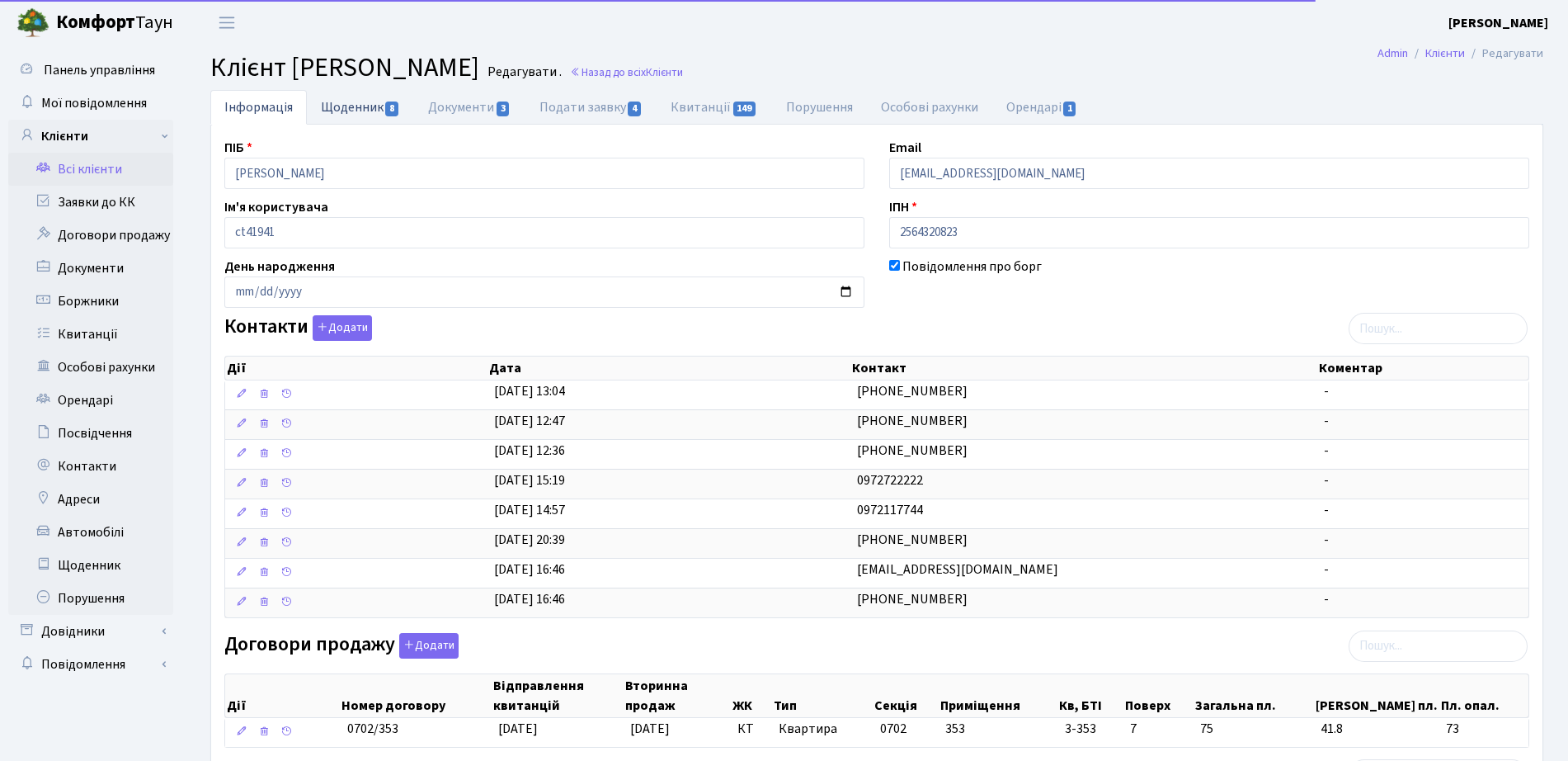
click at [365, 116] on link "Щоденник 8" at bounding box center [361, 106] width 107 height 34
select select "25"
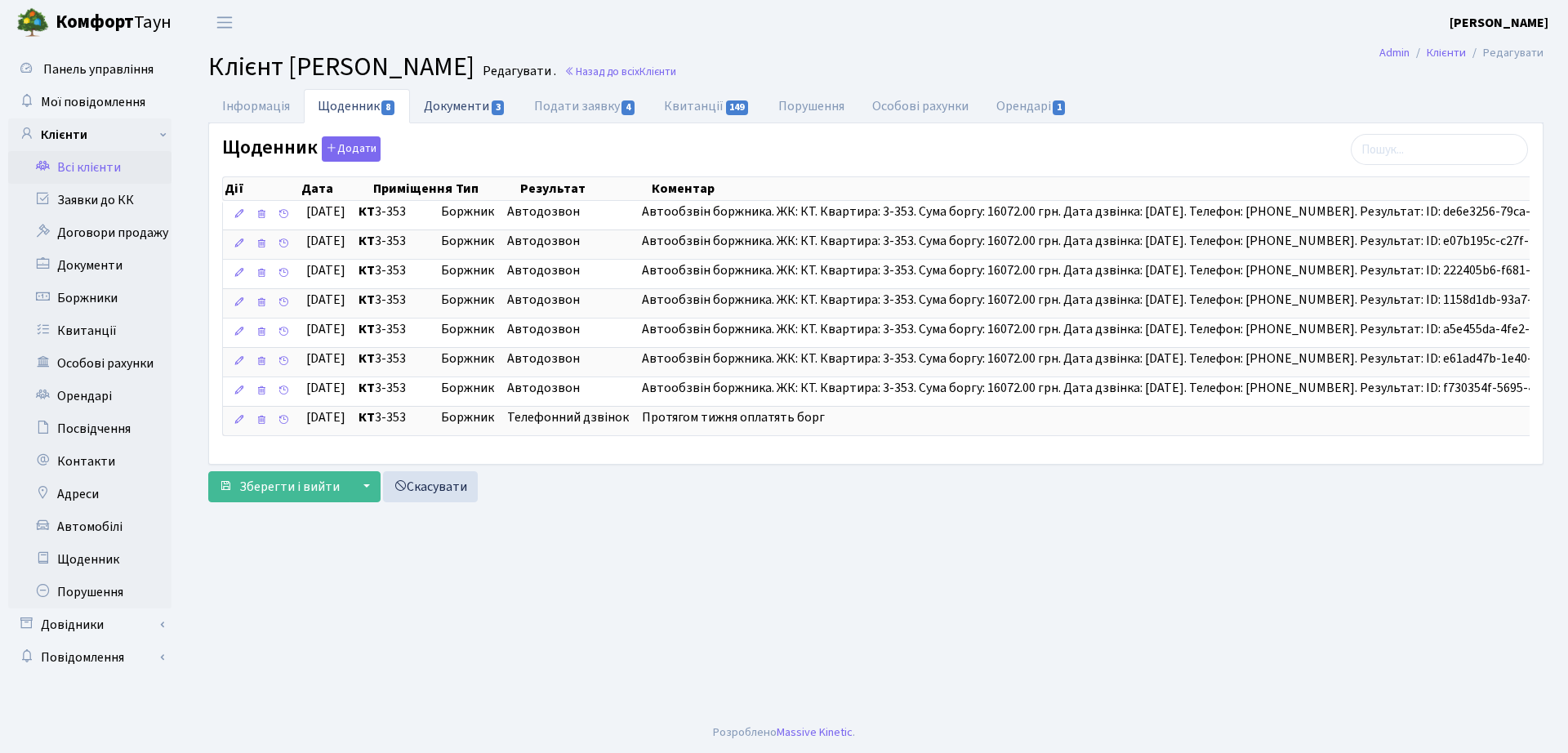
click at [455, 120] on link "Документи 3" at bounding box center [465, 105] width 109 height 33
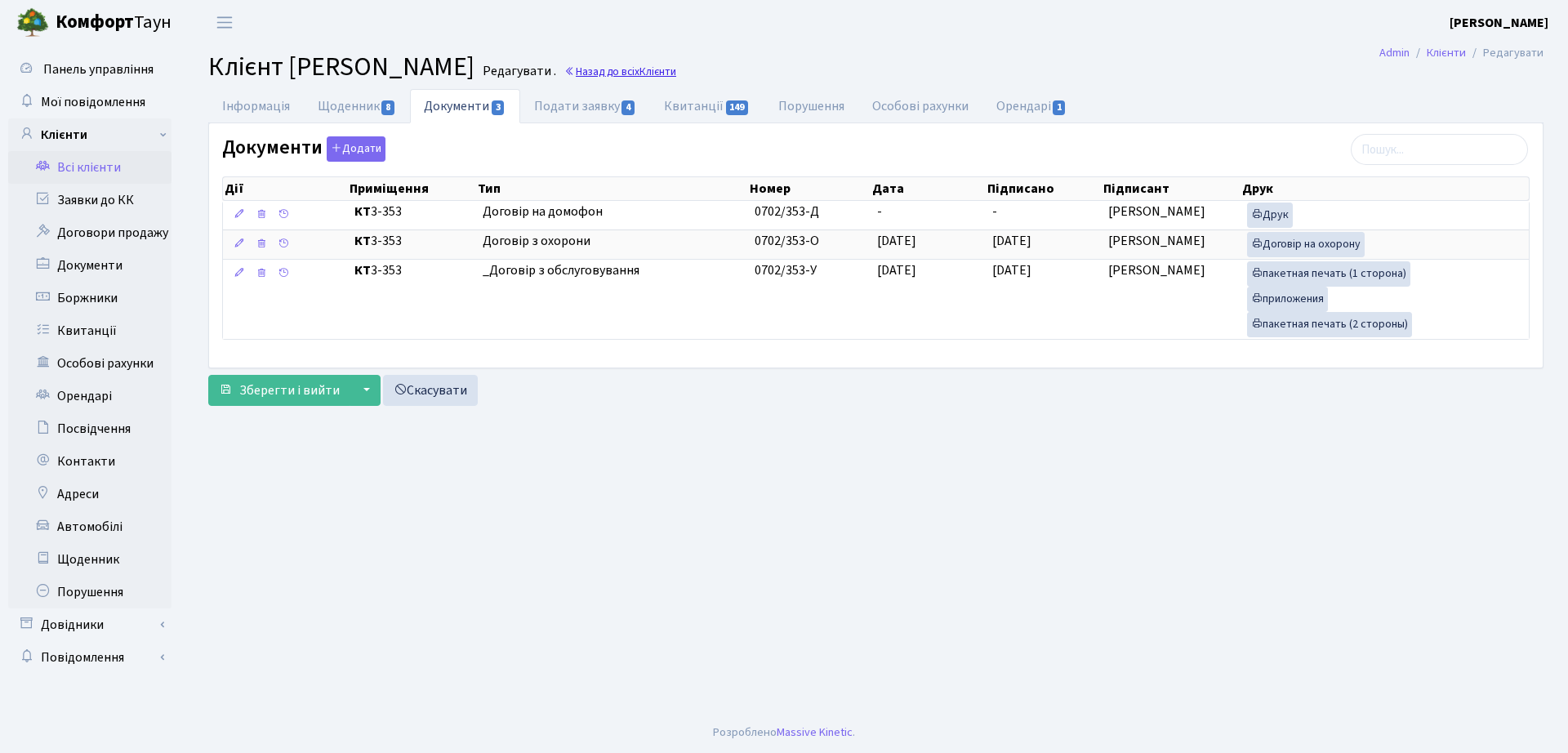
click at [676, 72] on link "Назад до всіх Клієнти" at bounding box center [620, 72] width 112 height 15
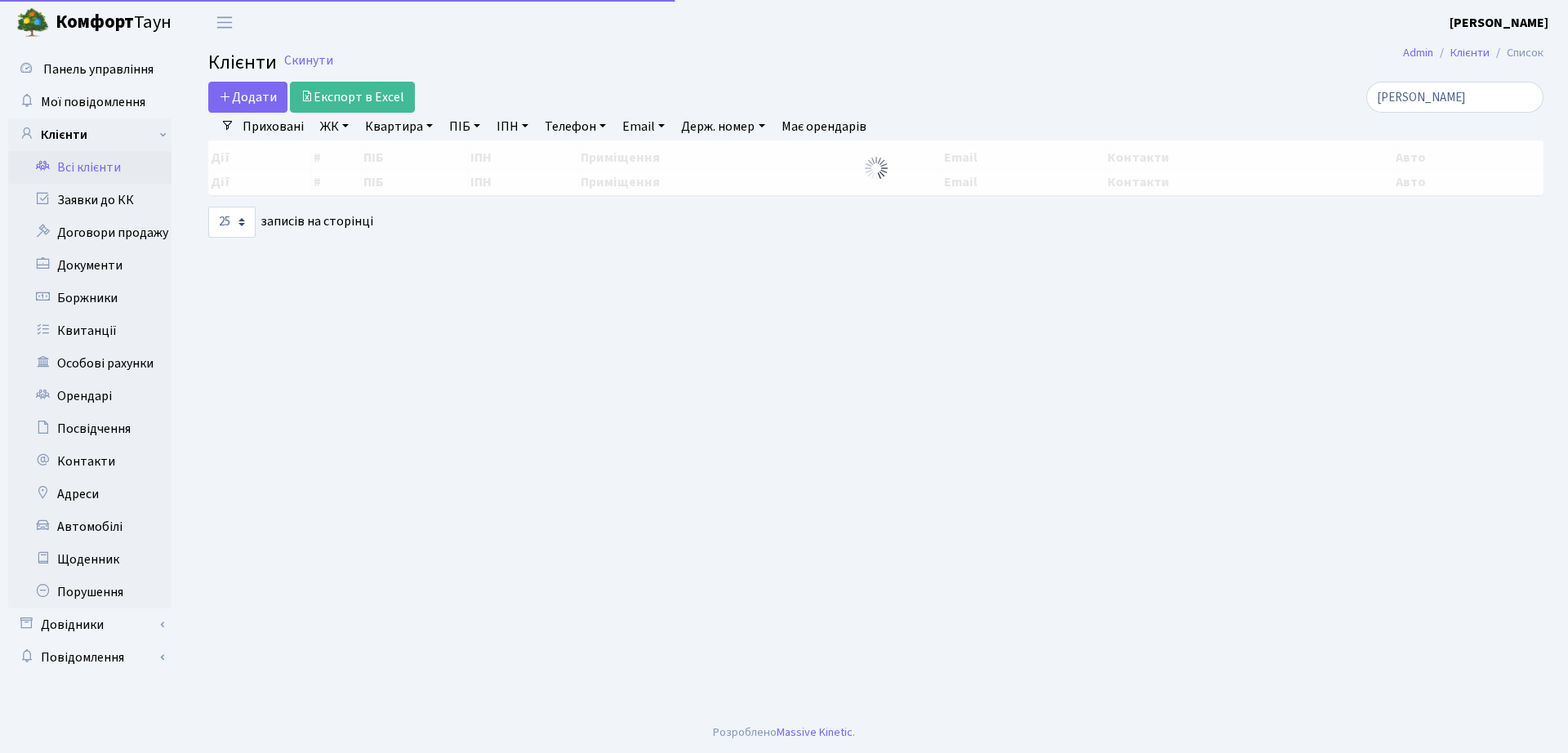
select select "25"
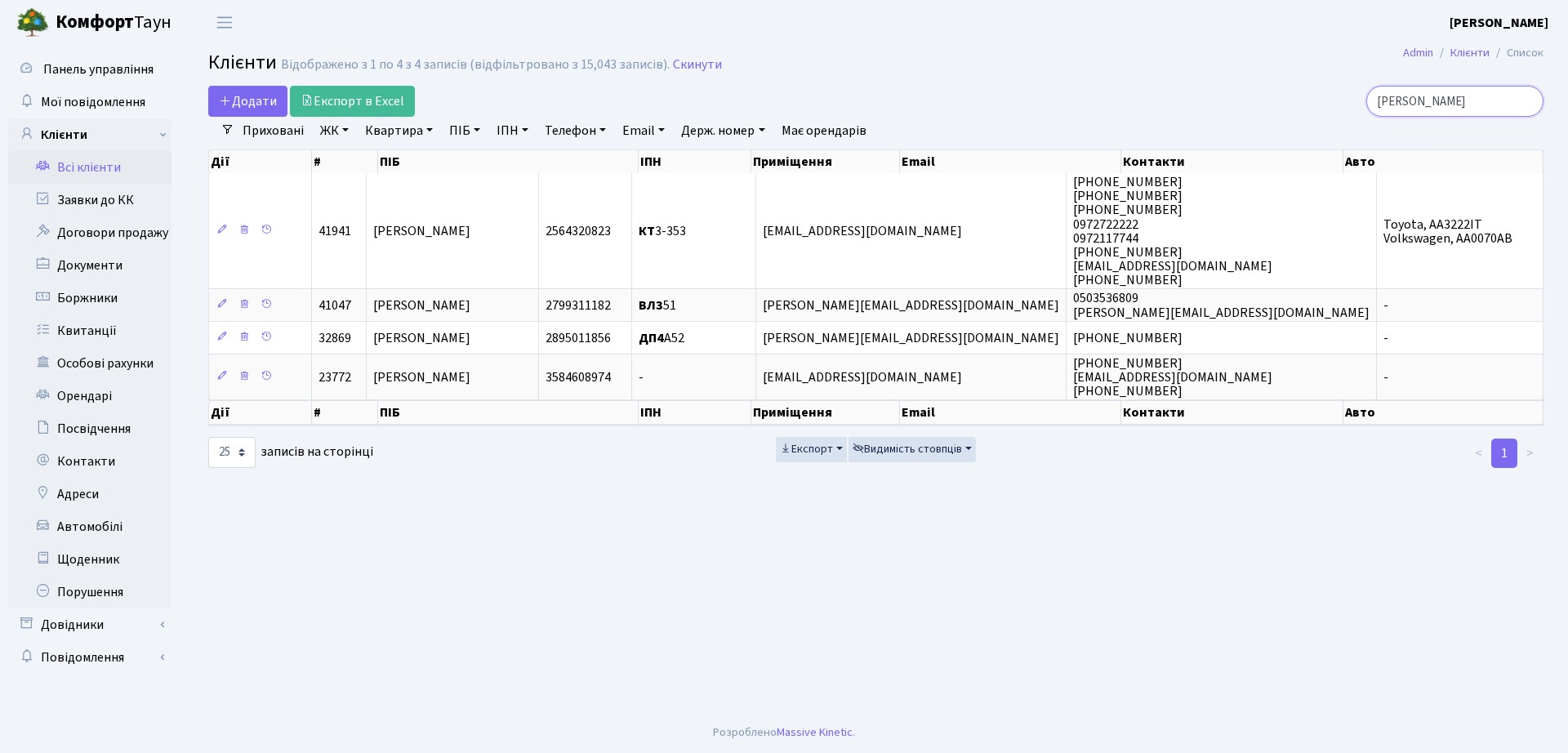
drag, startPoint x: 1460, startPoint y: 102, endPoint x: 1284, endPoint y: 102, distance: 176.0
click at [1284, 102] on div "[PERSON_NAME]" at bounding box center [1329, 101] width 429 height 31
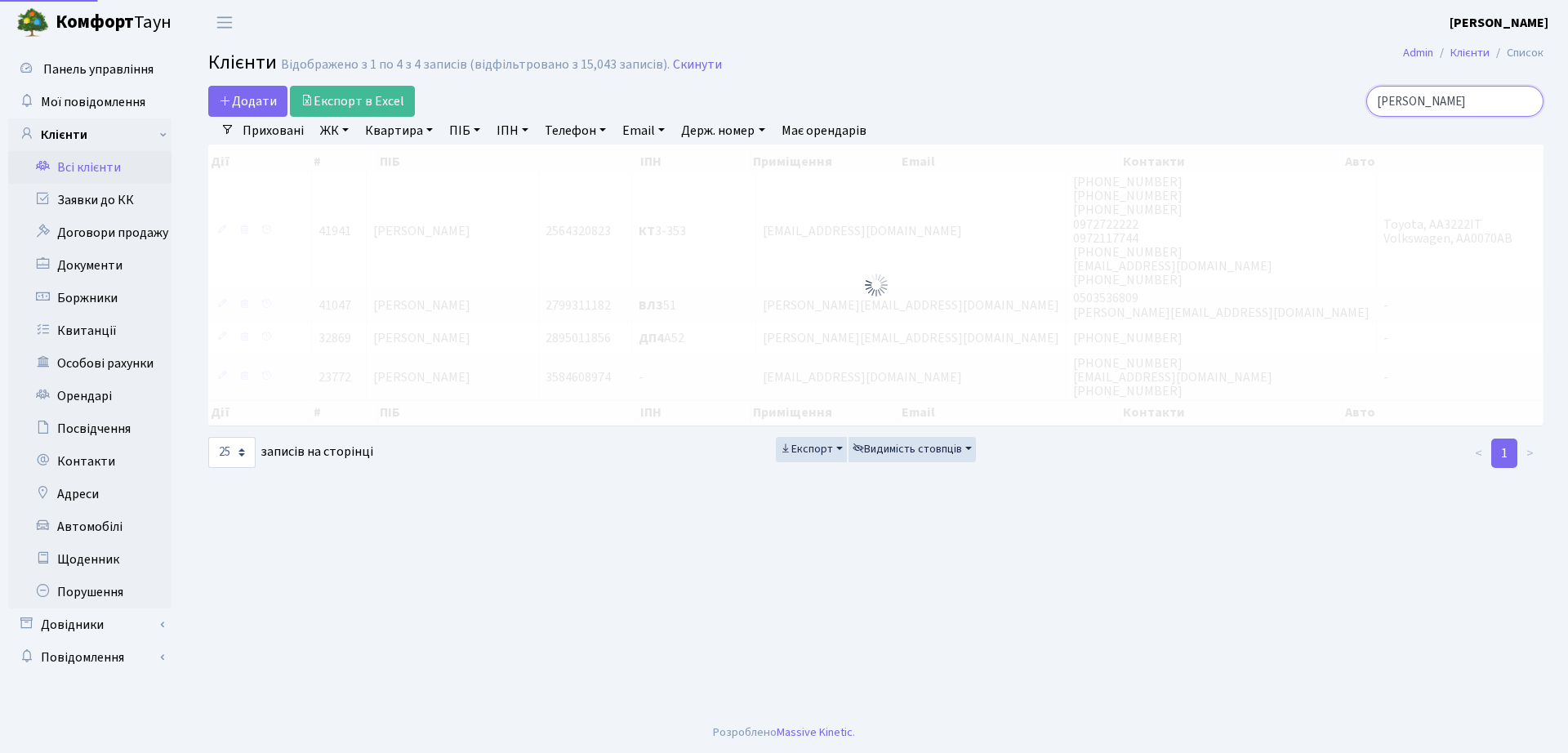
type input "[PERSON_NAME]"
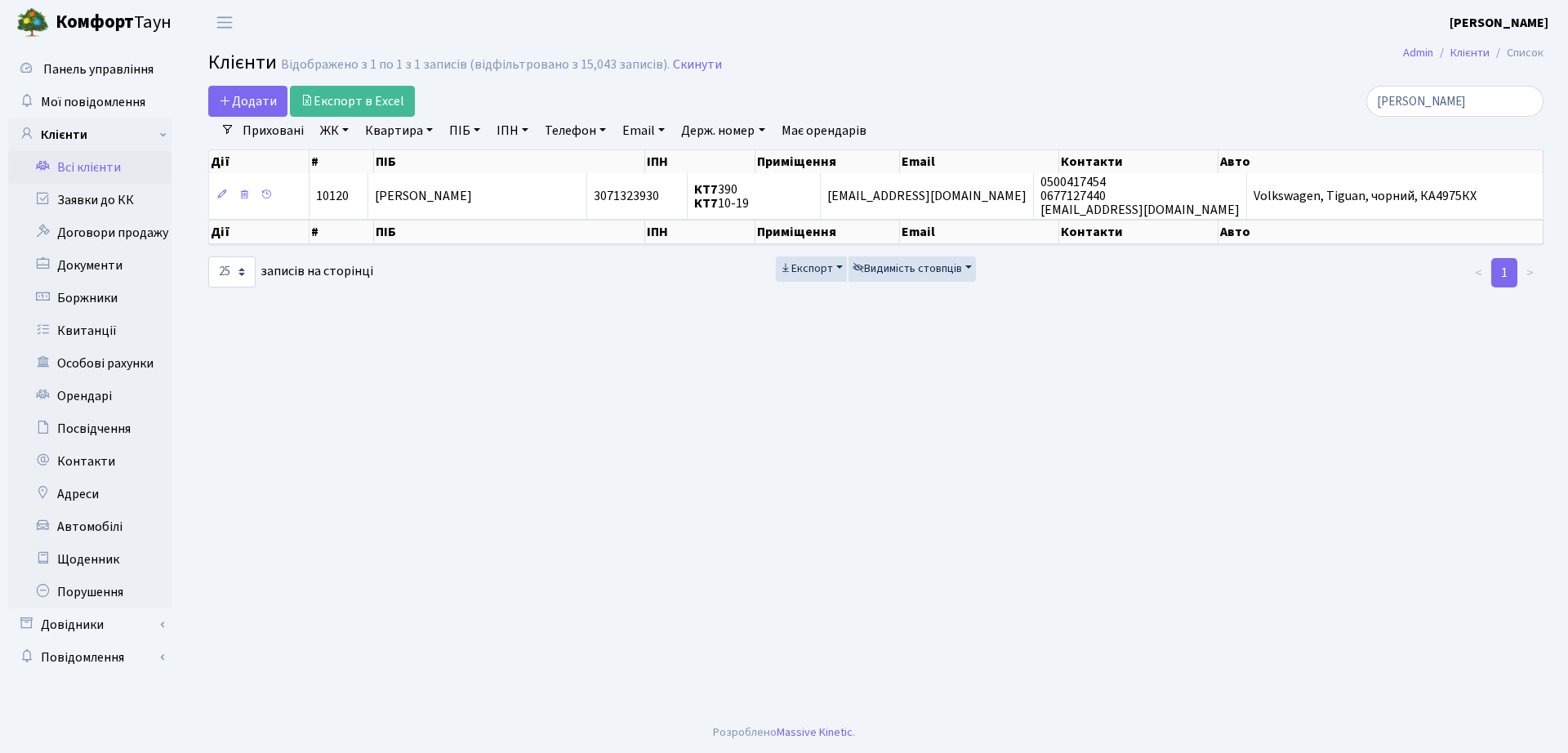
click at [472, 196] on span "[PERSON_NAME]" at bounding box center [424, 196] width 97 height 18
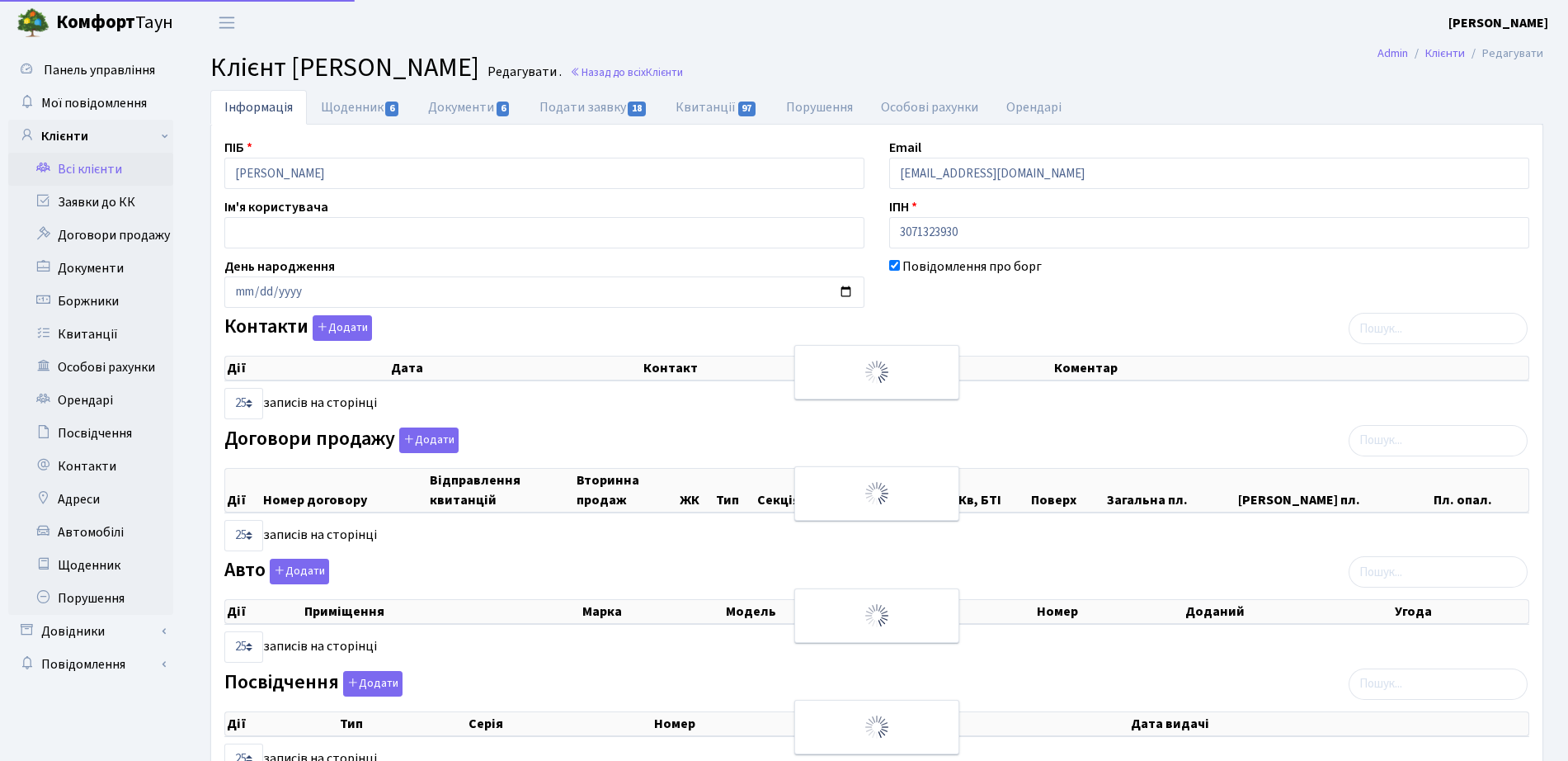
select select "25"
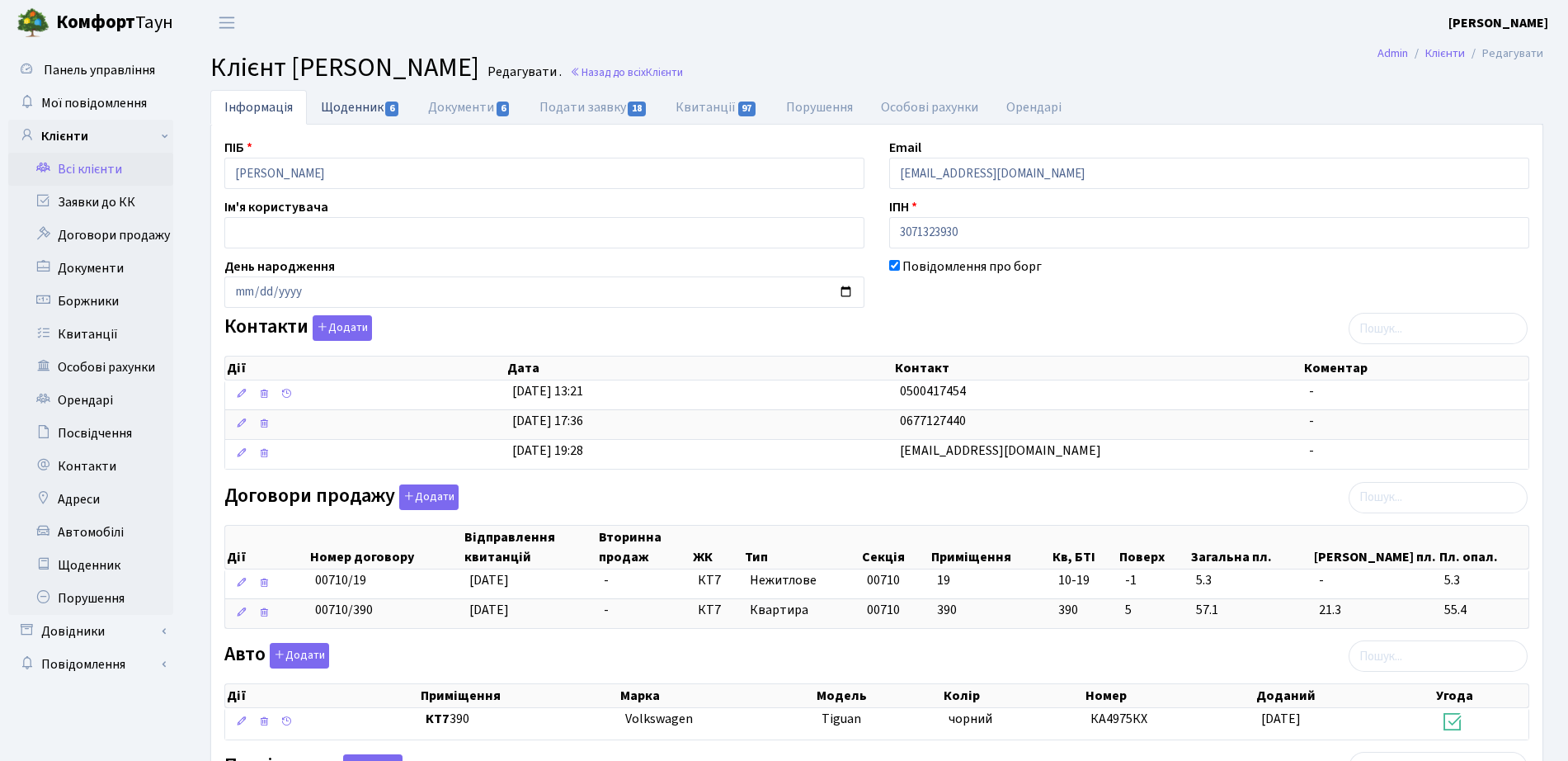
click at [369, 99] on link "Щоденник 6" at bounding box center [361, 106] width 107 height 34
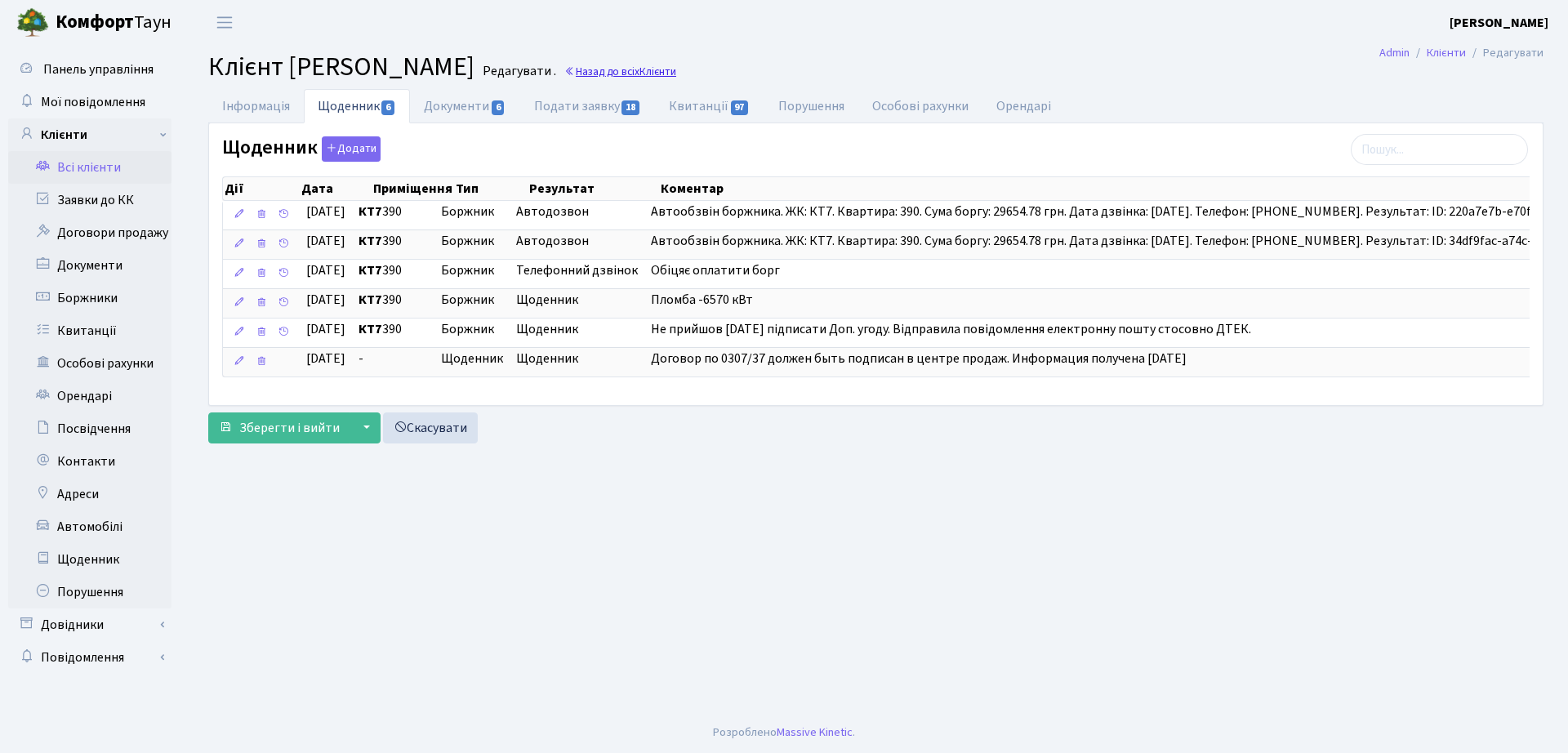
click at [676, 72] on link "Назад до всіх Клієнти" at bounding box center [620, 72] width 112 height 15
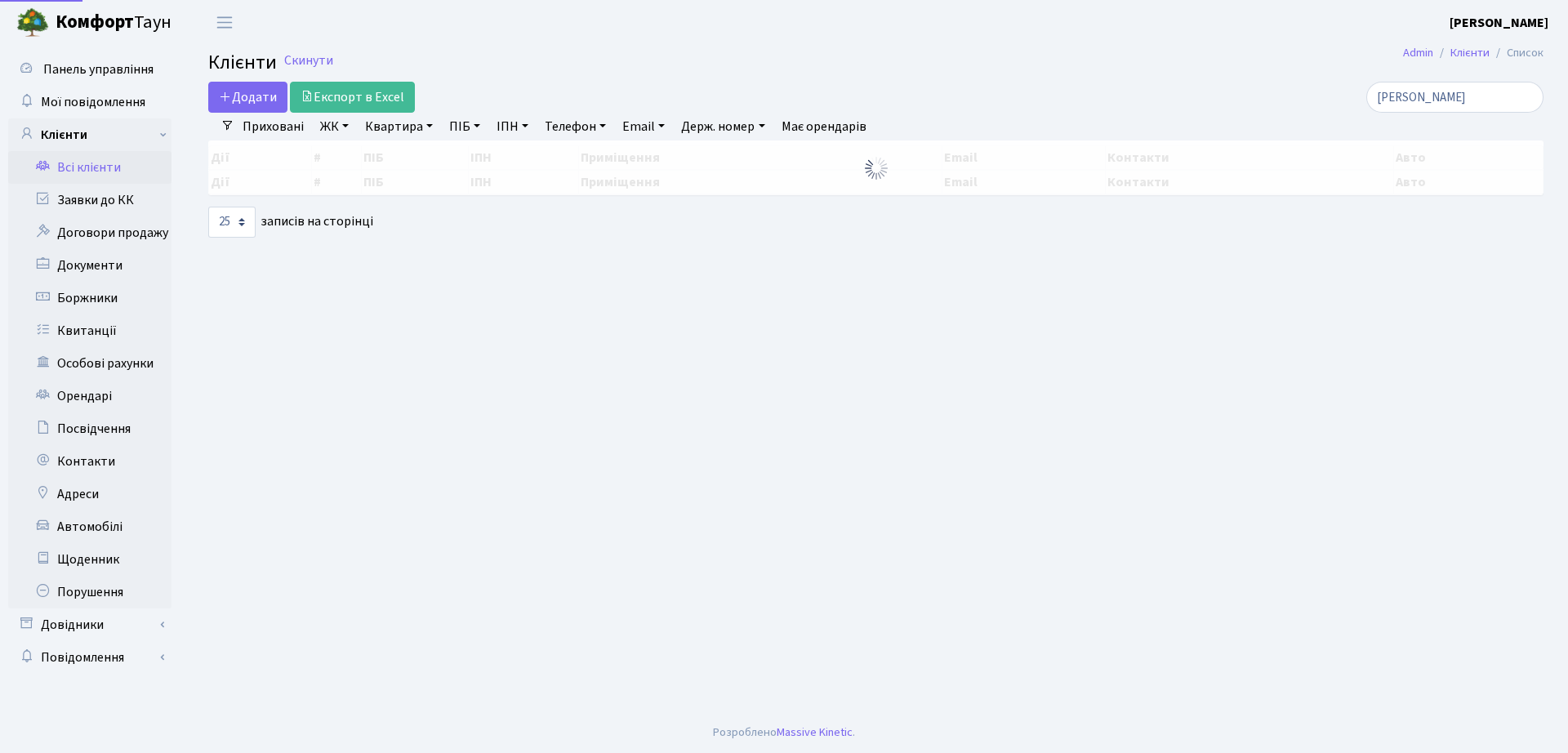
select select "25"
drag, startPoint x: 1478, startPoint y: 96, endPoint x: 1069, endPoint y: 102, distance: 409.0
click at [1067, 102] on div "Додати Експорт в Excel [PERSON_NAME]" at bounding box center [875, 97] width 1360 height 31
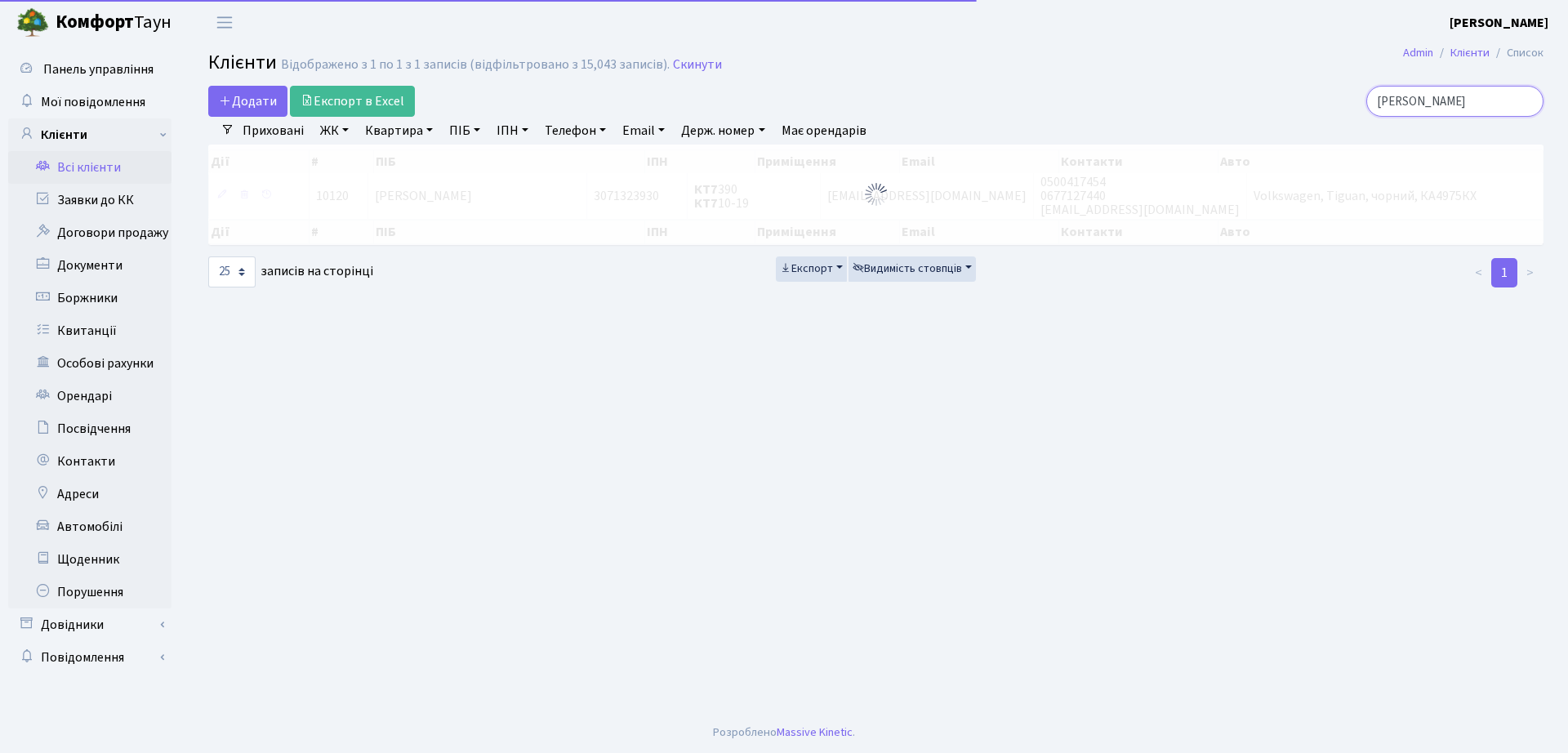
type input "[PERSON_NAME]"
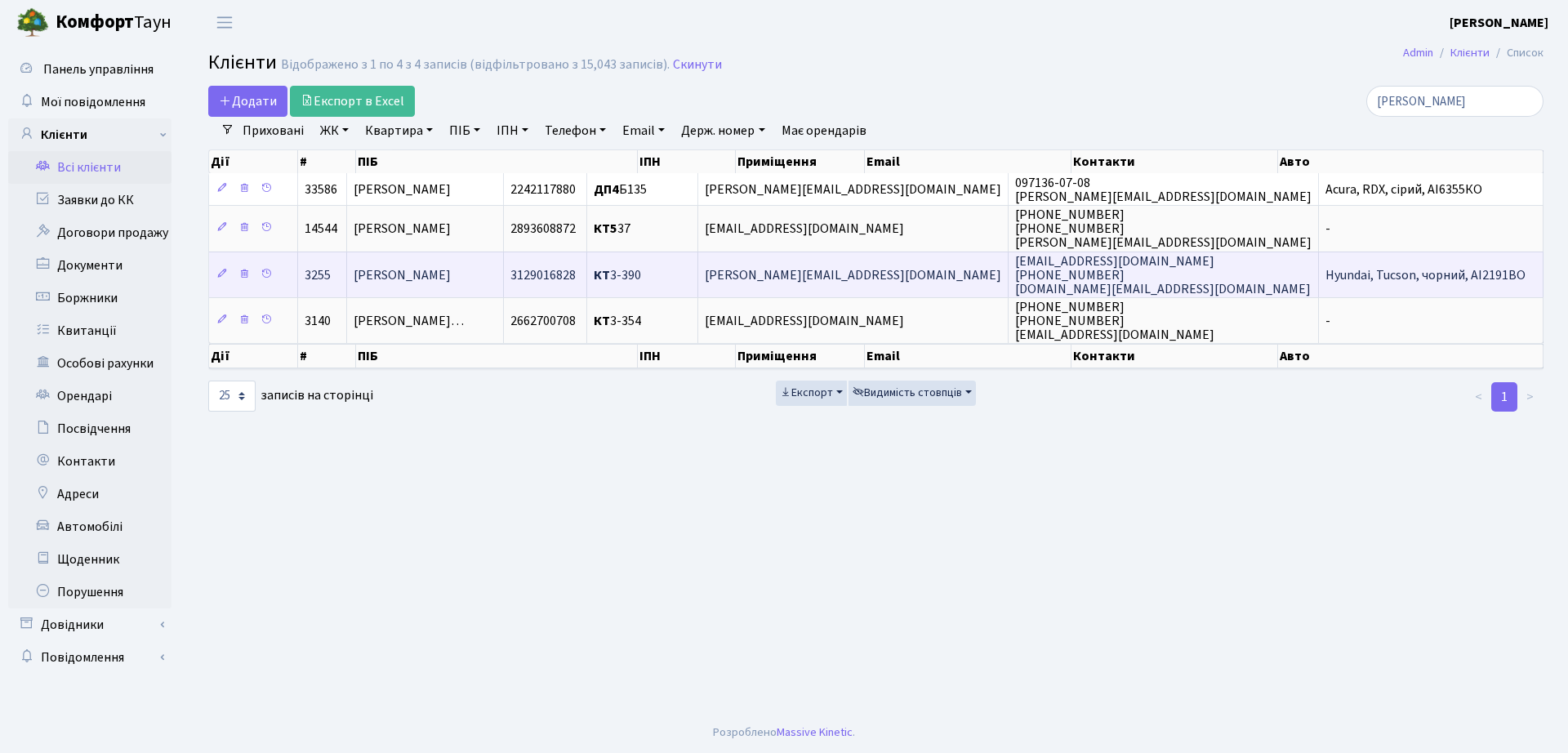
click at [491, 290] on td "[PERSON_NAME]" at bounding box center [425, 275] width 157 height 46
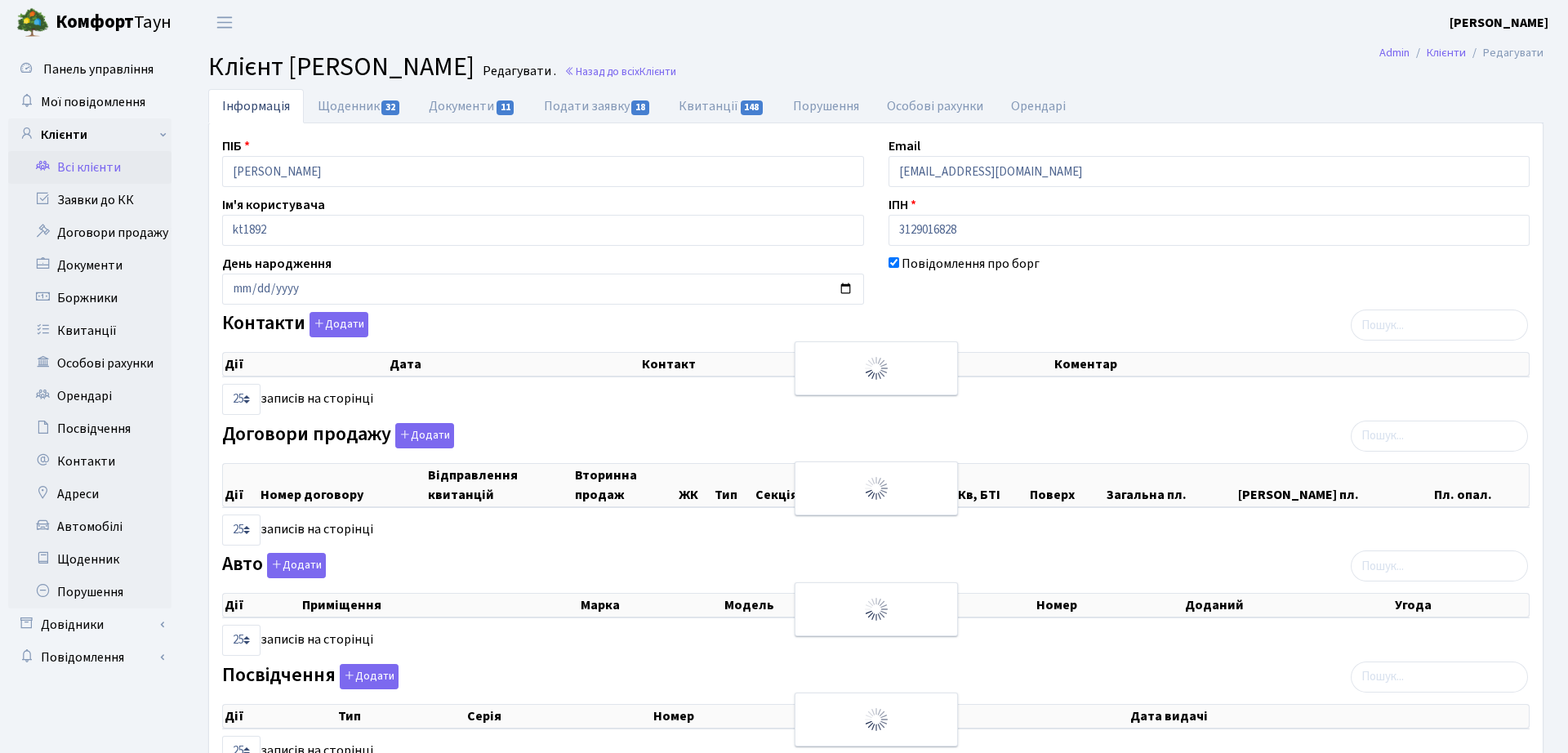
select select "25"
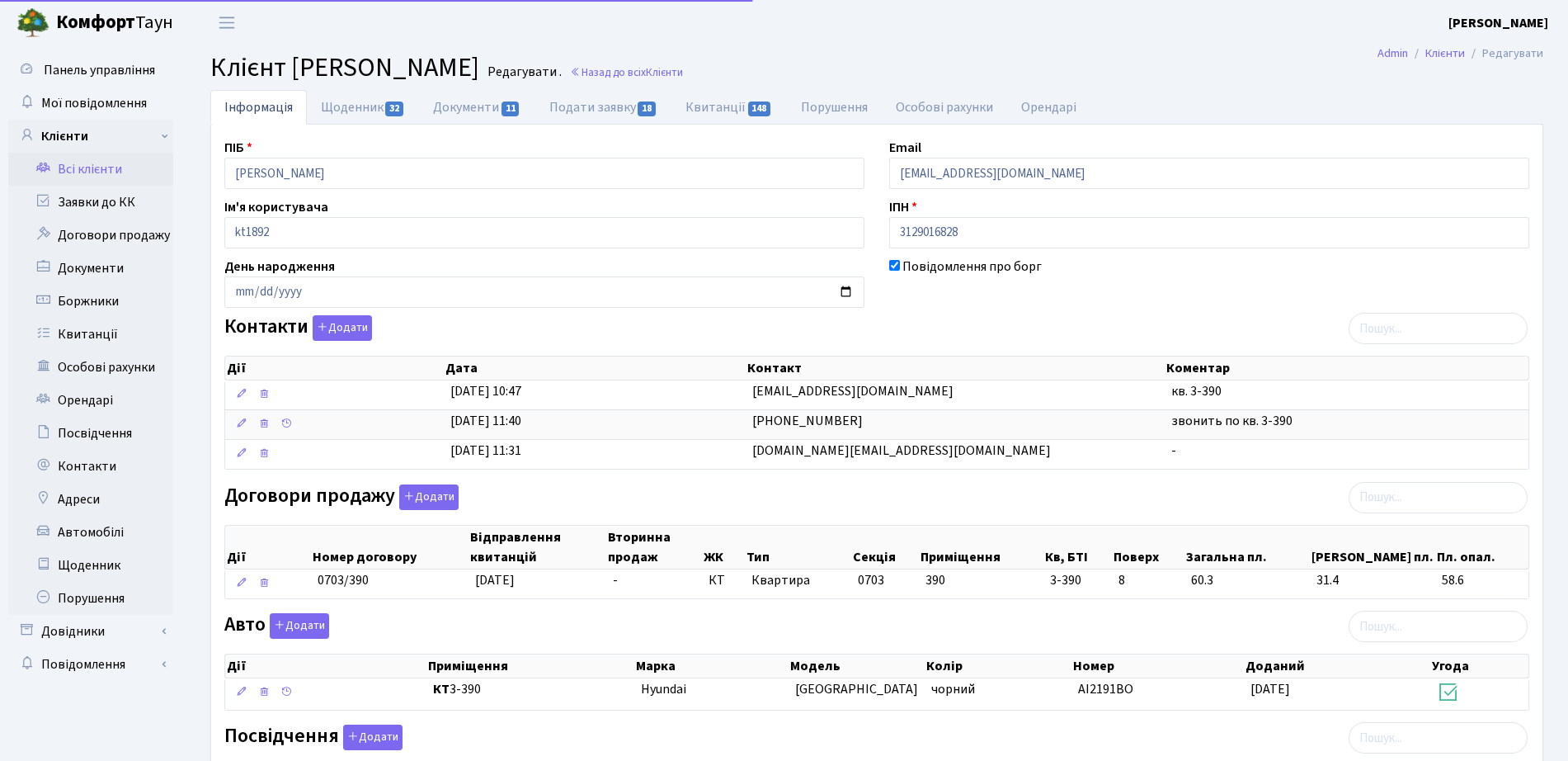
click at [392, 85] on span "Клієнт Протас Анна Григорівна" at bounding box center [345, 67] width 269 height 38
click at [385, 103] on link "Щоденник 32" at bounding box center [363, 106] width 112 height 34
select select "25"
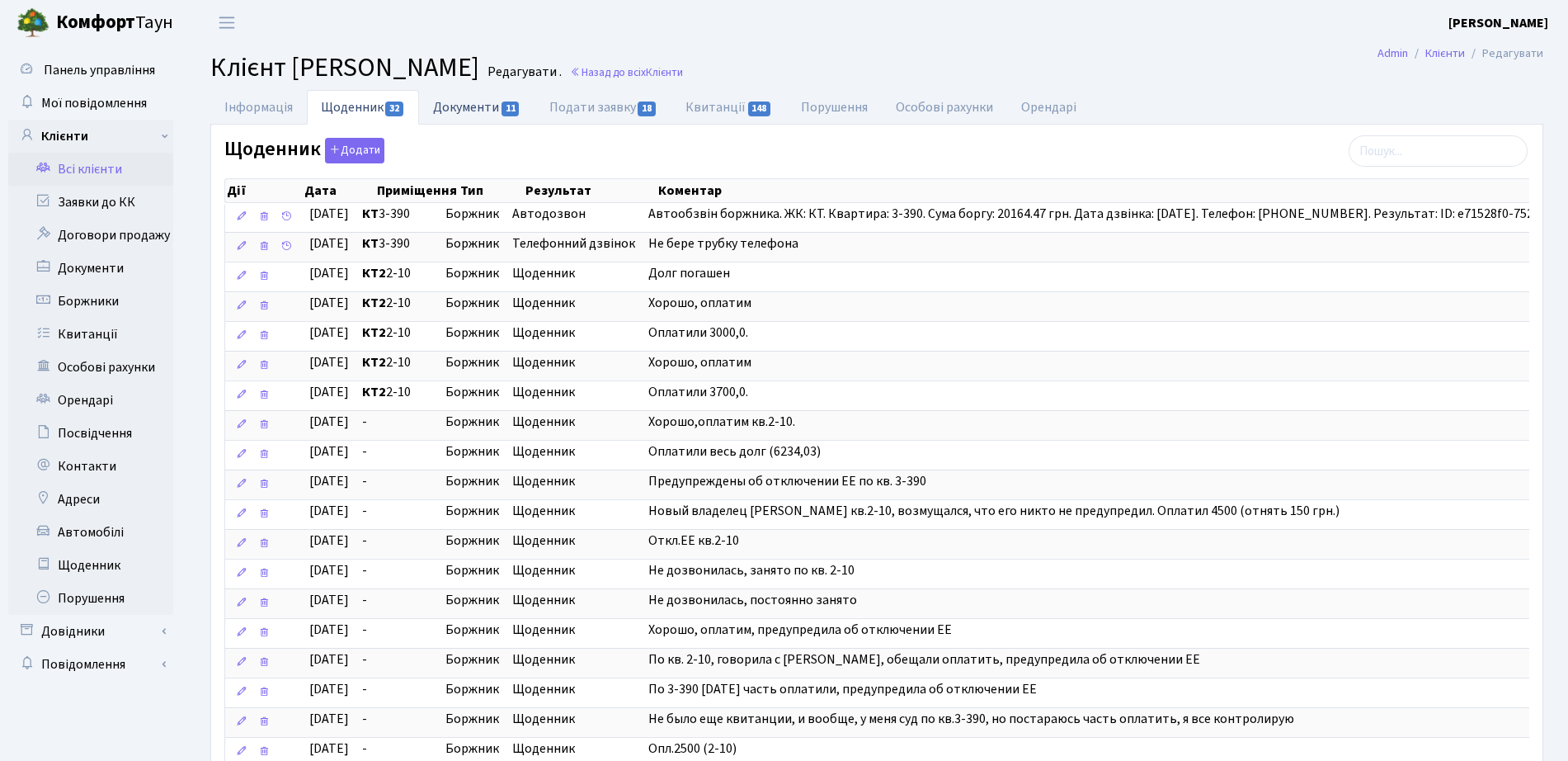
click at [463, 114] on link "Документи 11" at bounding box center [477, 106] width 116 height 34
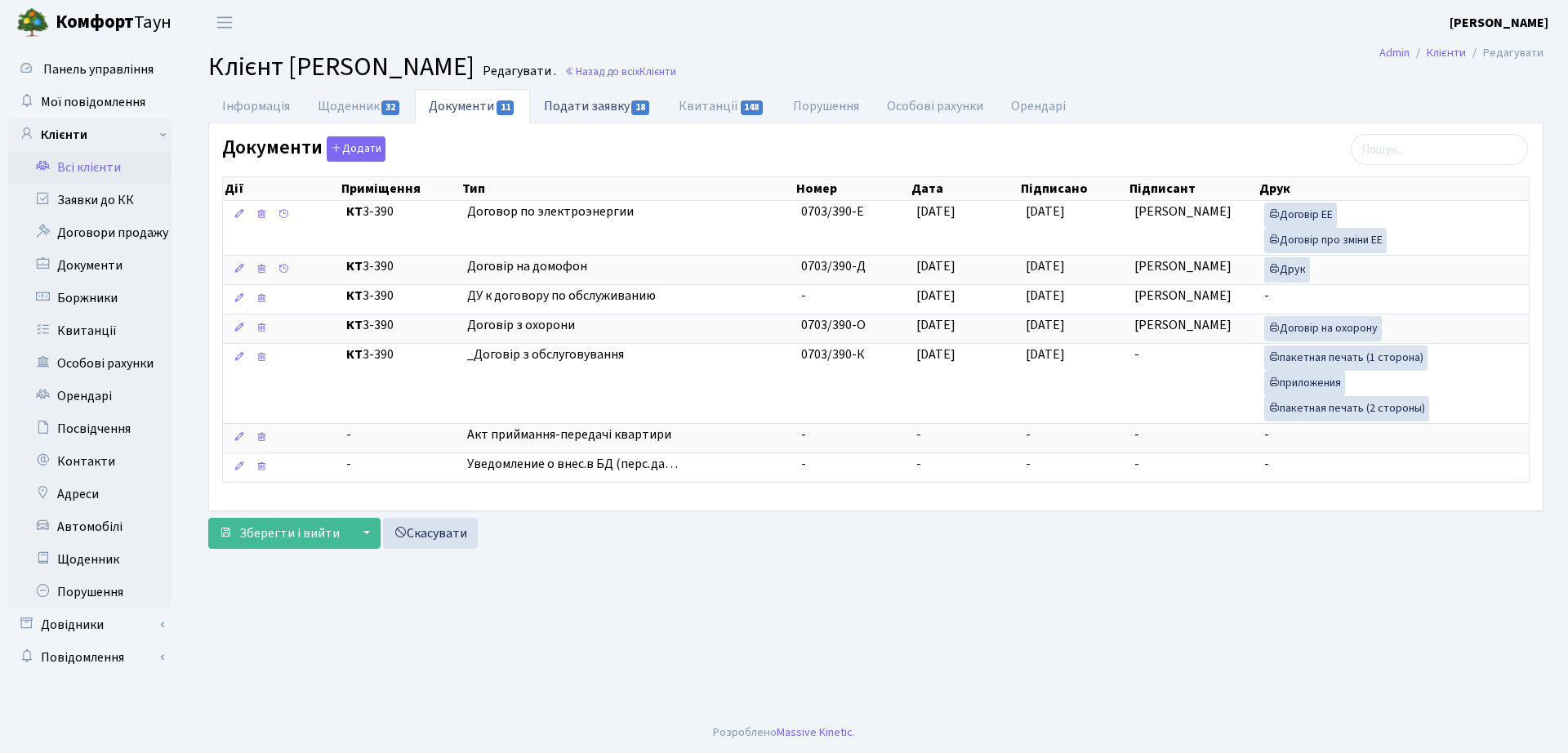
click at [594, 108] on link "Подати заявку 18" at bounding box center [598, 105] width 135 height 33
select select "25"
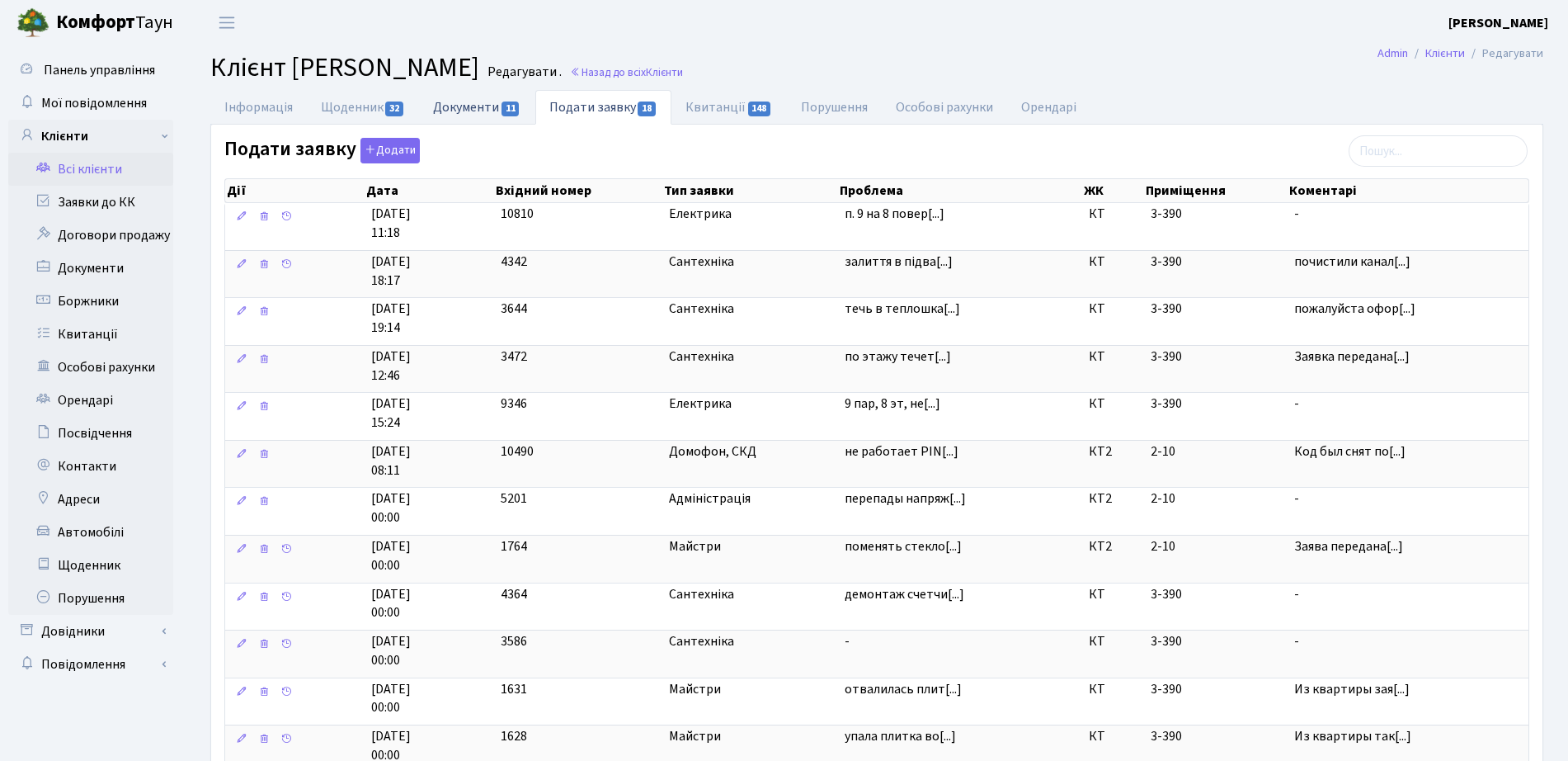
click at [495, 107] on link "Документи 11" at bounding box center [477, 106] width 116 height 34
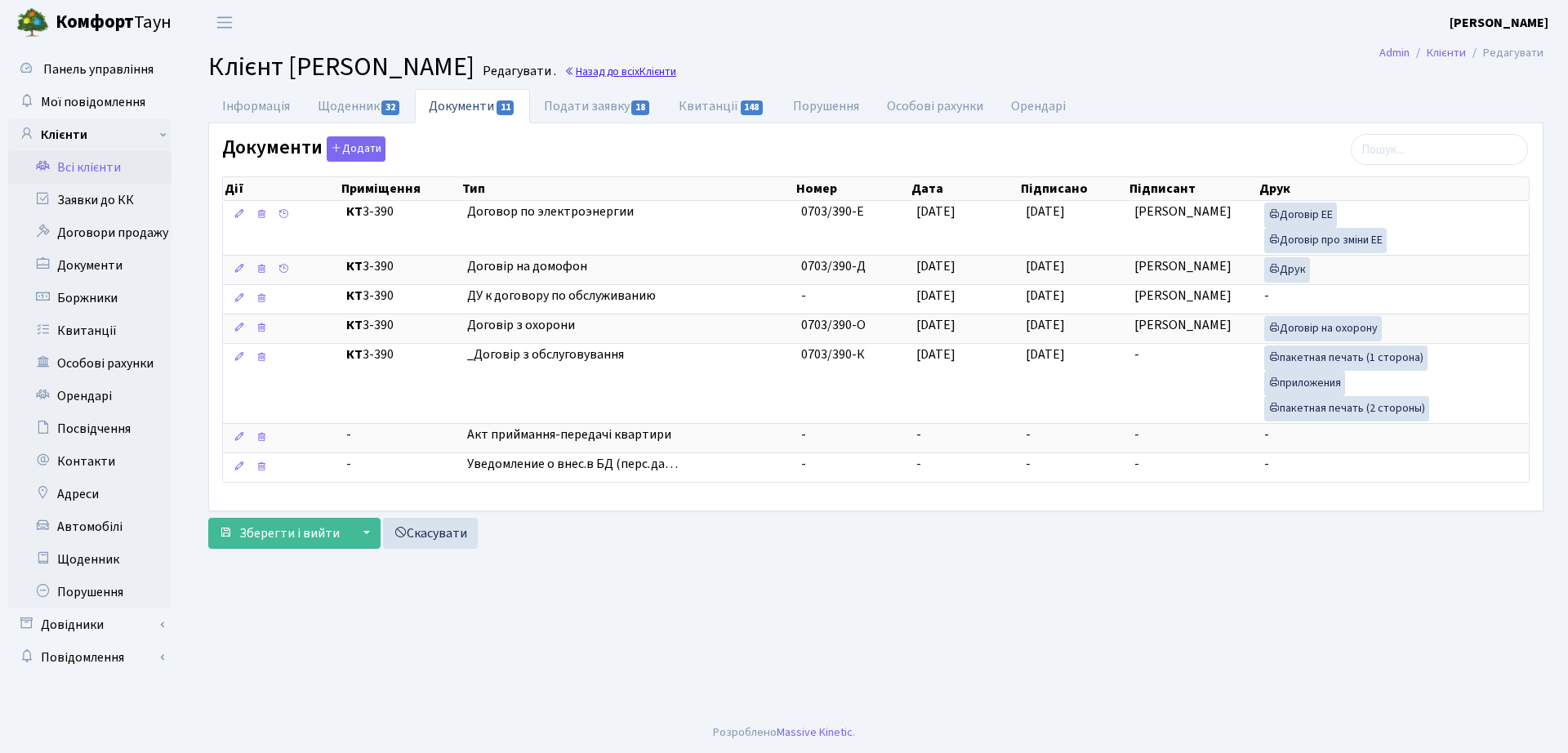
click at [676, 71] on link "Назад до всіх Клієнти" at bounding box center [620, 72] width 112 height 15
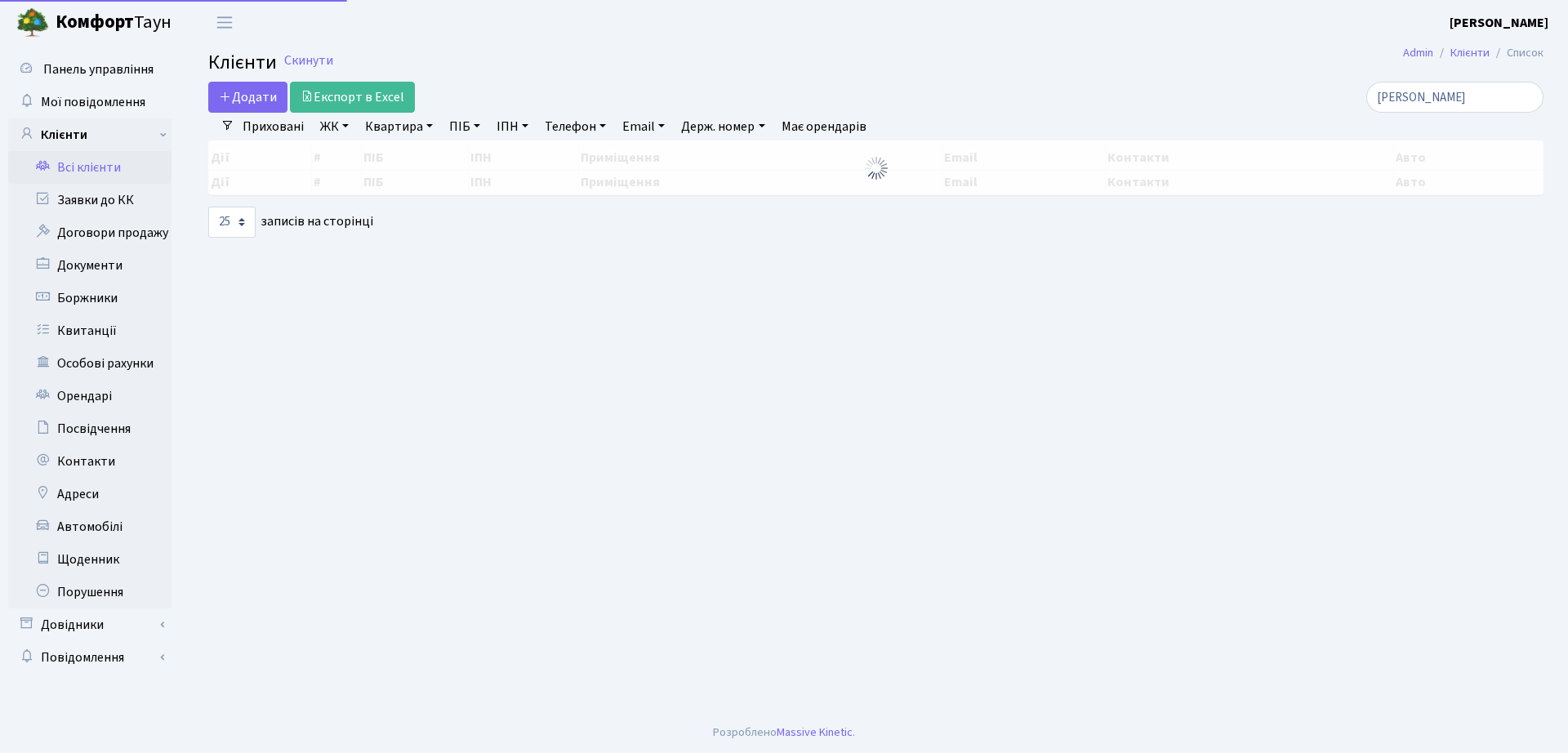
select select "25"
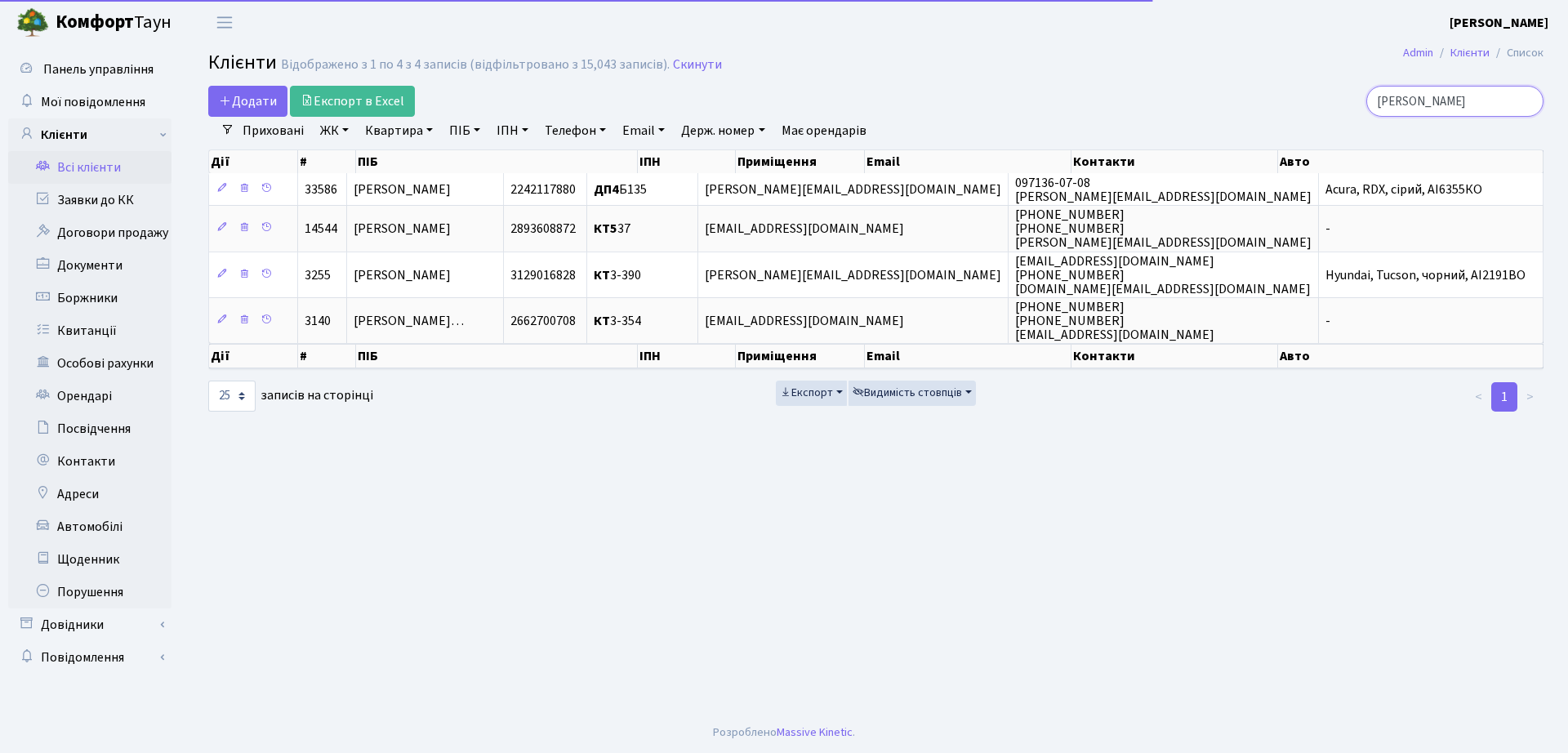
drag, startPoint x: 1393, startPoint y: 97, endPoint x: 1181, endPoint y: 96, distance: 212.0
click at [1181, 96] on div "протас" at bounding box center [1329, 101] width 429 height 31
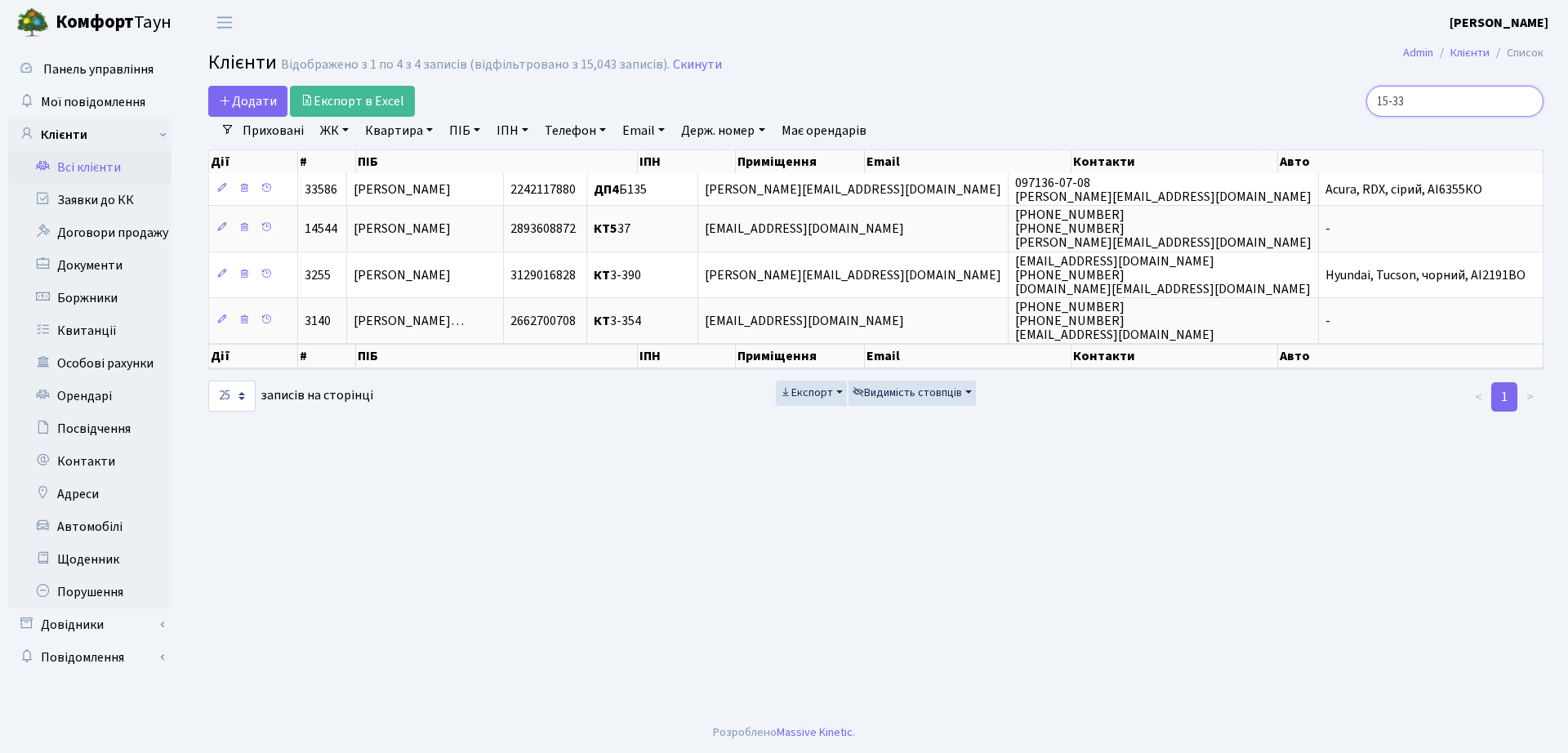
type input "15-33"
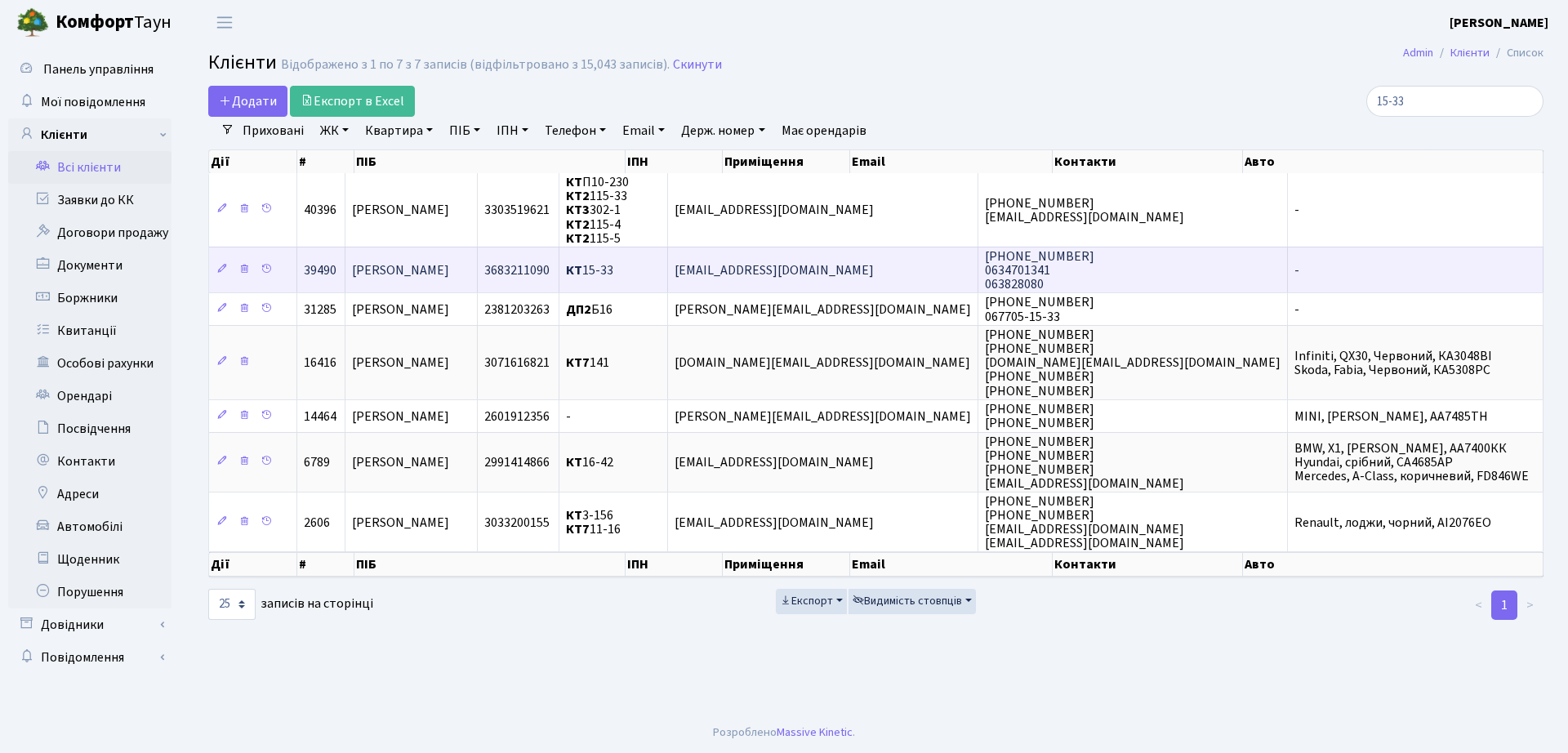
click at [432, 258] on td "[PERSON_NAME]" at bounding box center [411, 270] width 132 height 46
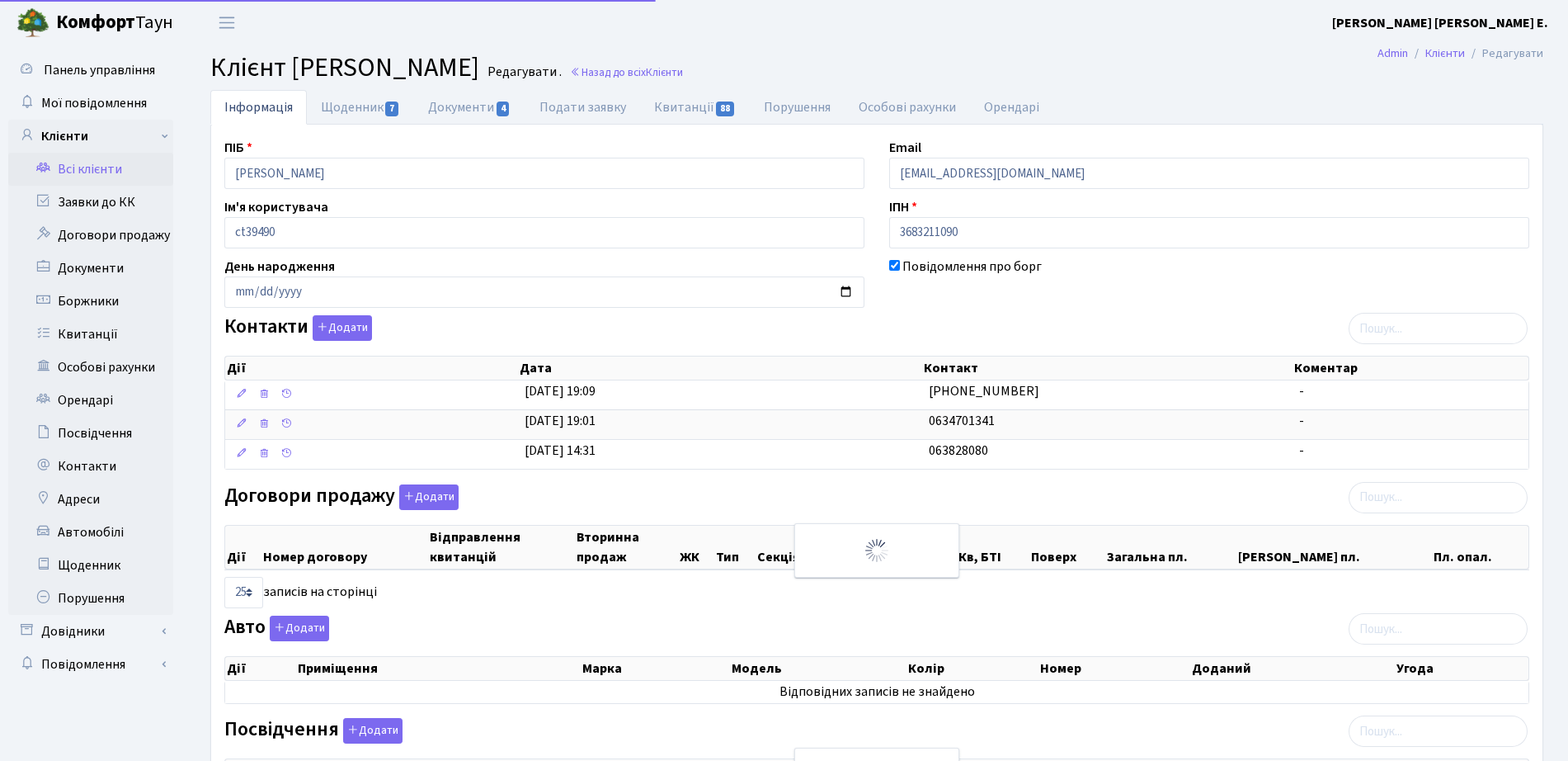
select select "25"
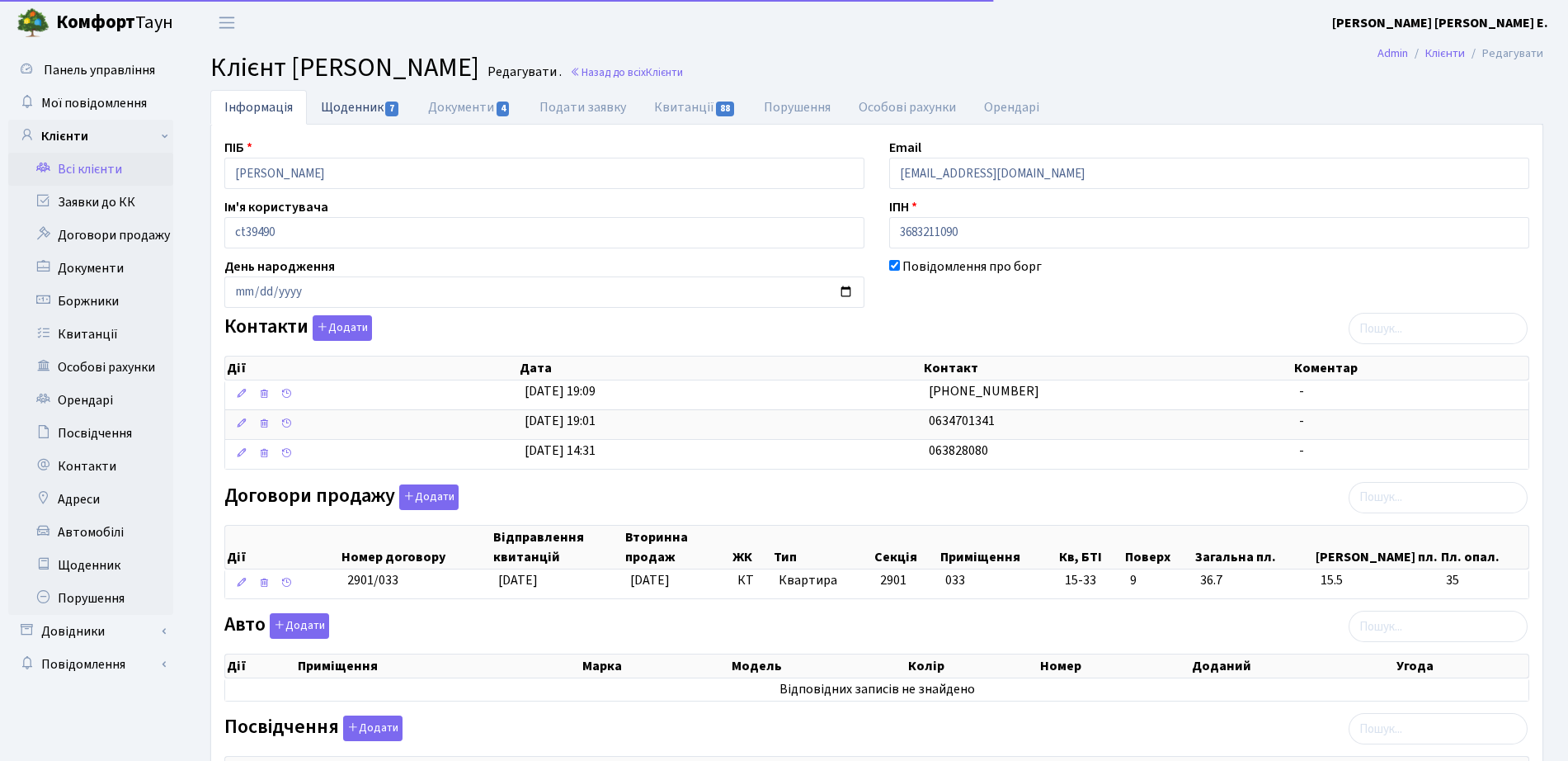
click at [397, 103] on span "7" at bounding box center [392, 109] width 13 height 15
select select "25"
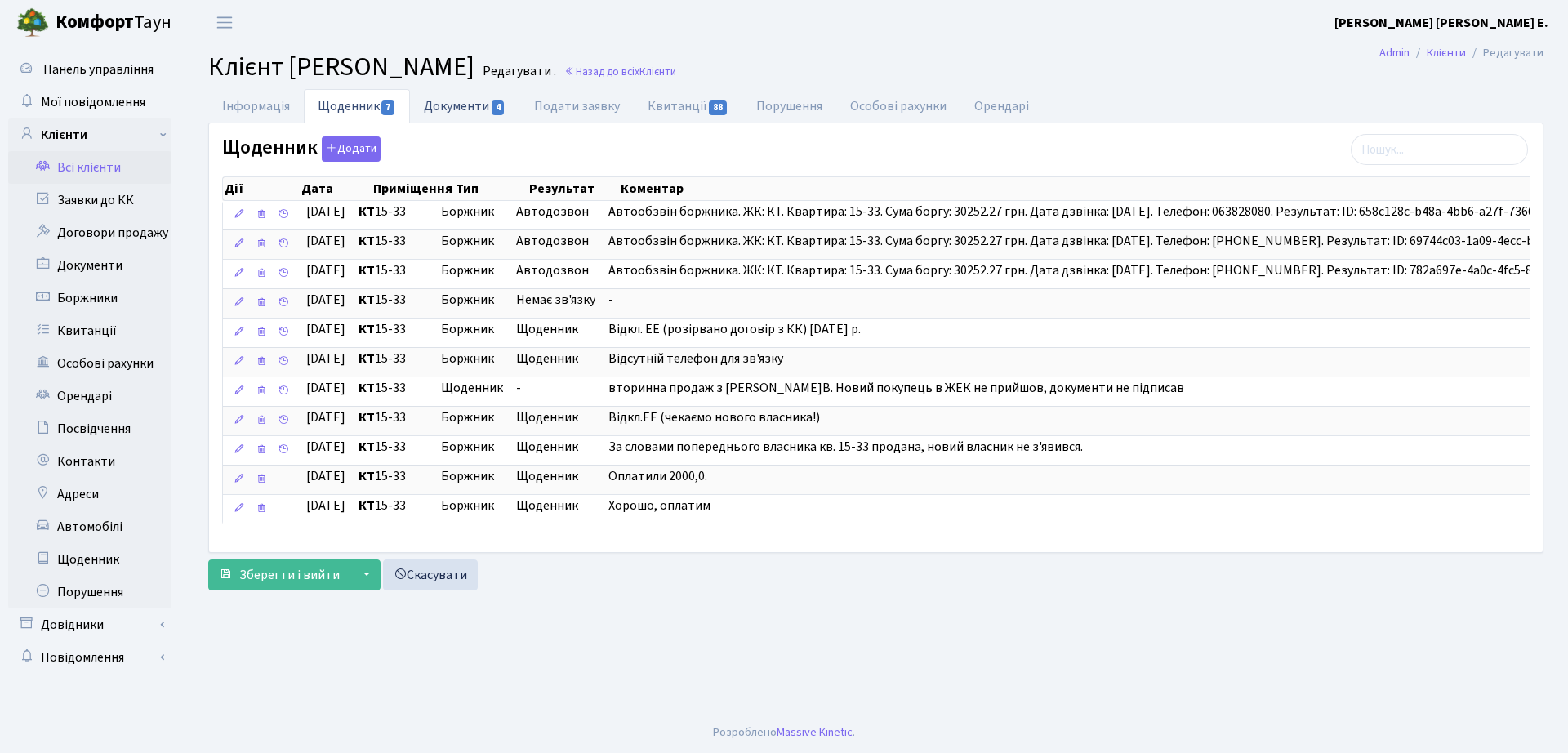
click at [465, 98] on link "Документи 4" at bounding box center [465, 105] width 109 height 33
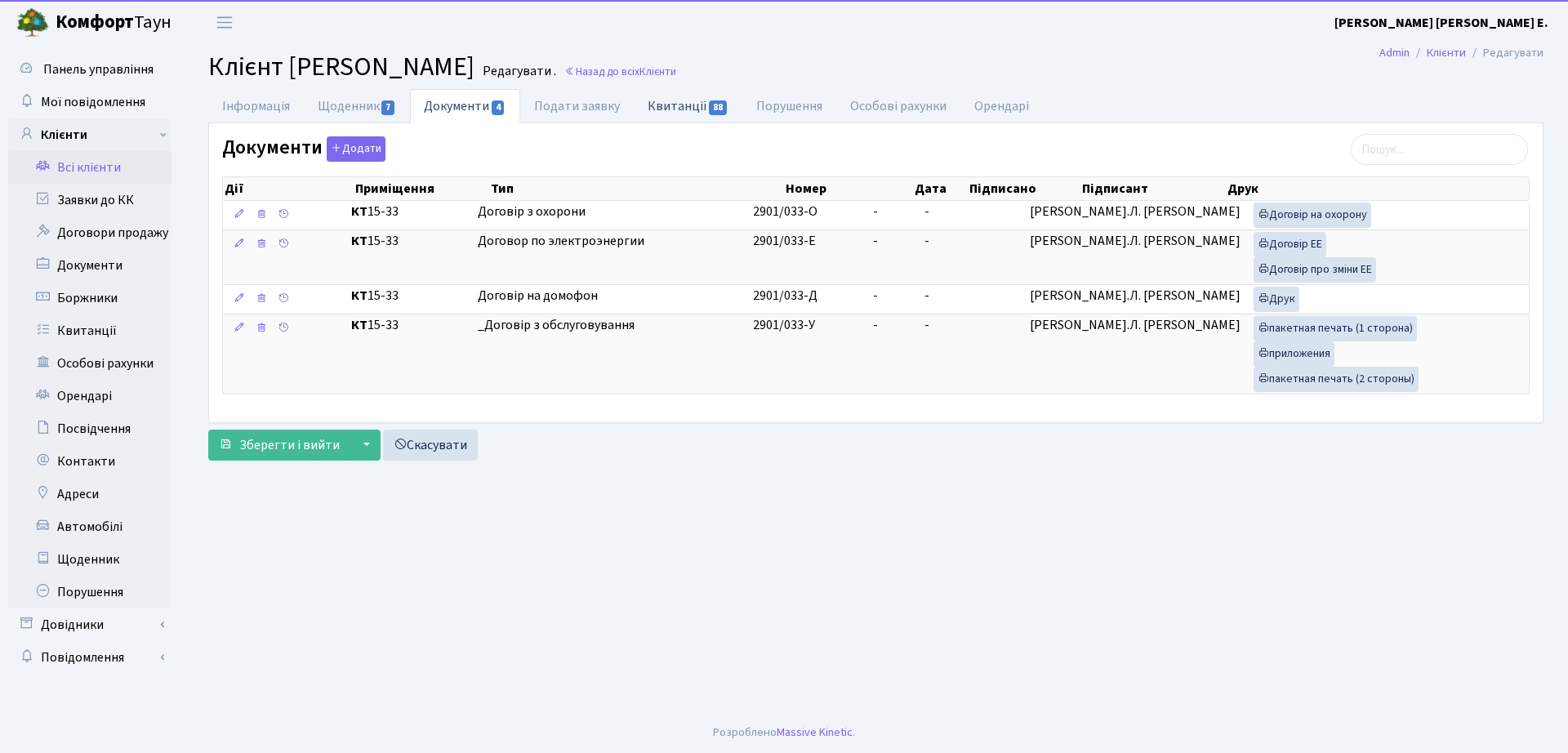
click at [681, 113] on link "Квитанції 88" at bounding box center [687, 105] width 108 height 33
select select "25"
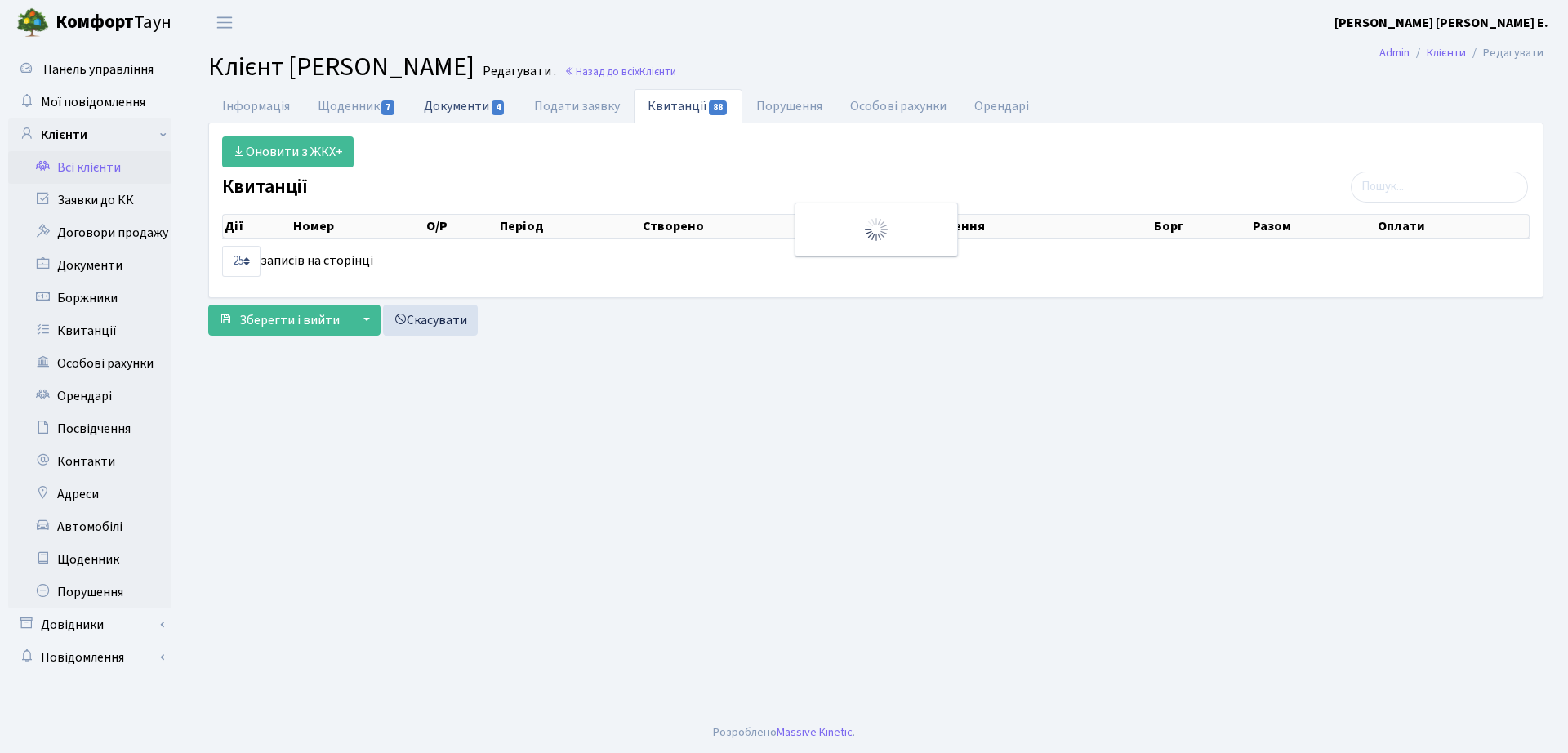
click at [471, 98] on link "Документи 4" at bounding box center [465, 105] width 109 height 33
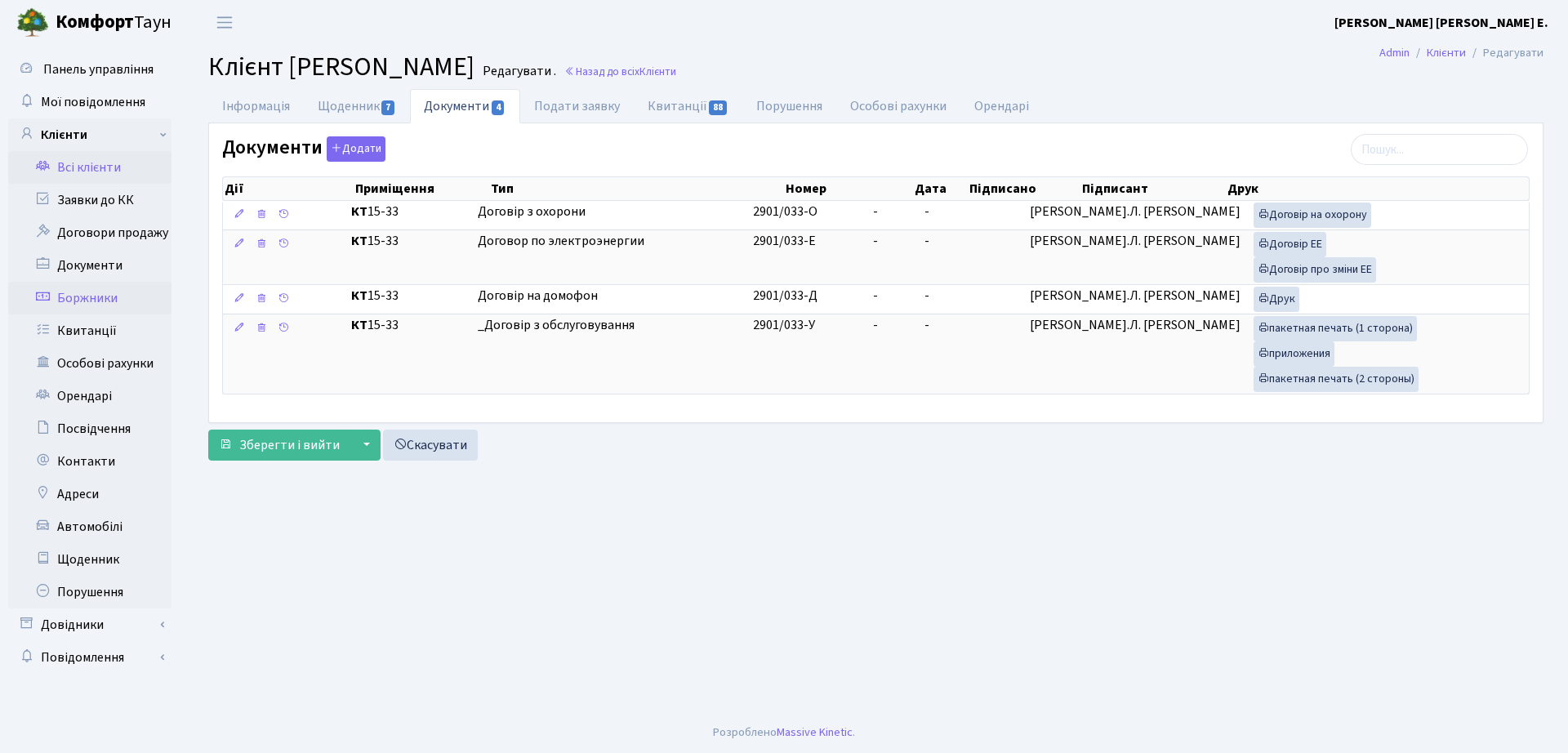
click at [107, 301] on link "Боржники" at bounding box center [90, 298] width 163 height 32
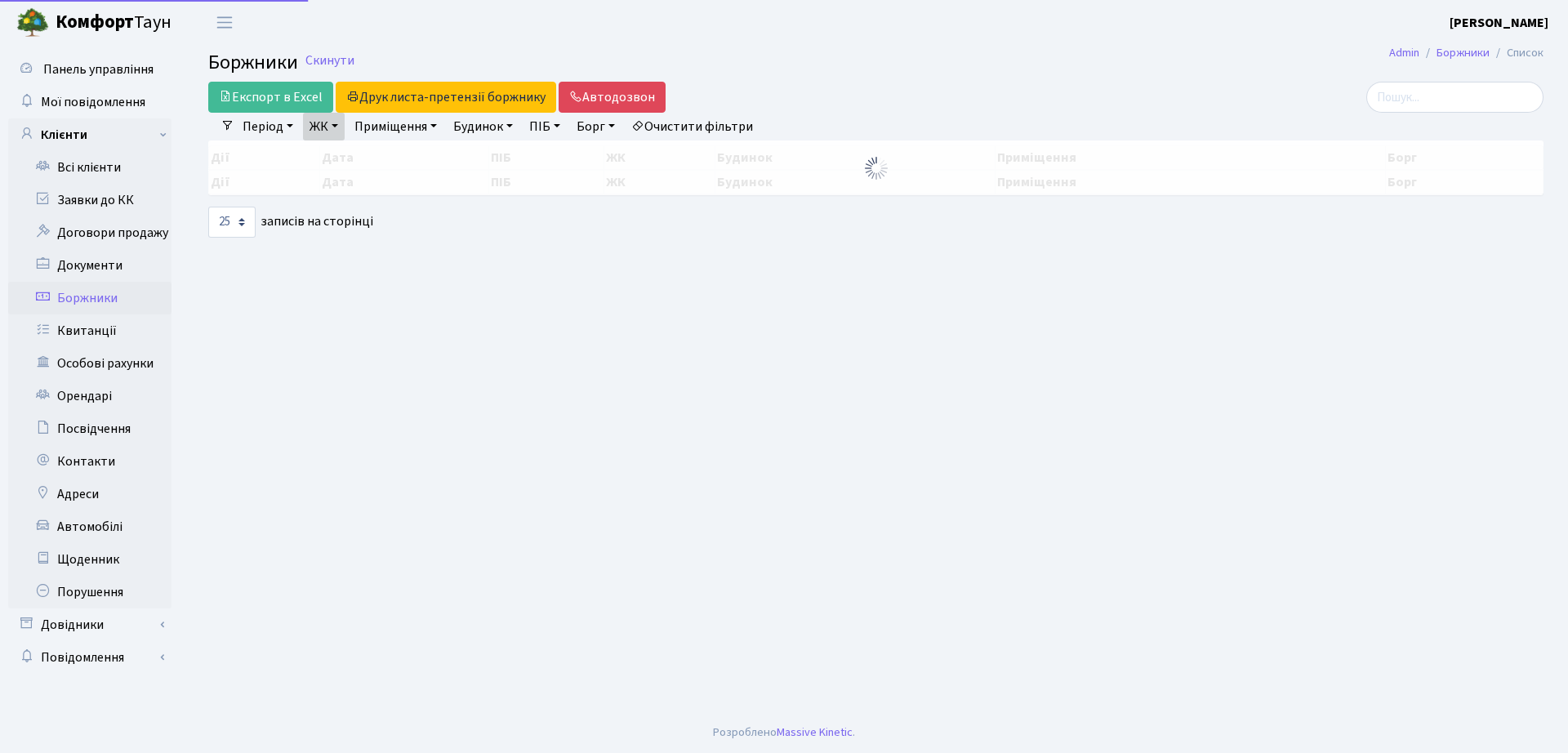
select select "25"
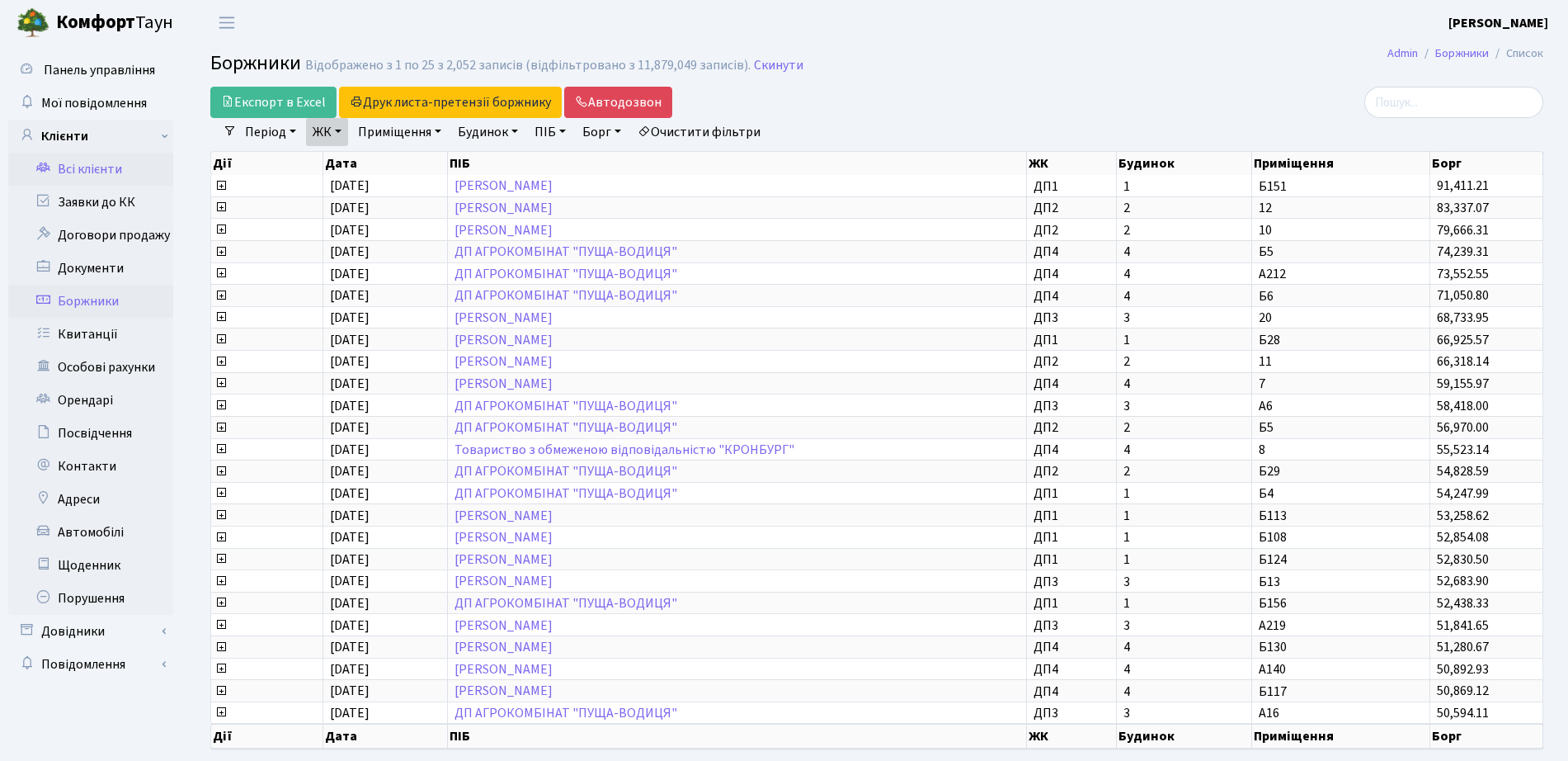
click at [85, 159] on link "Всі клієнти" at bounding box center [91, 169] width 165 height 33
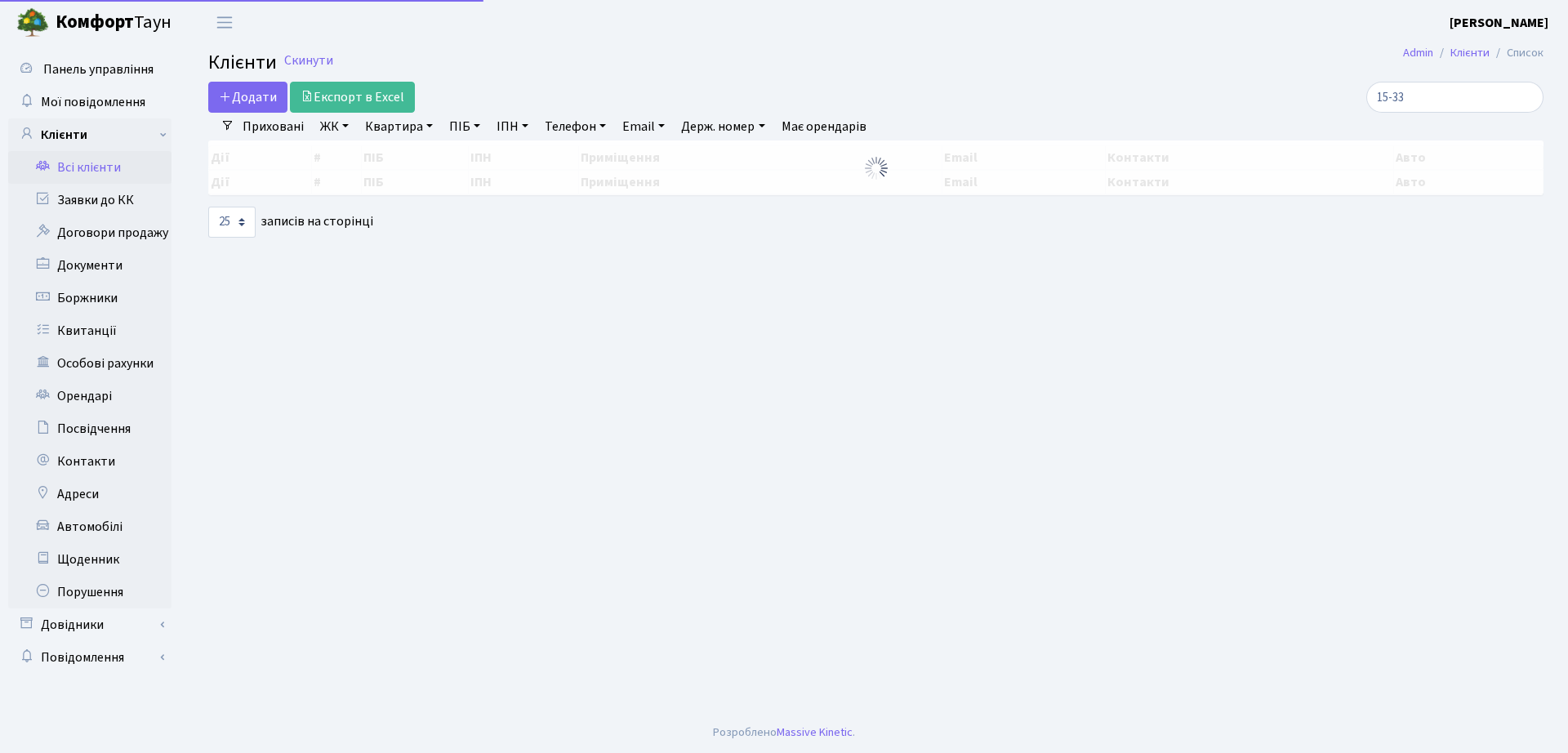
select select "25"
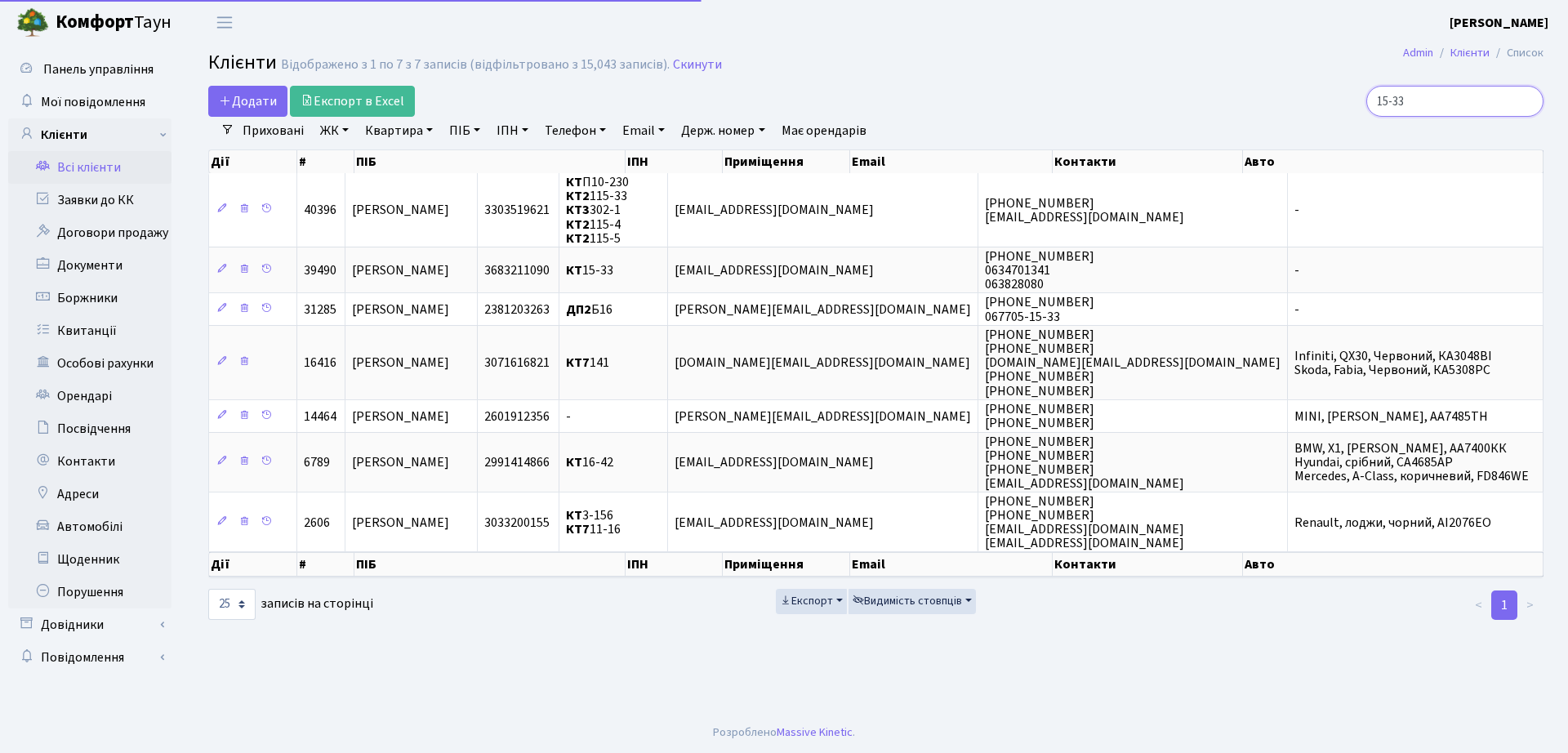
drag, startPoint x: 1471, startPoint y: 103, endPoint x: 1101, endPoint y: 121, distance: 370.4
click at [1101, 121] on div "Додати Експорт в Excel 15-33 Фільтри Приховані ЖК ТХ, вул. Ділова, 1/2 КТ, вул.…" at bounding box center [875, 353] width 1360 height 535
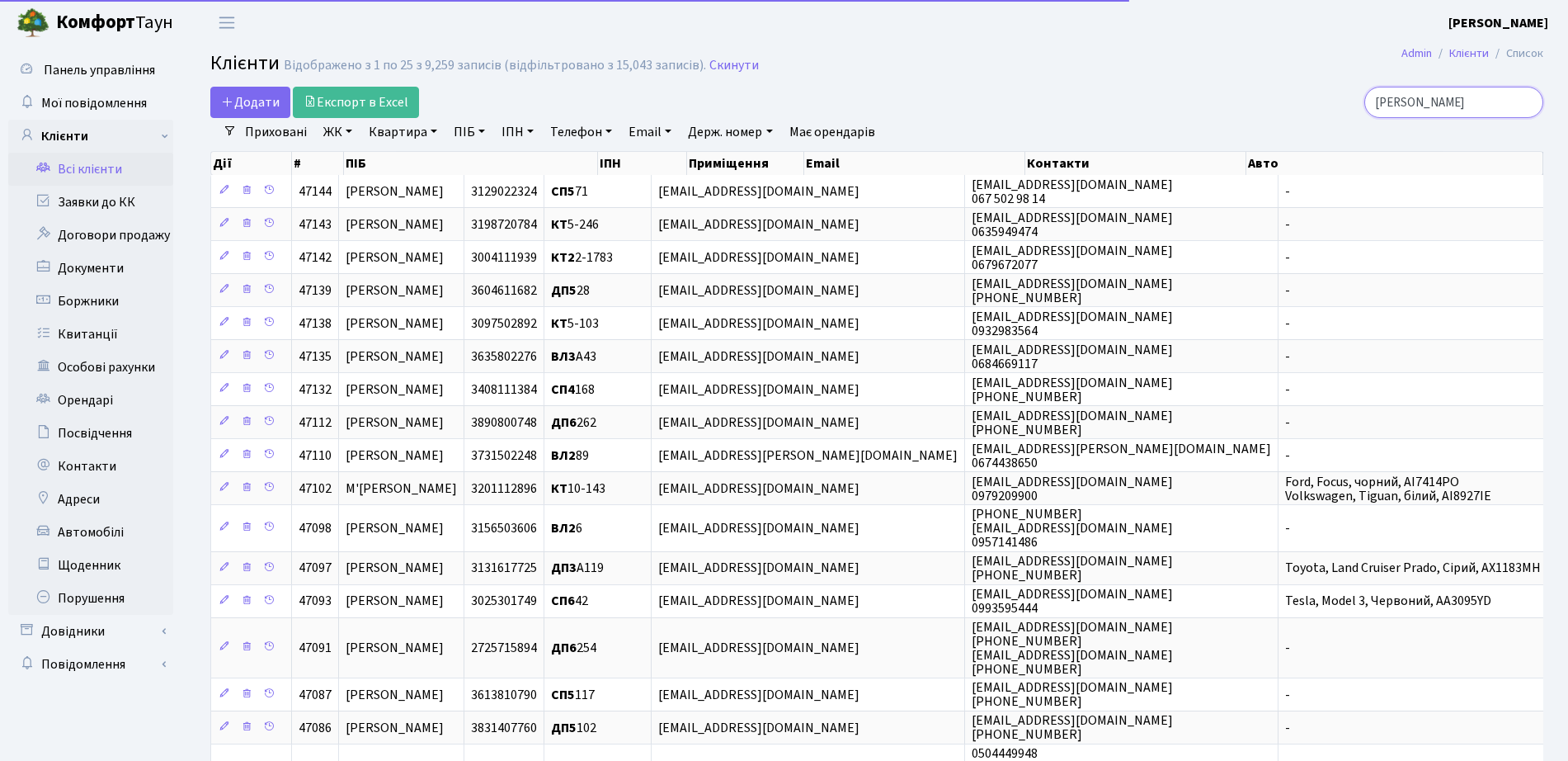
type input "суворов"
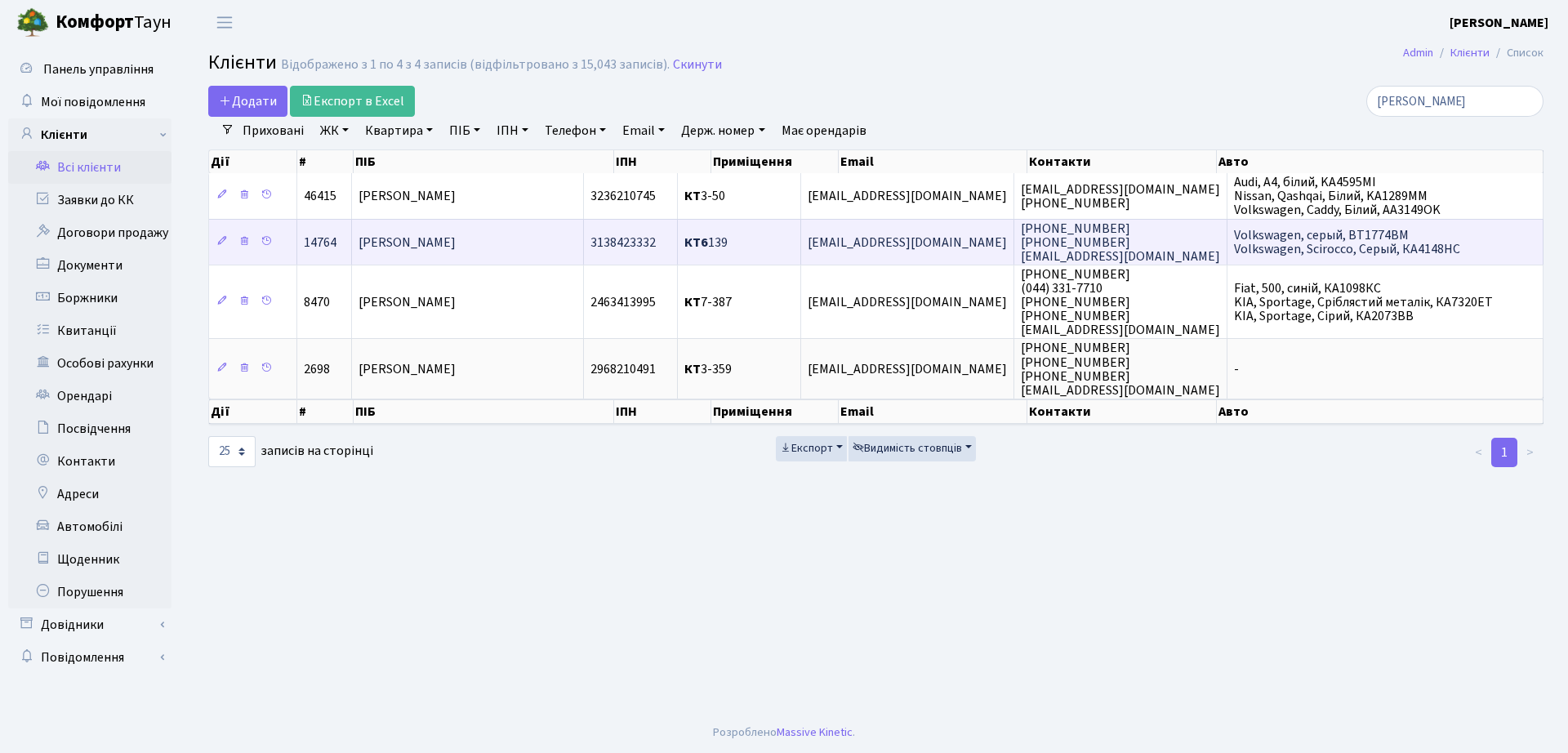
click at [456, 243] on span "[PERSON_NAME]" at bounding box center [407, 242] width 97 height 18
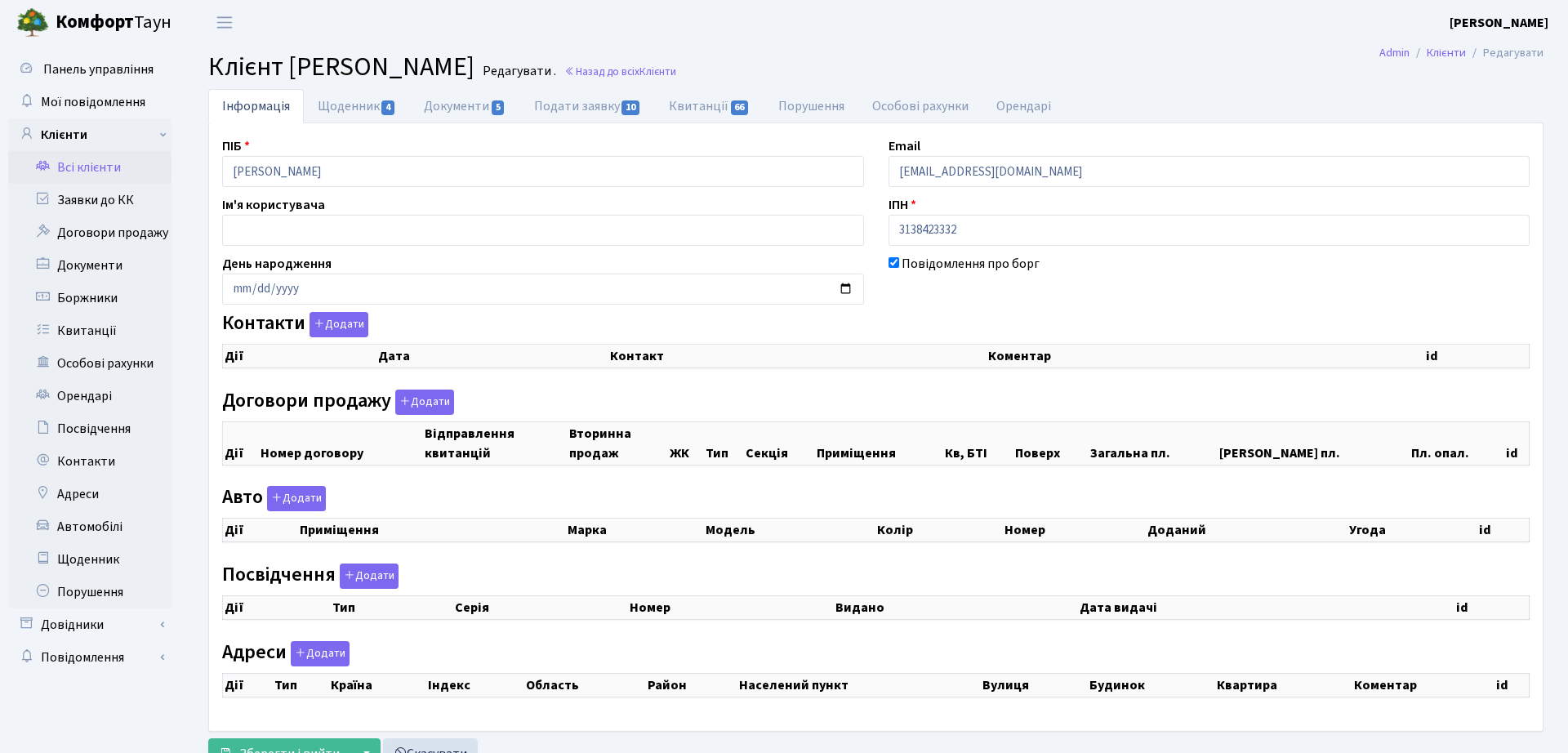
checkbox input "true"
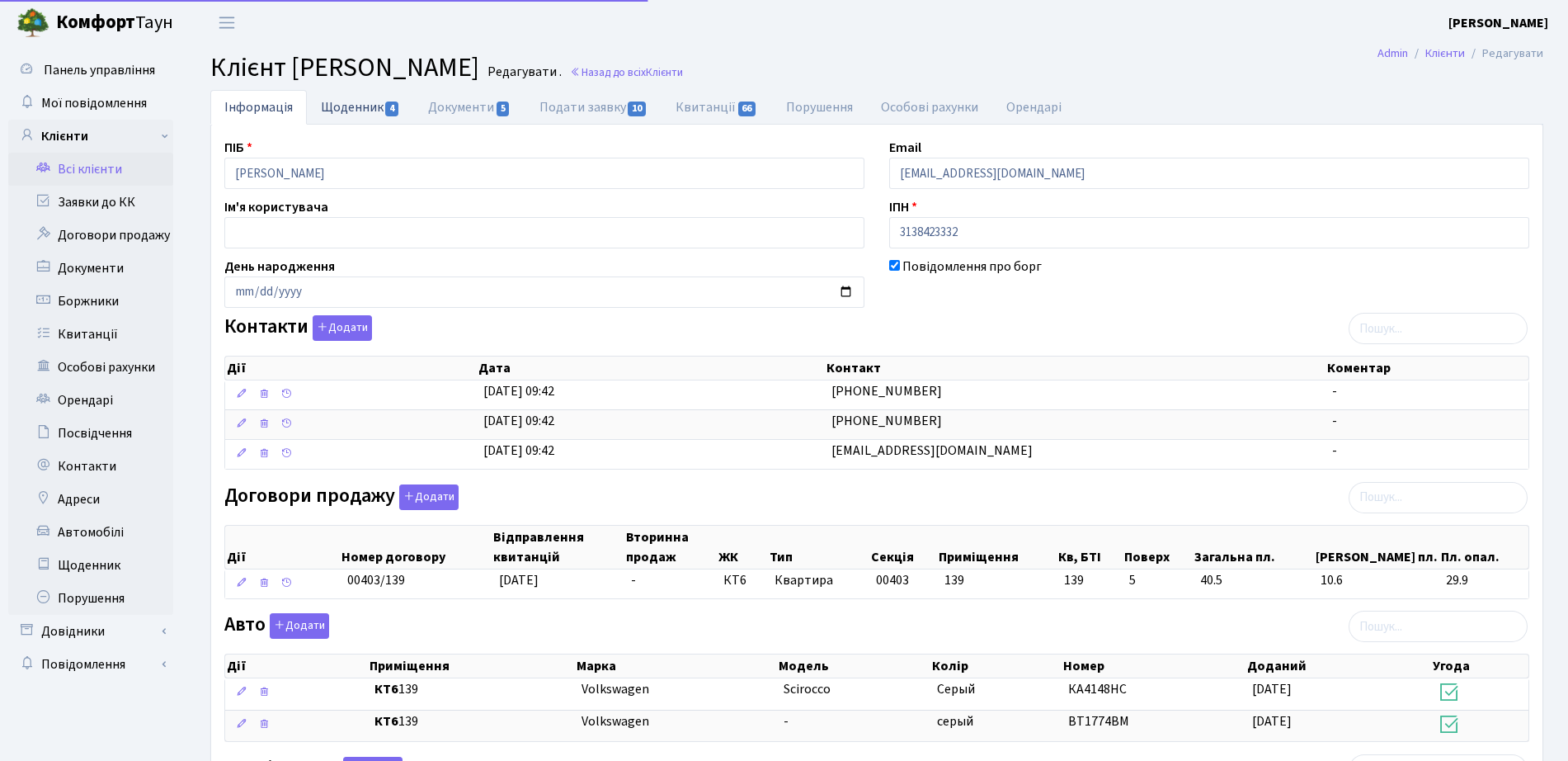
click at [379, 102] on link "Щоденник 4" at bounding box center [361, 106] width 107 height 34
select select "25"
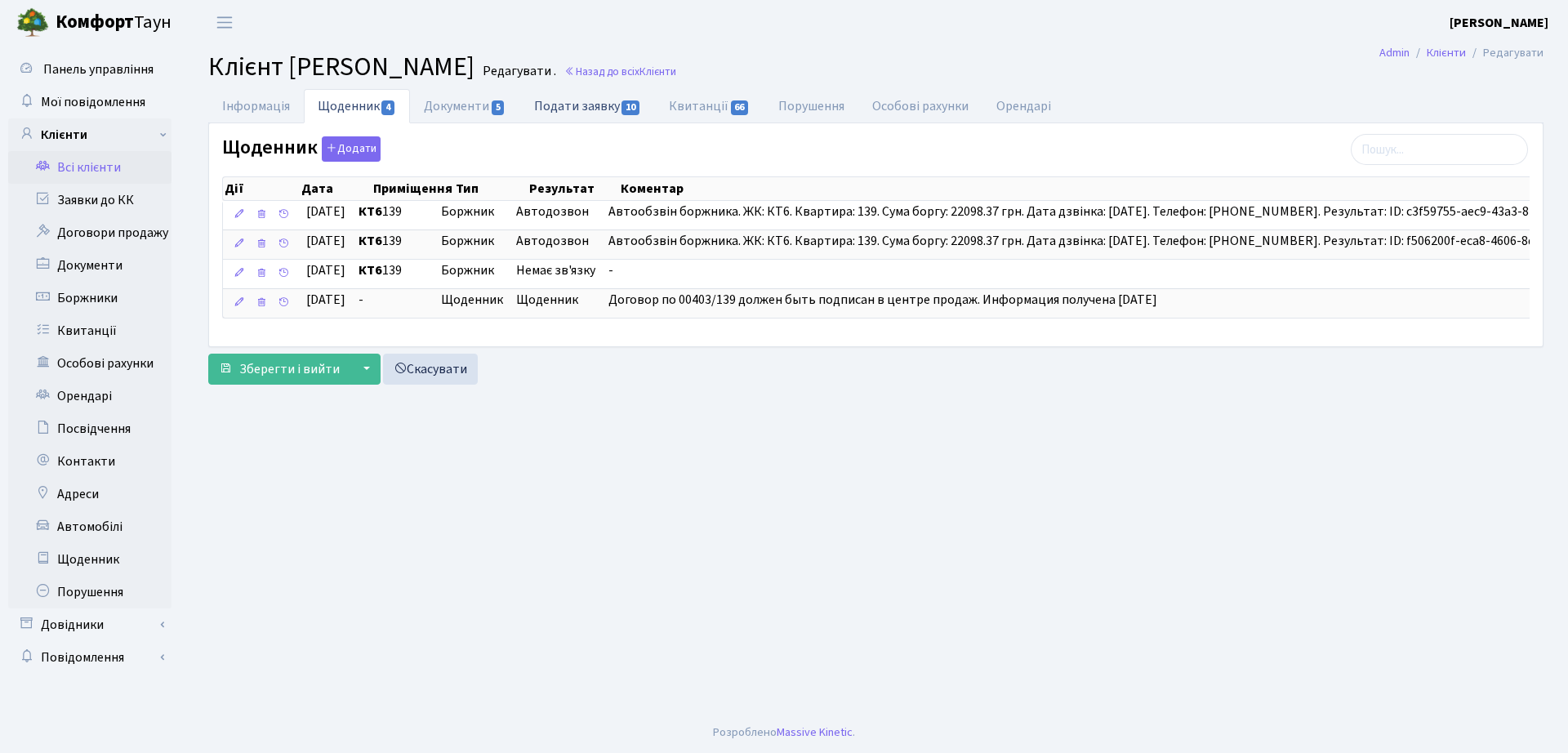
click at [524, 113] on link "Подати заявку 10" at bounding box center [588, 105] width 135 height 33
select select "25"
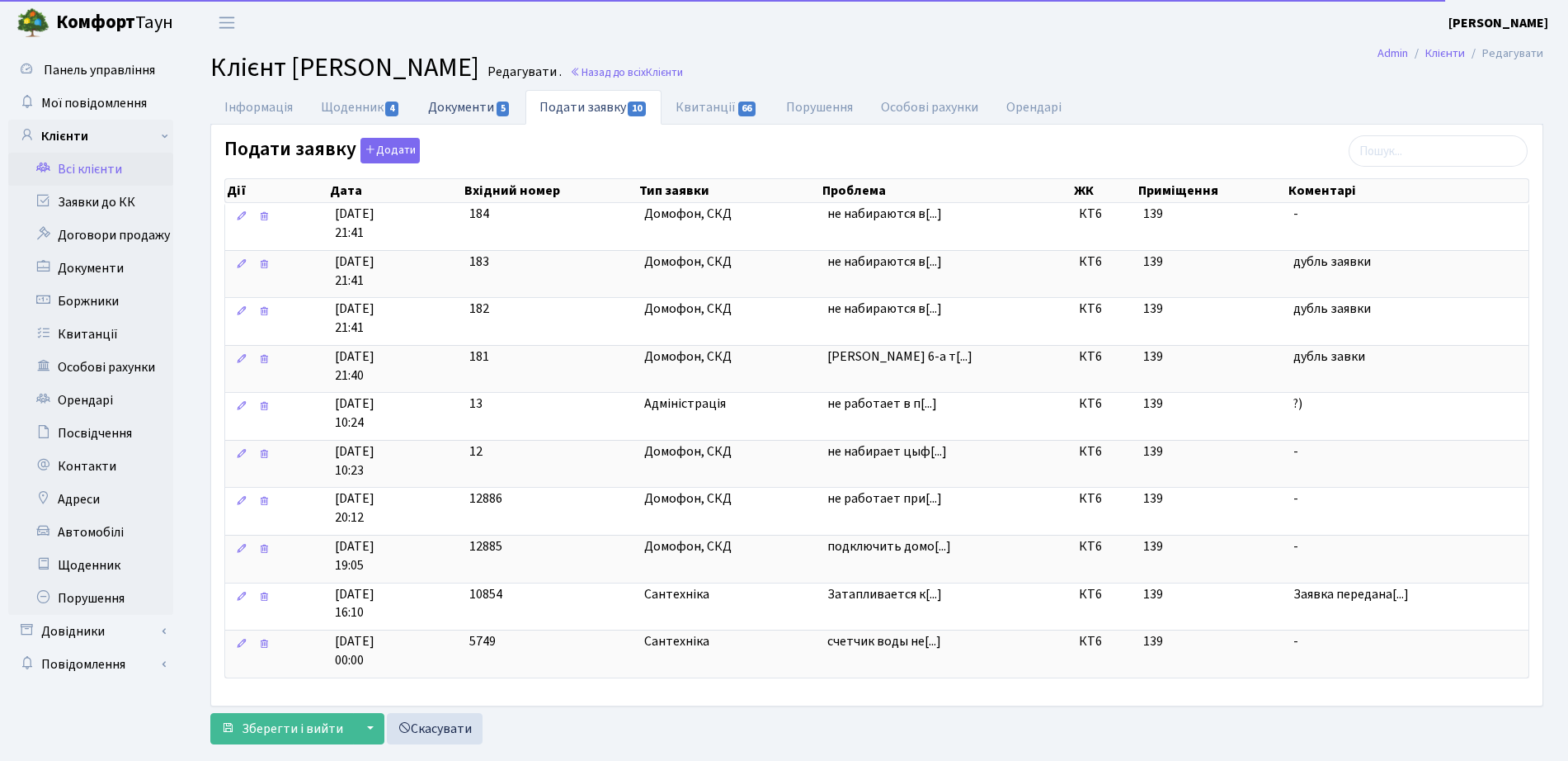
click at [499, 105] on span "5" at bounding box center [503, 109] width 13 height 15
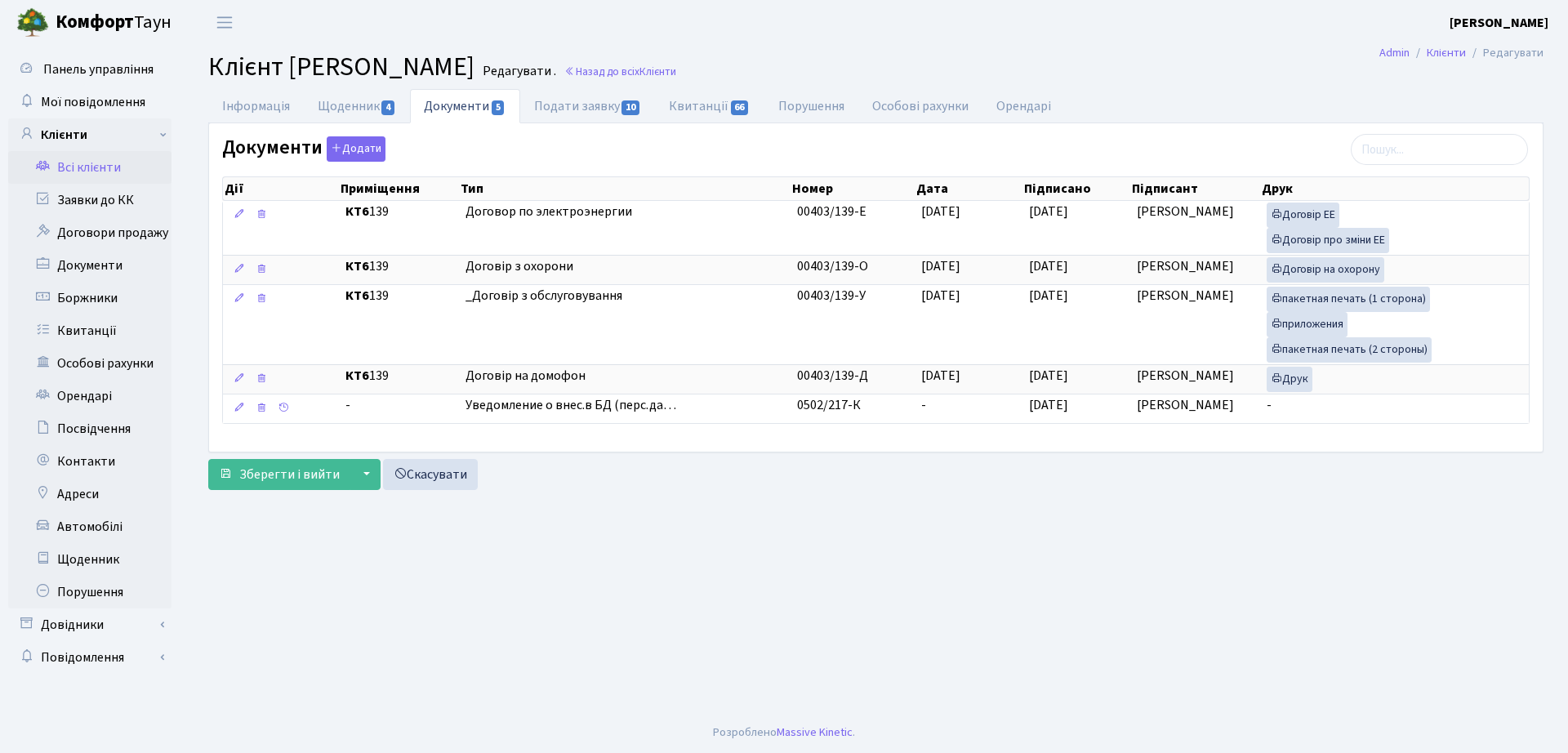
click at [730, 58] on h2 "Клієнт Суворов Сергій Сергійович Редагувати . Назад до всіх Клієнти" at bounding box center [875, 67] width 1335 height 31
click at [676, 75] on link "Назад до всіх Клієнти" at bounding box center [620, 72] width 112 height 15
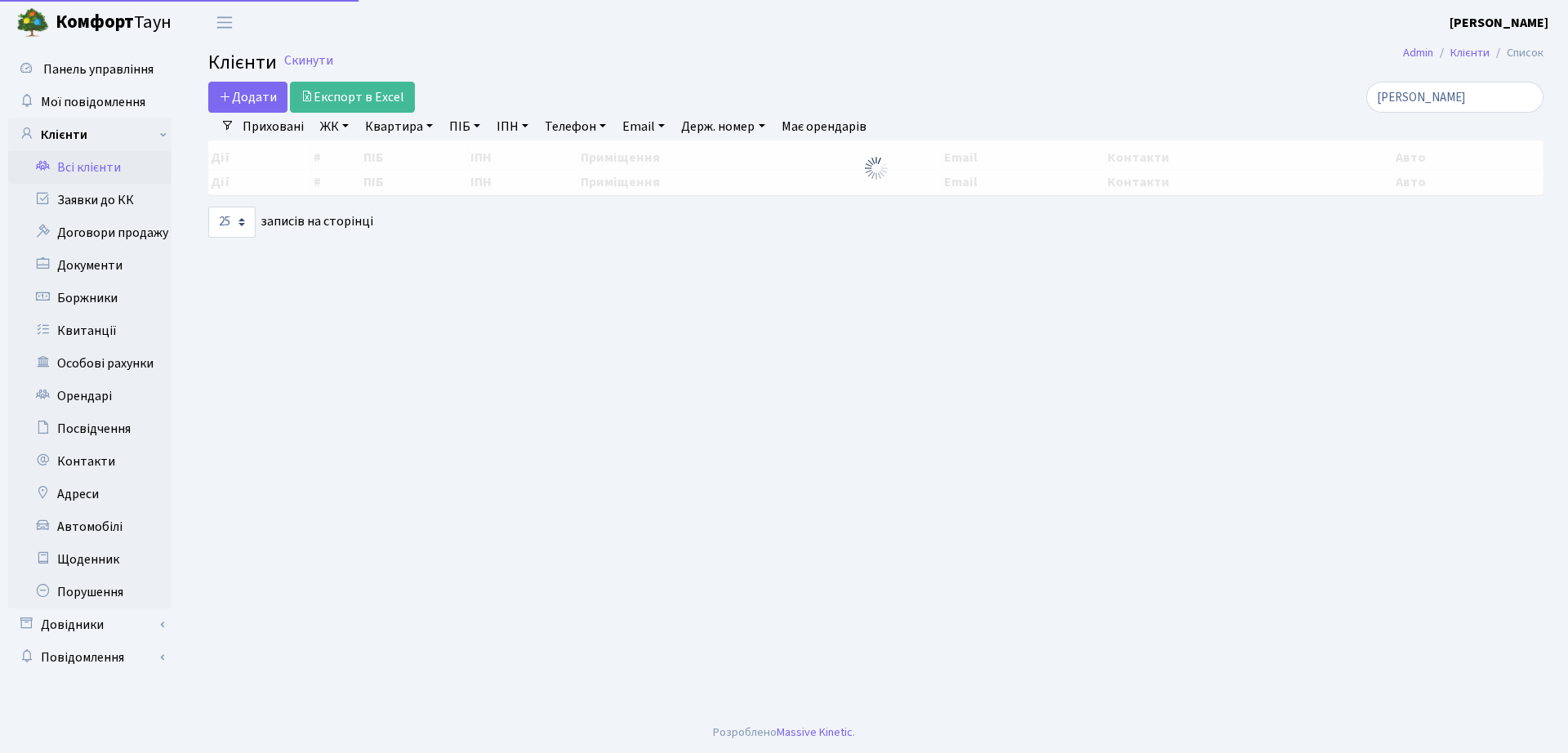
select select "25"
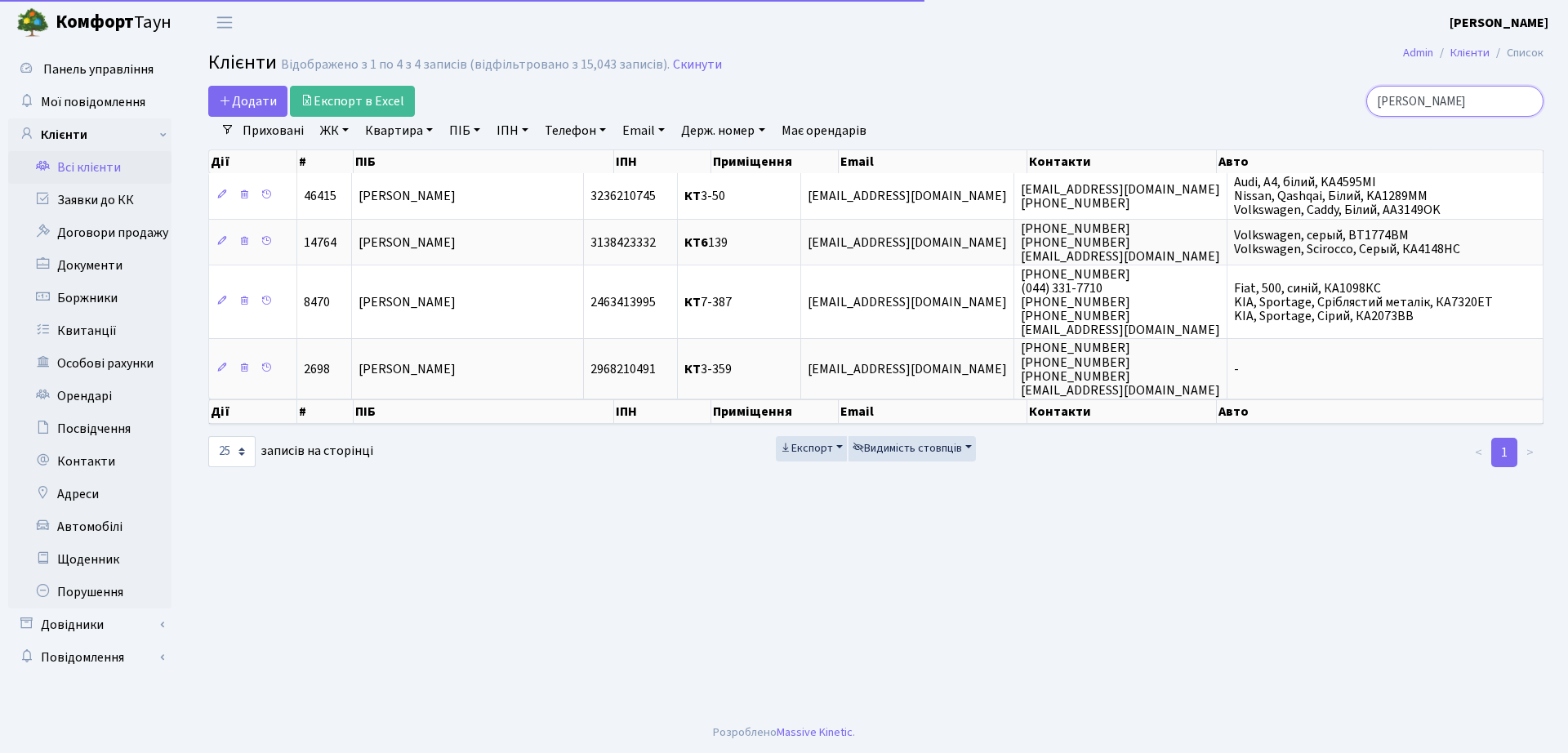
drag, startPoint x: 1471, startPoint y: 97, endPoint x: 1015, endPoint y: 93, distance: 456.0
click at [1015, 93] on div "Додати Експорт в Excel суворов" at bounding box center [875, 101] width 1360 height 31
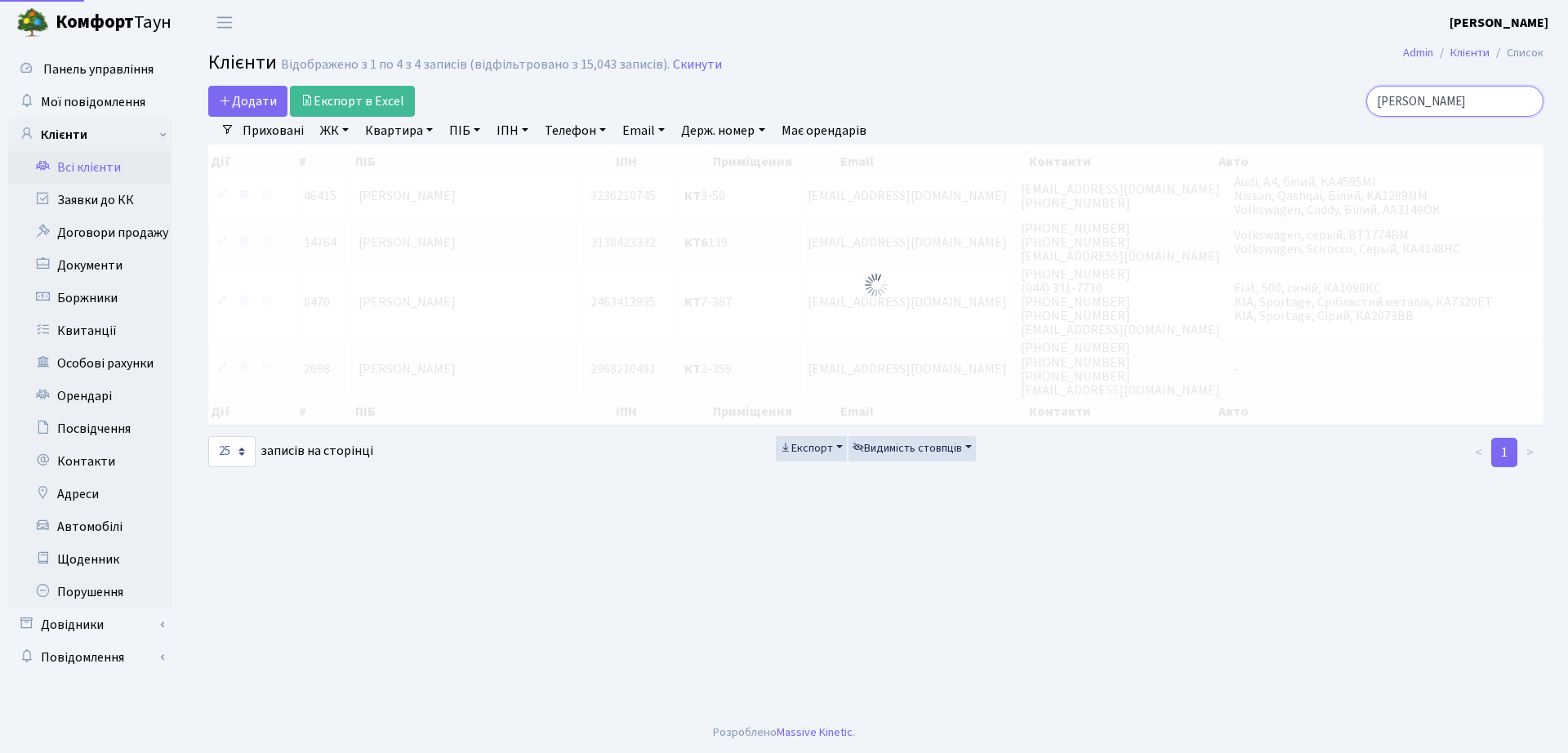
type input "голівець"
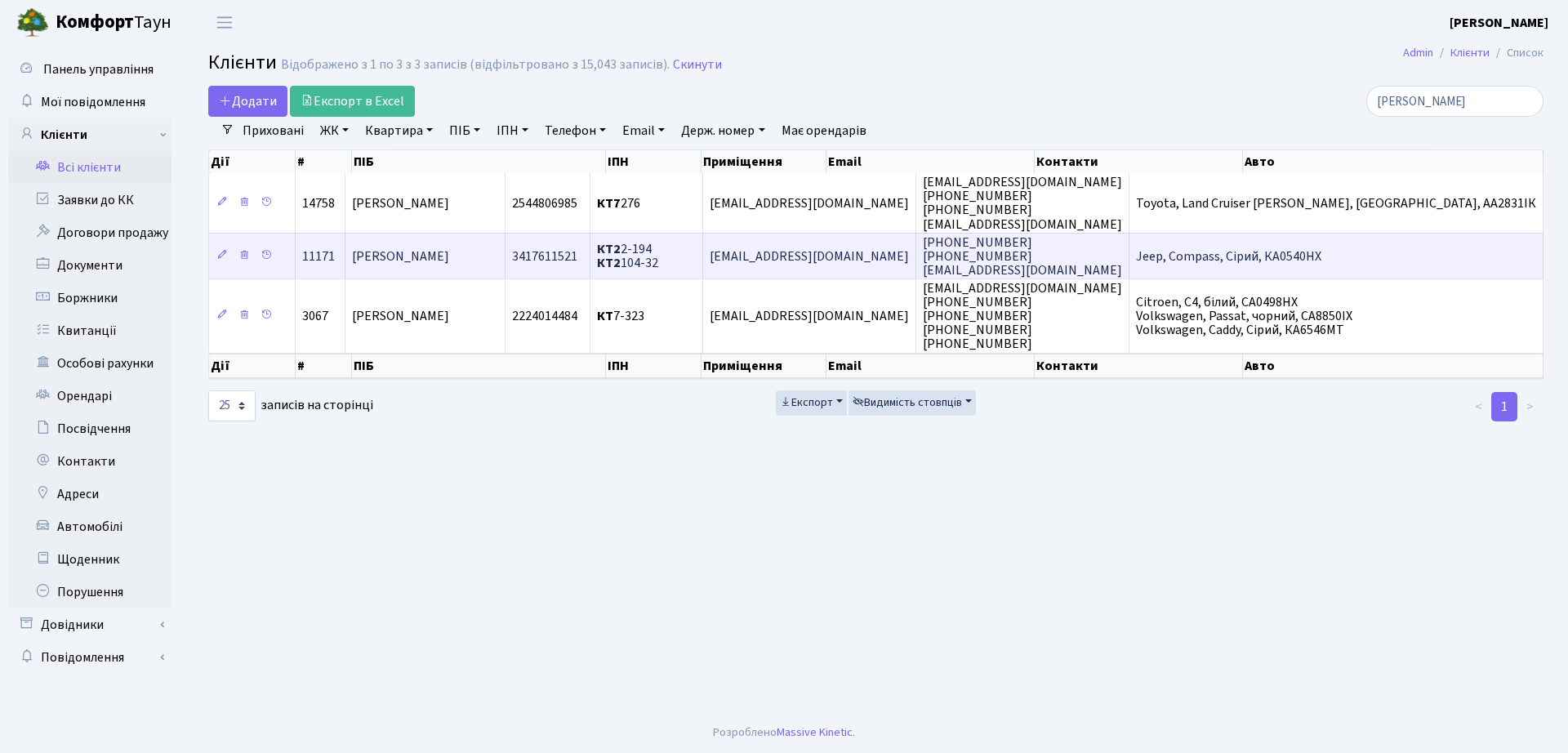
click at [658, 265] on span "КТ2 2-194 КТ2 104-32" at bounding box center [628, 255] width 61 height 32
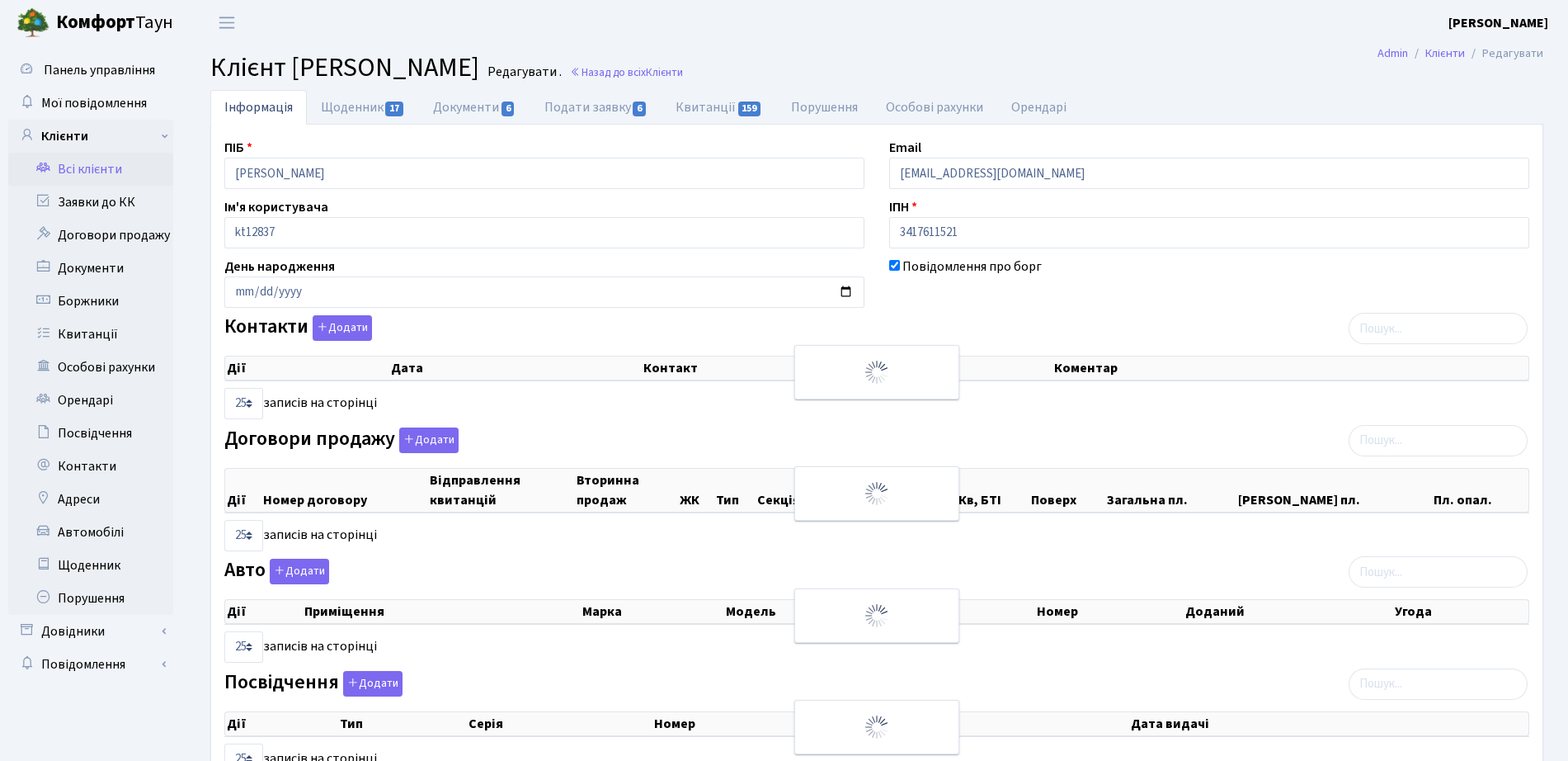
select select "25"
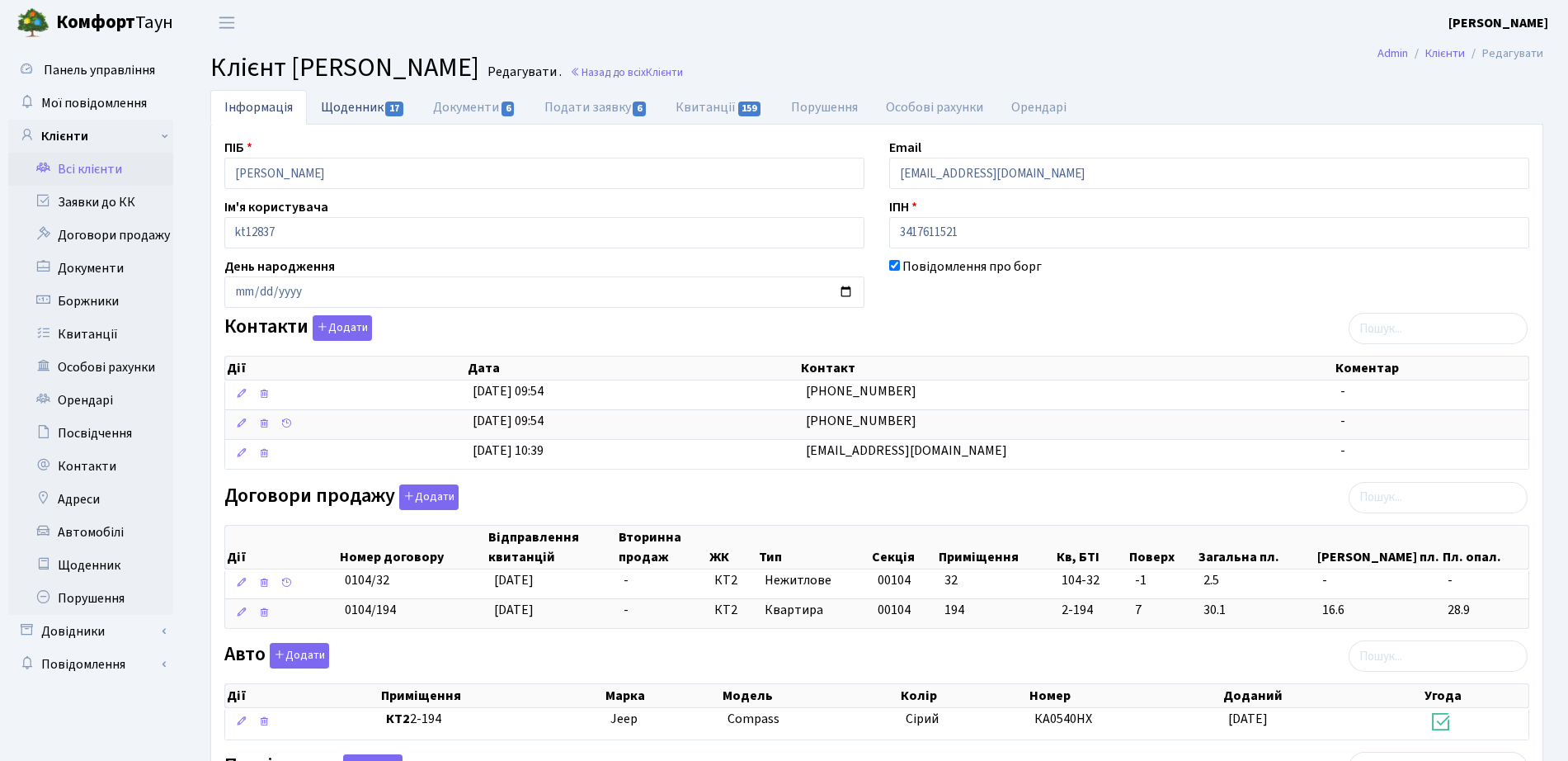
click at [348, 106] on link "Щоденник 17" at bounding box center [363, 106] width 112 height 34
select select "25"
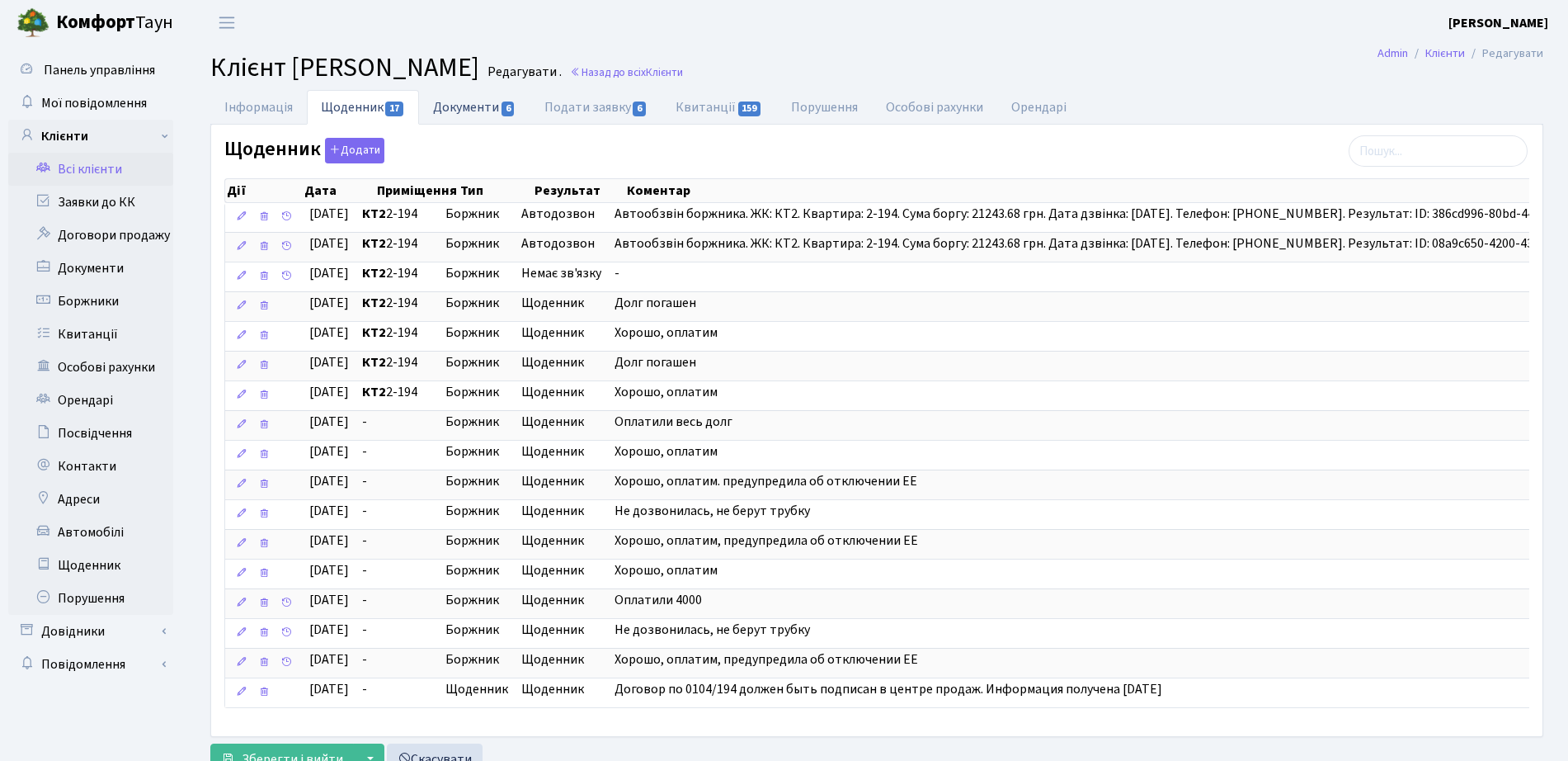
click at [473, 108] on link "Документи 6" at bounding box center [474, 106] width 110 height 34
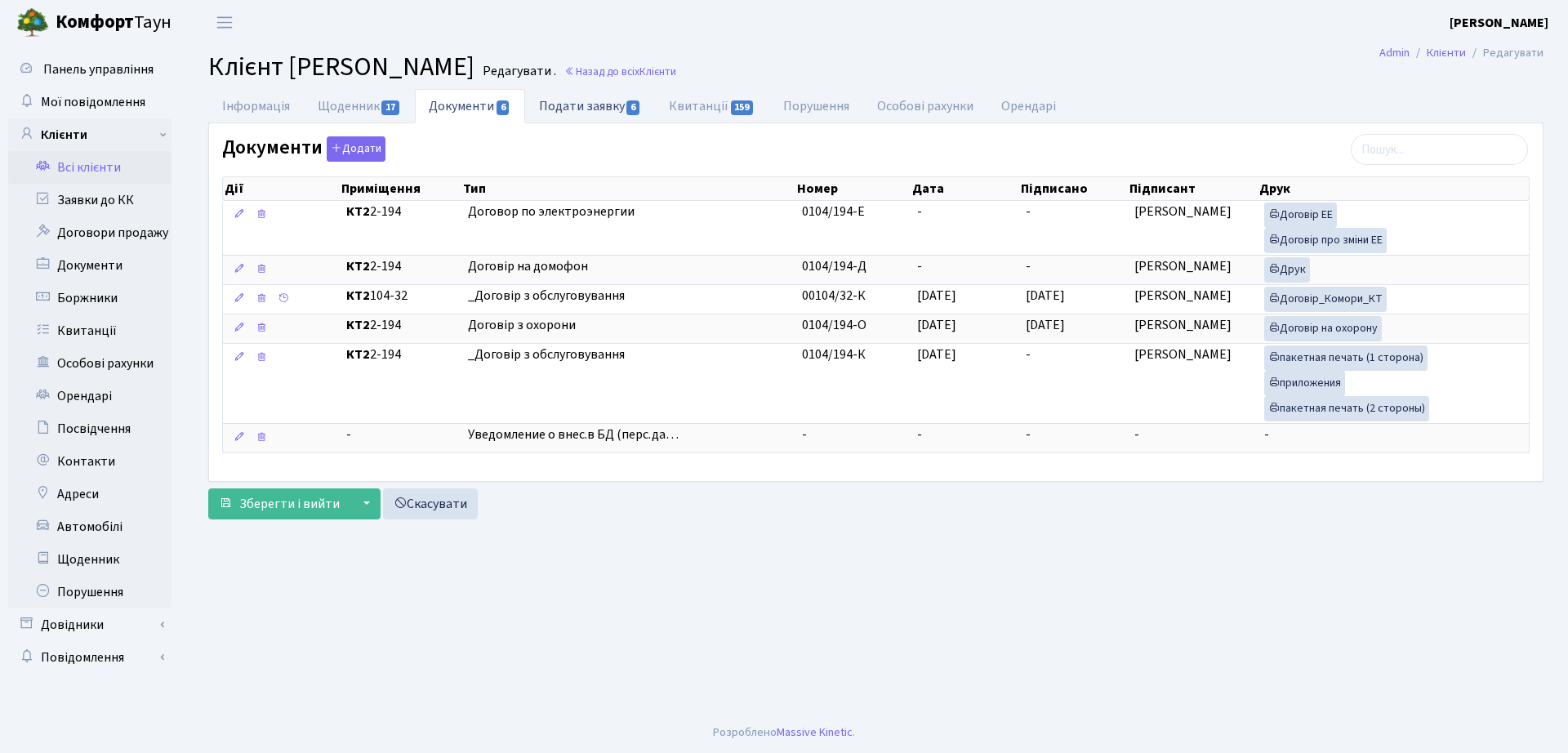
click at [611, 105] on link "Подати заявку 6" at bounding box center [590, 105] width 130 height 33
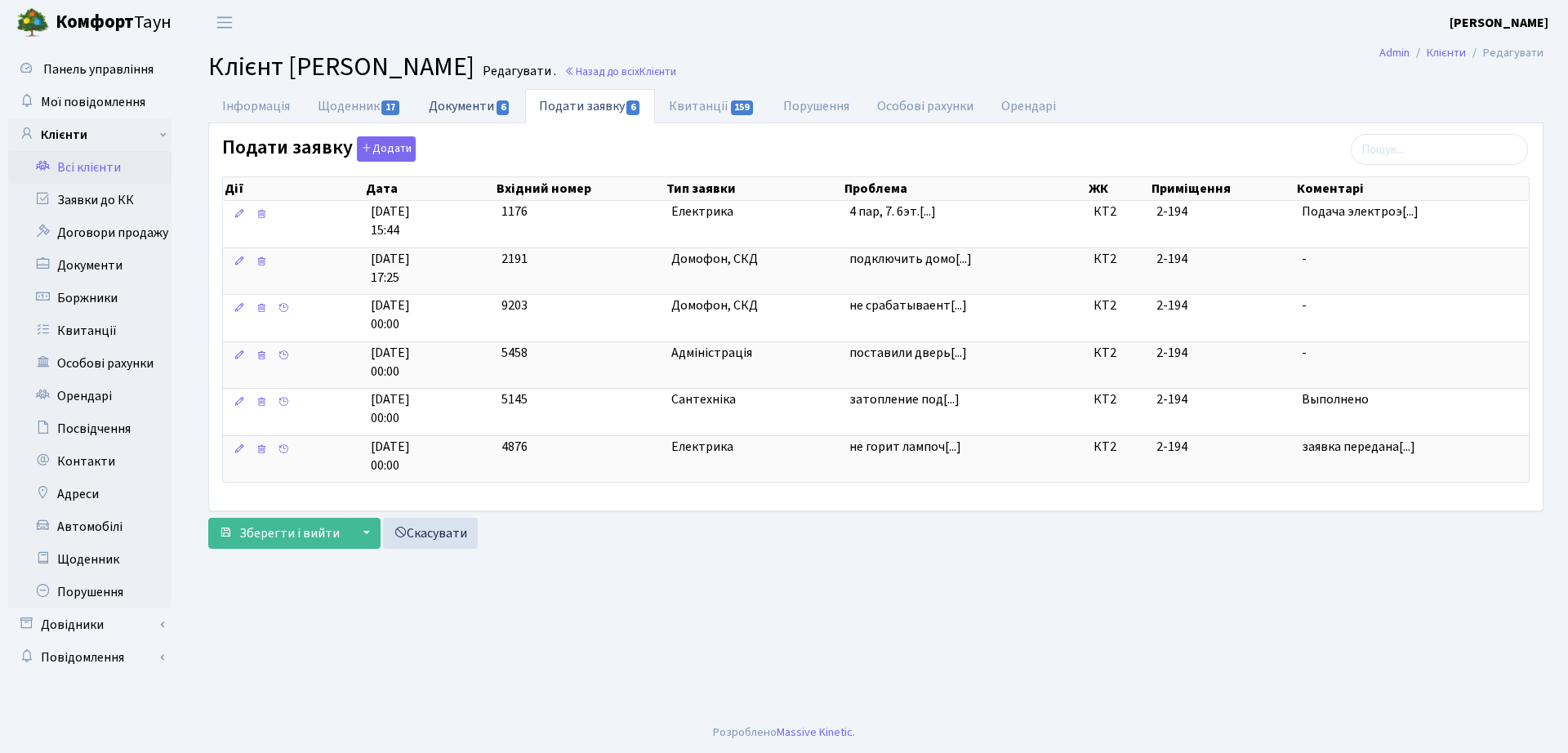
click at [460, 101] on link "Документи 6" at bounding box center [470, 105] width 109 height 33
